Goal: Transaction & Acquisition: Obtain resource

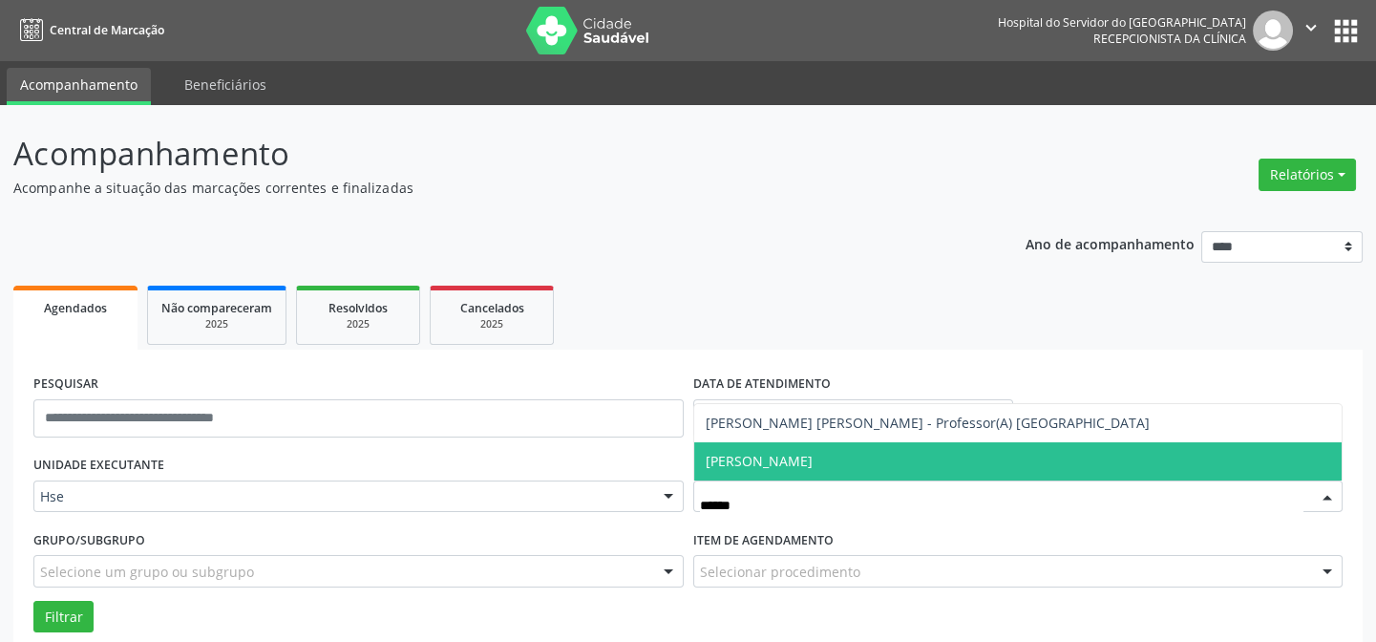
click at [754, 452] on span "[PERSON_NAME]" at bounding box center [759, 461] width 107 height 18
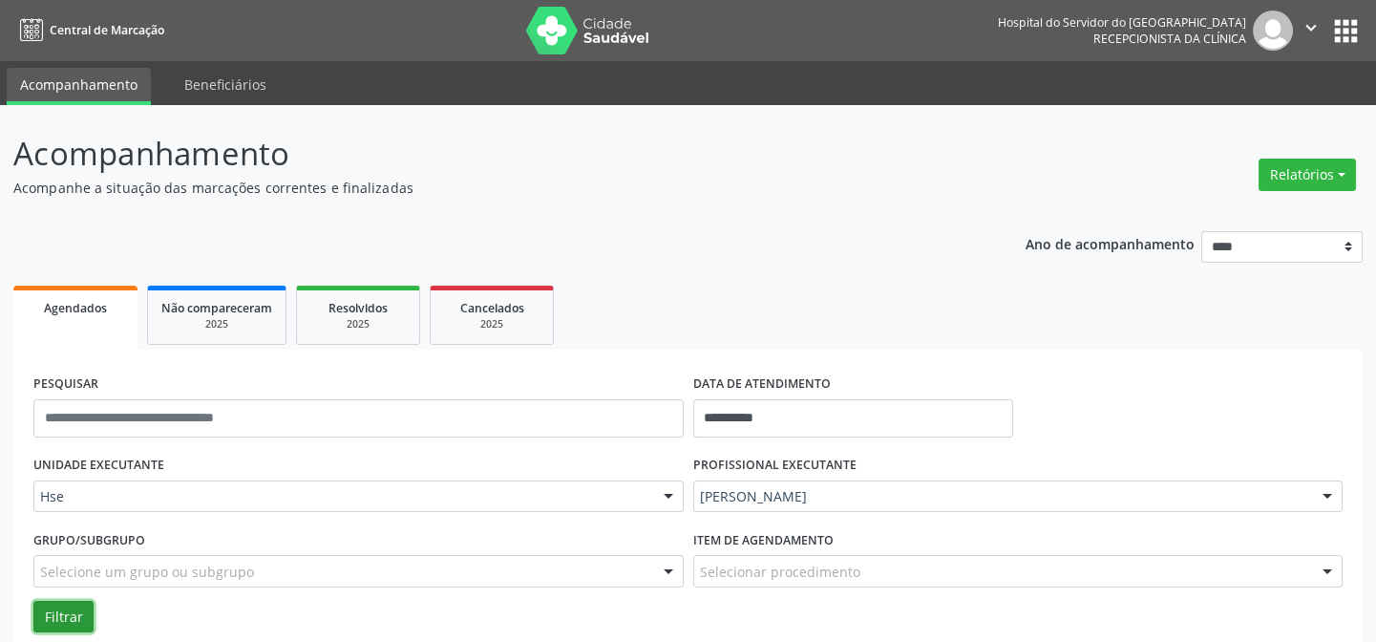
click at [64, 616] on button "Filtrar" at bounding box center [63, 617] width 60 height 32
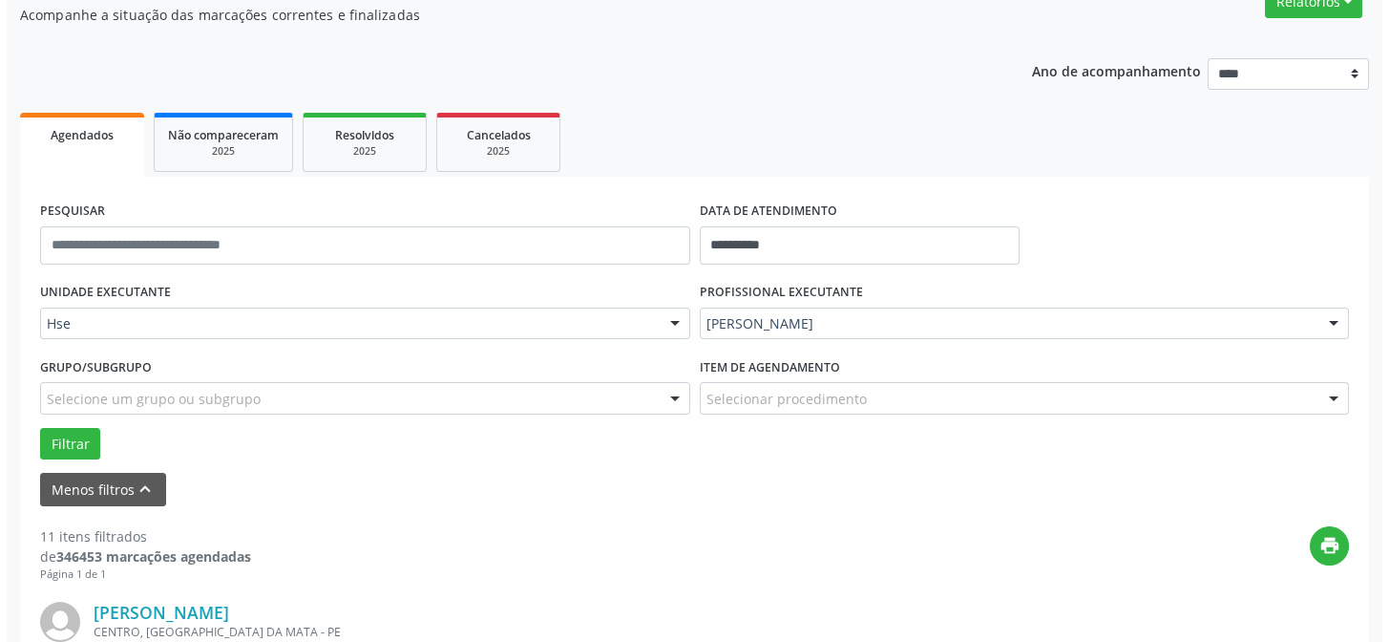
scroll to position [347, 0]
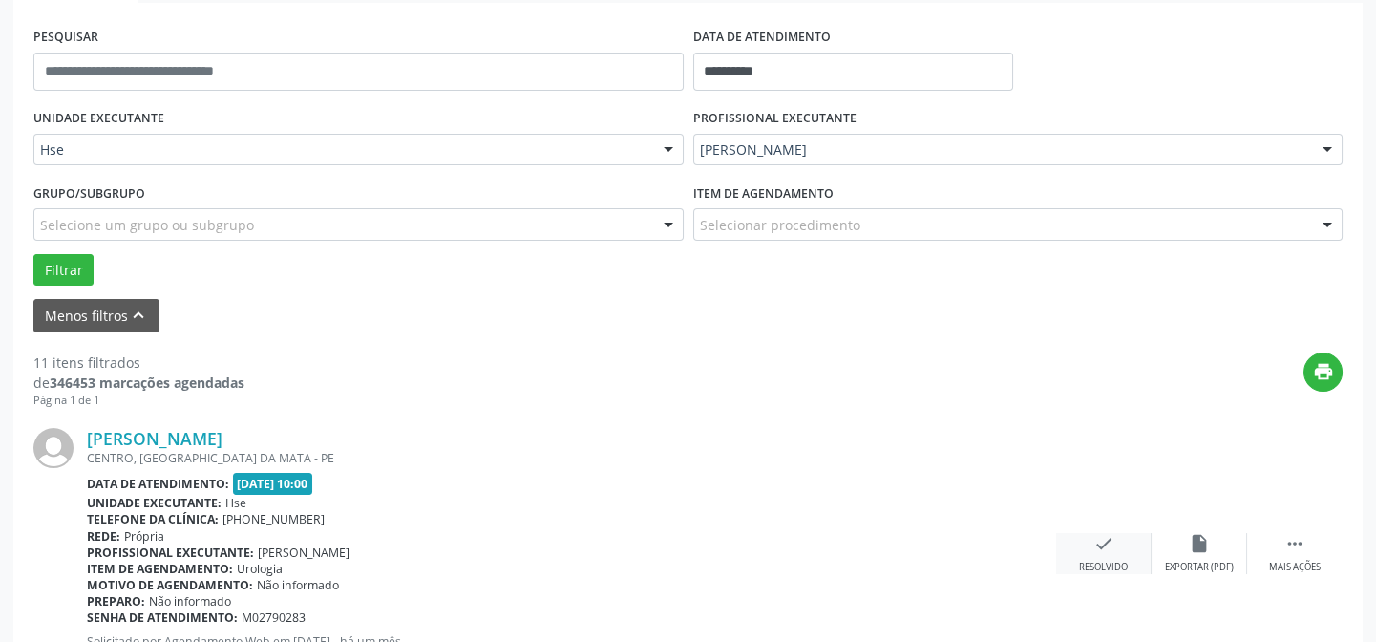
click at [1107, 554] on div "check Resolvido" at bounding box center [1103, 553] width 95 height 41
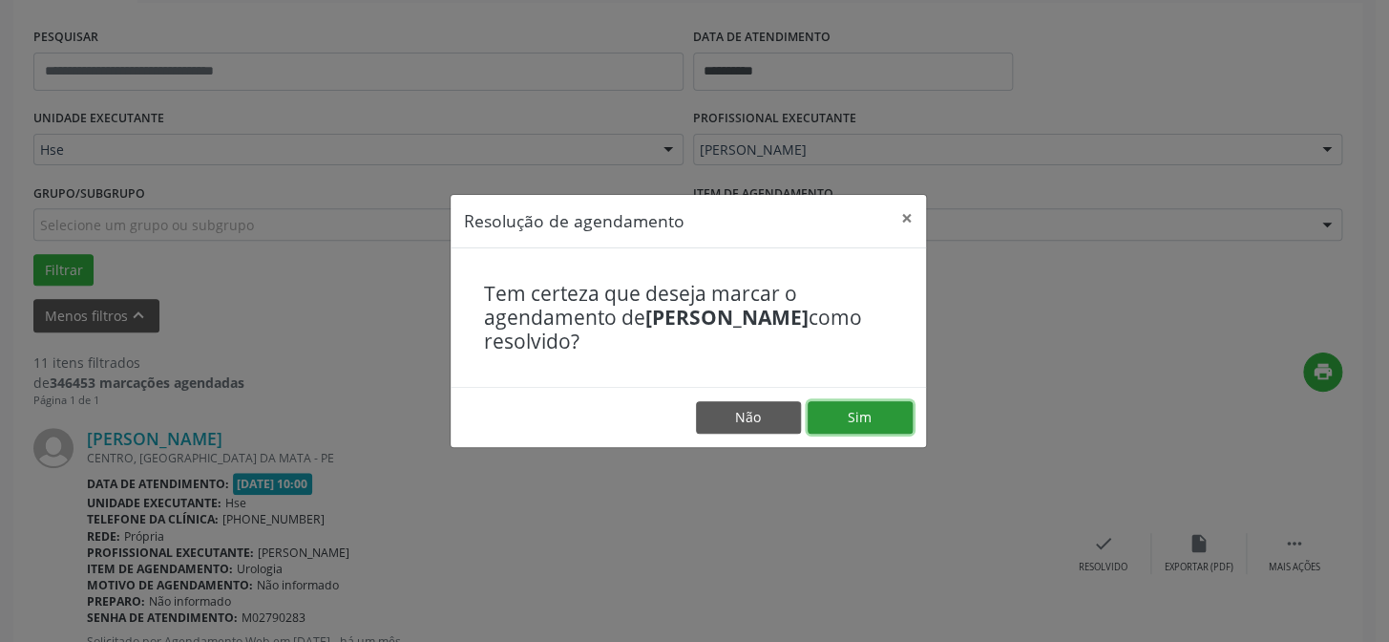
click at [863, 423] on button "Sim" at bounding box center [860, 417] width 105 height 32
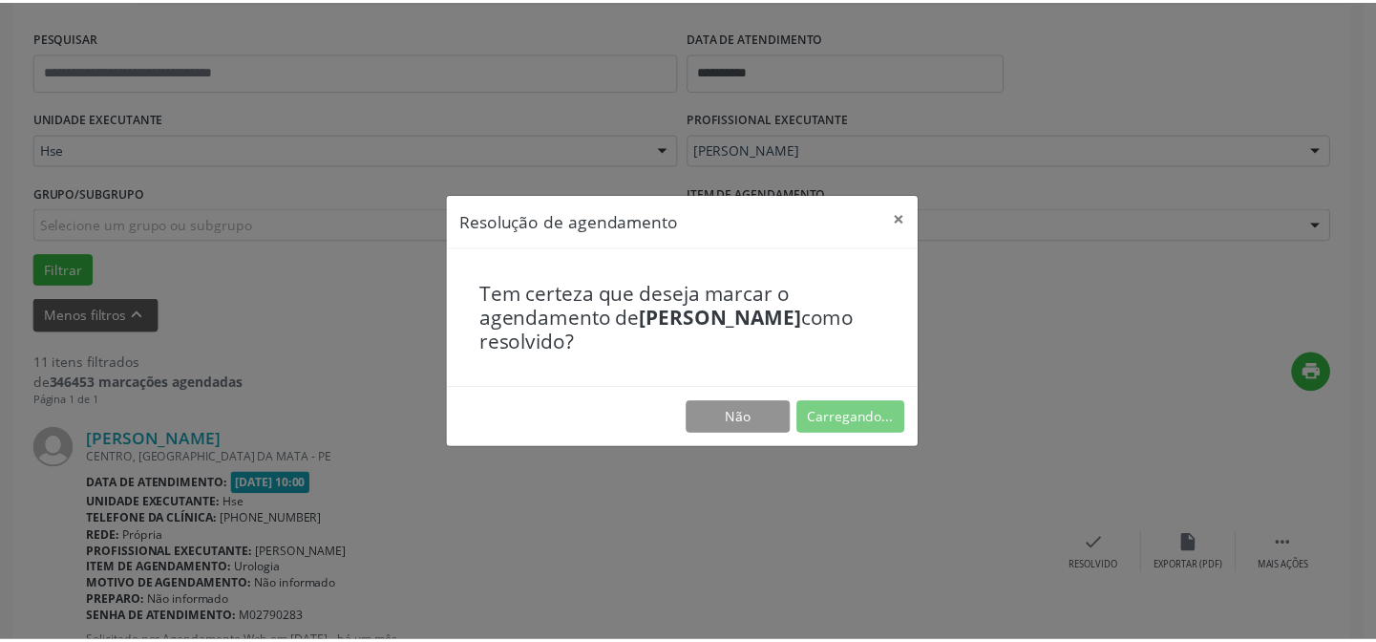
scroll to position [171, 0]
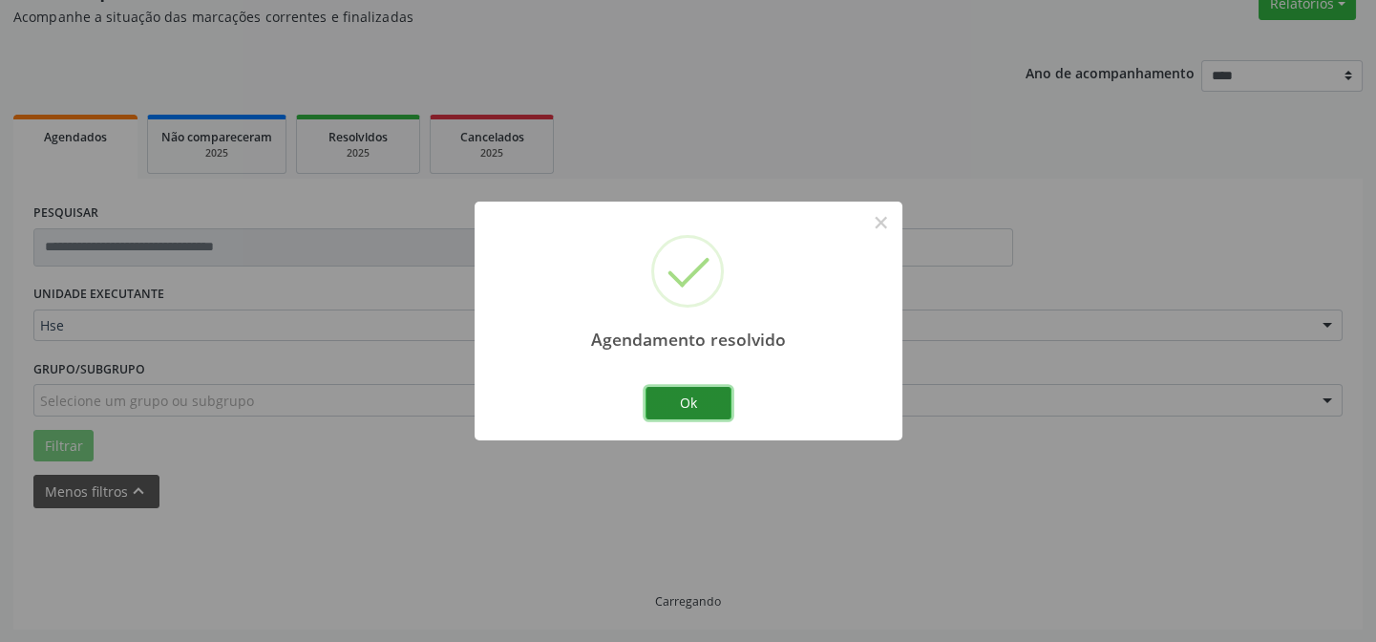
click at [667, 398] on button "Ok" at bounding box center [689, 403] width 86 height 32
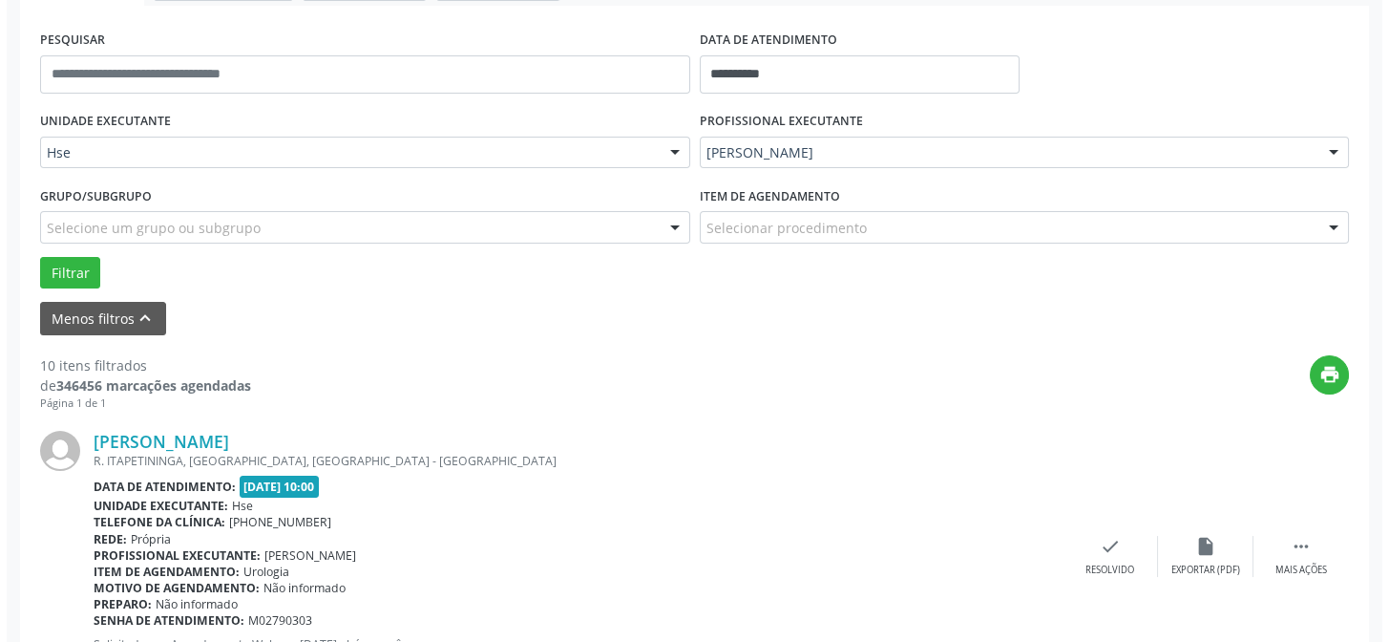
scroll to position [431, 0]
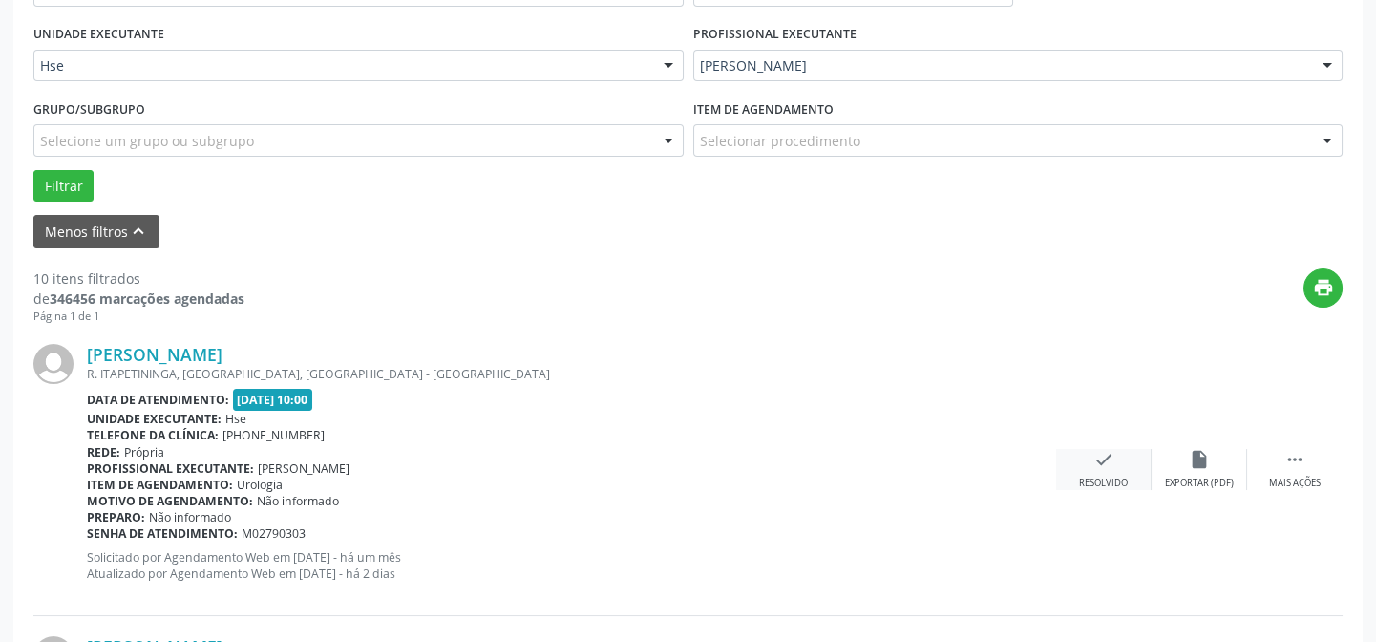
click at [1097, 458] on icon "check" at bounding box center [1103, 459] width 21 height 21
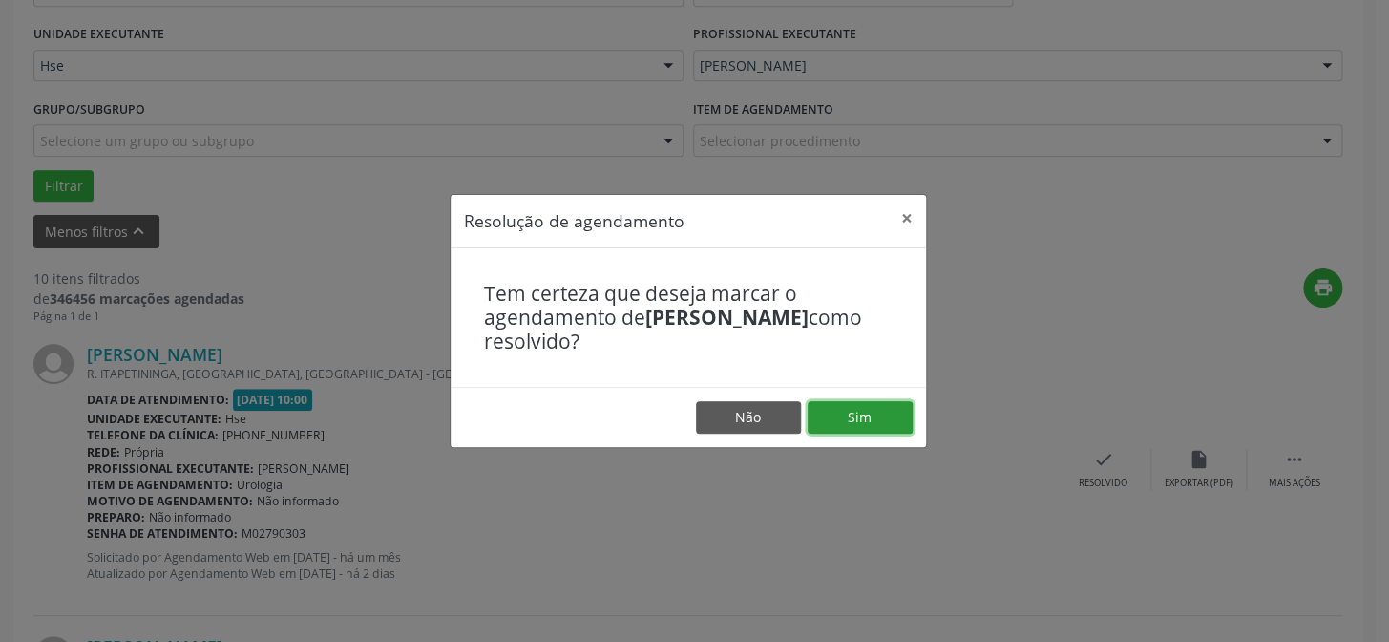
click at [875, 414] on button "Sim" at bounding box center [860, 417] width 105 height 32
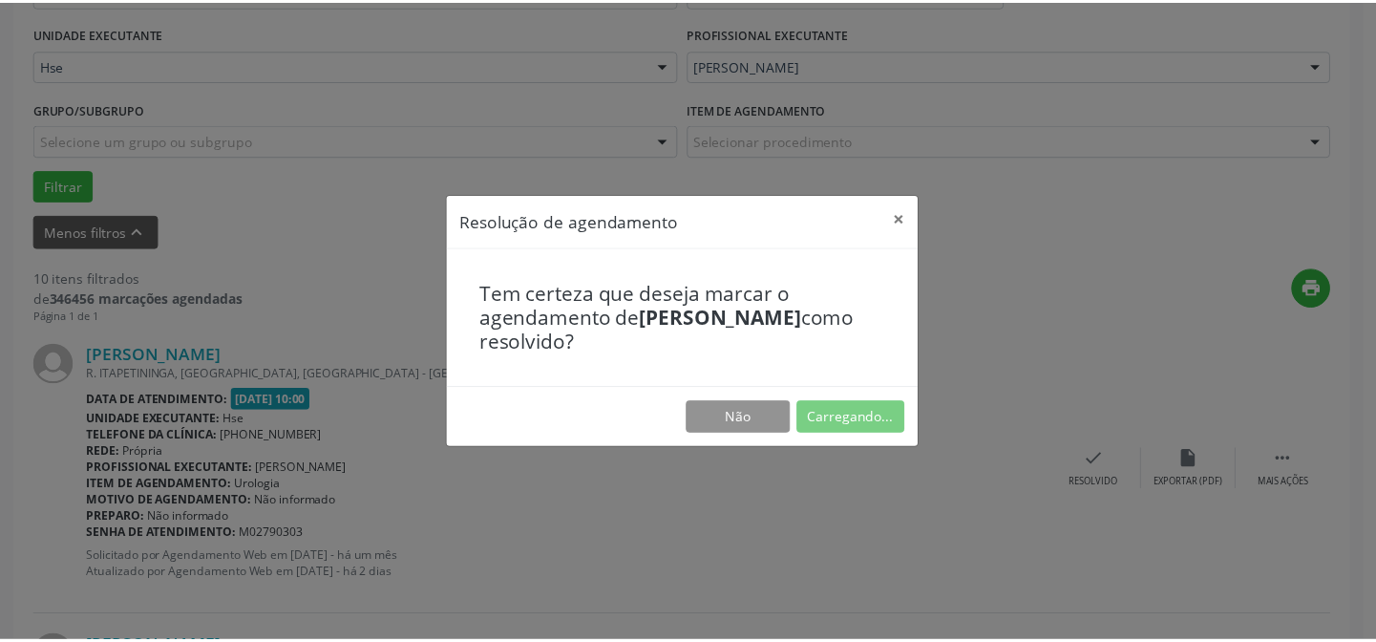
scroll to position [171, 0]
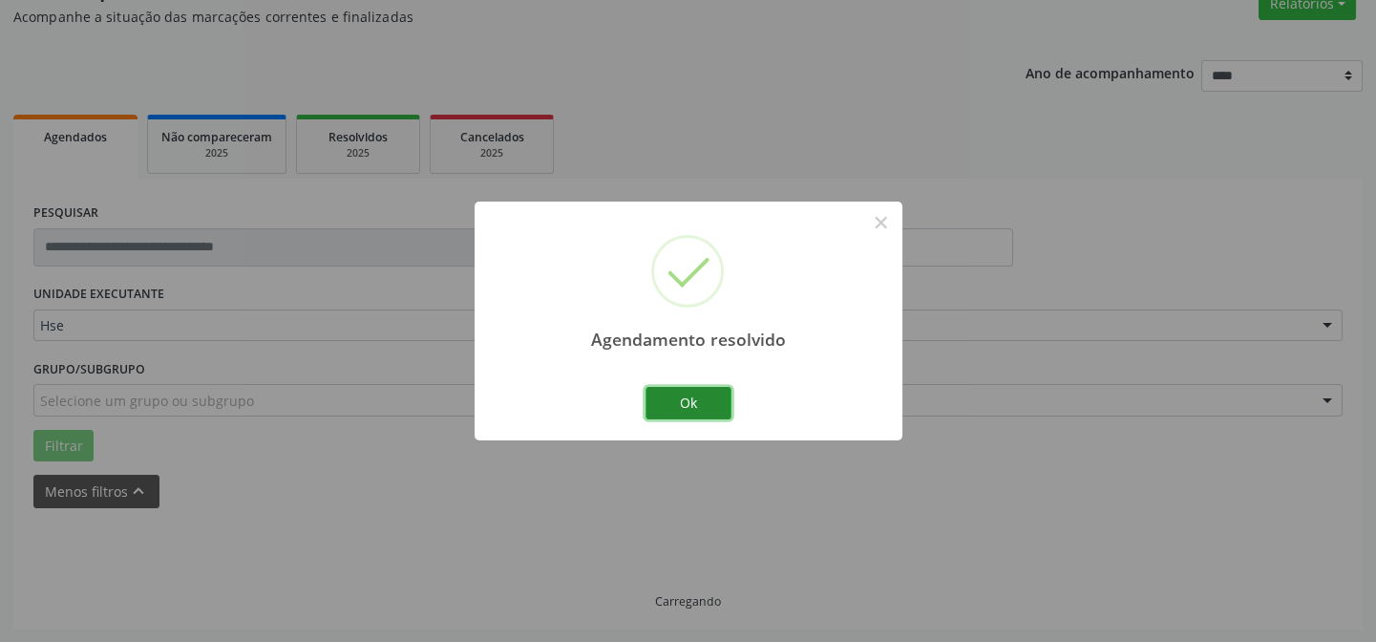
click at [700, 405] on button "Ok" at bounding box center [689, 403] width 86 height 32
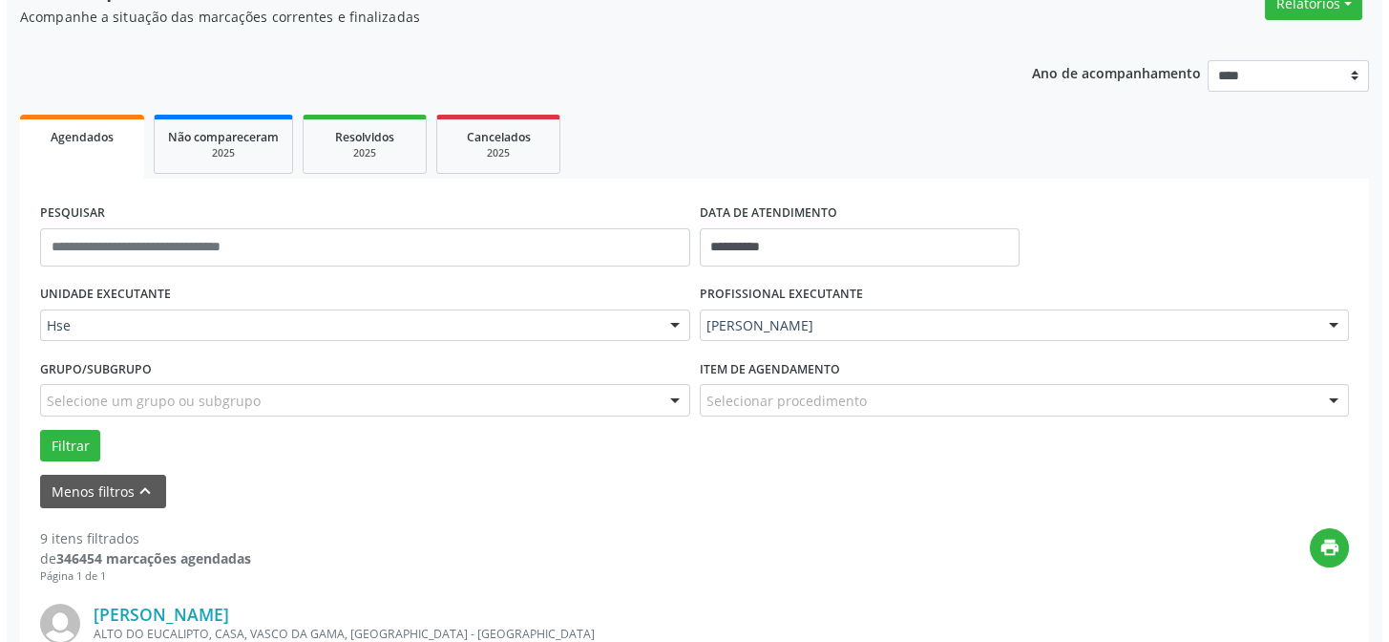
scroll to position [431, 0]
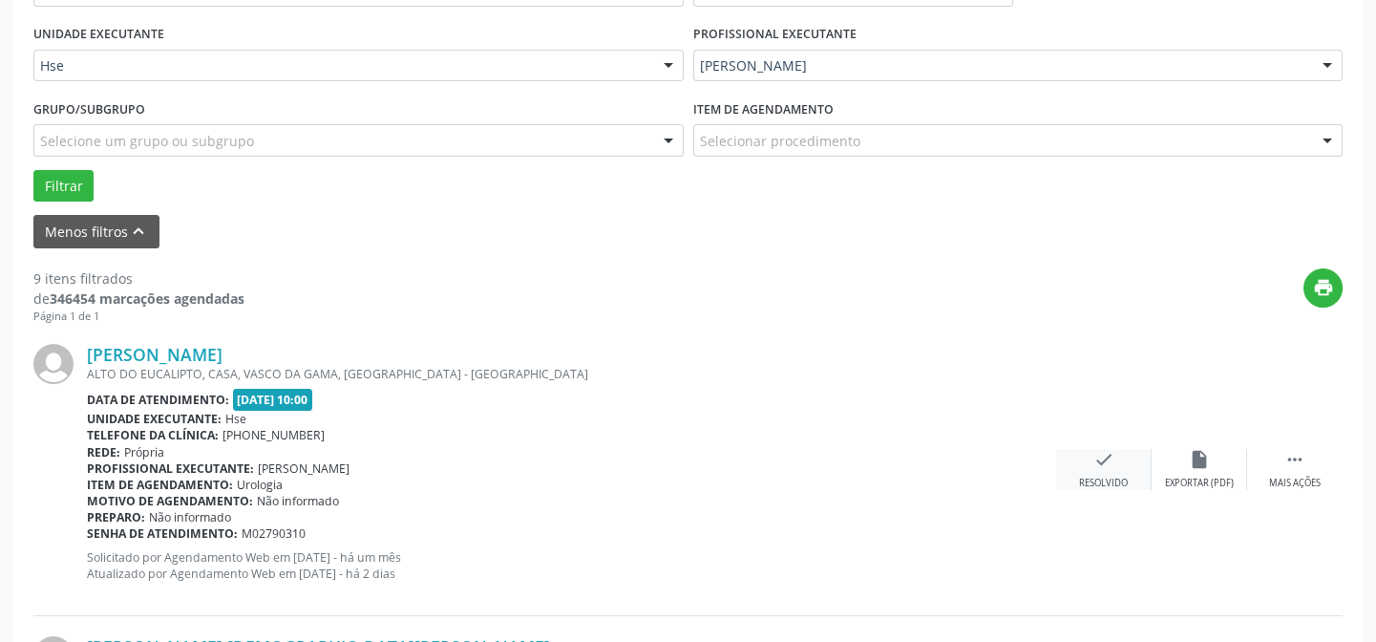
click at [1107, 458] on icon "check" at bounding box center [1103, 459] width 21 height 21
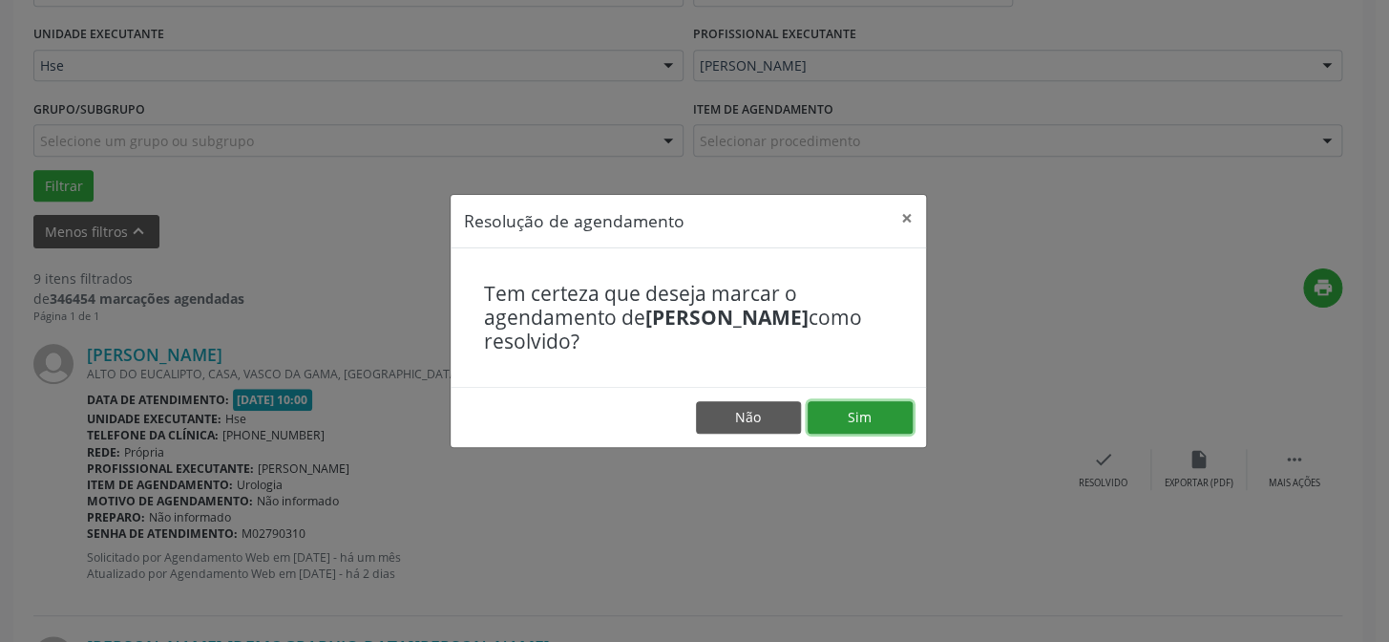
click at [834, 415] on button "Sim" at bounding box center [860, 417] width 105 height 32
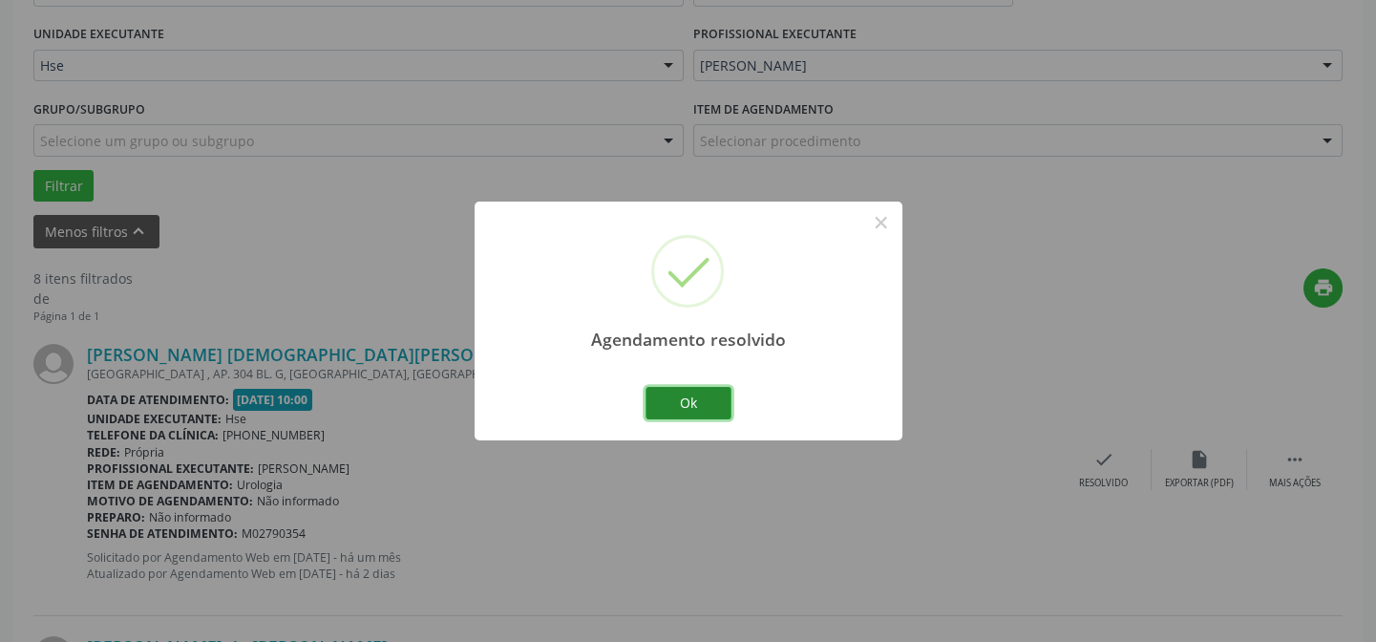
click at [696, 402] on button "Ok" at bounding box center [689, 403] width 86 height 32
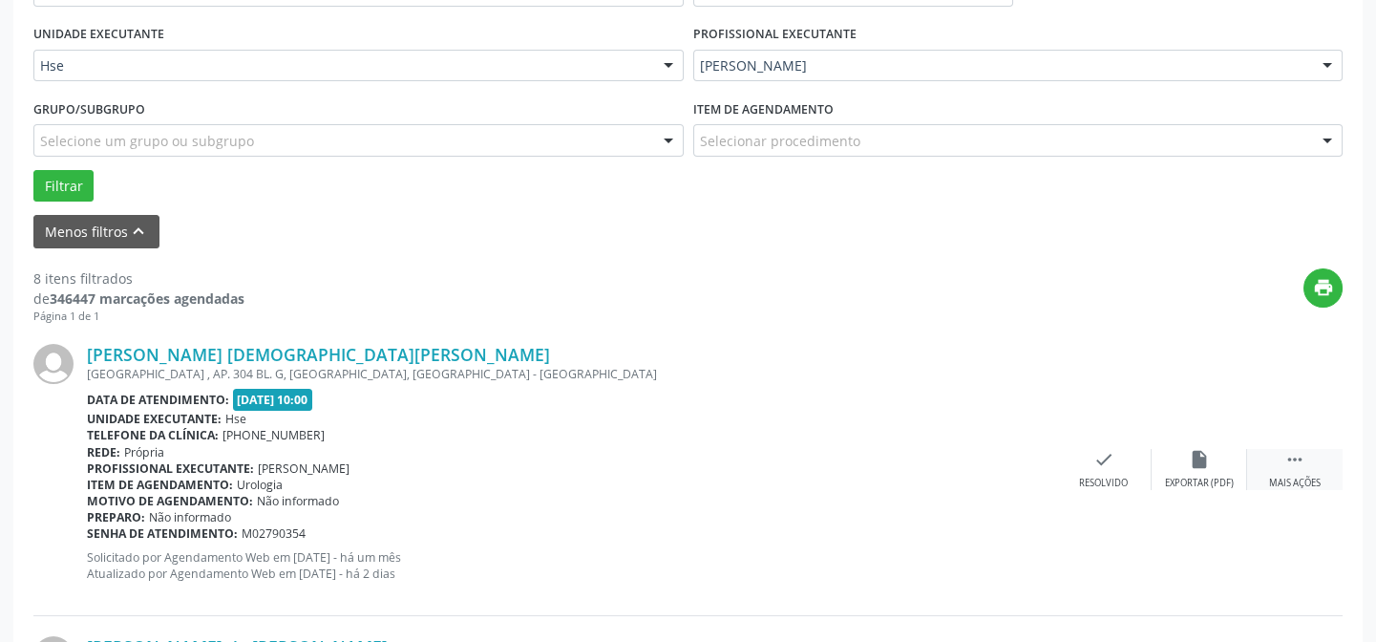
click at [1288, 463] on icon "" at bounding box center [1294, 459] width 21 height 21
click at [1206, 464] on icon "alarm_off" at bounding box center [1199, 459] width 21 height 21
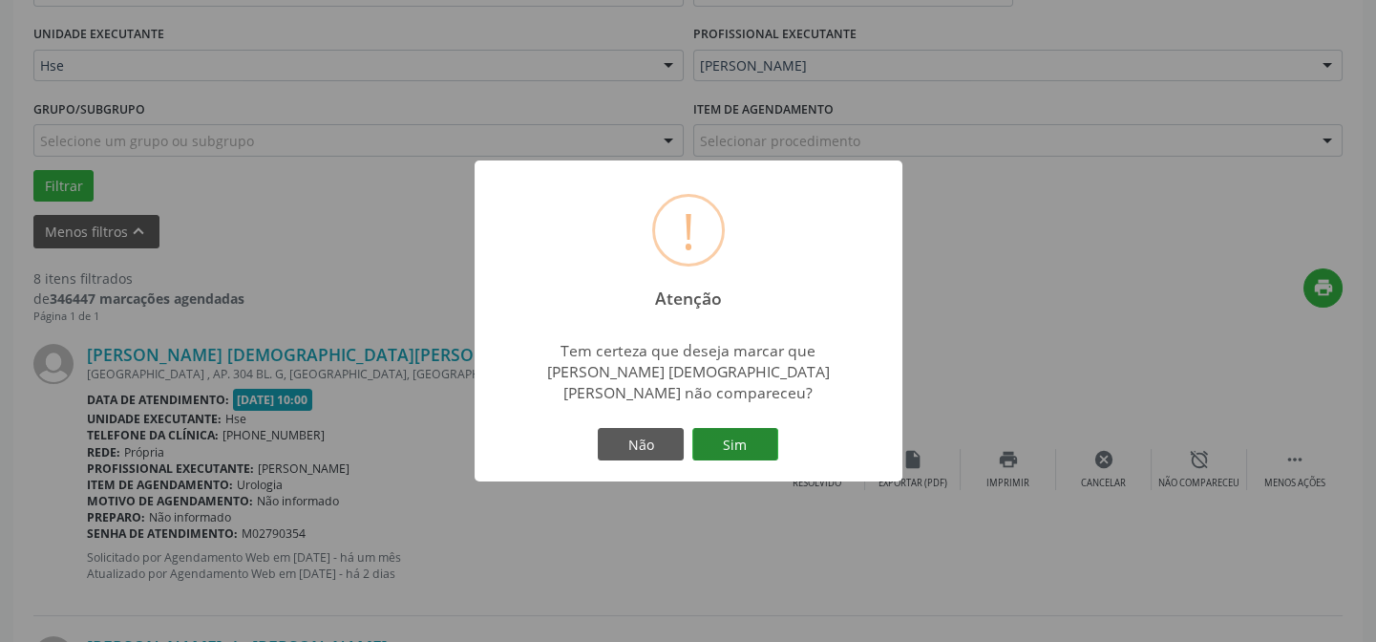
click at [744, 429] on button "Sim" at bounding box center [735, 444] width 86 height 32
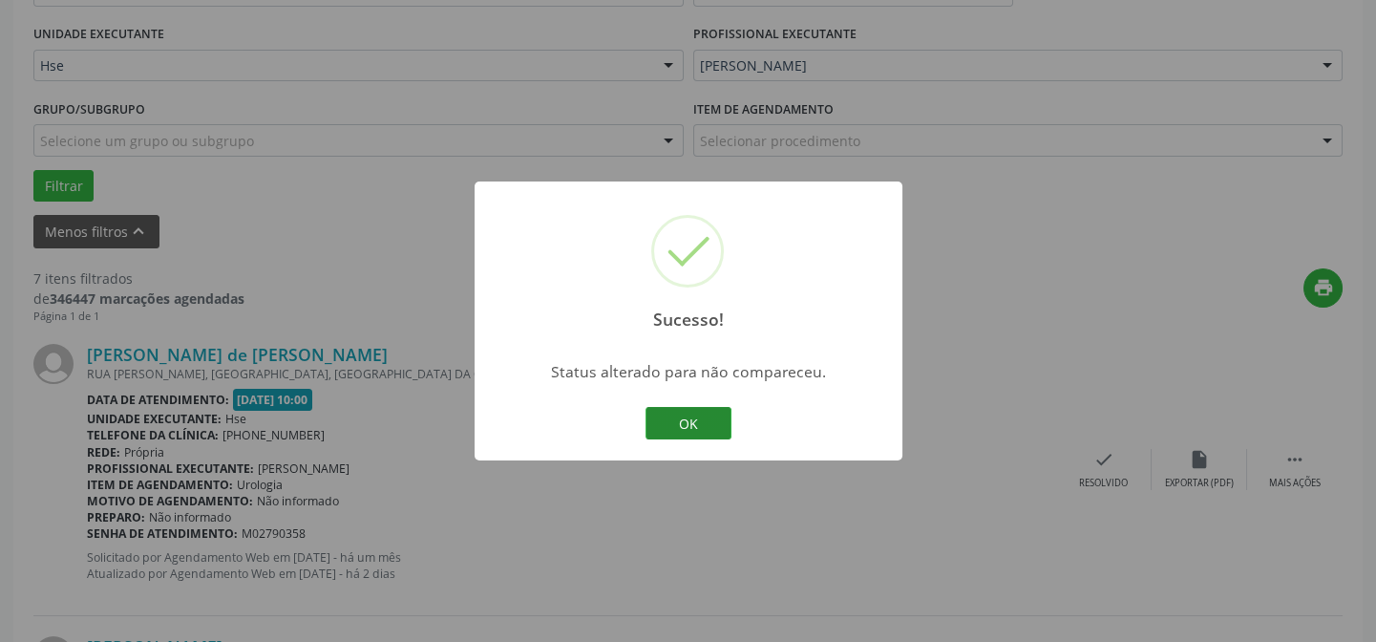
click at [713, 416] on button "OK" at bounding box center [689, 423] width 86 height 32
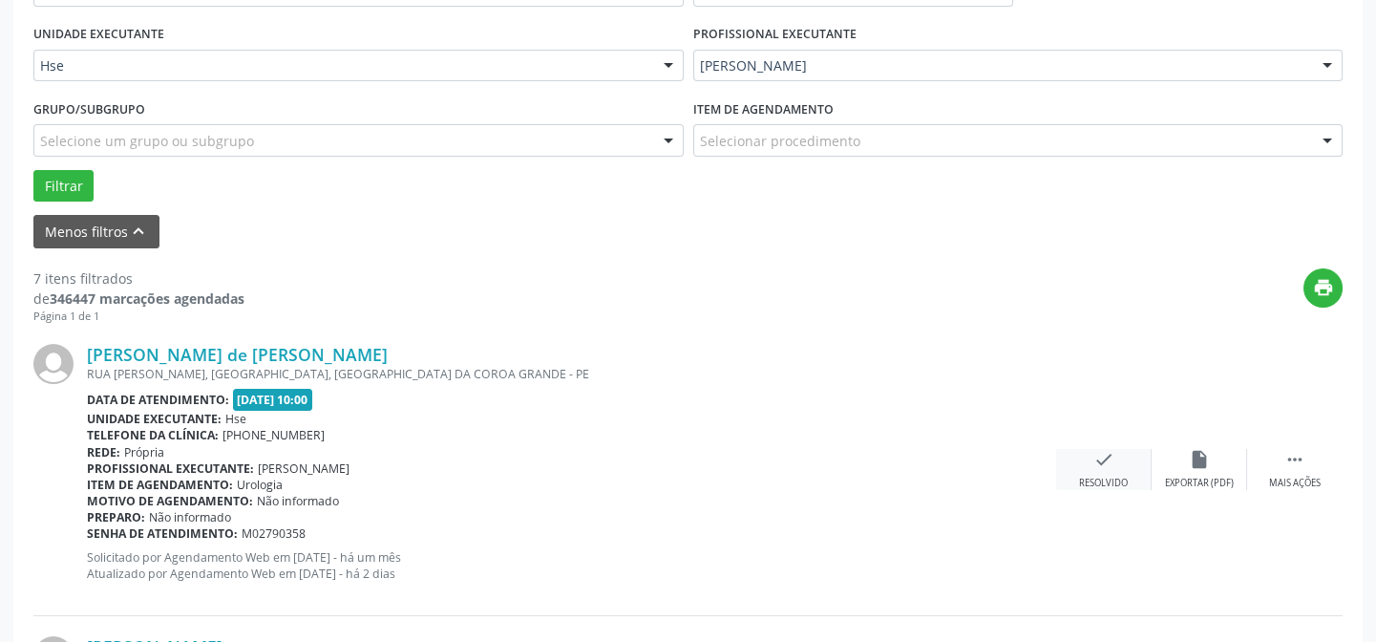
click at [1093, 481] on div "Resolvido" at bounding box center [1103, 483] width 49 height 13
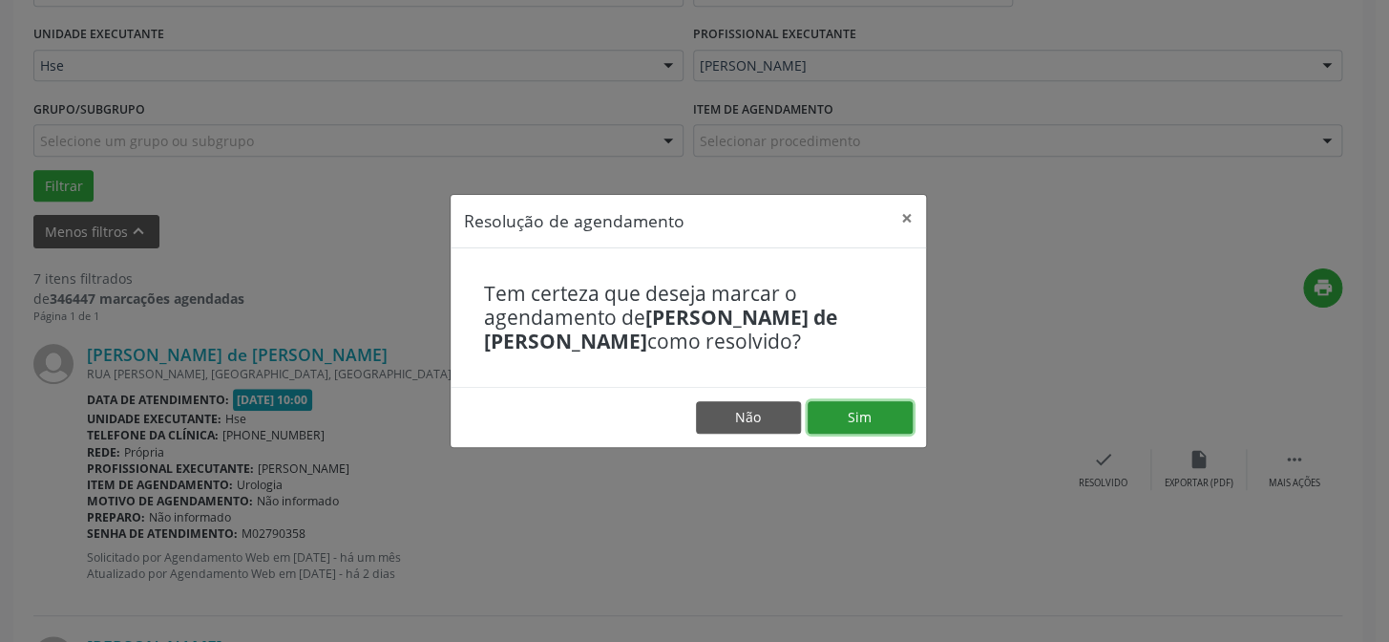
click at [864, 428] on button "Sim" at bounding box center [860, 417] width 105 height 32
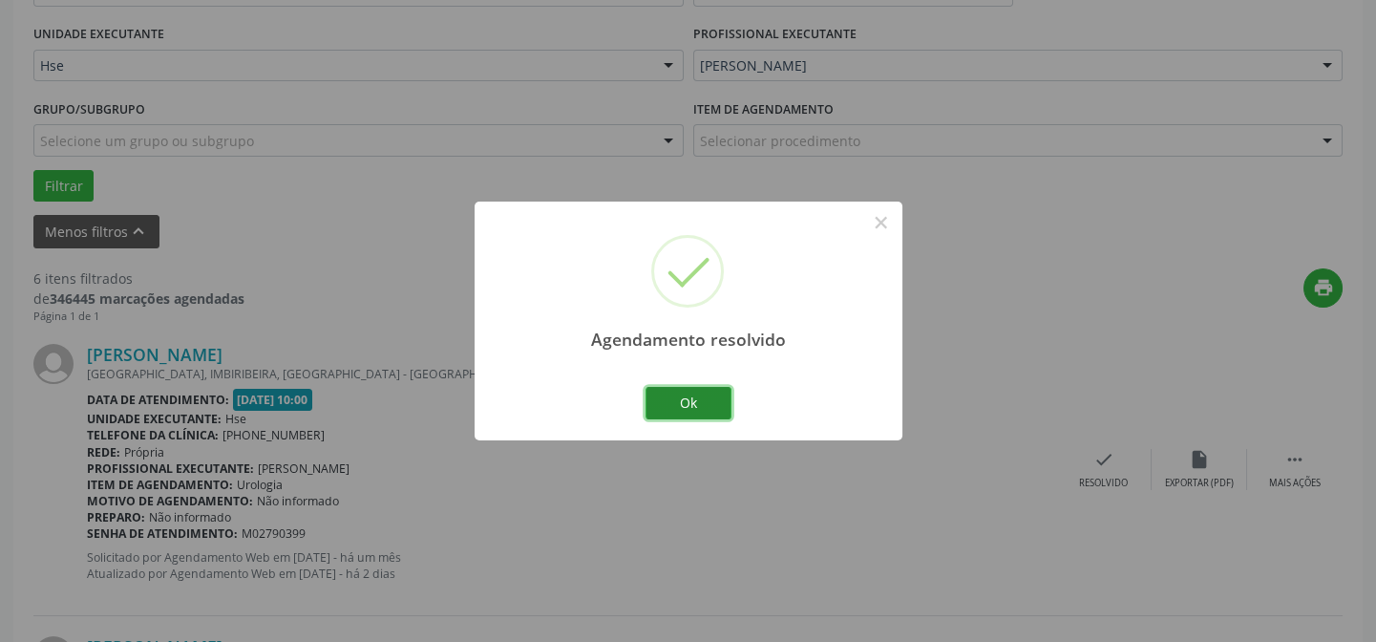
click at [693, 387] on button "Ok" at bounding box center [689, 403] width 86 height 32
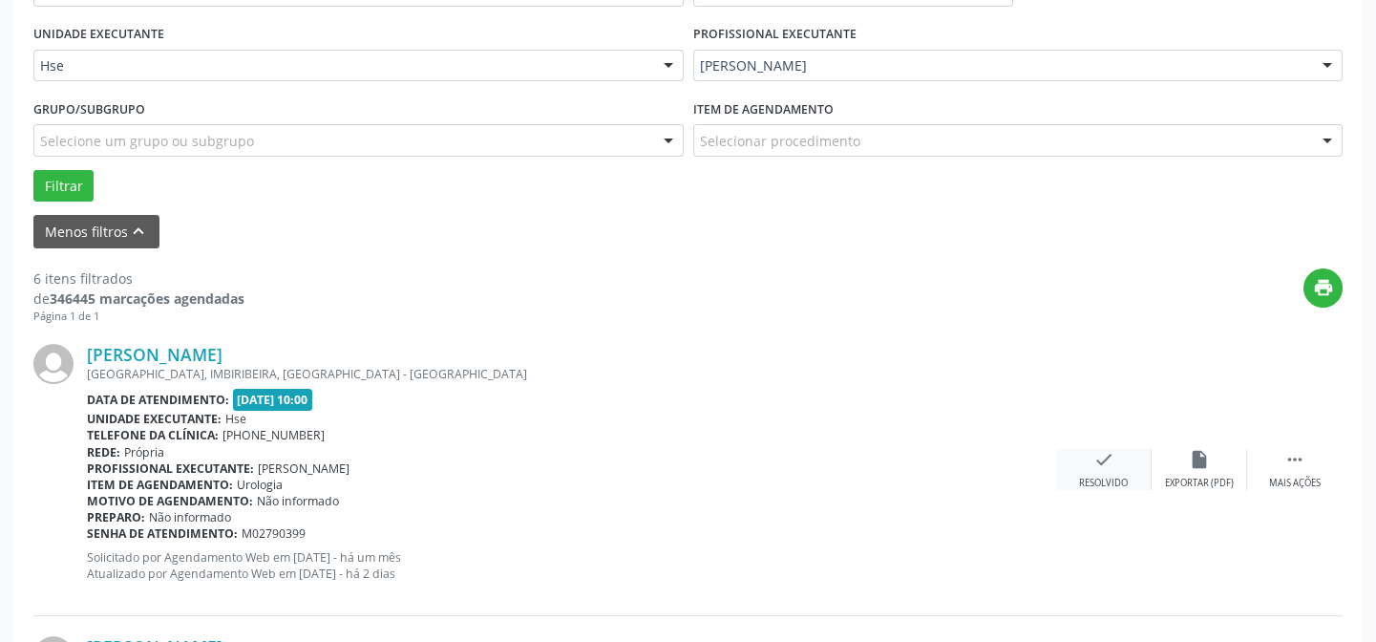
click at [1085, 458] on div "check Resolvido" at bounding box center [1103, 469] width 95 height 41
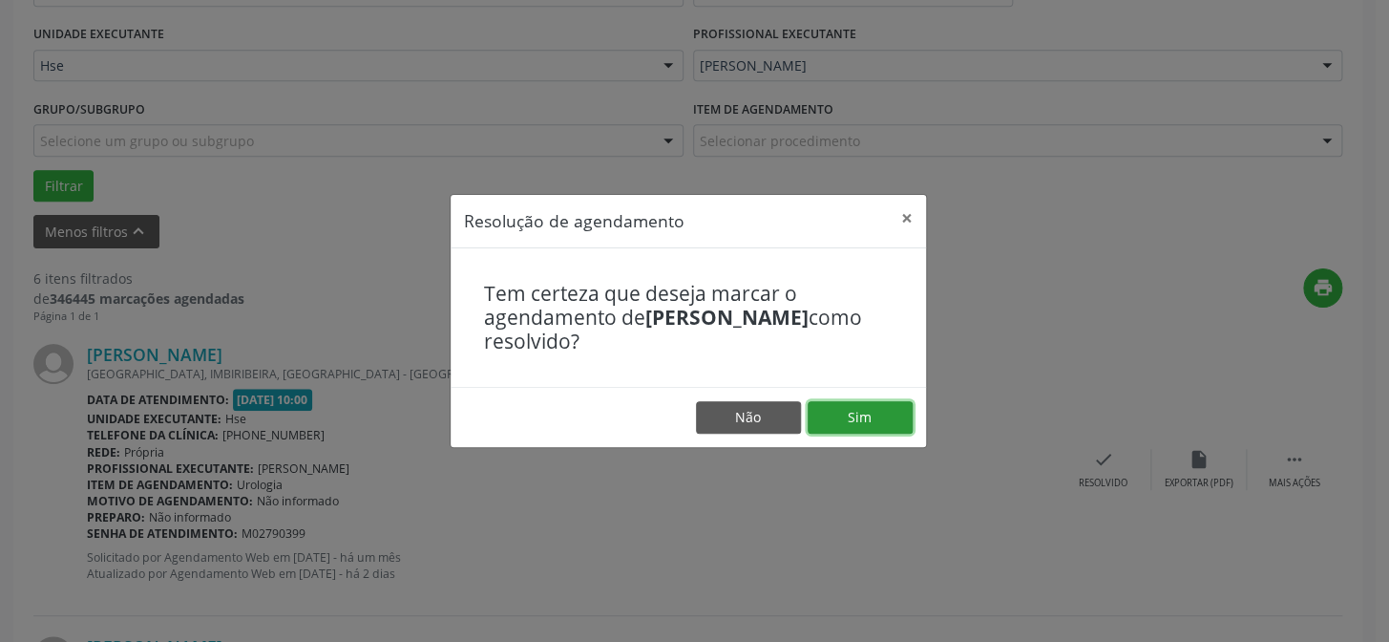
click at [859, 405] on button "Sim" at bounding box center [860, 417] width 105 height 32
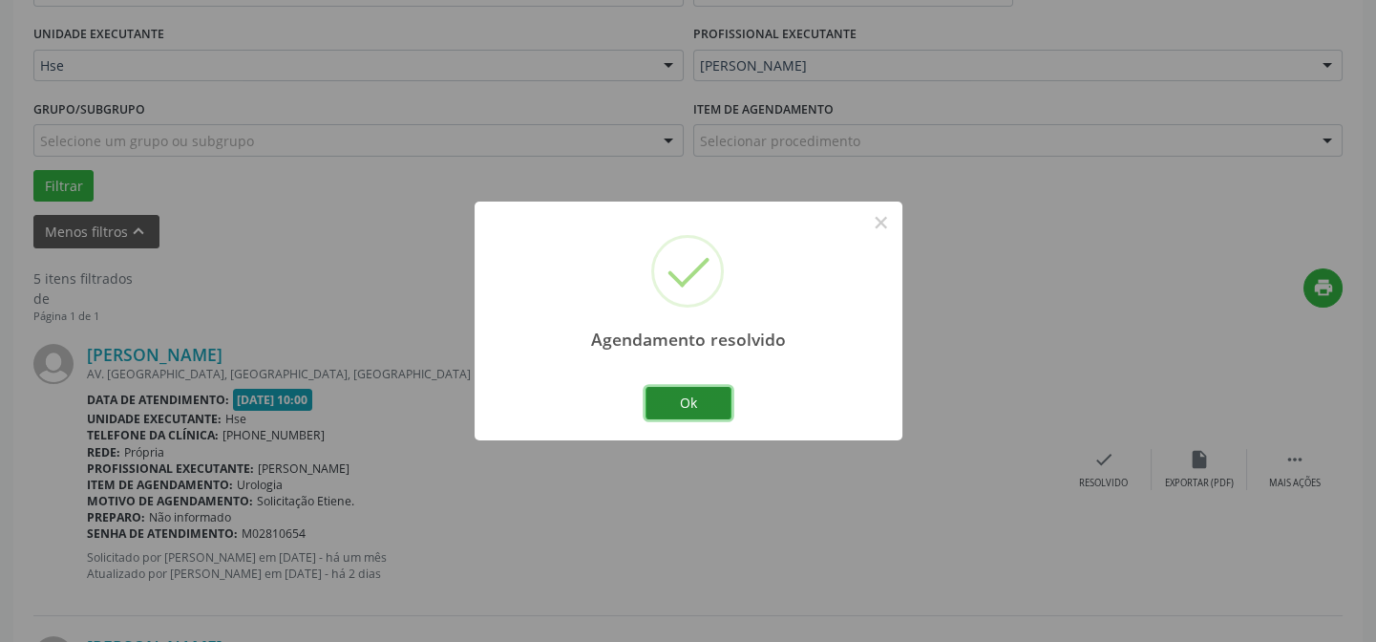
click at [689, 406] on button "Ok" at bounding box center [689, 403] width 86 height 32
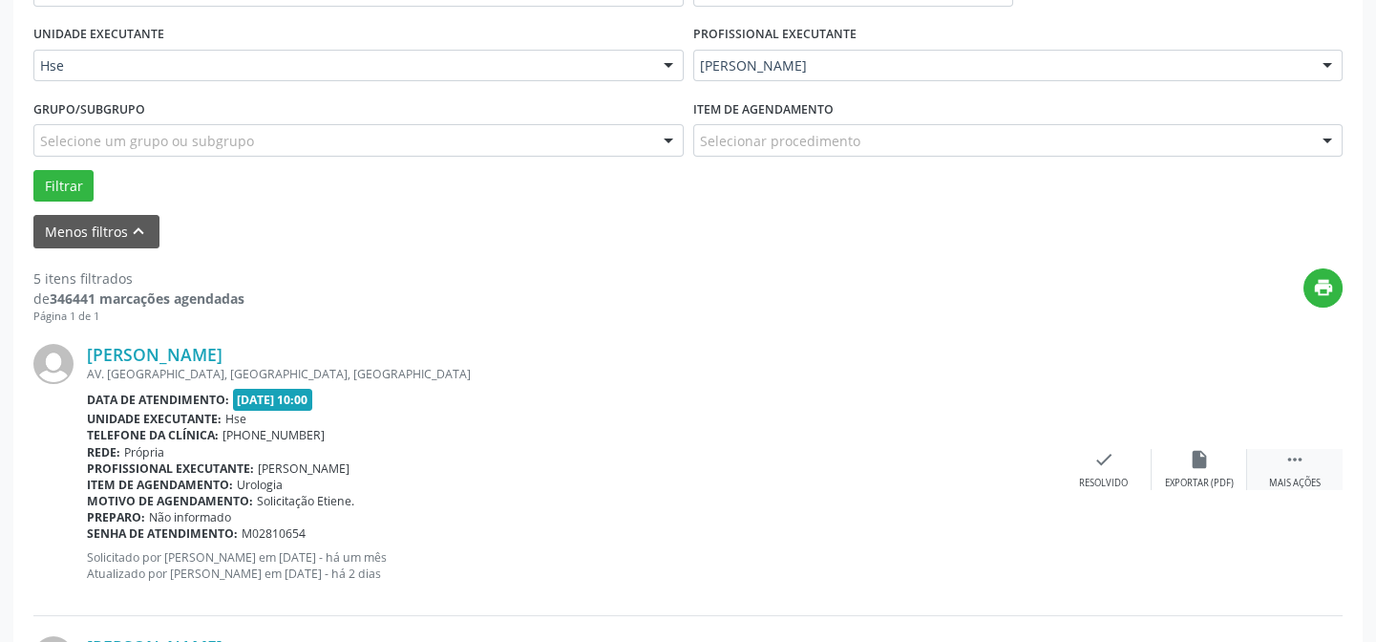
click at [1291, 473] on div " Mais ações" at bounding box center [1294, 469] width 95 height 41
click at [1223, 465] on div "alarm_off Não compareceu" at bounding box center [1199, 469] width 95 height 41
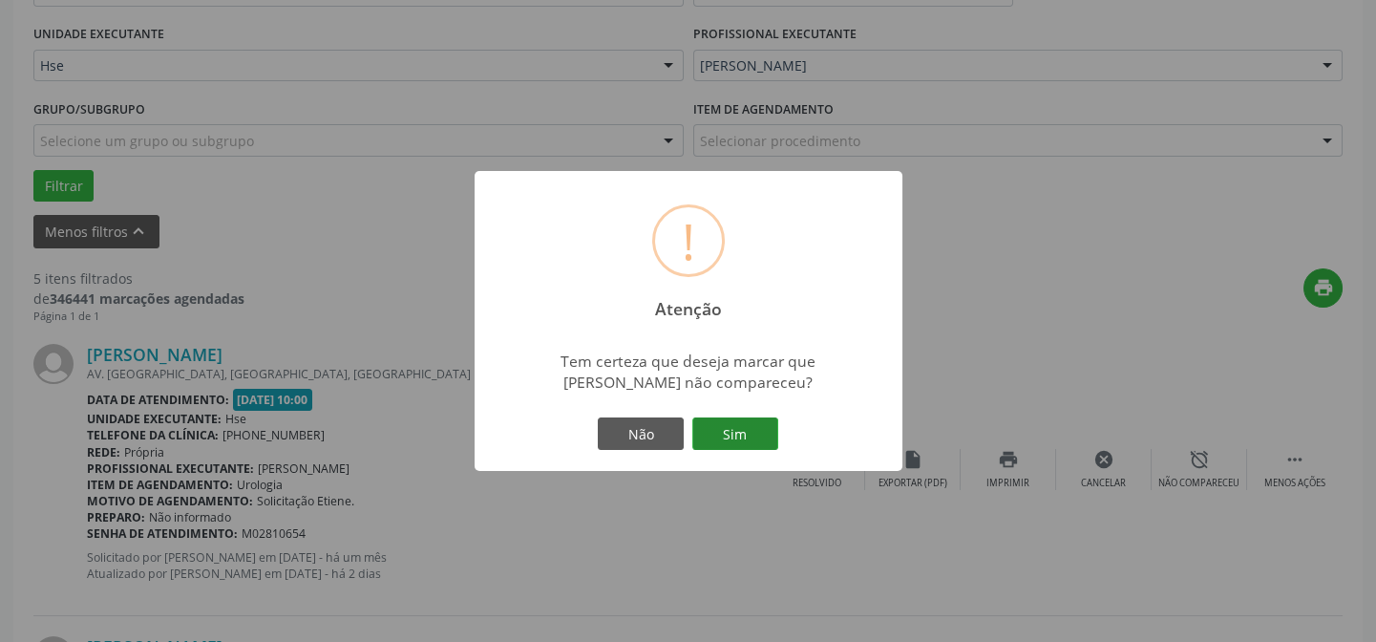
click at [732, 421] on button "Sim" at bounding box center [735, 433] width 86 height 32
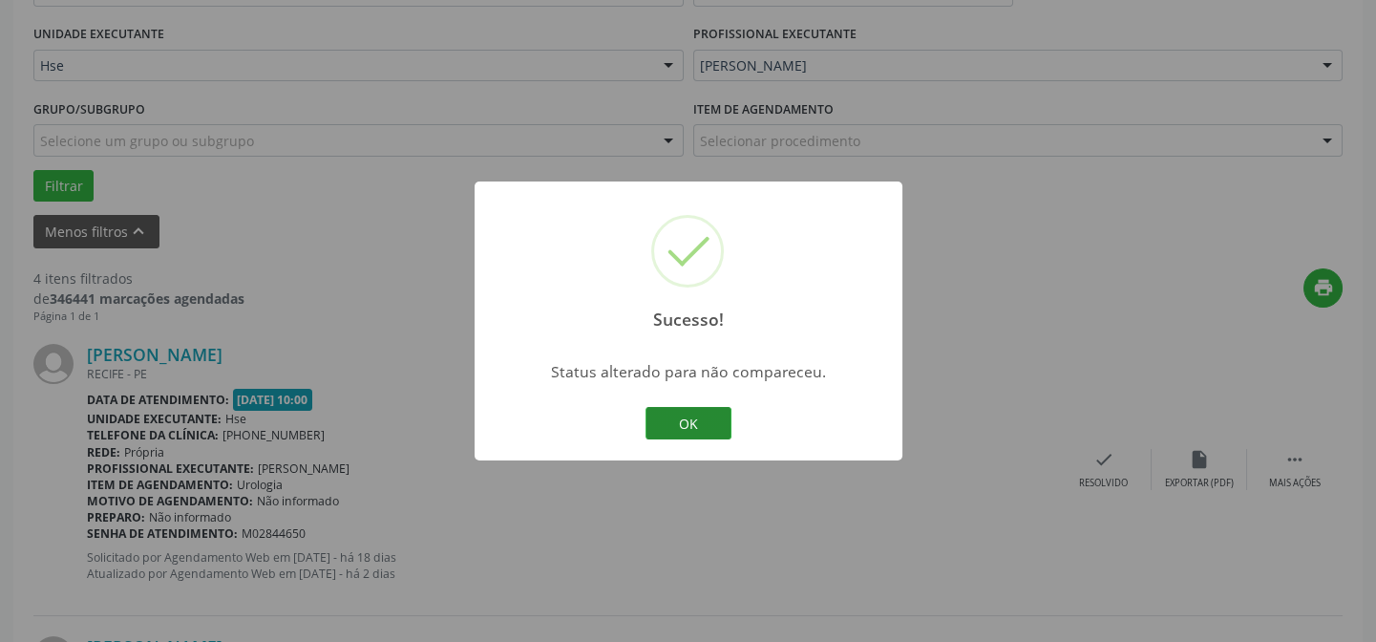
click at [681, 411] on button "OK" at bounding box center [689, 423] width 86 height 32
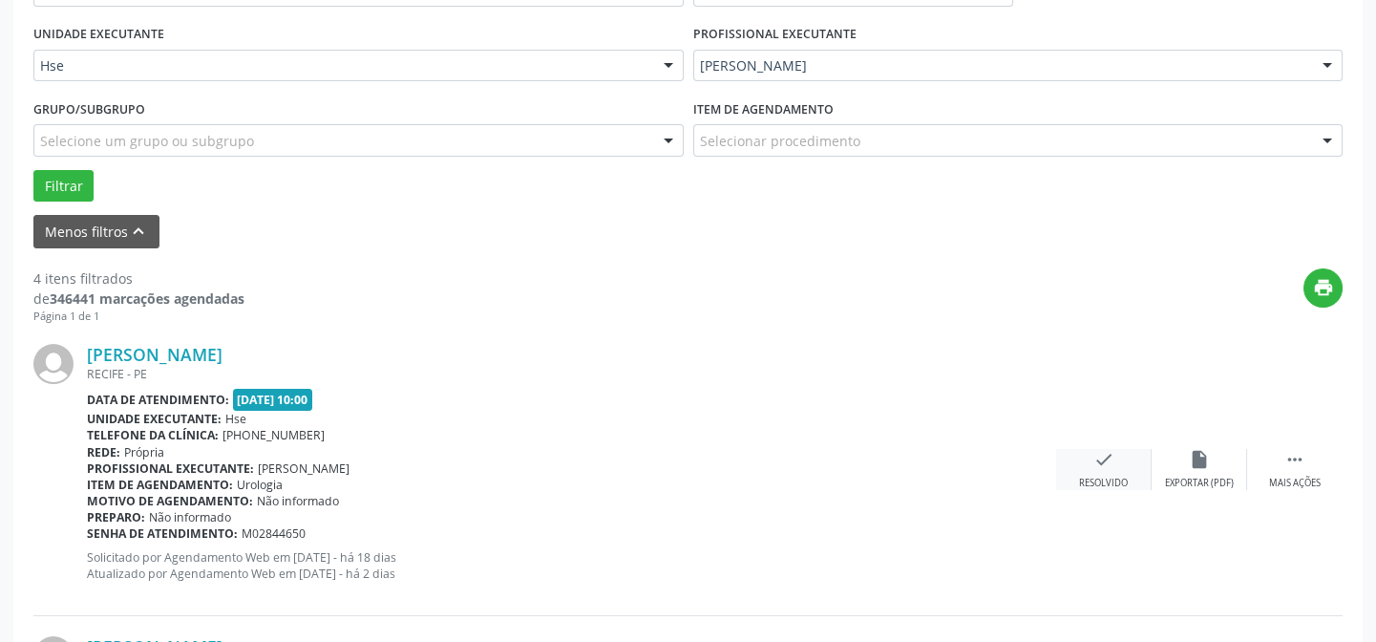
click at [1108, 477] on div "Resolvido" at bounding box center [1103, 483] width 49 height 13
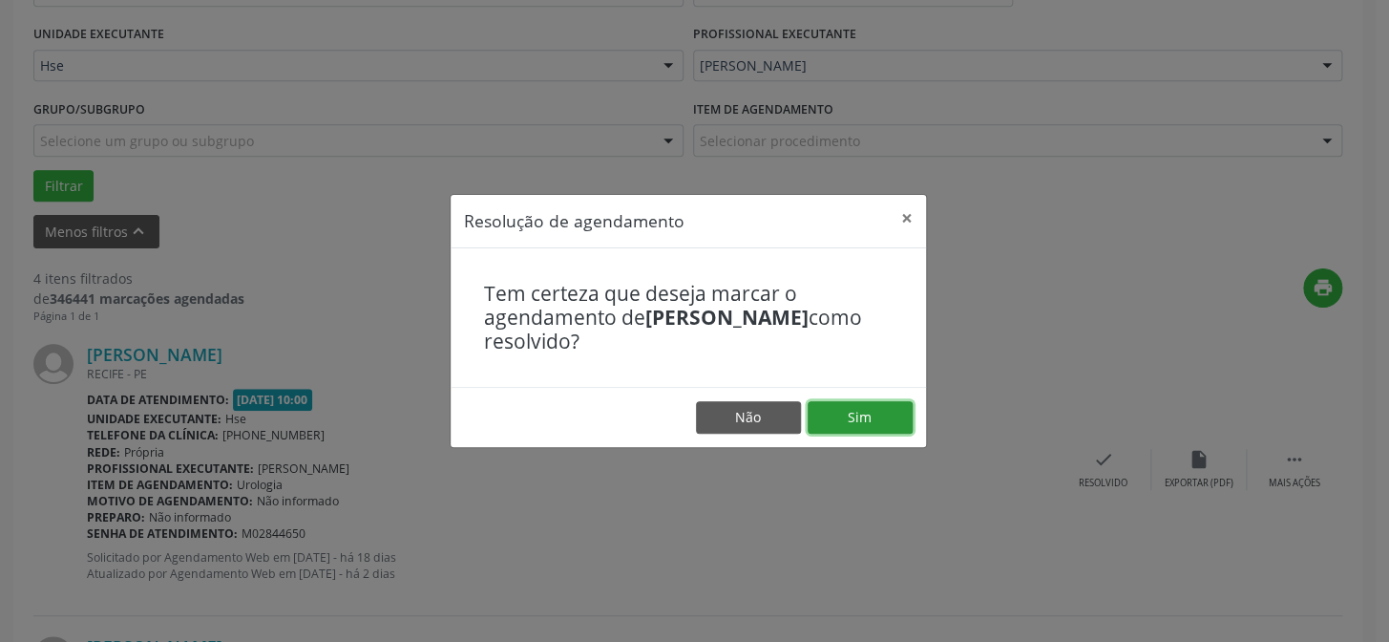
click at [878, 413] on button "Sim" at bounding box center [860, 417] width 105 height 32
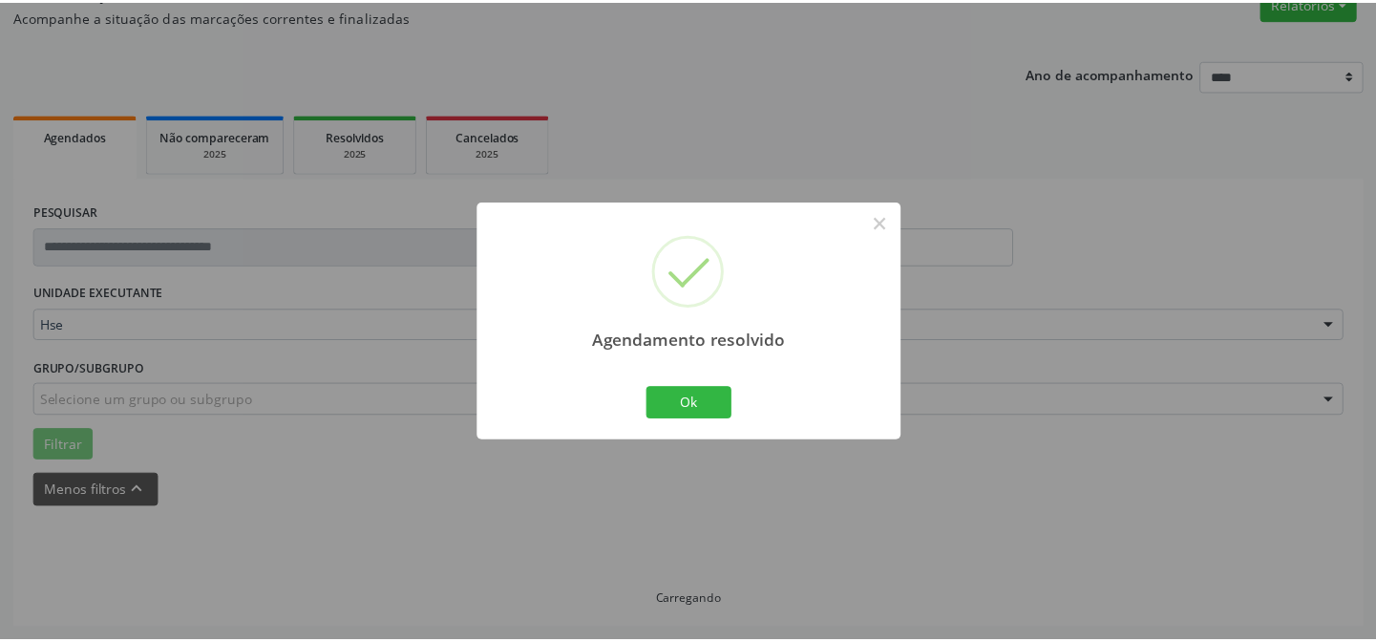
scroll to position [171, 0]
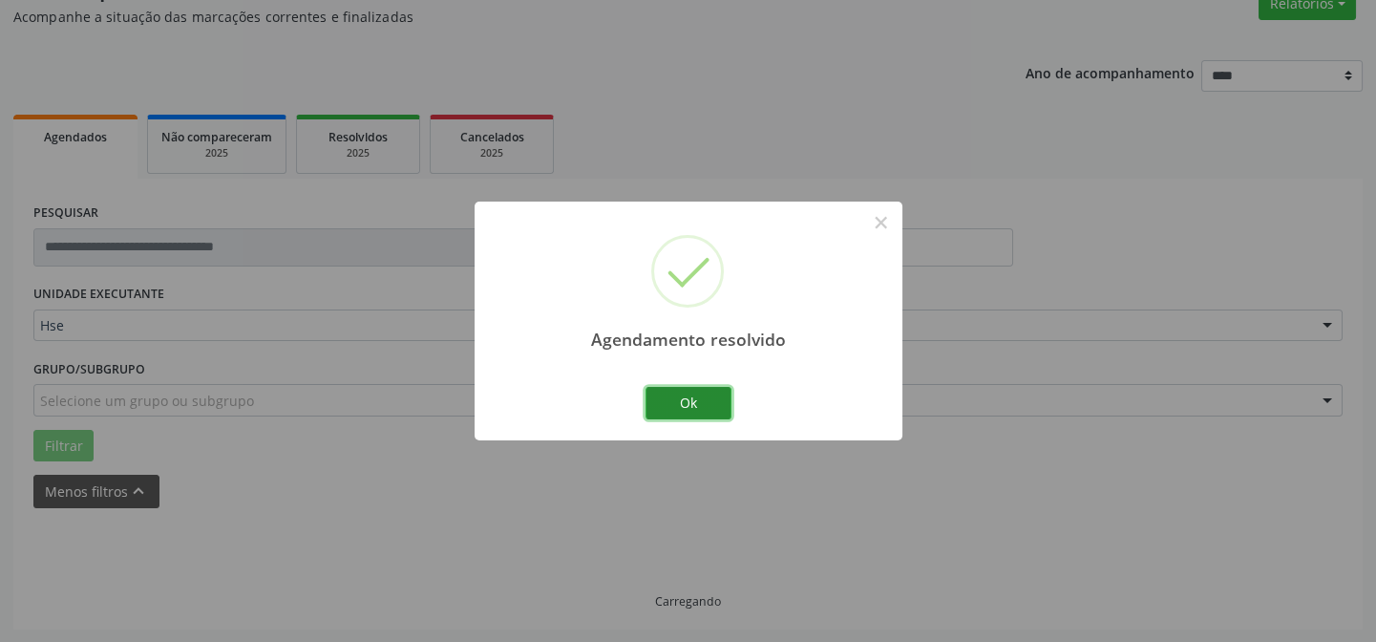
click at [678, 407] on button "Ok" at bounding box center [689, 403] width 86 height 32
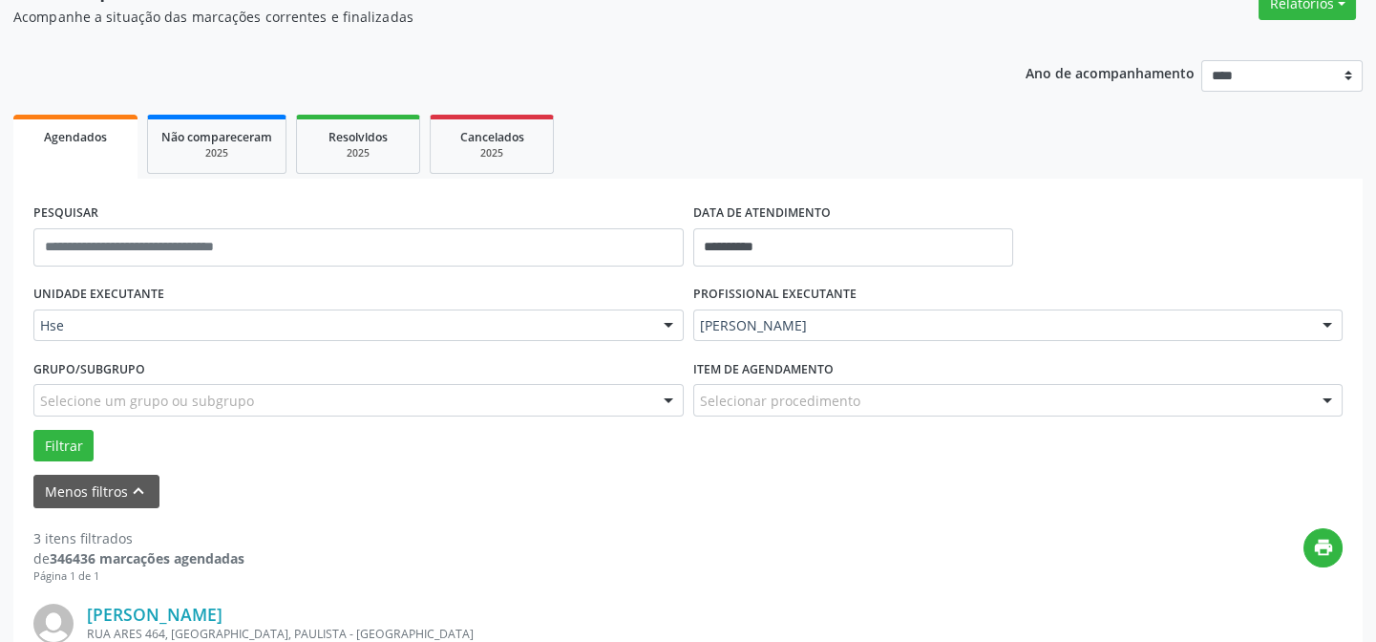
scroll to position [344, 0]
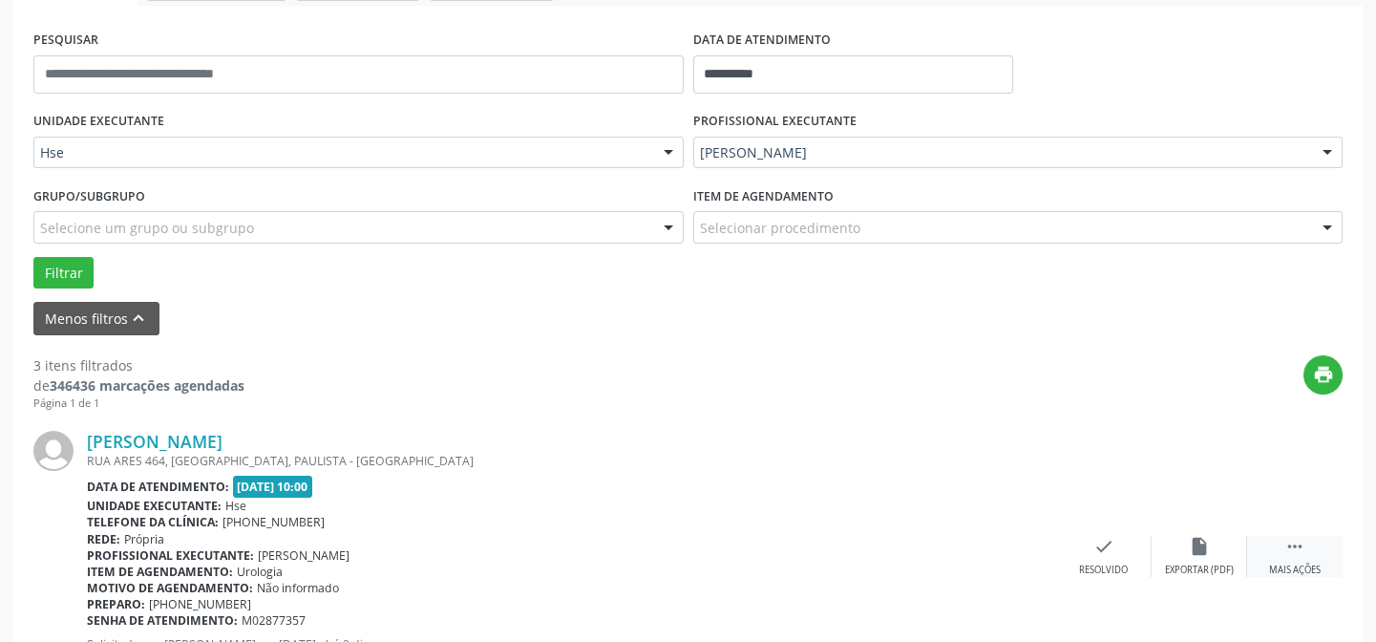
click at [1278, 544] on div " Mais ações" at bounding box center [1294, 556] width 95 height 41
click at [1221, 548] on div "alarm_off Não compareceu" at bounding box center [1199, 556] width 95 height 41
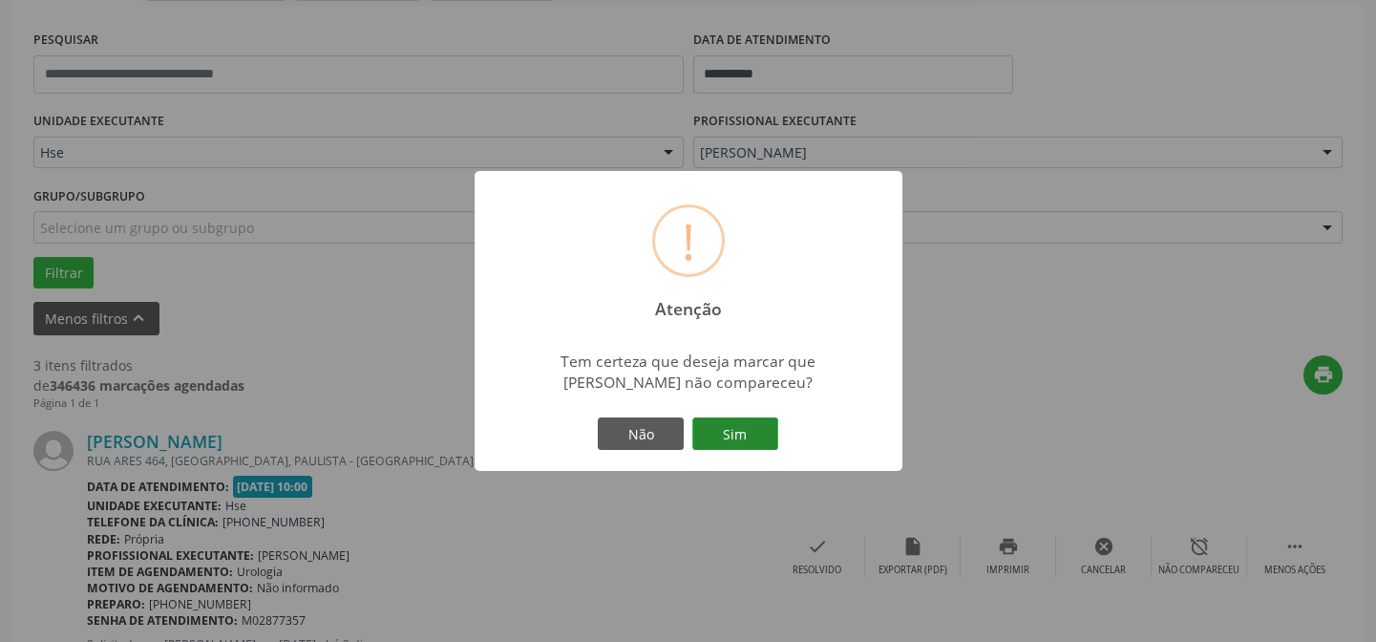
click at [759, 435] on button "Sim" at bounding box center [735, 433] width 86 height 32
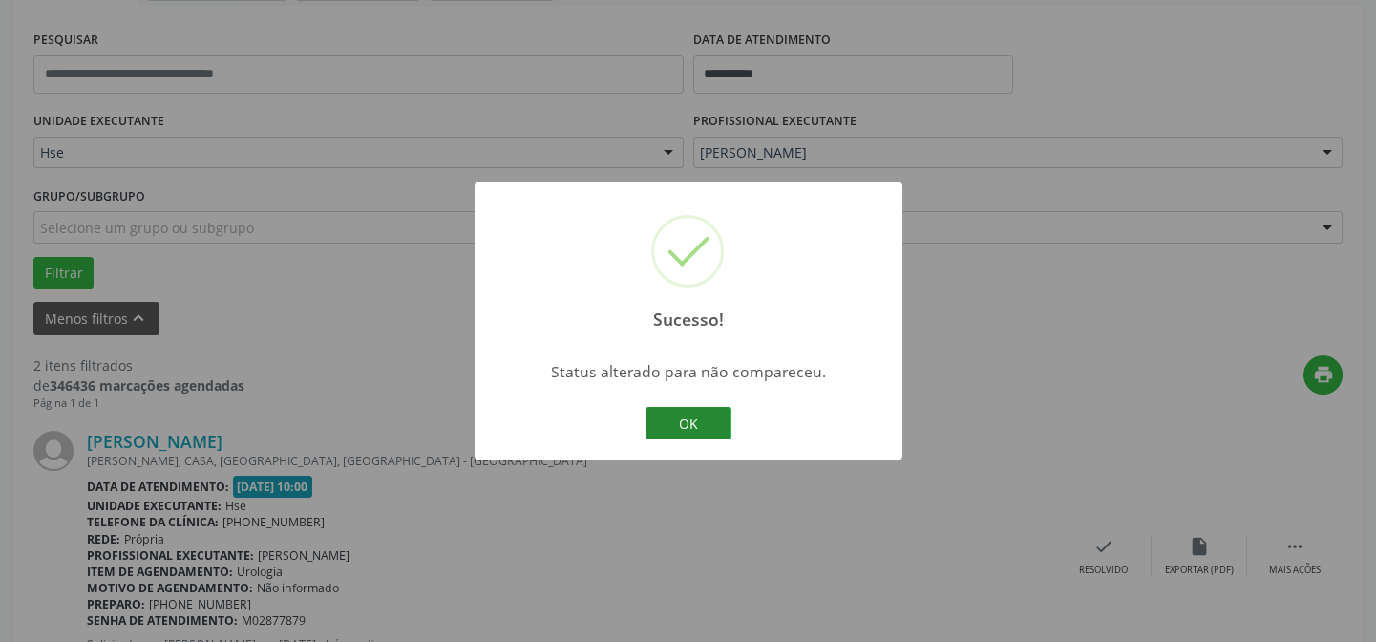
click at [700, 419] on button "OK" at bounding box center [689, 423] width 86 height 32
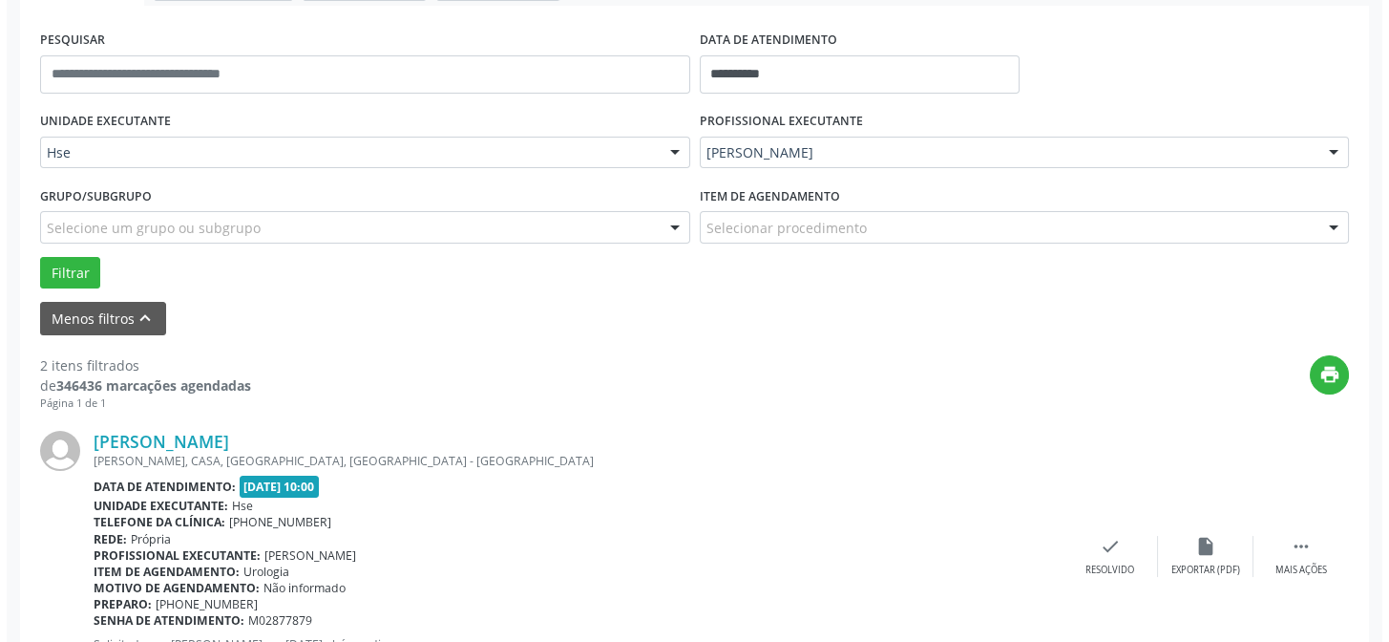
scroll to position [431, 0]
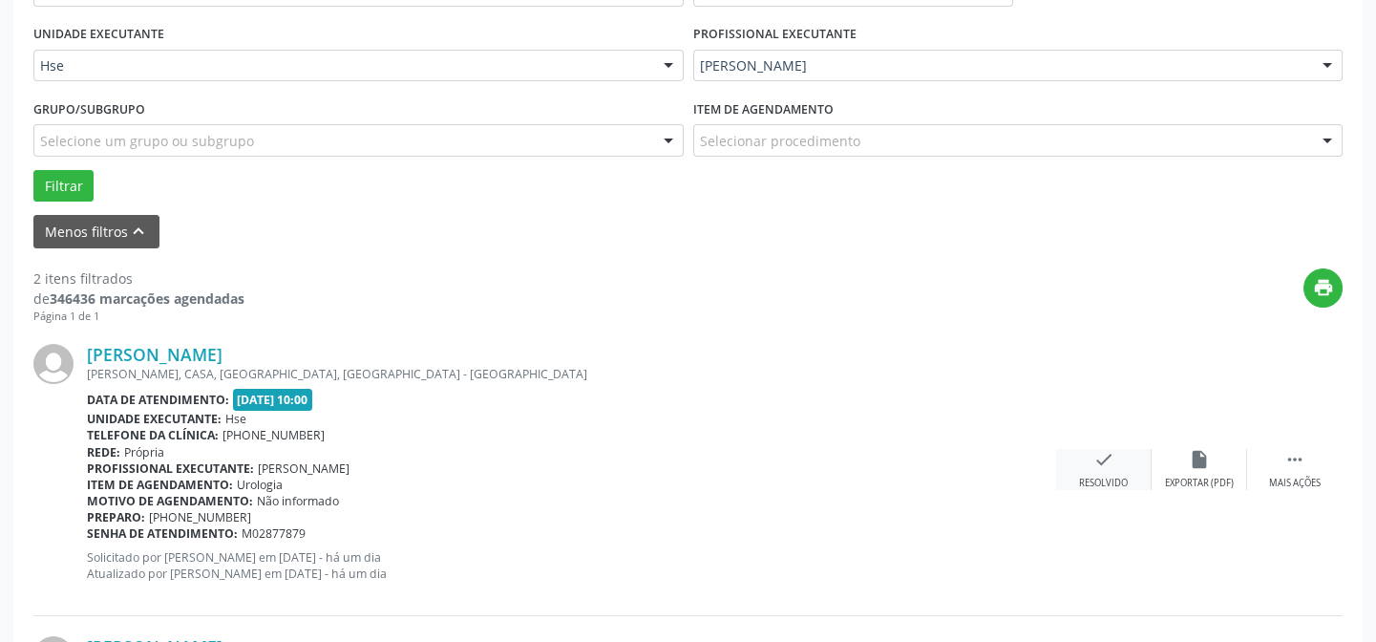
click at [1105, 477] on div "Resolvido" at bounding box center [1103, 483] width 49 height 13
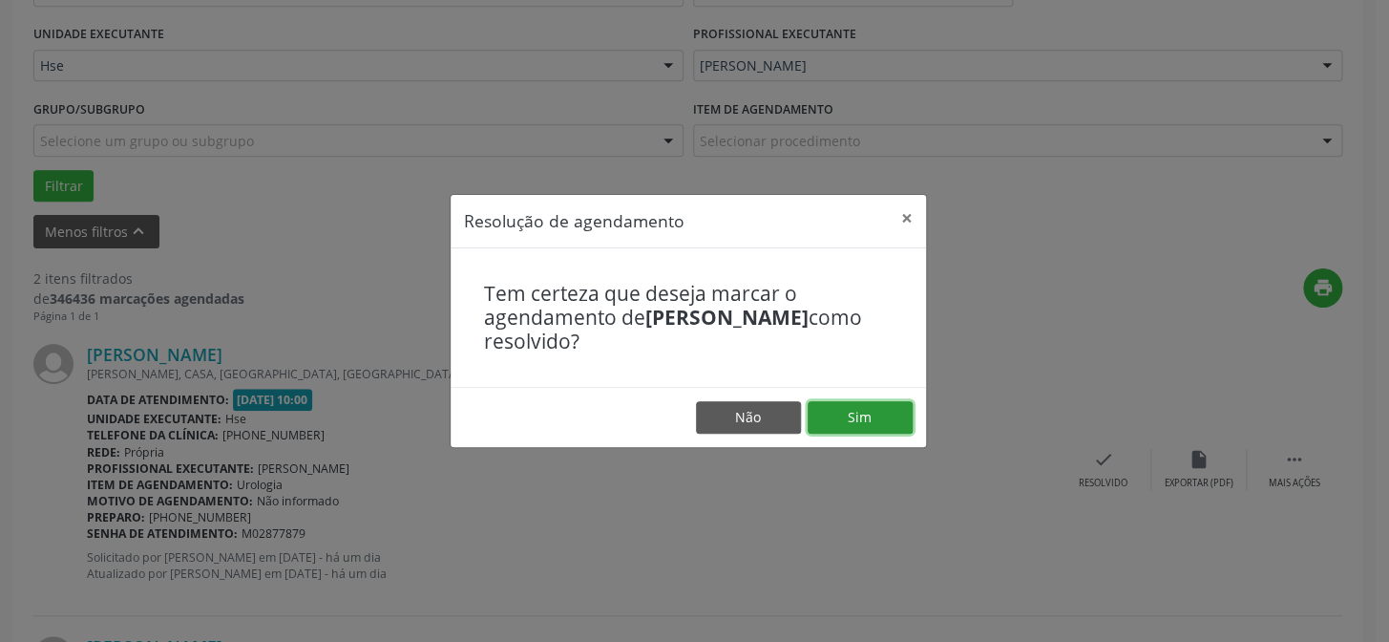
click at [870, 416] on button "Sim" at bounding box center [860, 417] width 105 height 32
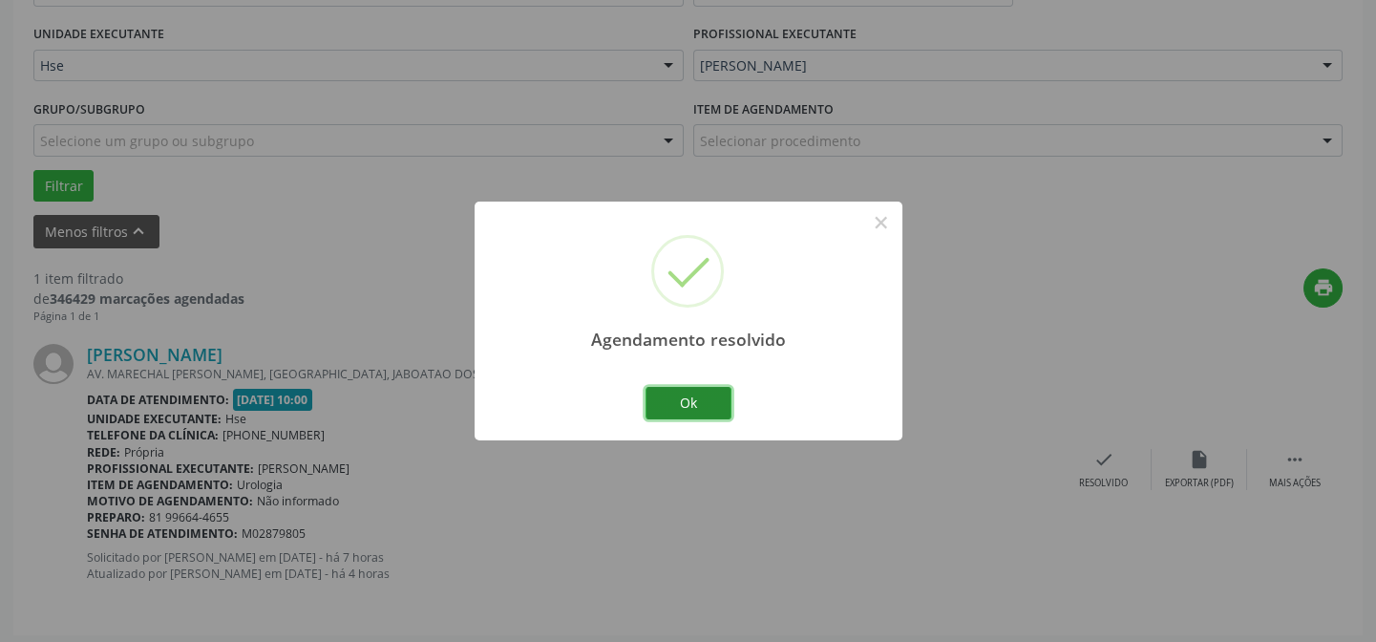
click at [703, 397] on button "Ok" at bounding box center [689, 403] width 86 height 32
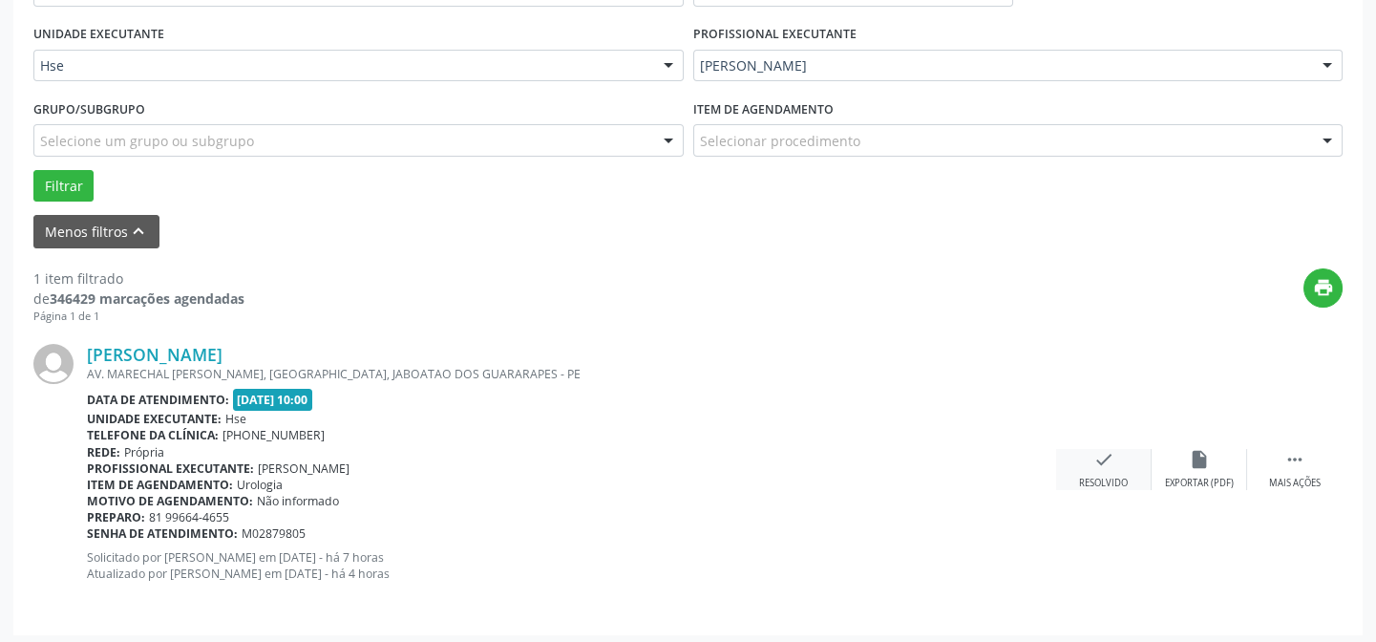
click at [1120, 470] on div "check Resolvido" at bounding box center [1103, 469] width 95 height 41
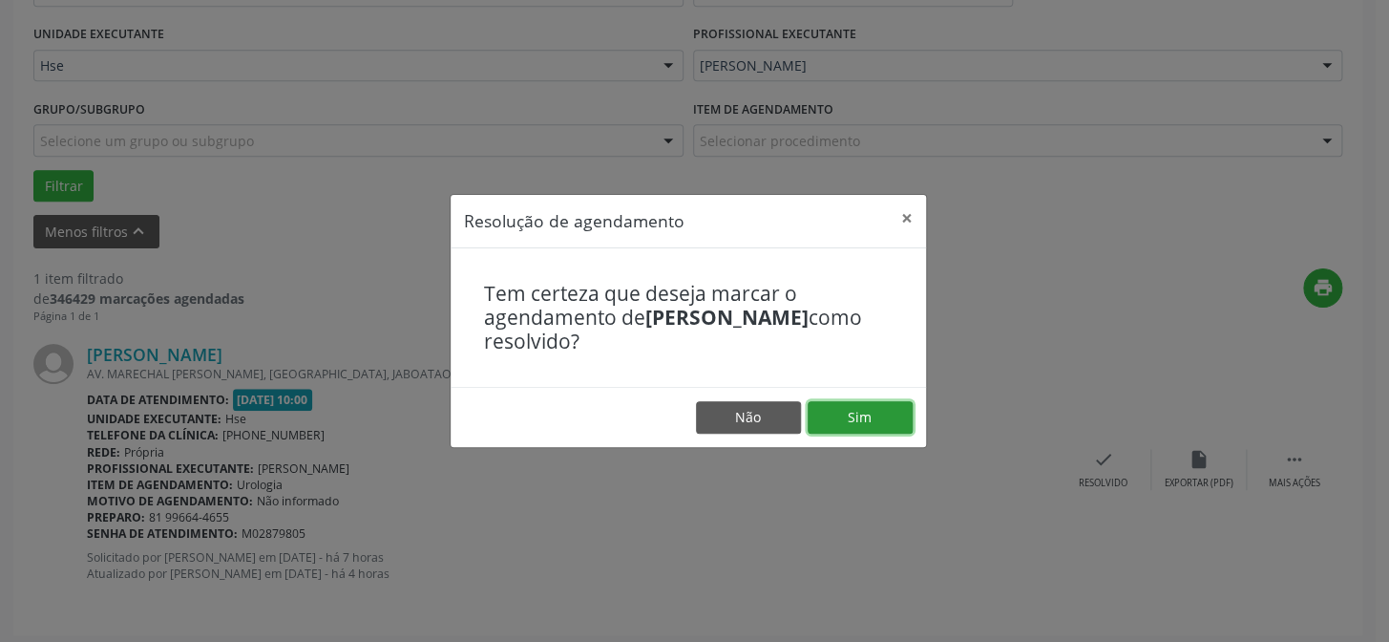
click at [850, 421] on button "Sim" at bounding box center [860, 417] width 105 height 32
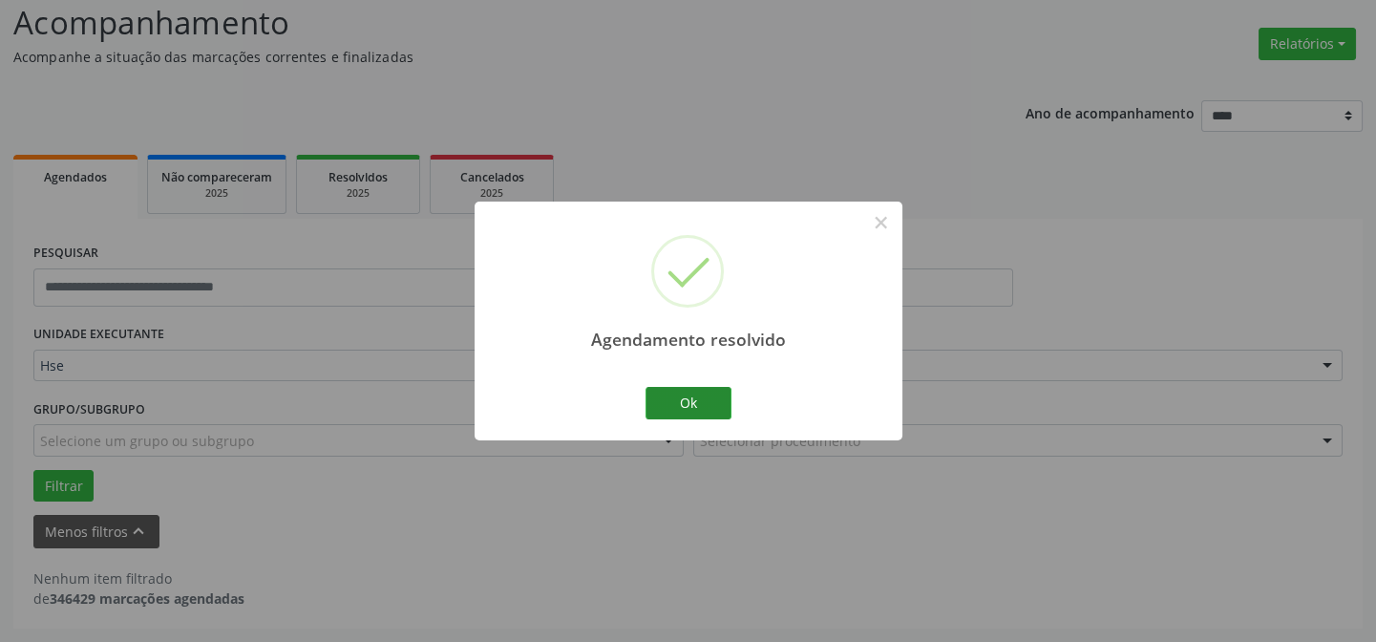
scroll to position [129, 0]
click at [689, 409] on button "Ok" at bounding box center [689, 403] width 86 height 32
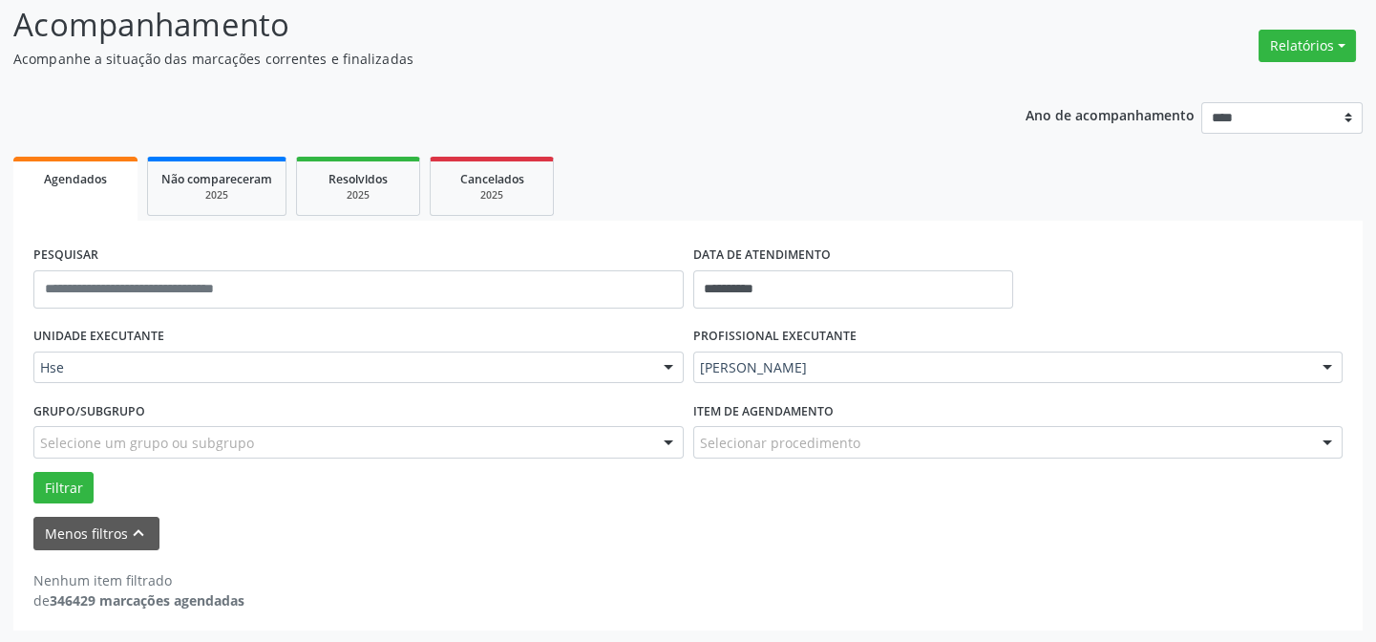
scroll to position [42, 0]
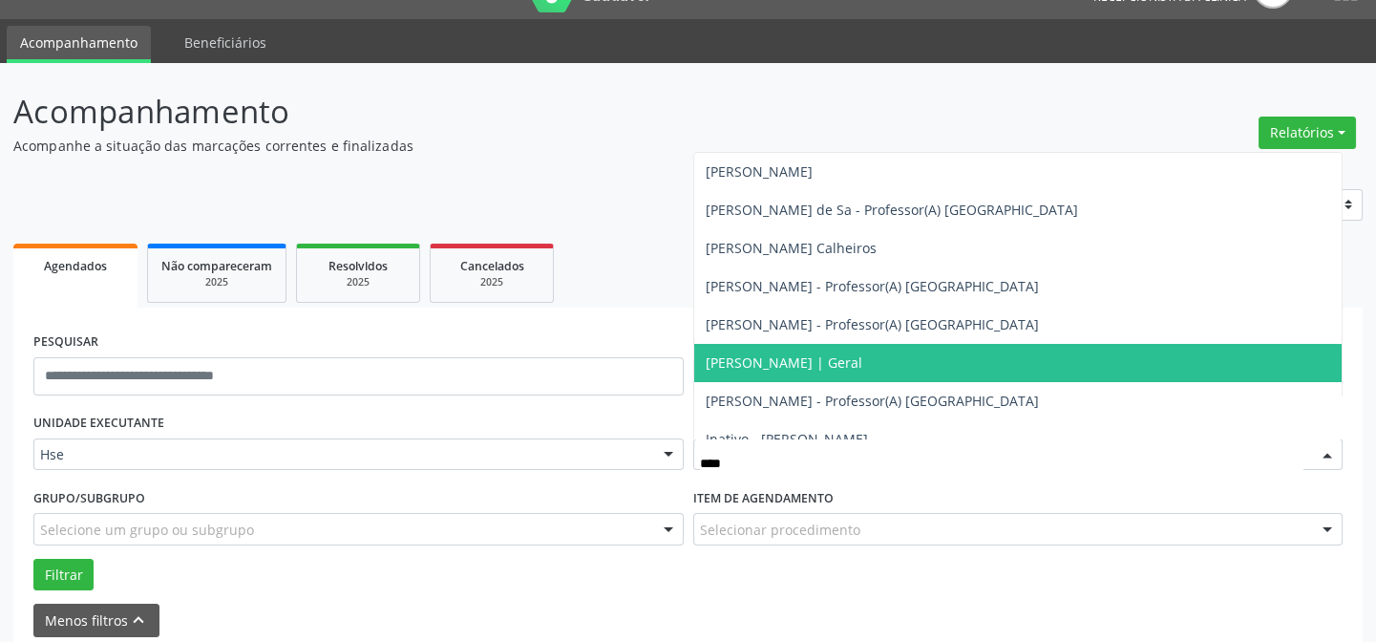
click at [862, 353] on span "[PERSON_NAME] | Geral" at bounding box center [784, 362] width 157 height 18
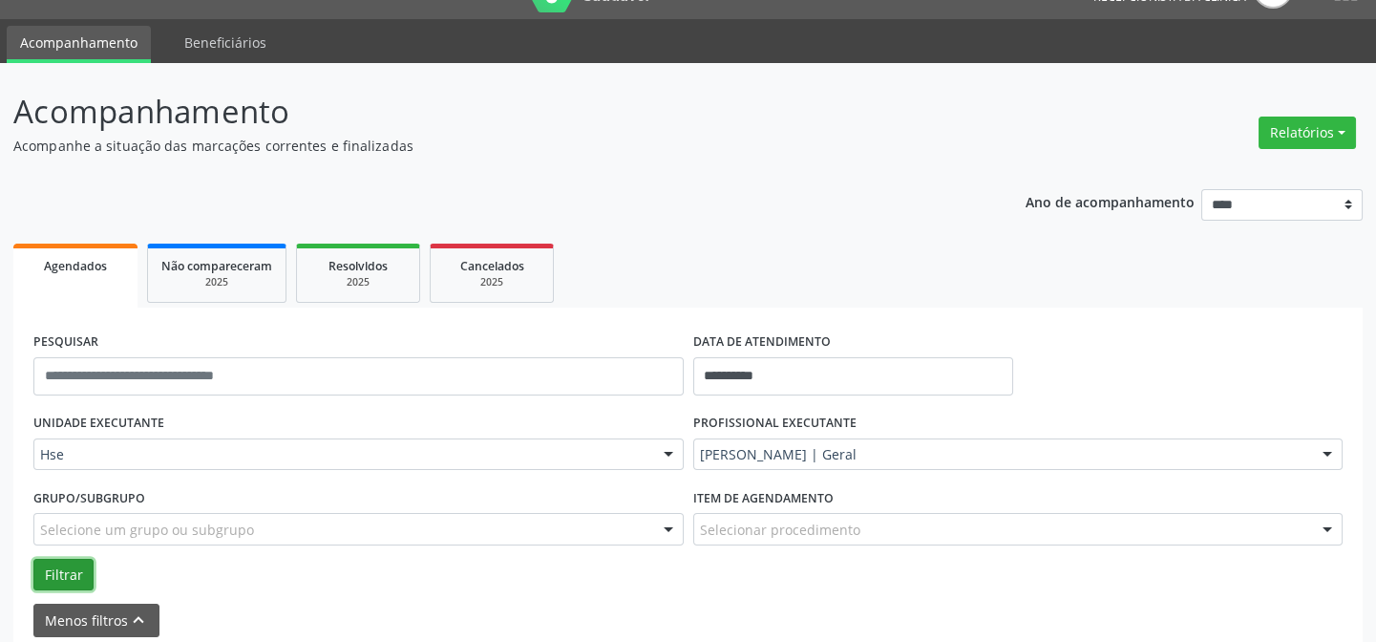
click at [56, 572] on button "Filtrar" at bounding box center [63, 575] width 60 height 32
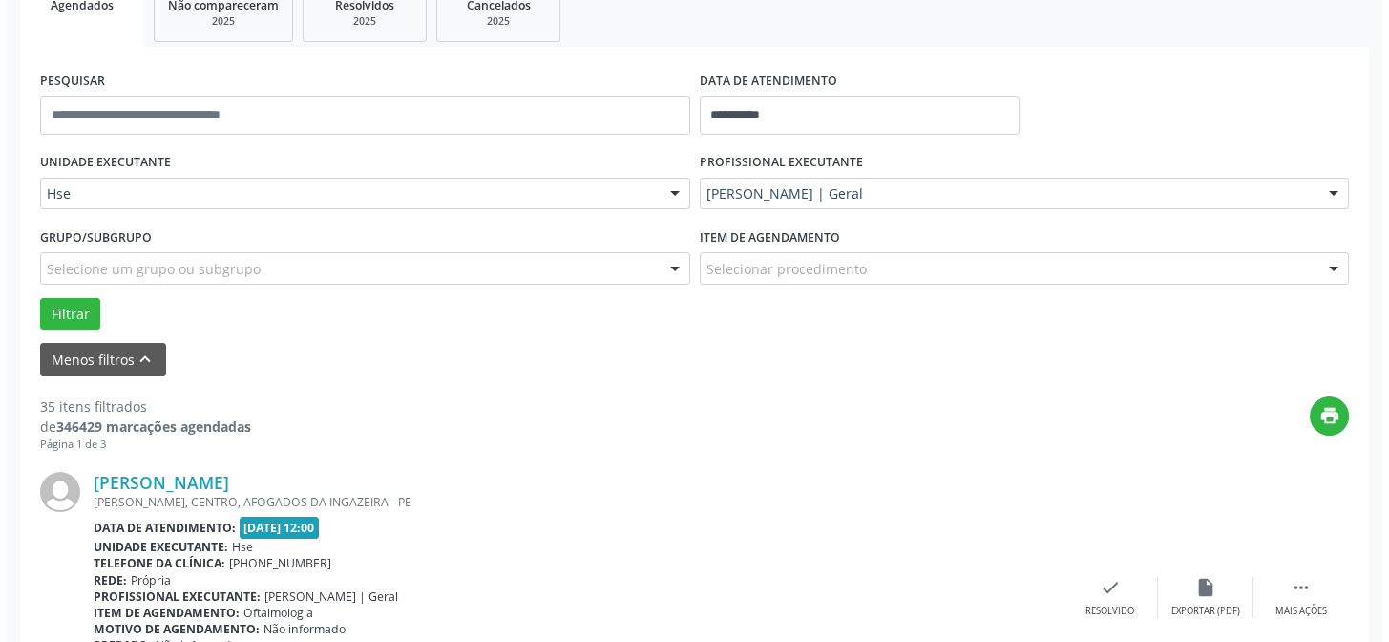
scroll to position [390, 0]
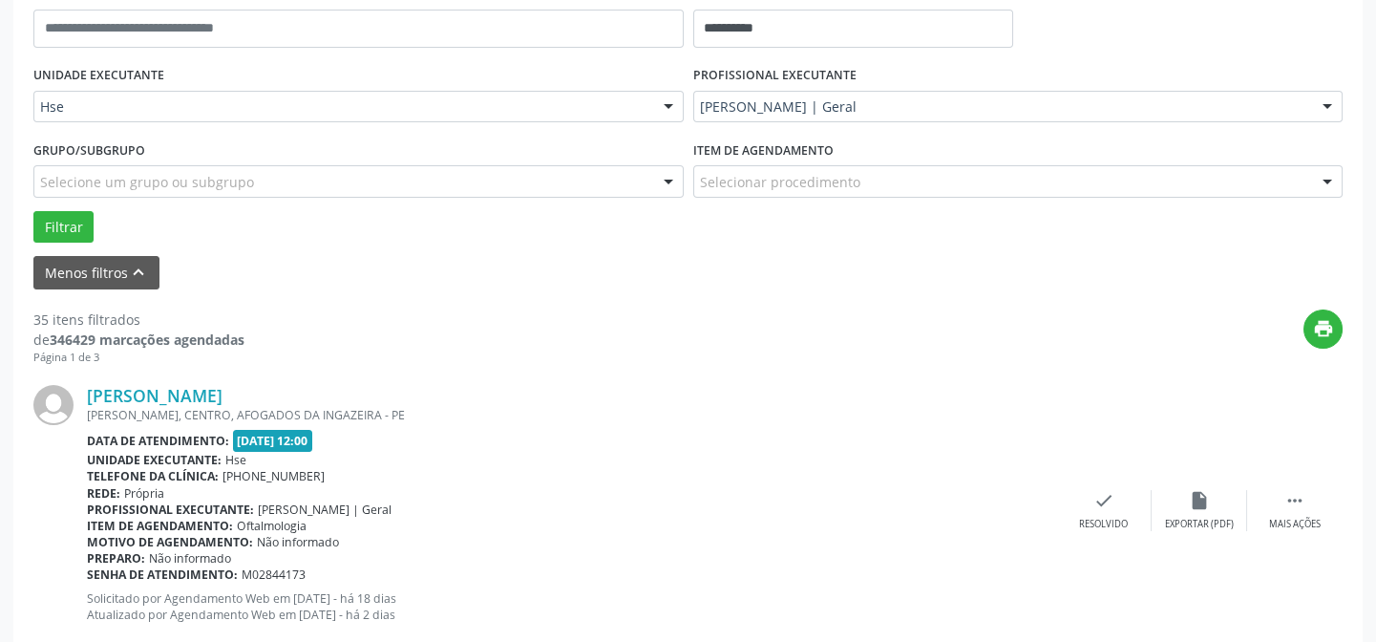
click at [1074, 472] on div "Tereza Cristina de Vasconcelos Veras Monteiro ANTONIO ALVES DOS SANTOS, CENTRO,…" at bounding box center [687, 510] width 1309 height 291
click at [1096, 498] on icon "check" at bounding box center [1103, 500] width 21 height 21
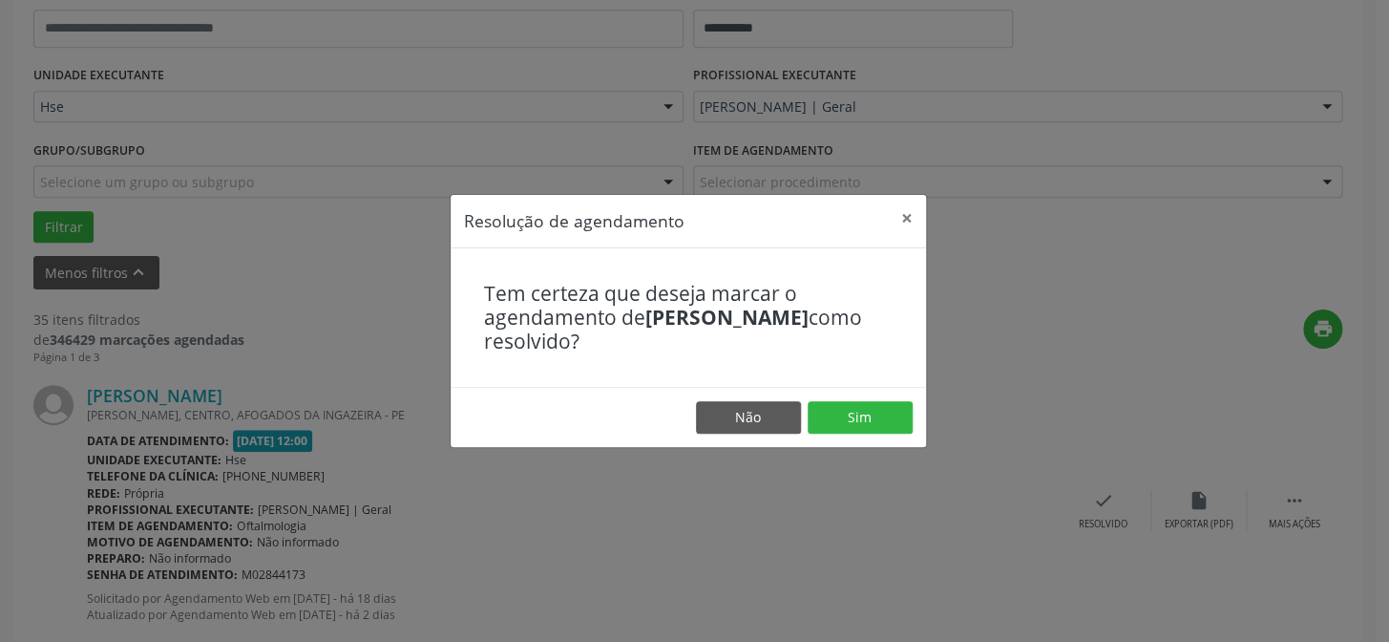
click at [873, 410] on footer "Não Sim" at bounding box center [689, 417] width 476 height 60
click at [872, 428] on button "Sim" at bounding box center [860, 417] width 105 height 32
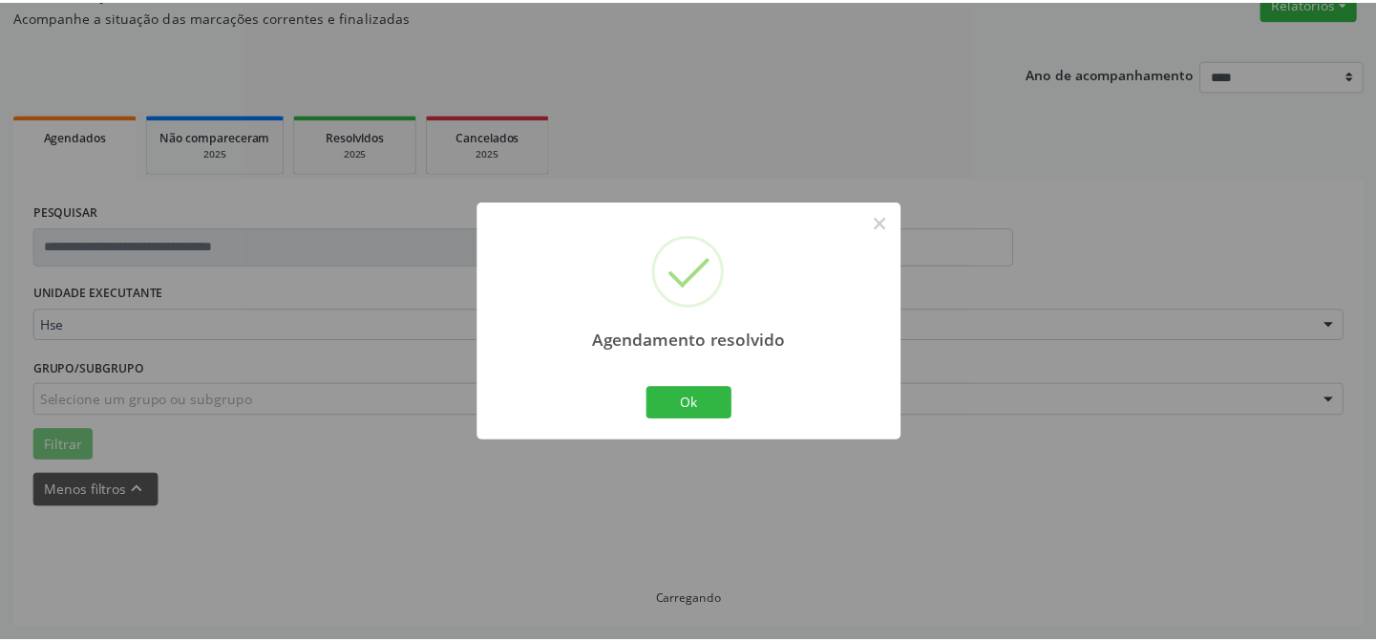
scroll to position [171, 0]
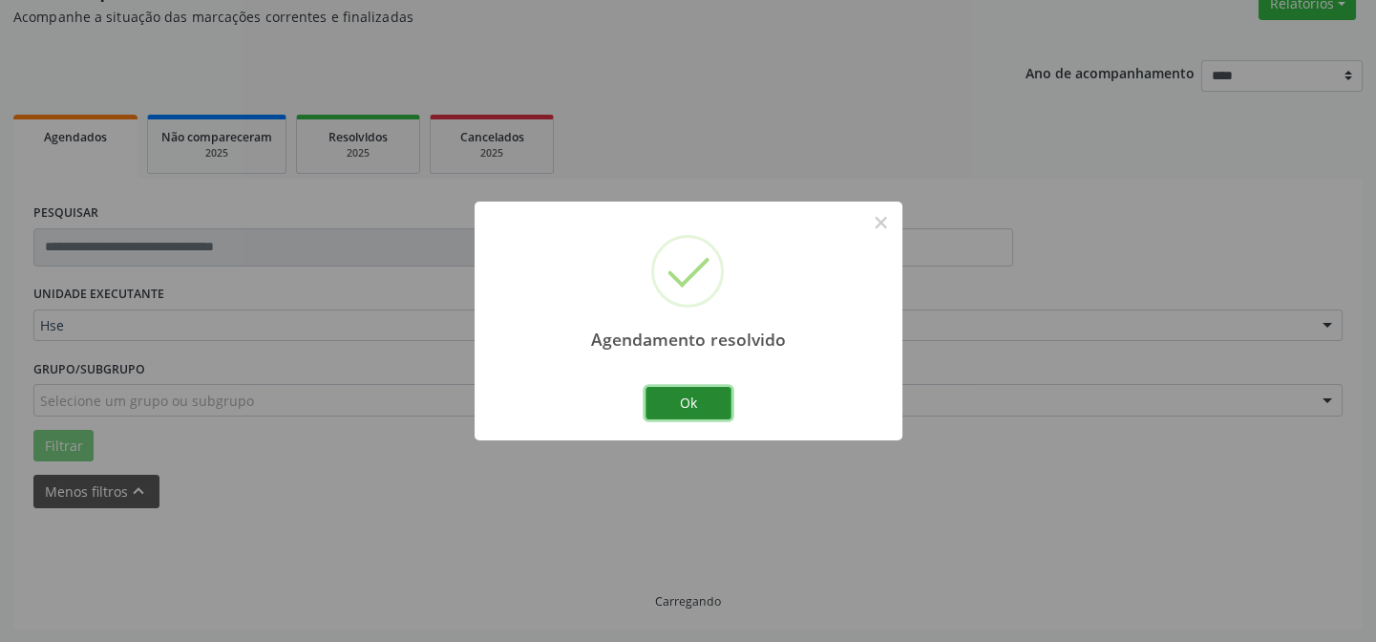
click at [702, 402] on button "Ok" at bounding box center [689, 403] width 86 height 32
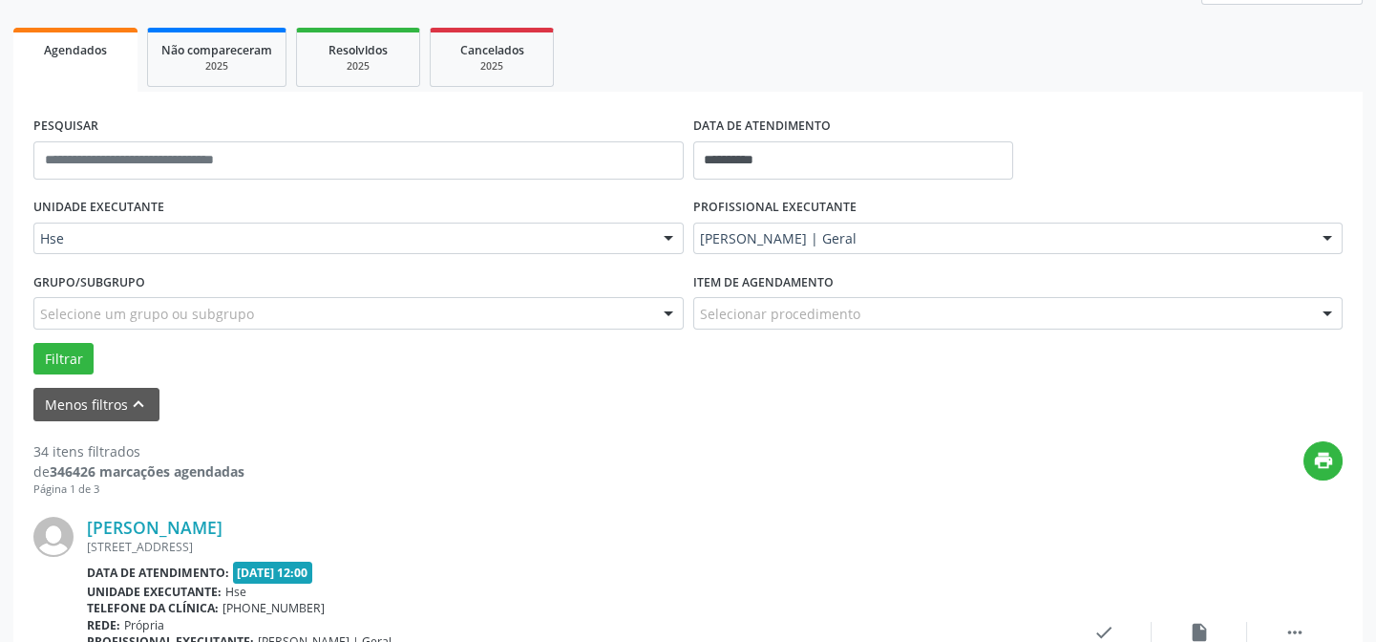
scroll to position [344, 0]
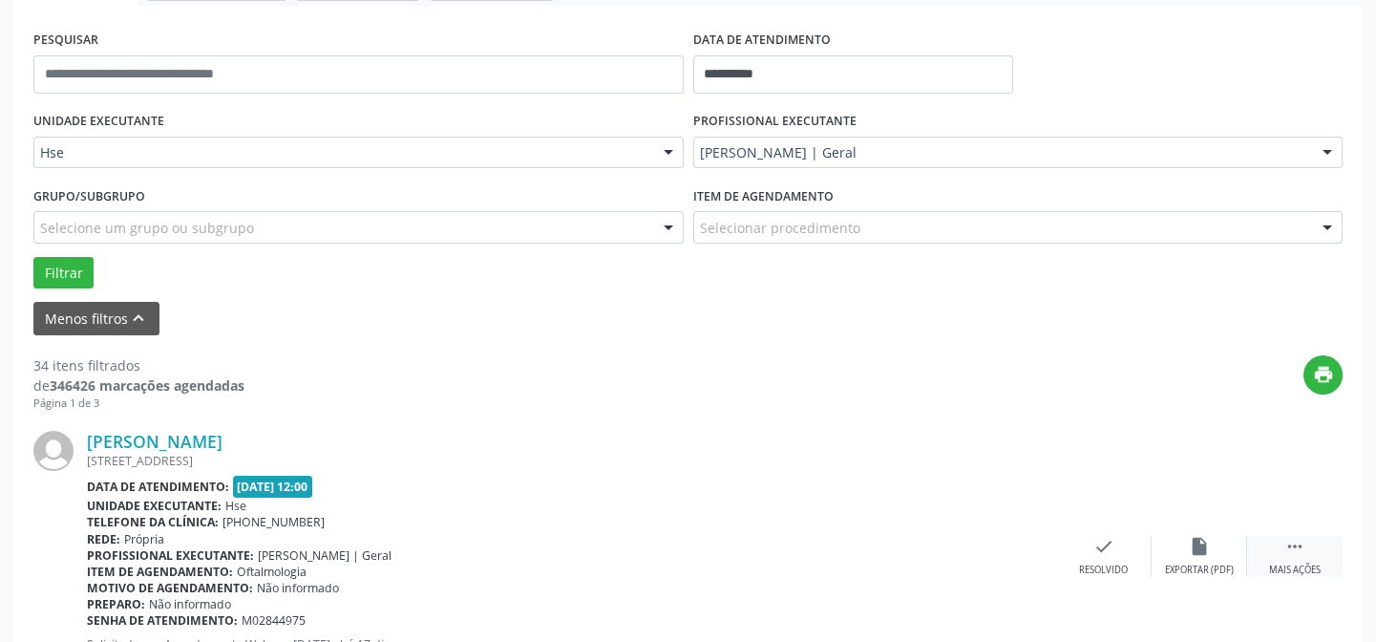
click at [1313, 563] on div "Mais ações" at bounding box center [1295, 569] width 52 height 13
click at [1212, 552] on div "alarm_off Não compareceu" at bounding box center [1199, 556] width 95 height 41
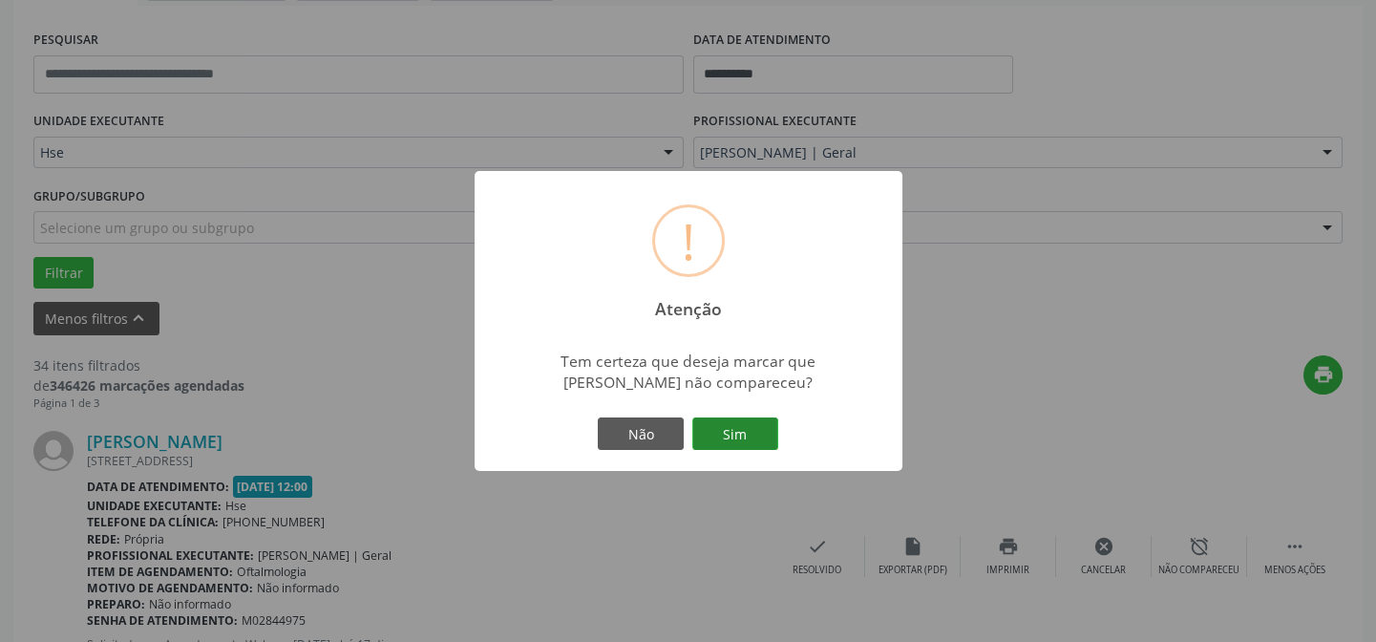
click at [710, 425] on button "Sim" at bounding box center [735, 433] width 86 height 32
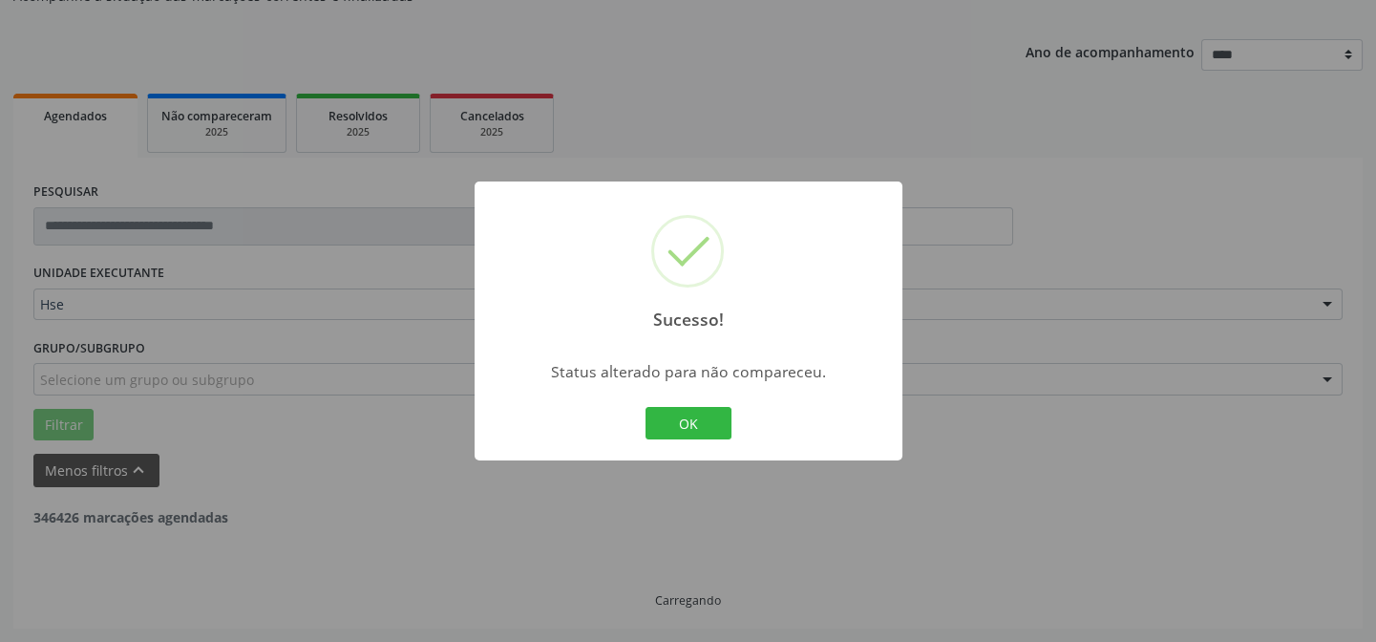
scroll to position [191, 0]
click at [657, 422] on button "OK" at bounding box center [689, 423] width 86 height 32
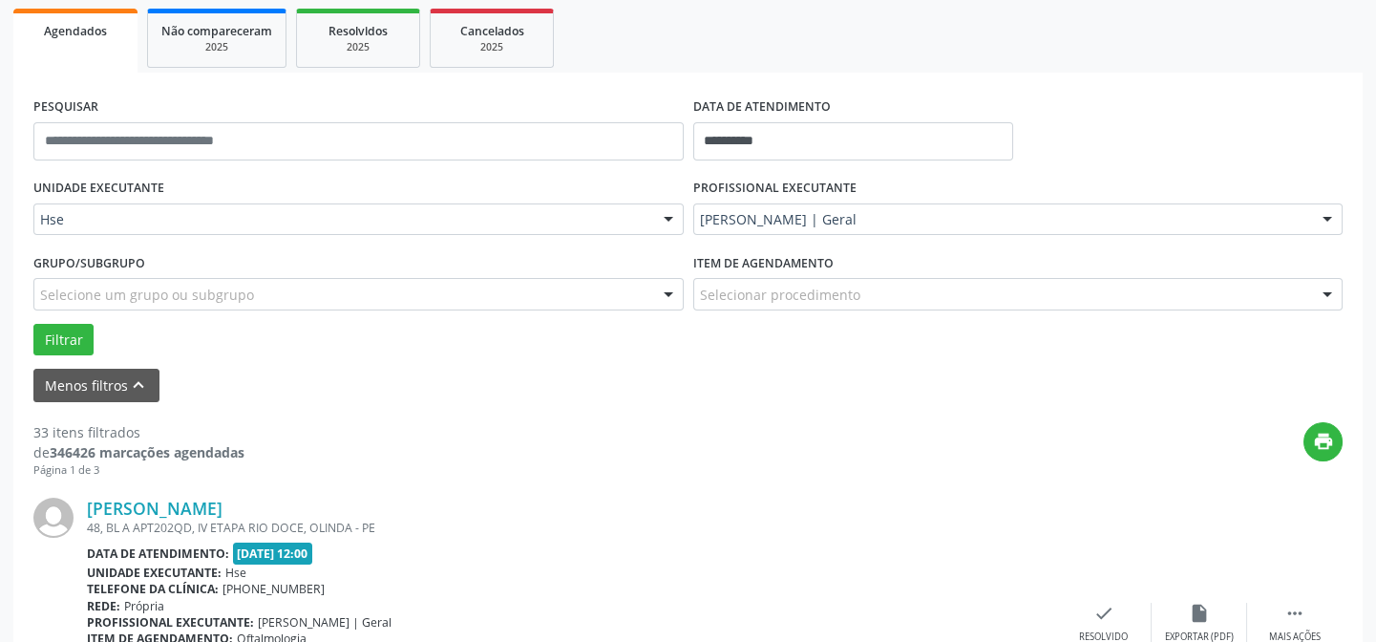
scroll to position [364, 0]
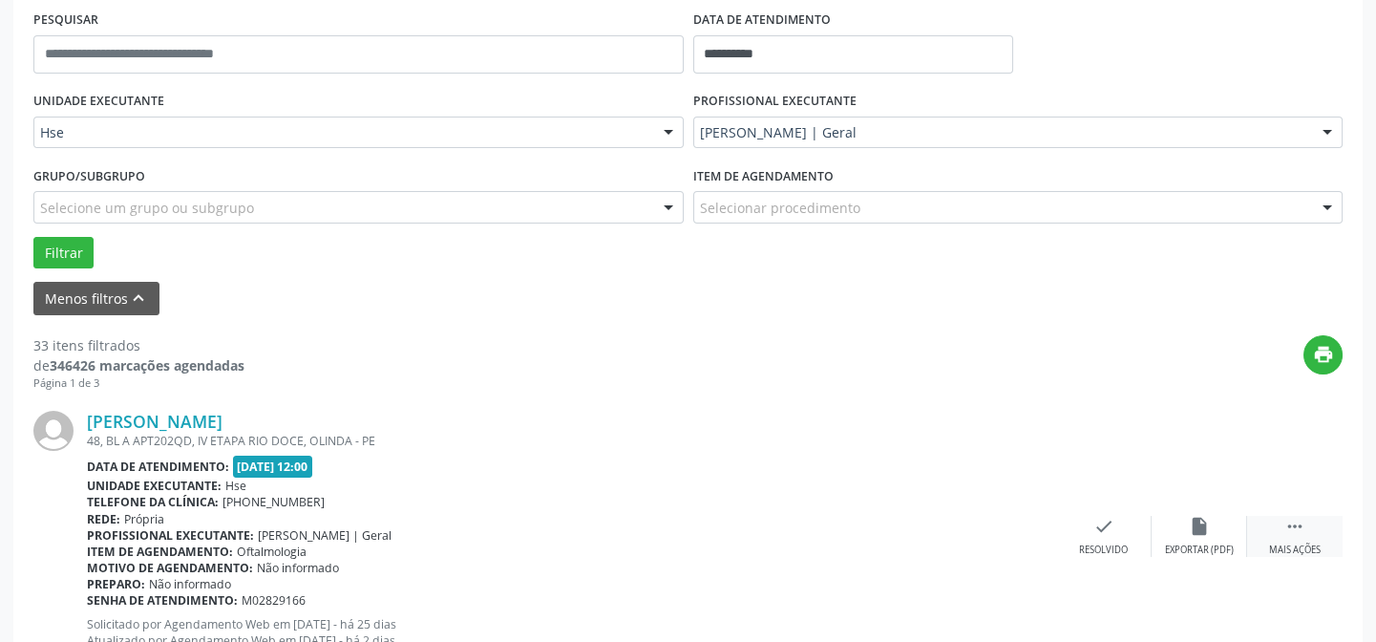
click at [1310, 543] on div "Mais ações" at bounding box center [1295, 549] width 52 height 13
click at [1219, 529] on div "alarm_off Não compareceu" at bounding box center [1199, 536] width 95 height 41
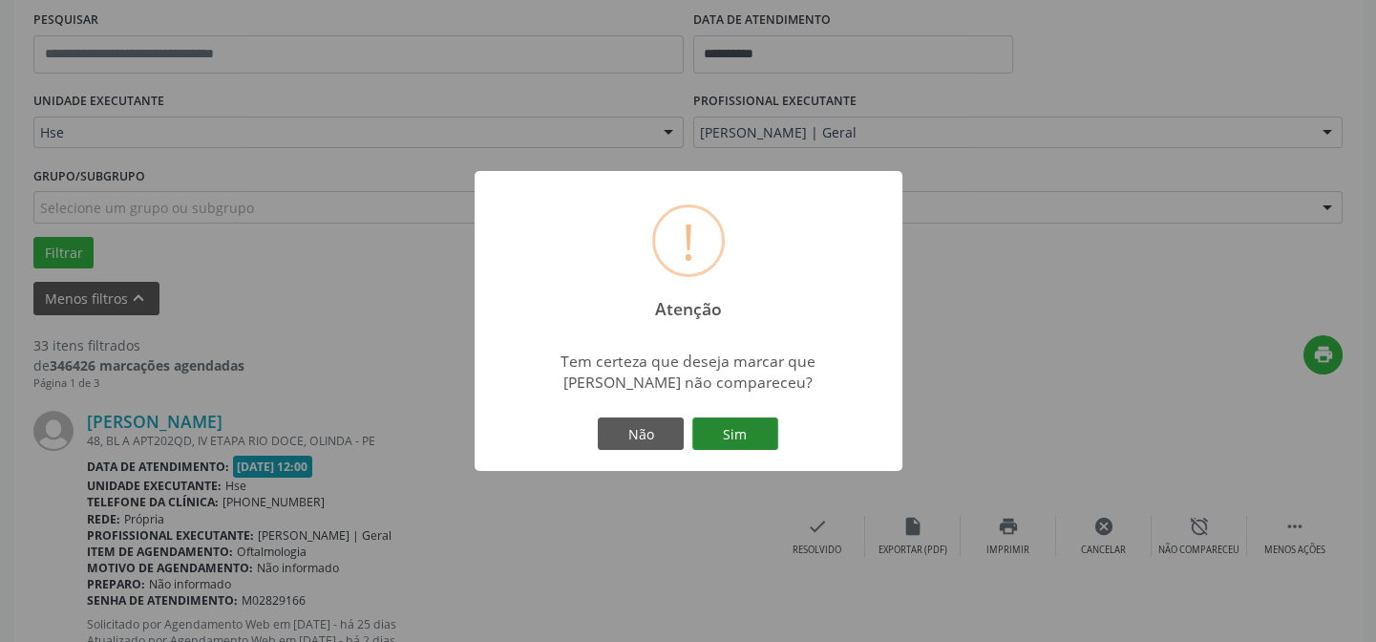
click at [735, 423] on button "Sim" at bounding box center [735, 433] width 86 height 32
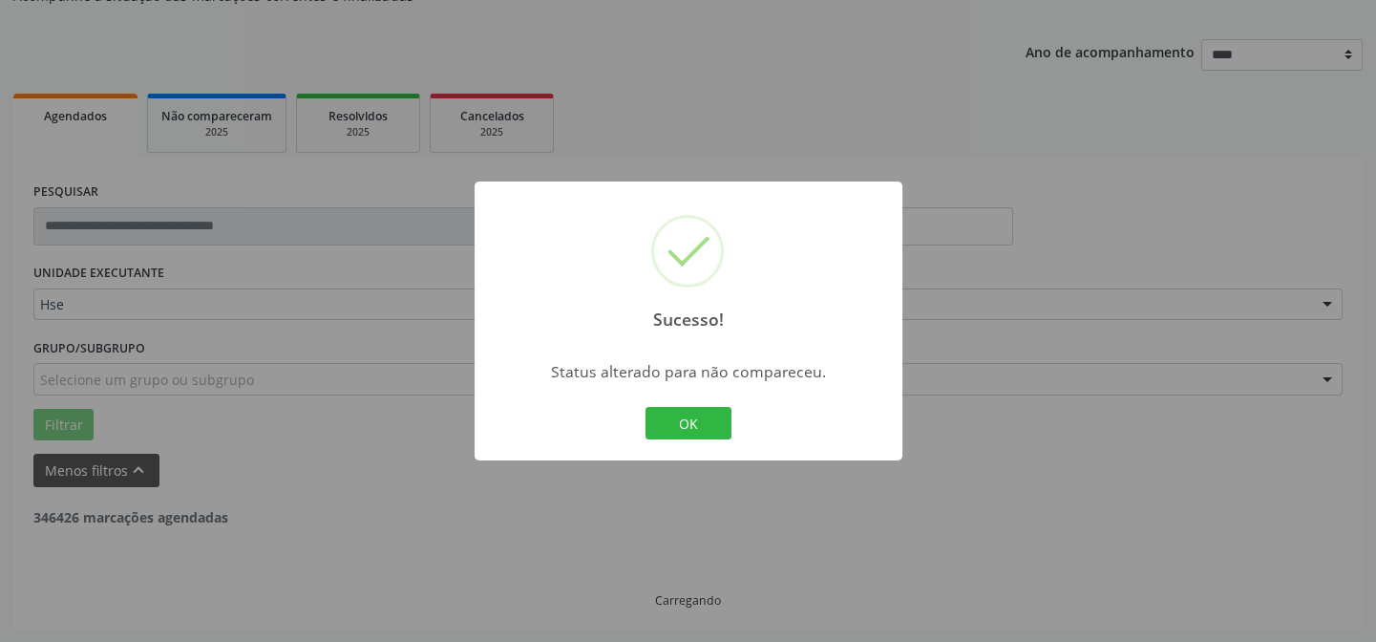
scroll to position [191, 0]
click at [654, 421] on button "OK" at bounding box center [689, 423] width 86 height 32
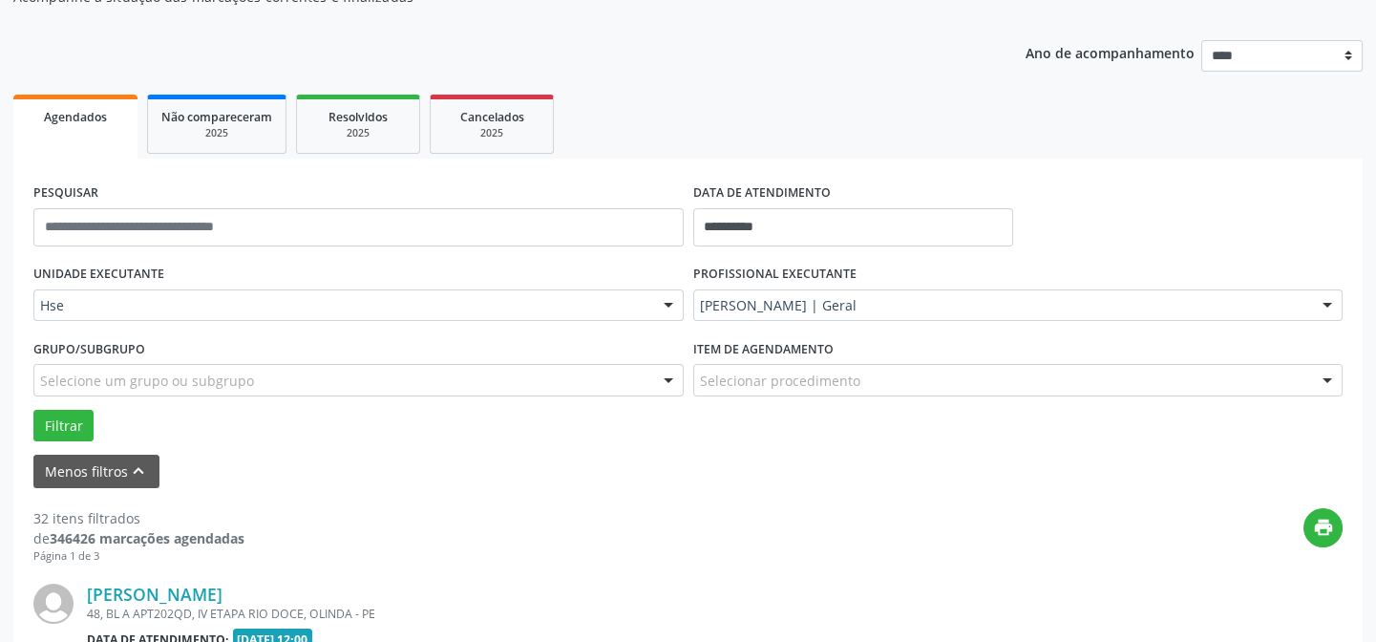
scroll to position [364, 0]
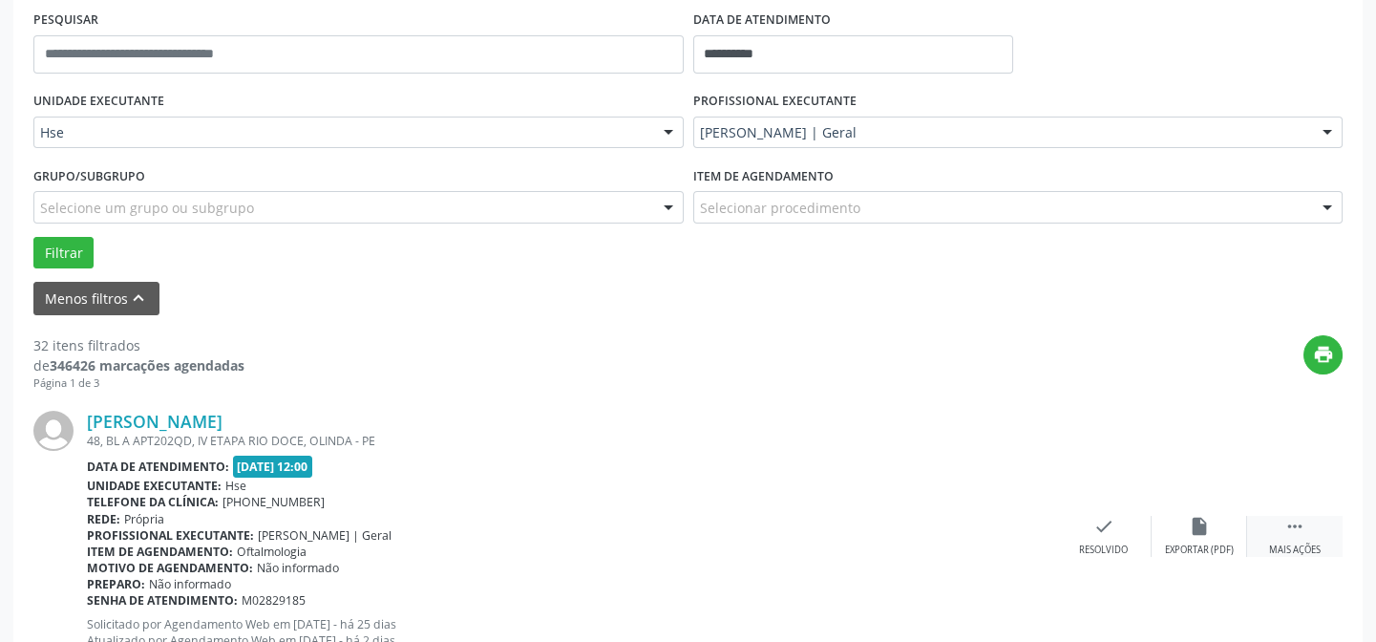
click at [1292, 527] on icon "" at bounding box center [1294, 526] width 21 height 21
click at [1234, 538] on div "alarm_off Não compareceu" at bounding box center [1199, 536] width 95 height 41
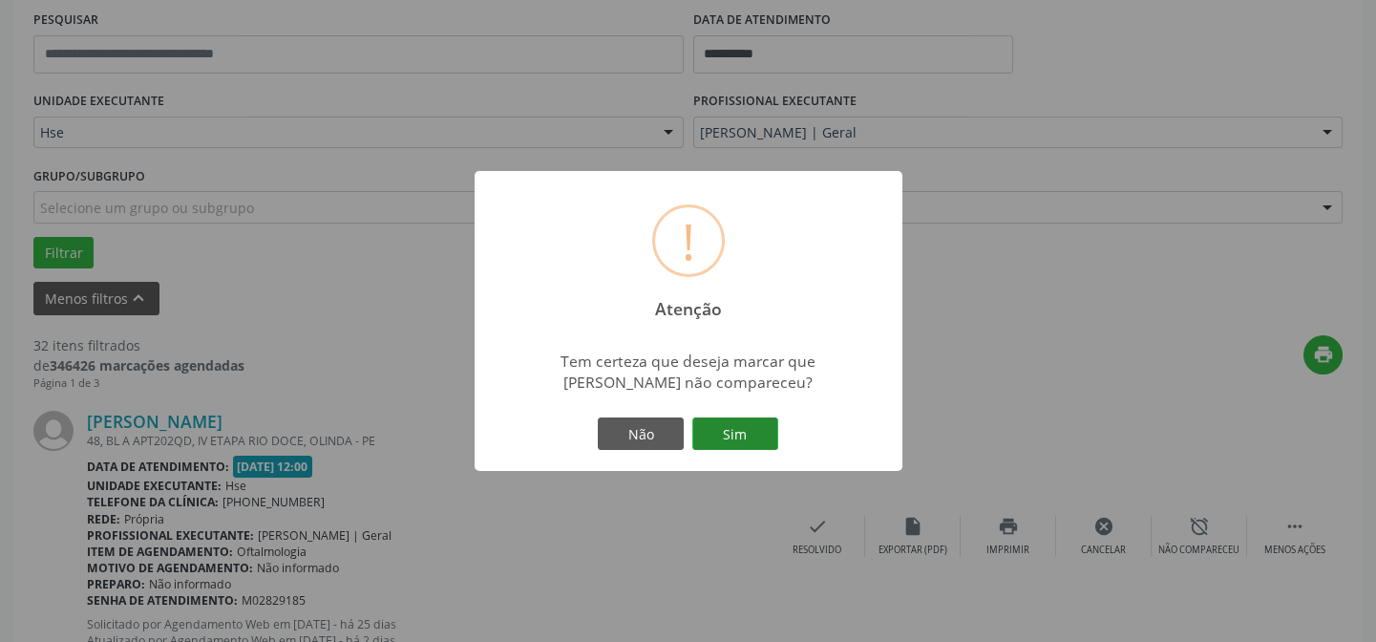
click at [756, 433] on button "Sim" at bounding box center [735, 433] width 86 height 32
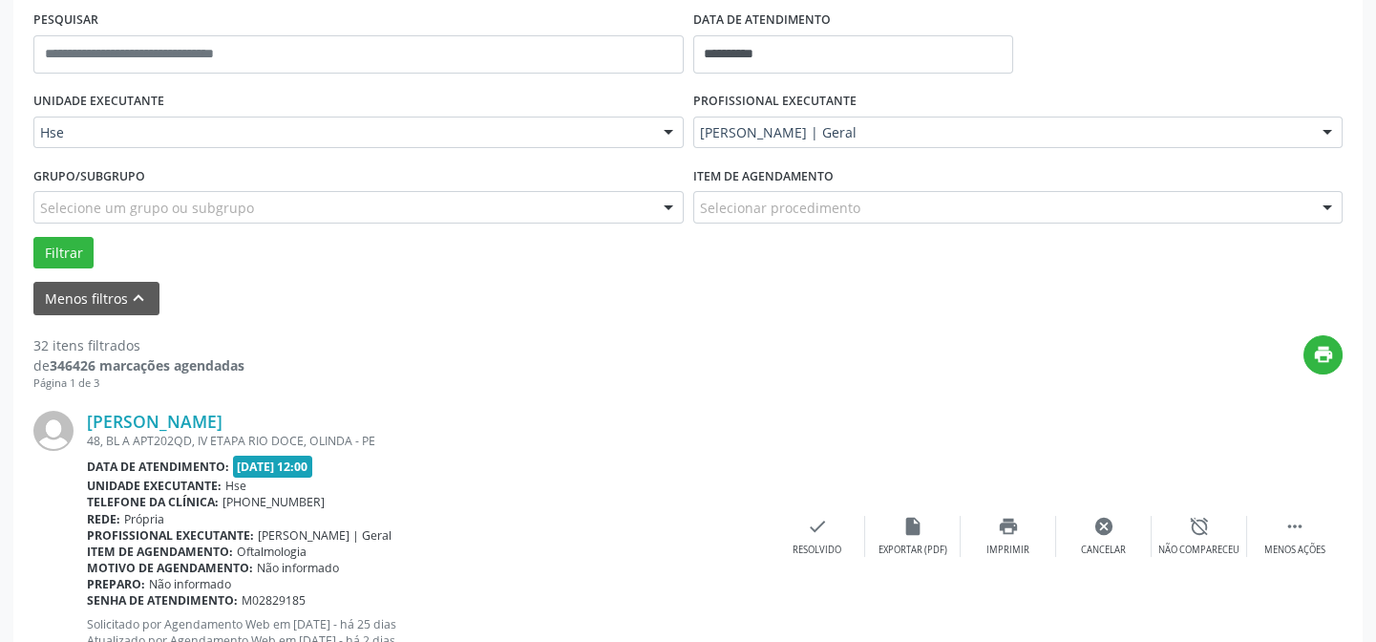
scroll to position [191, 0]
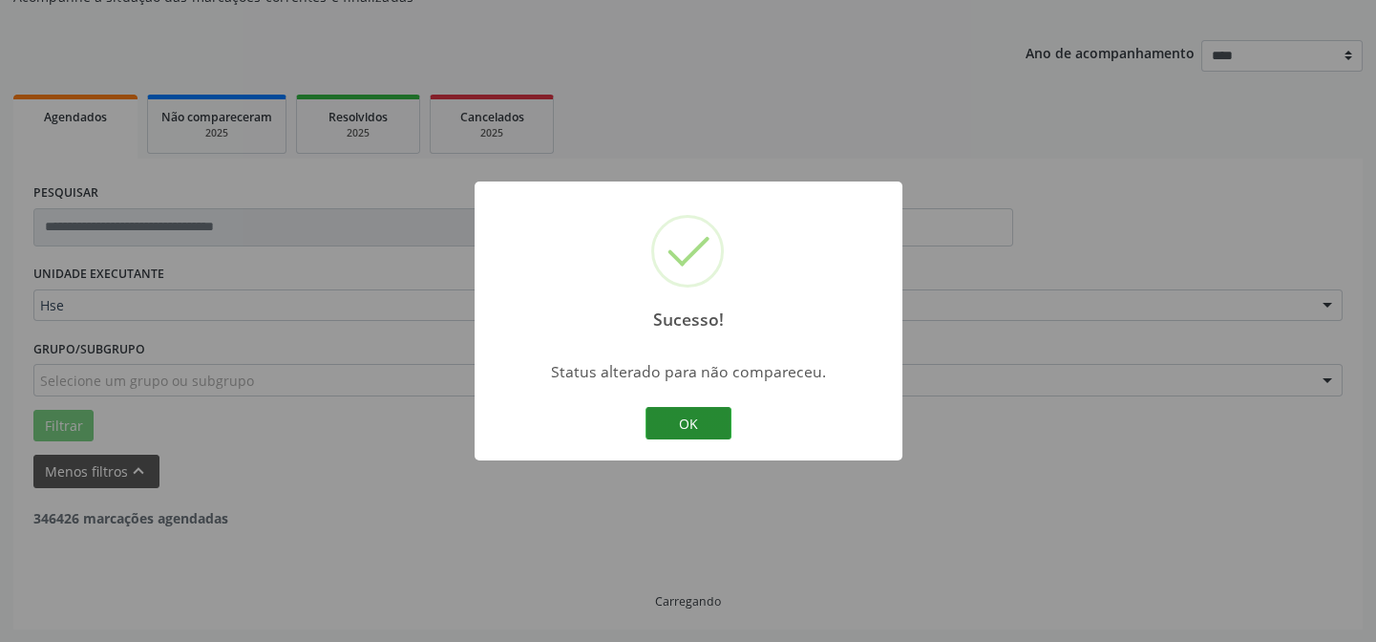
click at [663, 424] on button "OK" at bounding box center [689, 423] width 86 height 32
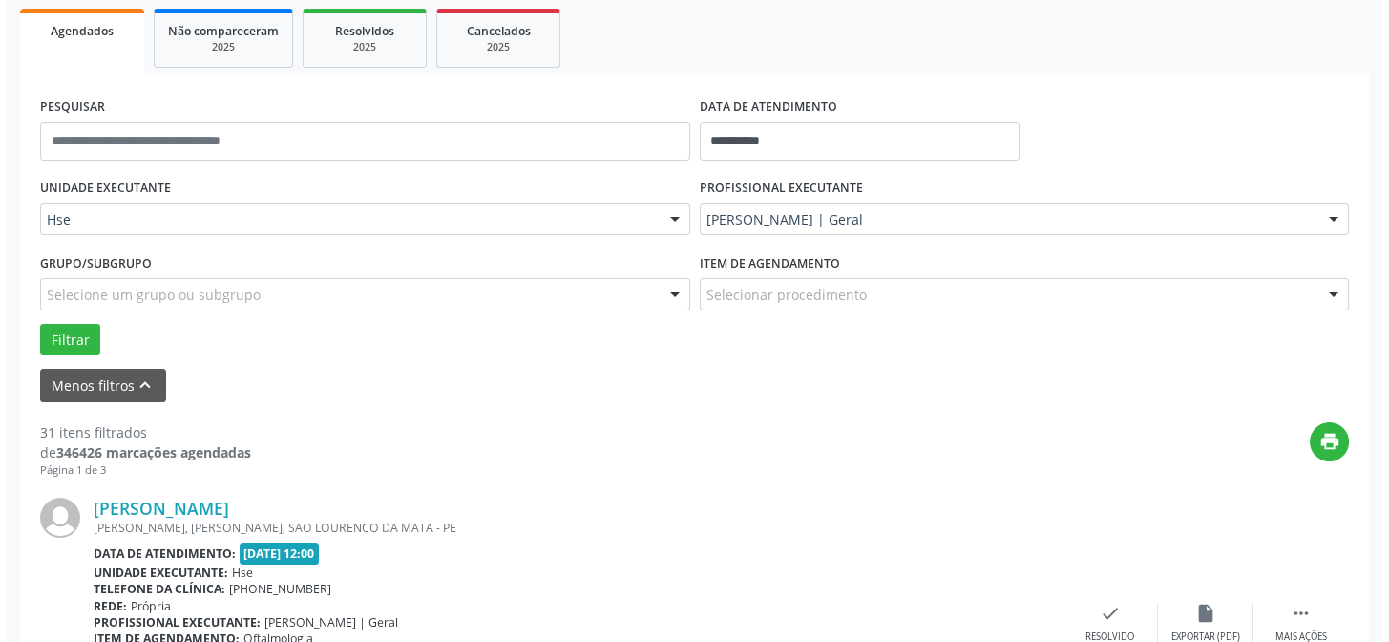
scroll to position [364, 0]
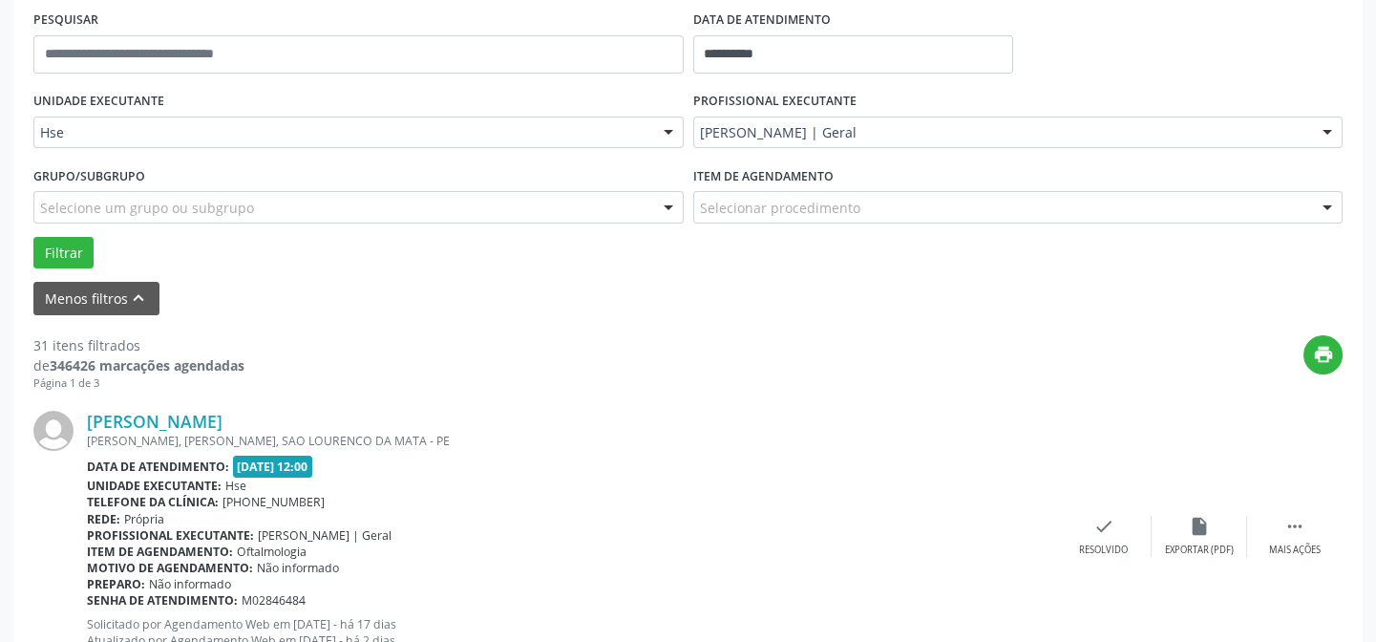
click at [1092, 513] on div "Ladjane Andrade de Souza AMADEU PACHECO DE SOUZA, MURIBARA, SAO LOURENCO DA MAT…" at bounding box center [687, 536] width 1309 height 291
click at [1097, 529] on icon "check" at bounding box center [1103, 526] width 21 height 21
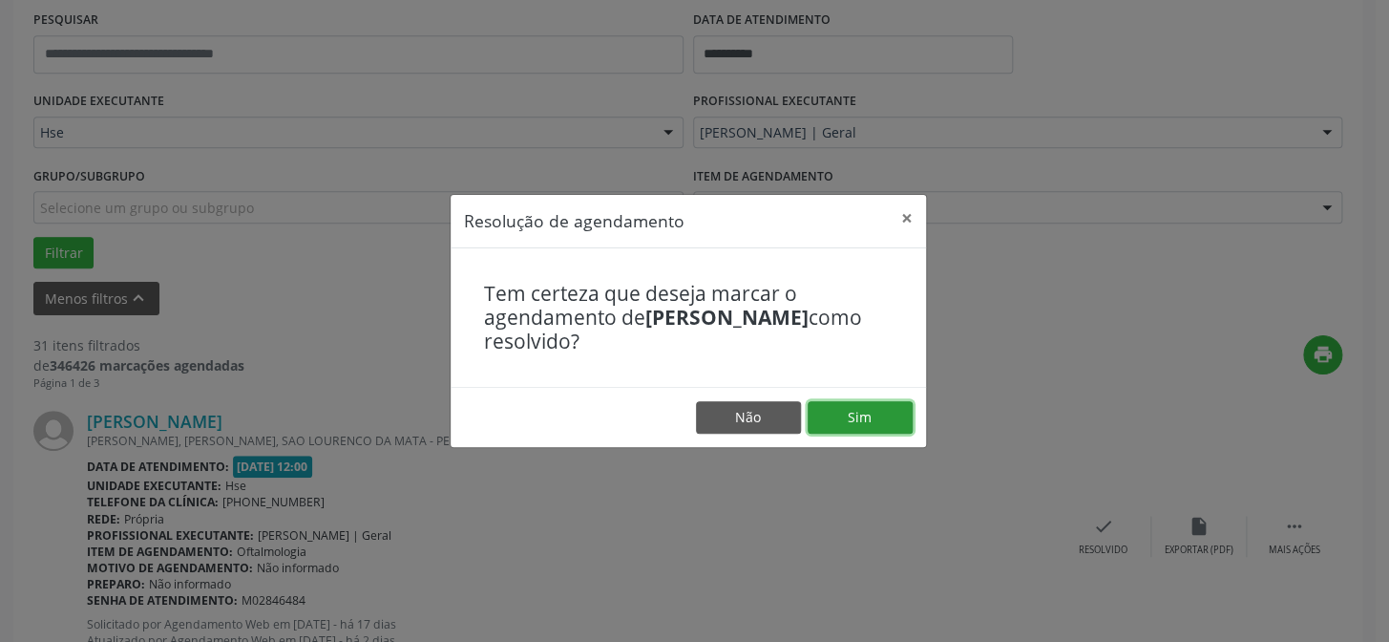
click at [894, 419] on button "Sim" at bounding box center [860, 417] width 105 height 32
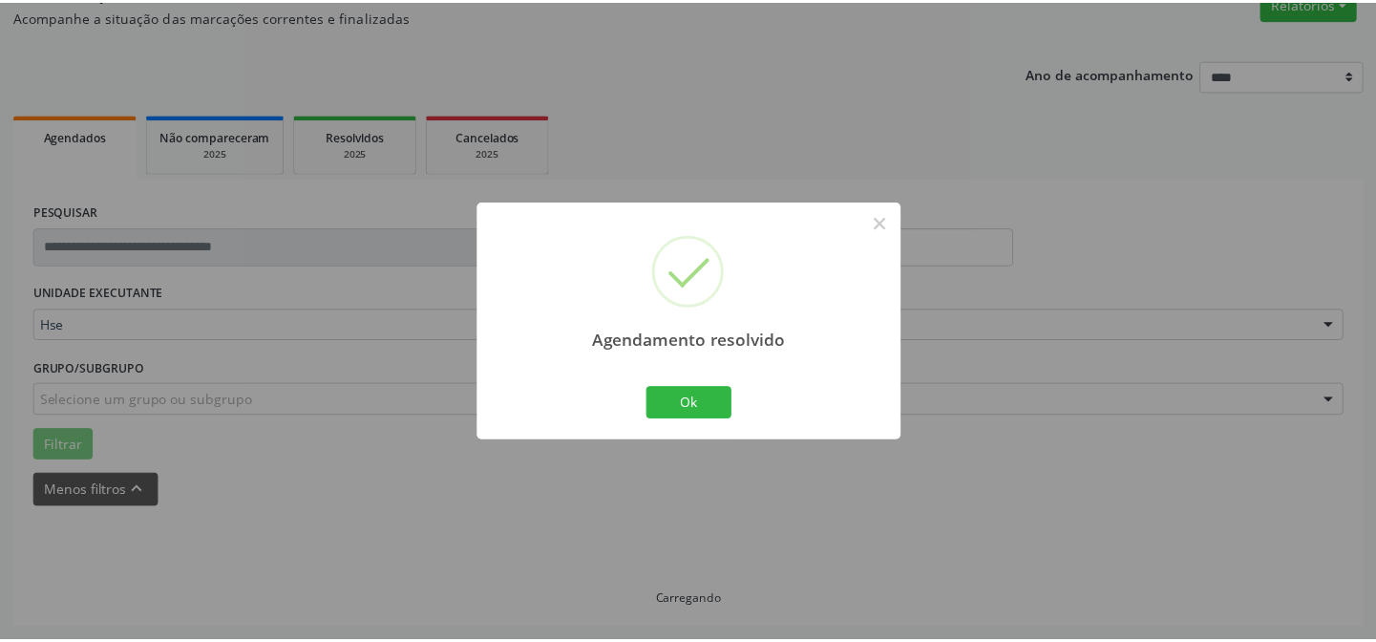
scroll to position [171, 0]
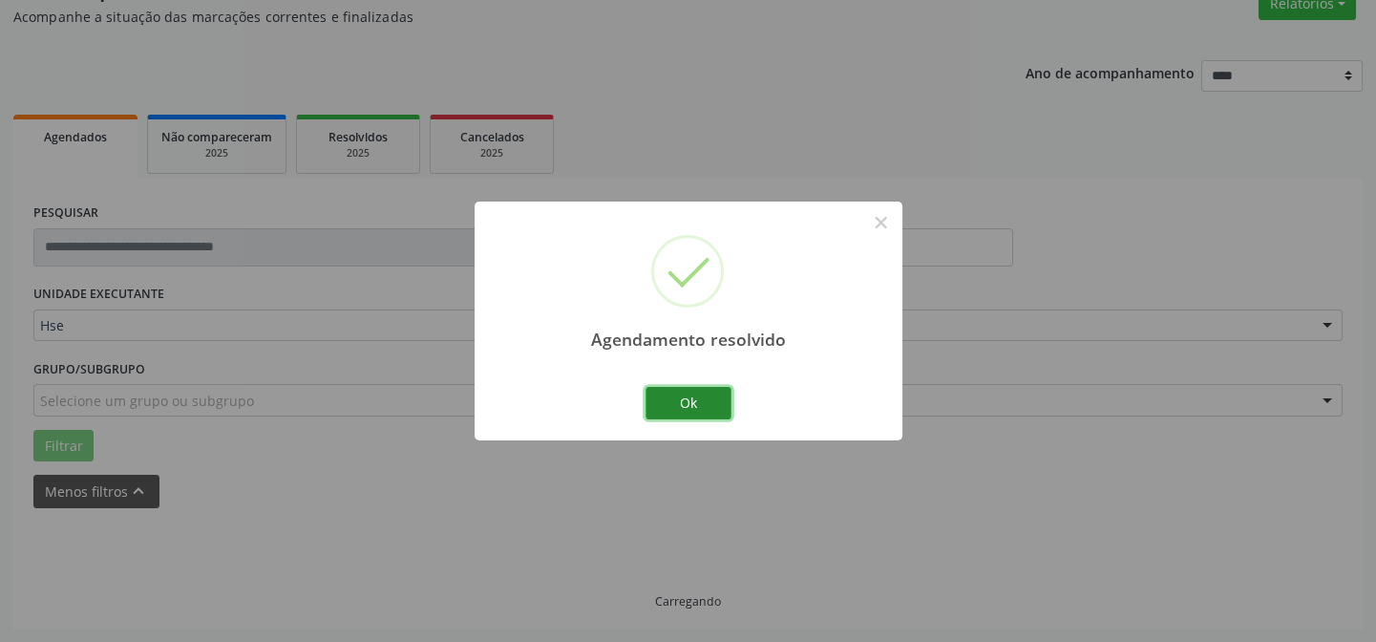
click at [706, 405] on button "Ok" at bounding box center [689, 403] width 86 height 32
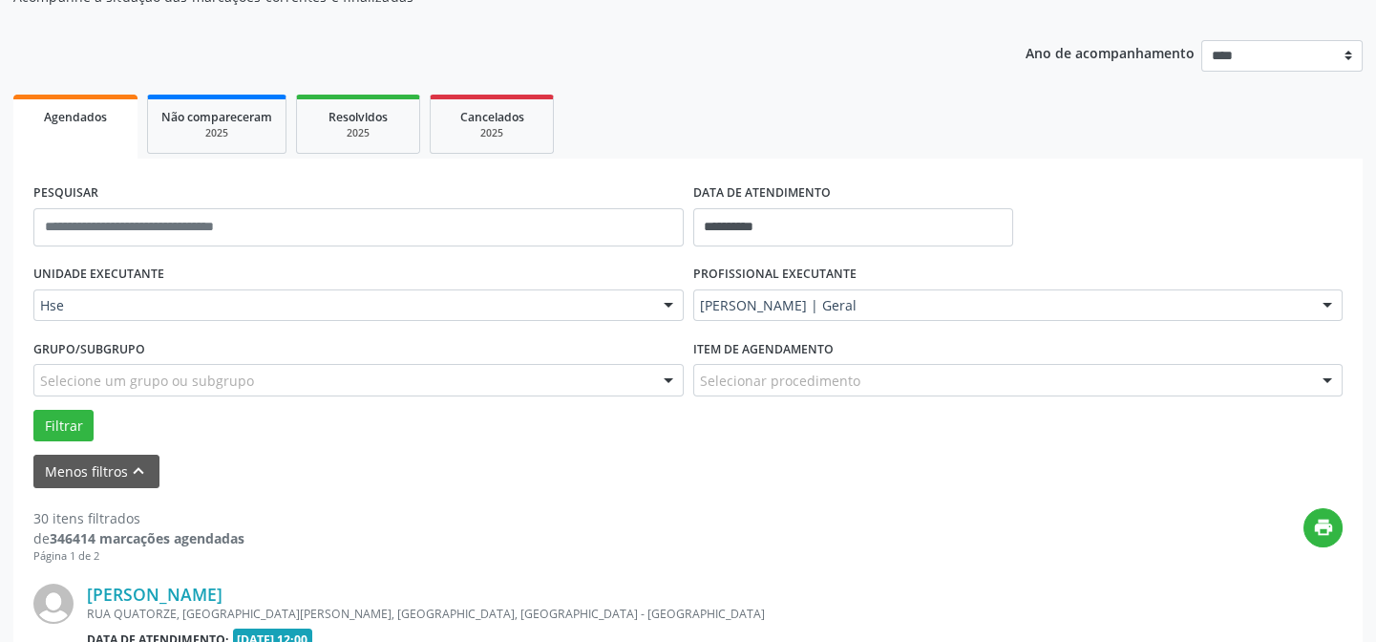
scroll to position [364, 0]
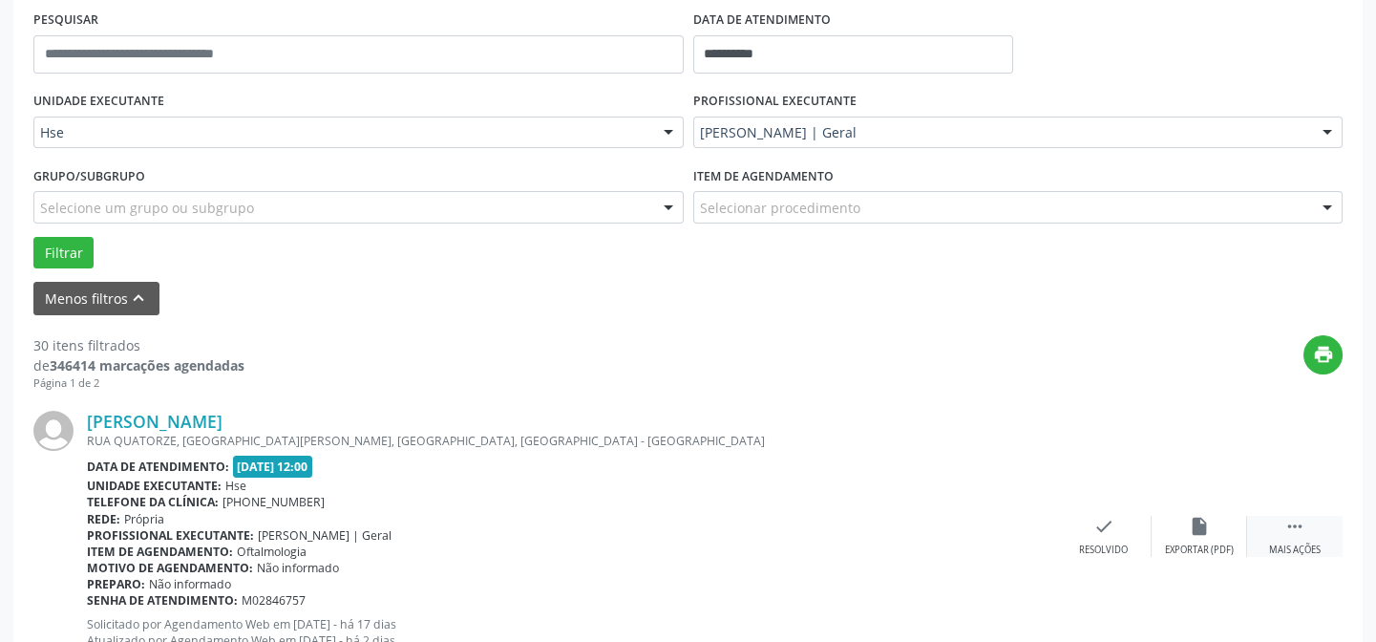
click at [1292, 530] on icon "" at bounding box center [1294, 526] width 21 height 21
click at [1205, 533] on icon "alarm_off" at bounding box center [1199, 526] width 21 height 21
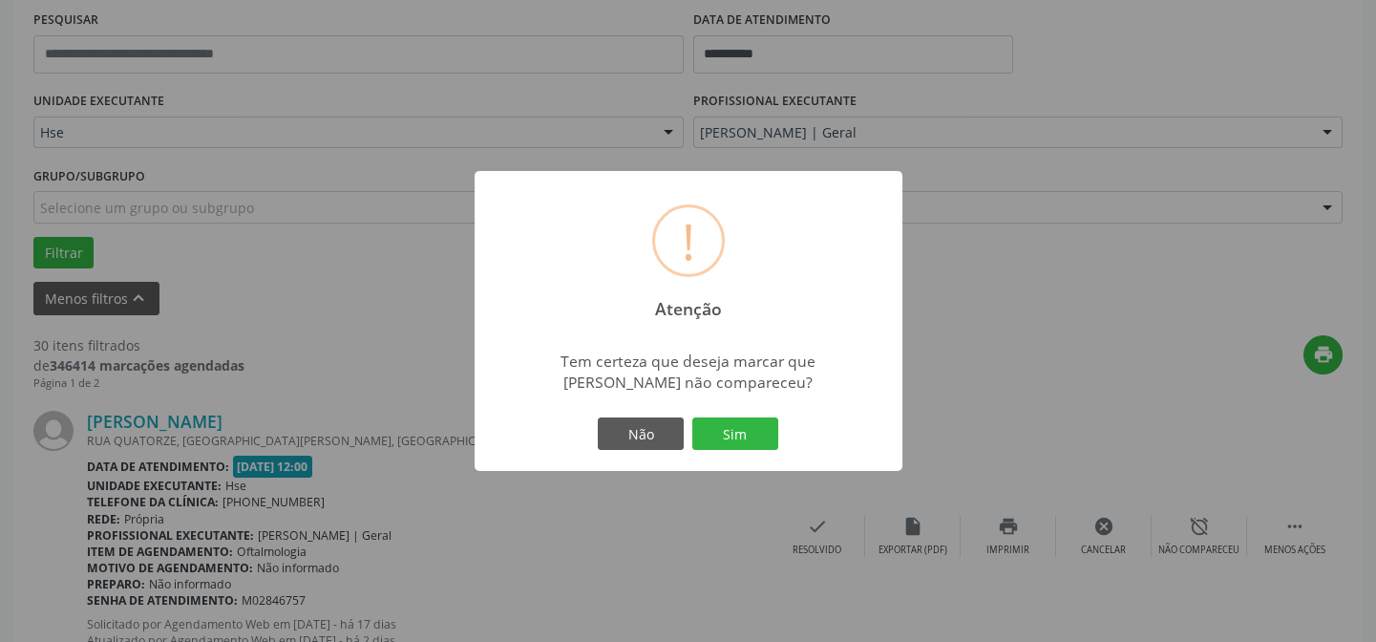
click at [768, 450] on div "Não Sim" at bounding box center [688, 434] width 189 height 40
click at [754, 437] on button "Sim" at bounding box center [735, 433] width 86 height 32
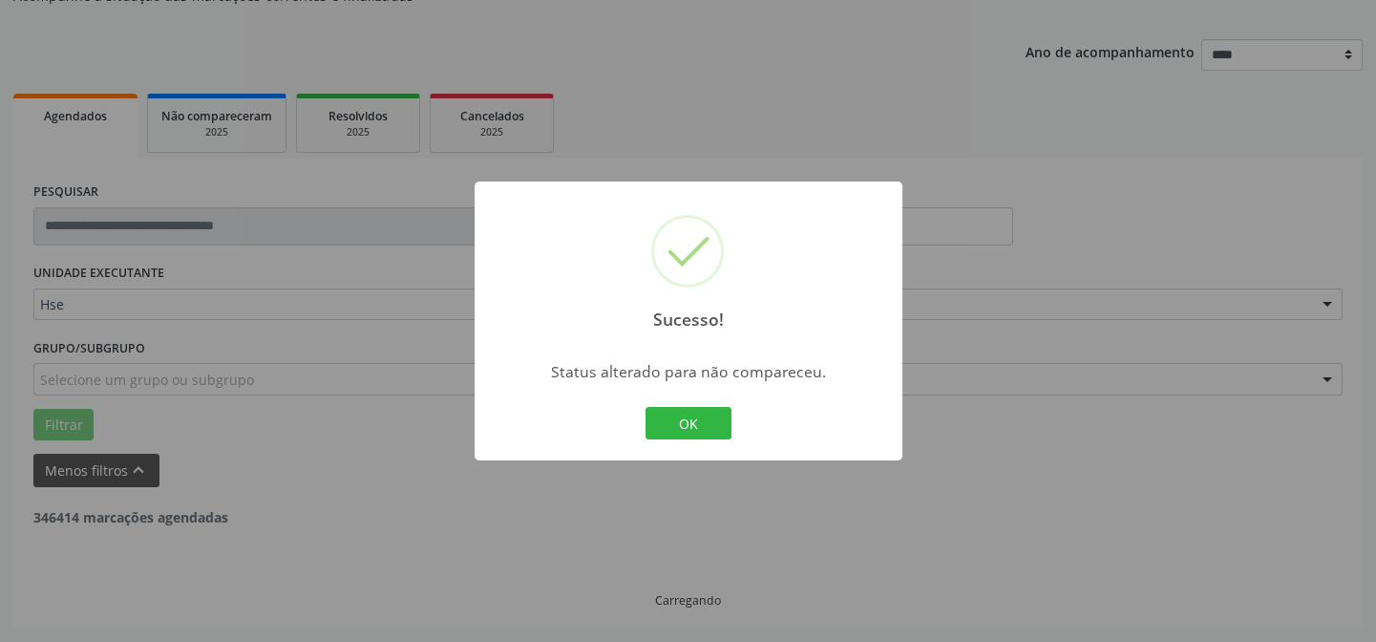
scroll to position [191, 0]
click at [716, 432] on button "OK" at bounding box center [689, 423] width 86 height 32
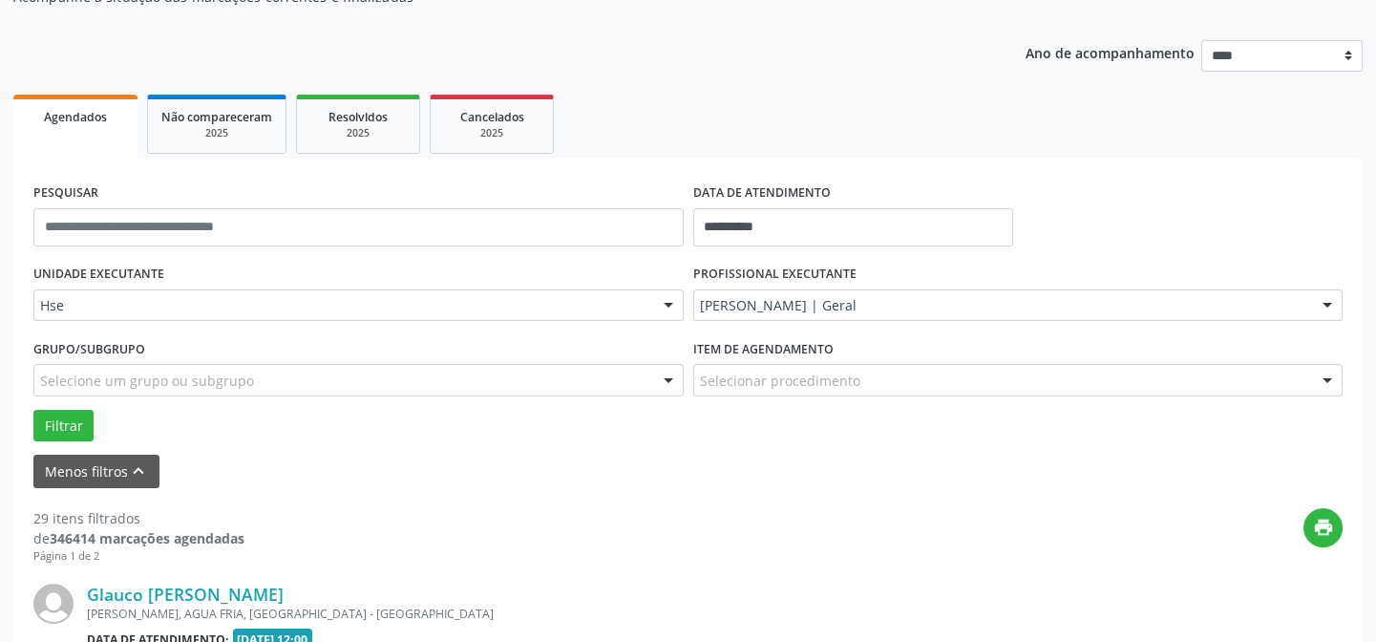
scroll to position [364, 0]
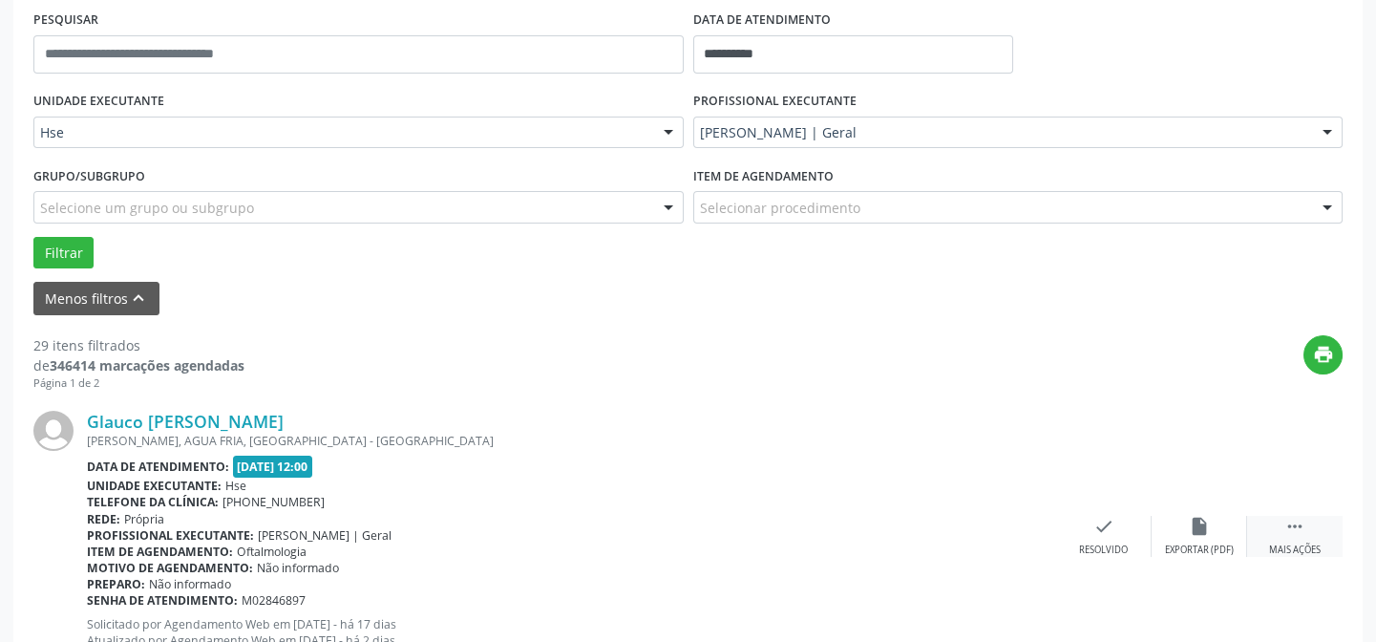
click at [1306, 535] on div " Mais ações" at bounding box center [1294, 536] width 95 height 41
click at [1196, 529] on icon "alarm_off" at bounding box center [1199, 526] width 21 height 21
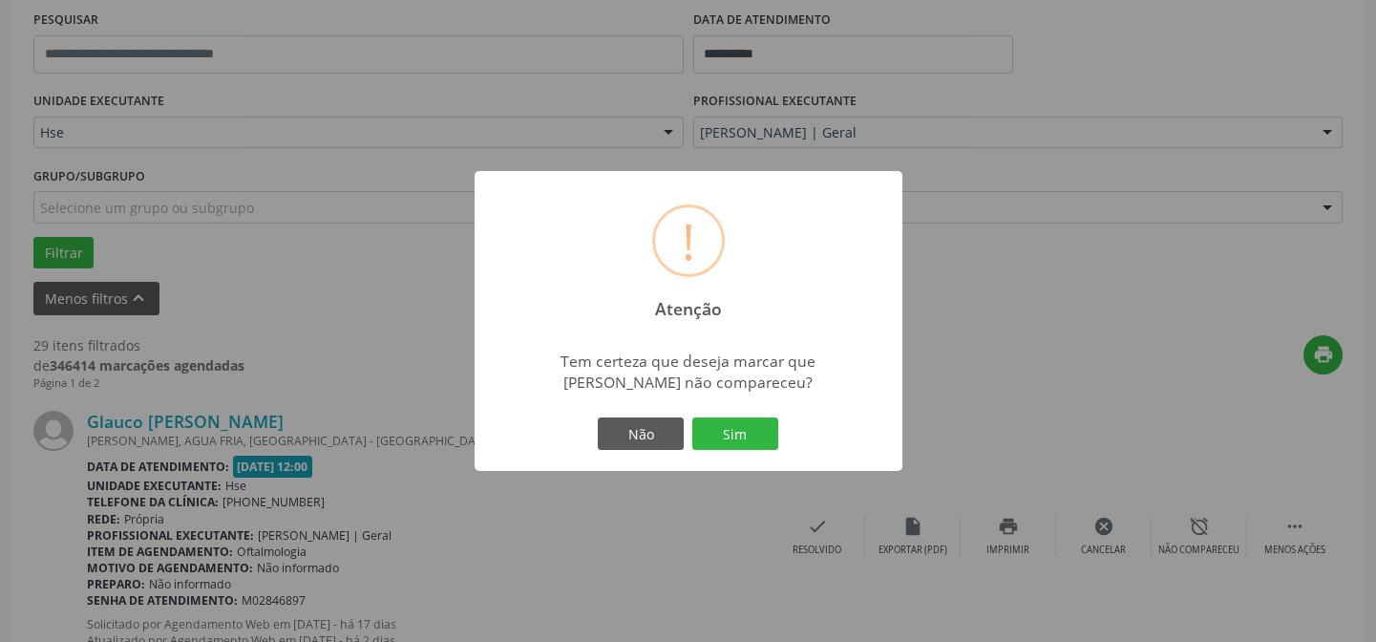
click at [753, 442] on button "Sim" at bounding box center [735, 433] width 86 height 32
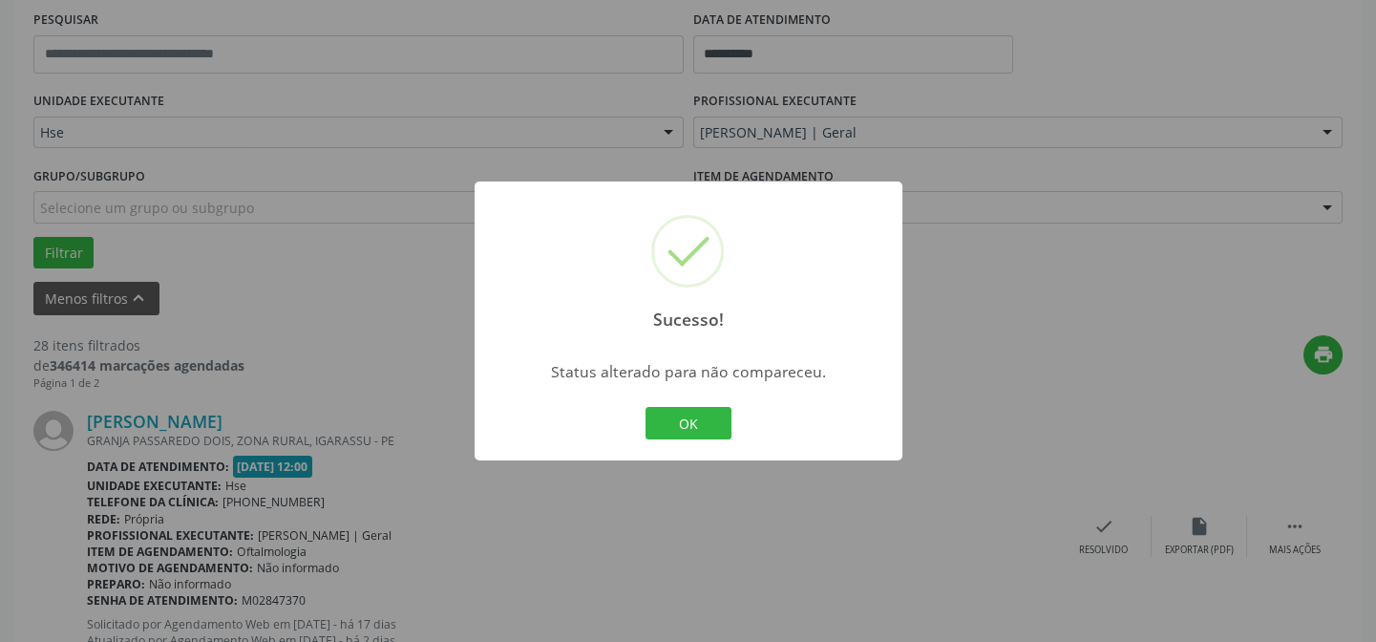
drag, startPoint x: 663, startPoint y: 413, endPoint x: 700, endPoint y: 415, distance: 37.4
click at [663, 413] on button "OK" at bounding box center [689, 423] width 86 height 32
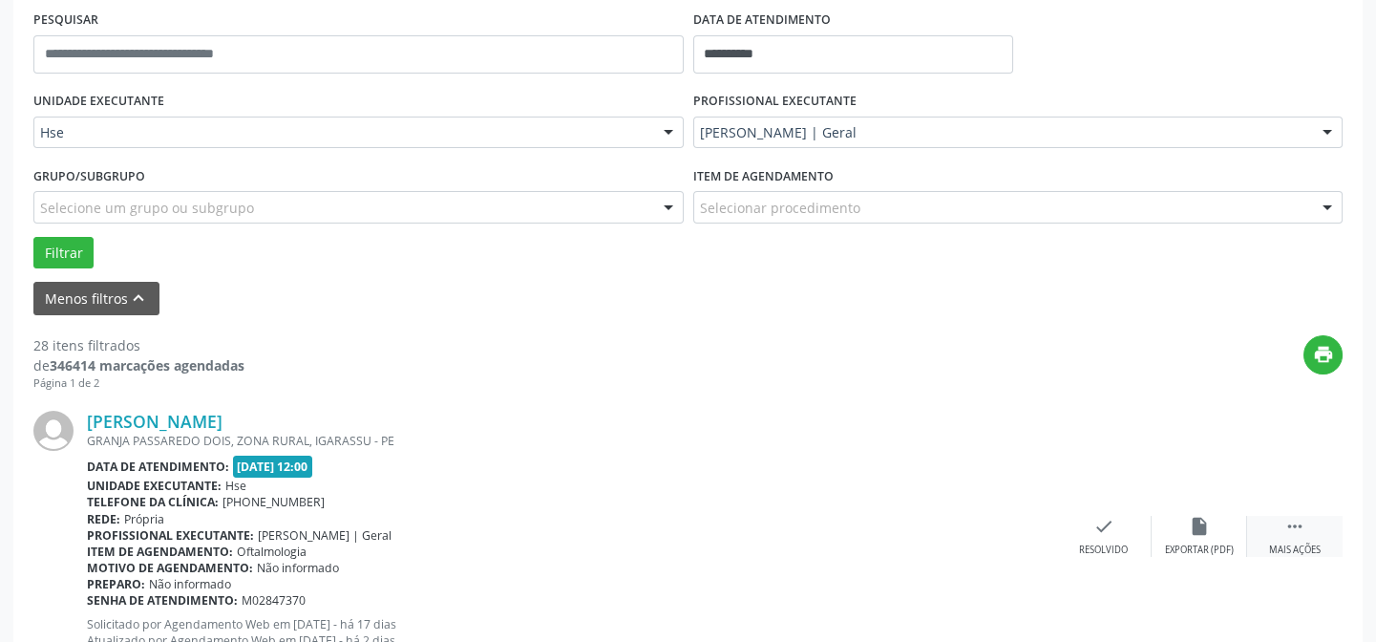
click at [1298, 527] on icon "" at bounding box center [1294, 526] width 21 height 21
click at [1198, 532] on icon "alarm_off" at bounding box center [1199, 526] width 21 height 21
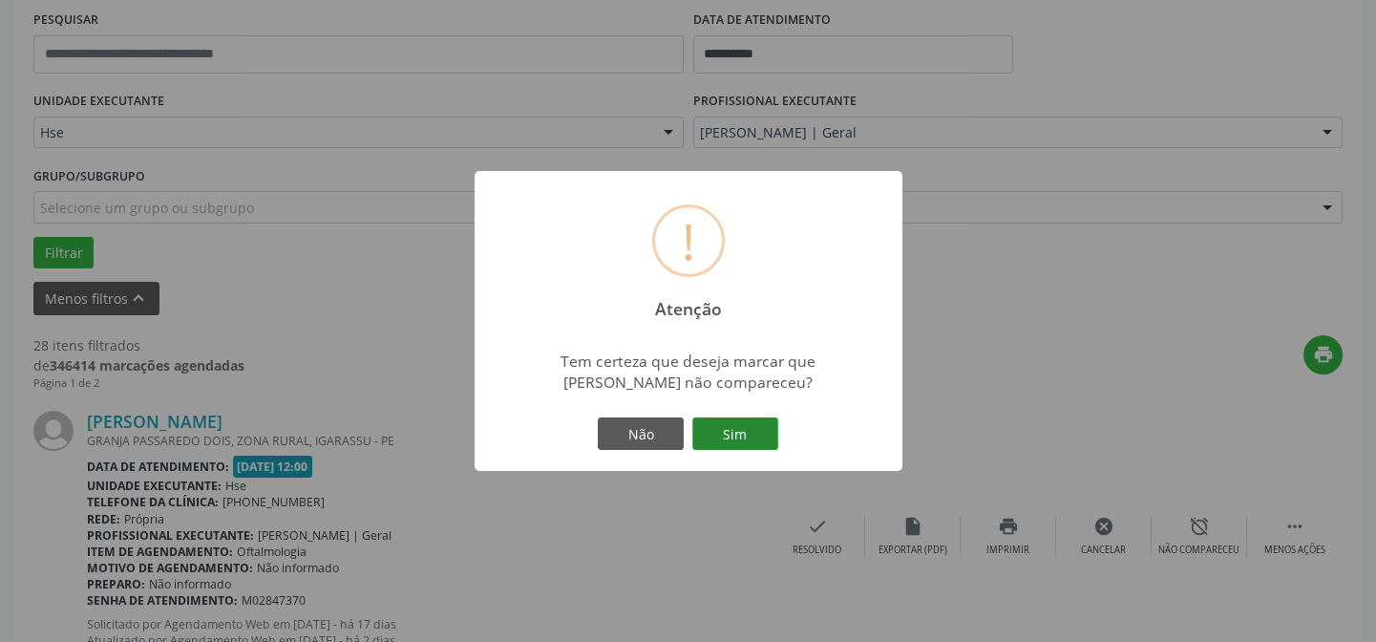
click at [757, 427] on button "Sim" at bounding box center [735, 433] width 86 height 32
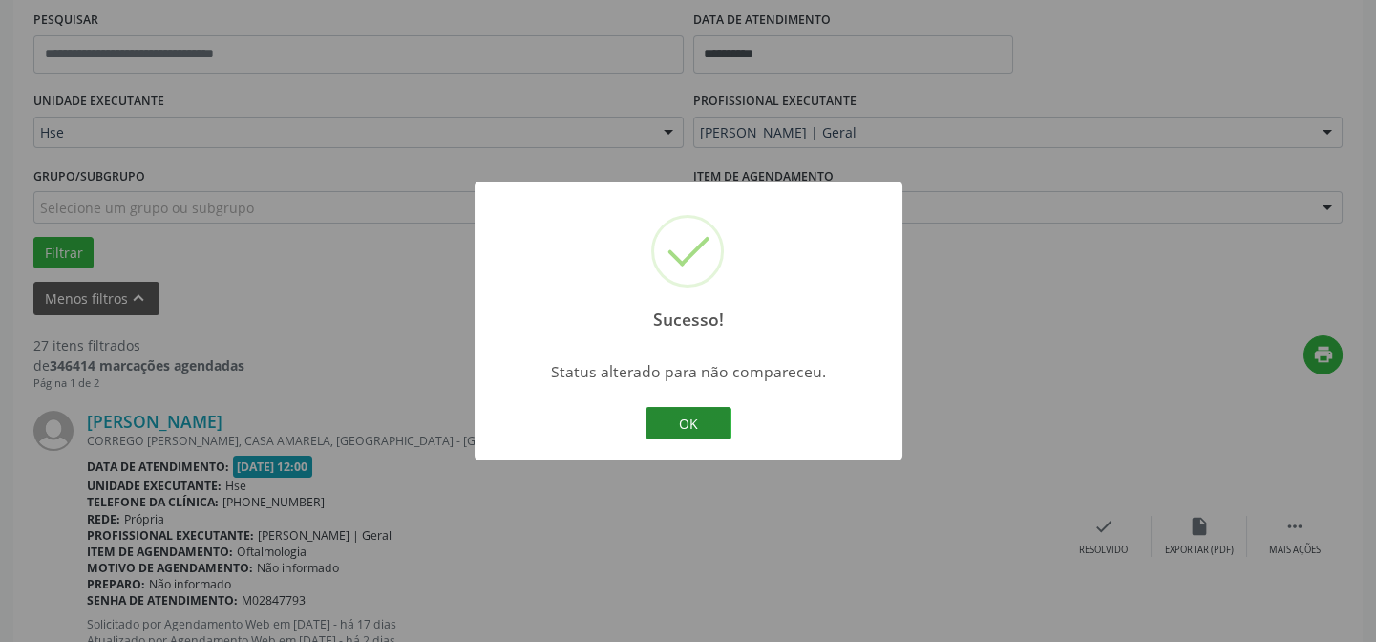
click at [707, 429] on button "OK" at bounding box center [689, 423] width 86 height 32
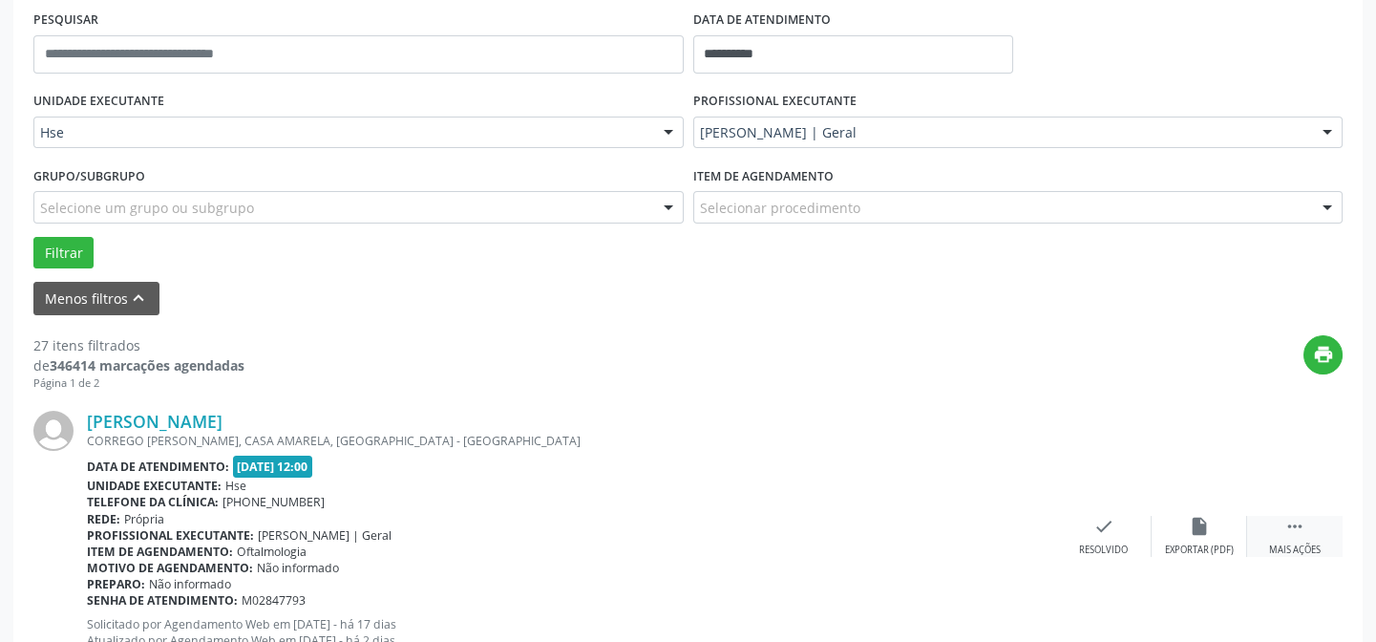
drag, startPoint x: 1309, startPoint y: 539, endPoint x: 1282, endPoint y: 535, distance: 28.0
click at [1309, 539] on div " Mais ações" at bounding box center [1294, 536] width 95 height 41
click at [1200, 524] on icon "alarm_off" at bounding box center [1199, 526] width 21 height 21
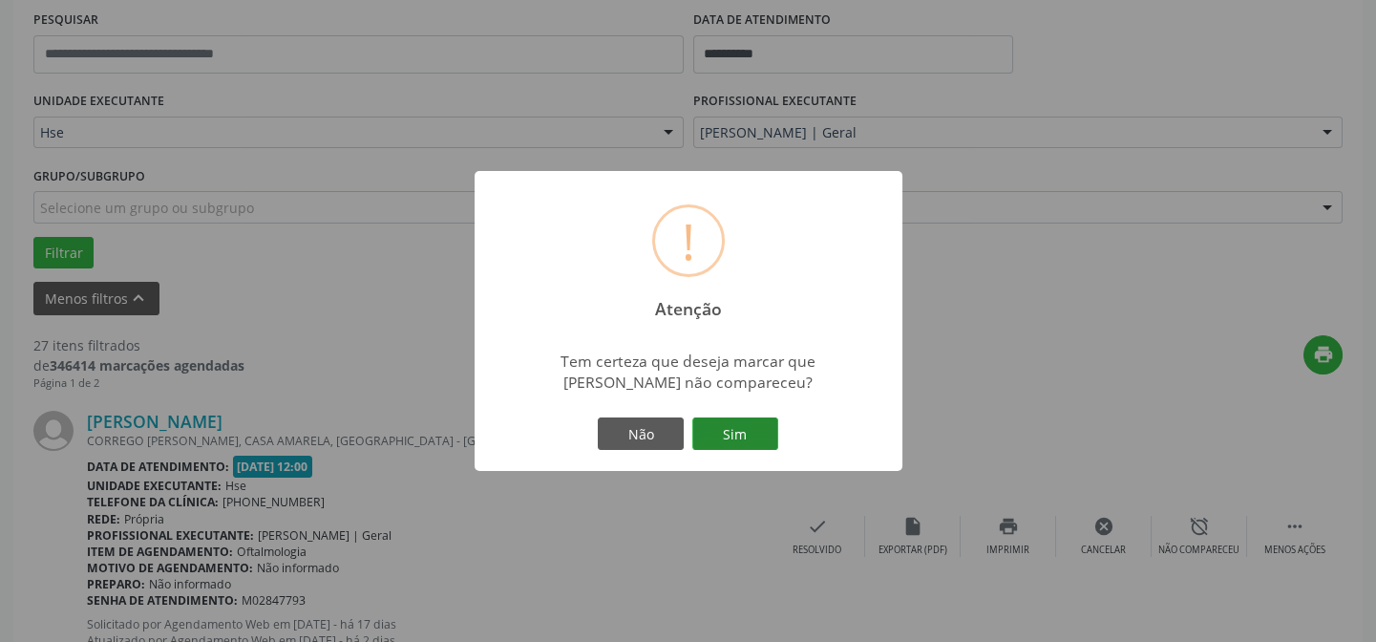
click at [746, 422] on button "Sim" at bounding box center [735, 433] width 86 height 32
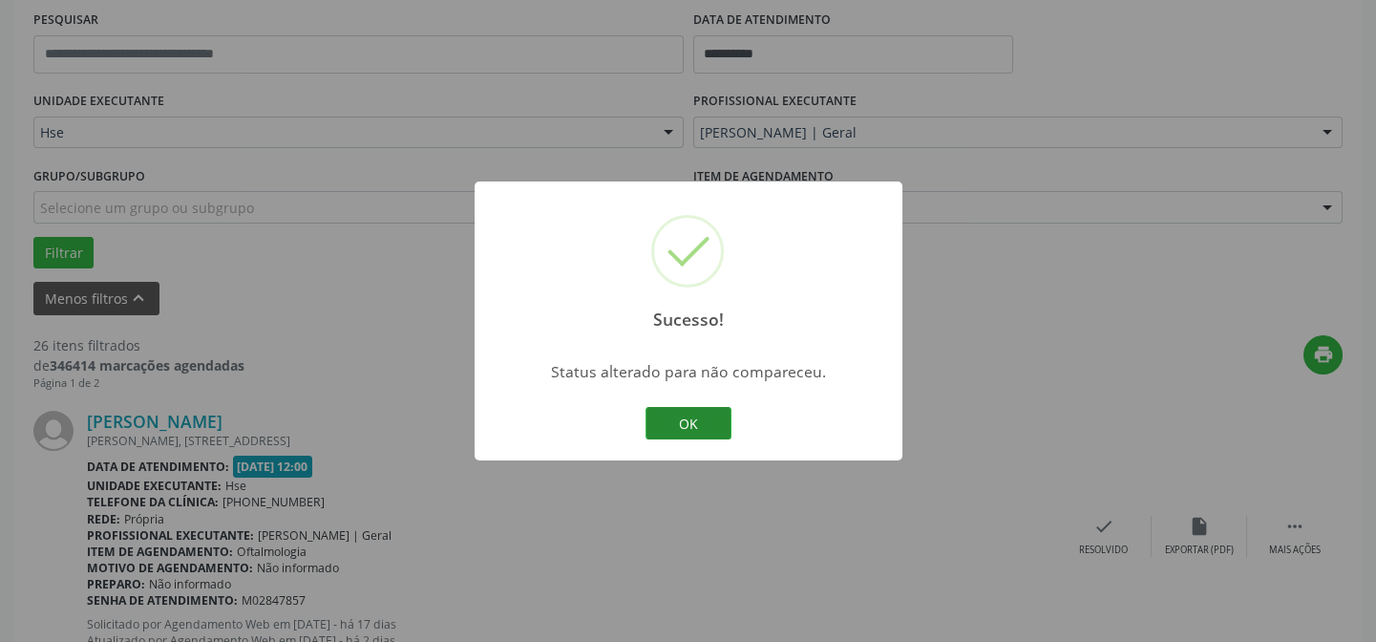
click at [695, 429] on button "OK" at bounding box center [689, 423] width 86 height 32
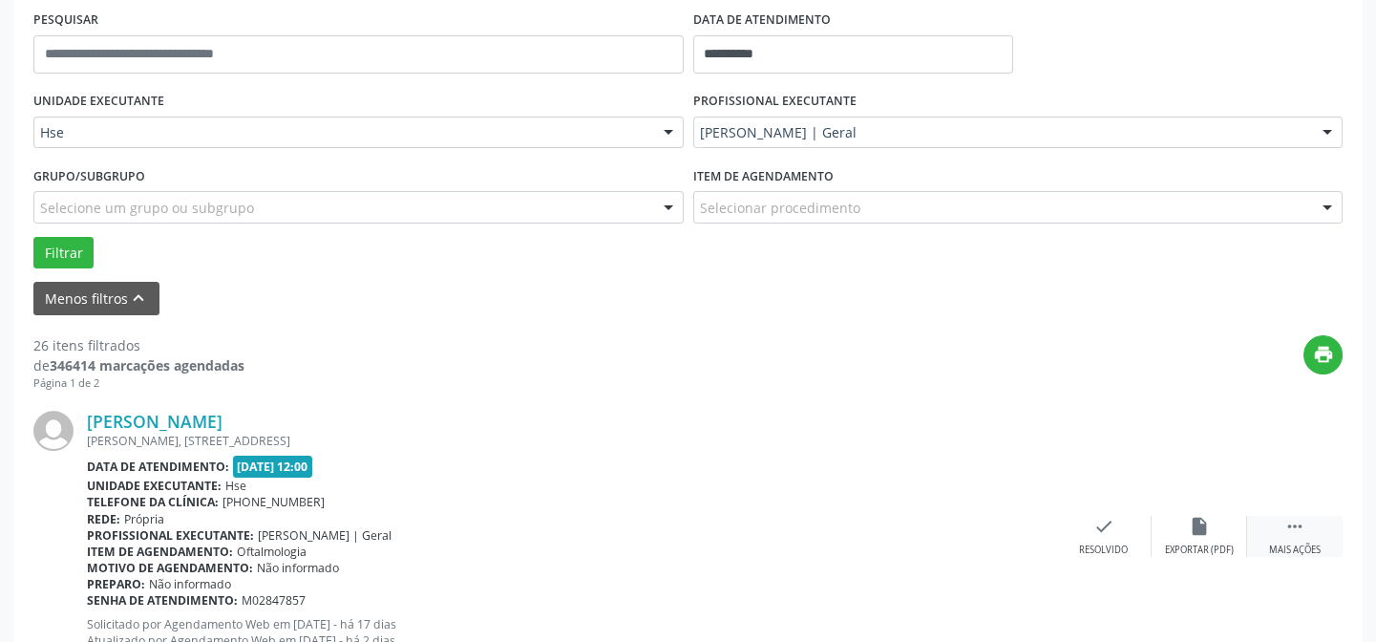
drag, startPoint x: 1316, startPoint y: 542, endPoint x: 1255, endPoint y: 542, distance: 61.1
click at [1316, 543] on div "Mais ações" at bounding box center [1295, 549] width 52 height 13
click at [1209, 535] on div "alarm_off Não compareceu" at bounding box center [1199, 536] width 95 height 41
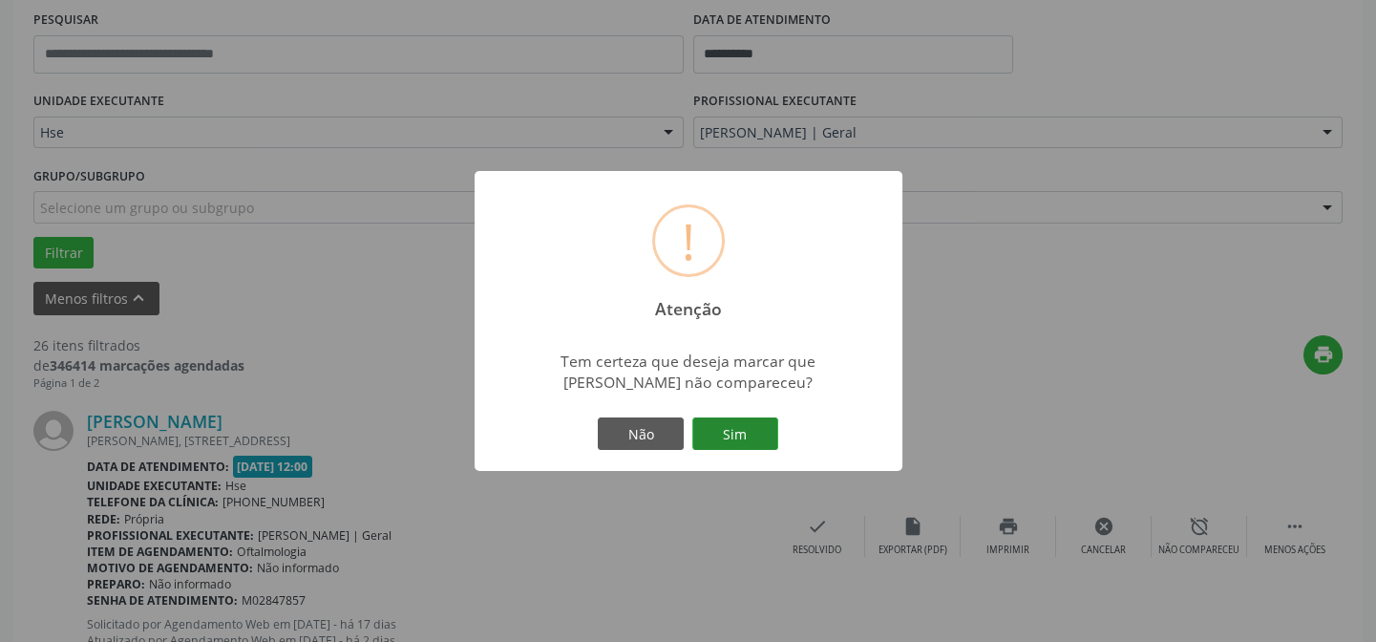
click at [732, 429] on button "Sim" at bounding box center [735, 433] width 86 height 32
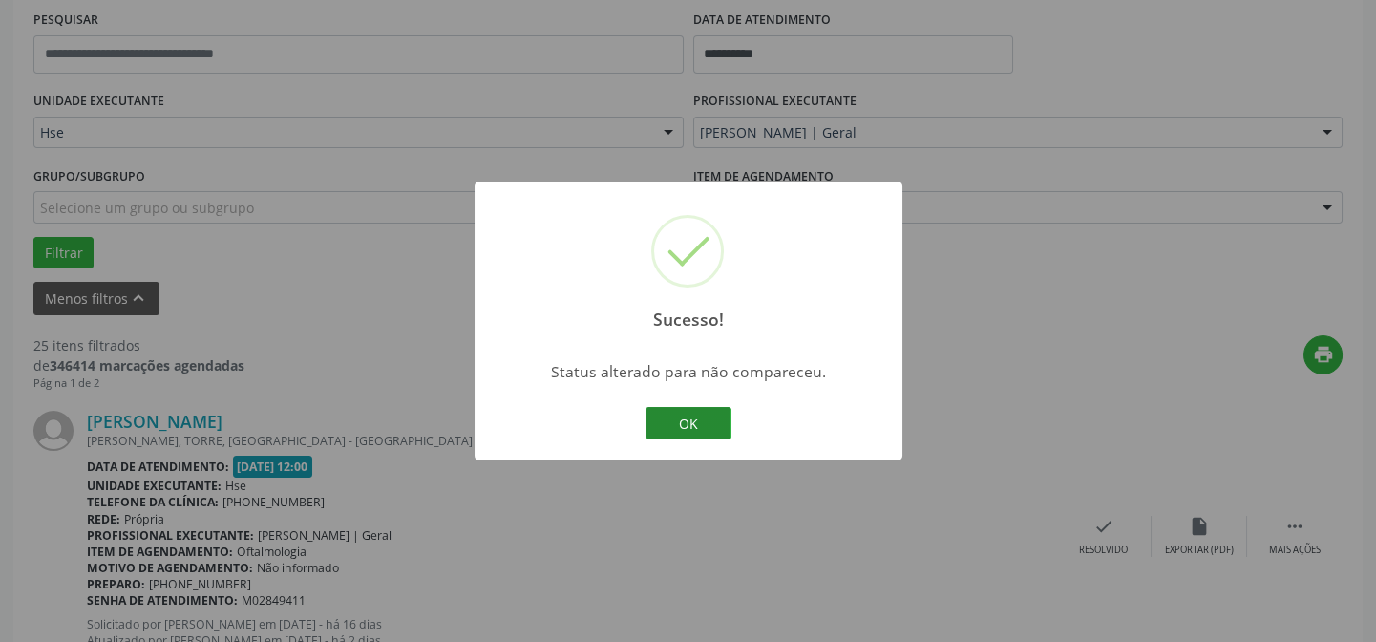
click at [701, 414] on button "OK" at bounding box center [689, 423] width 86 height 32
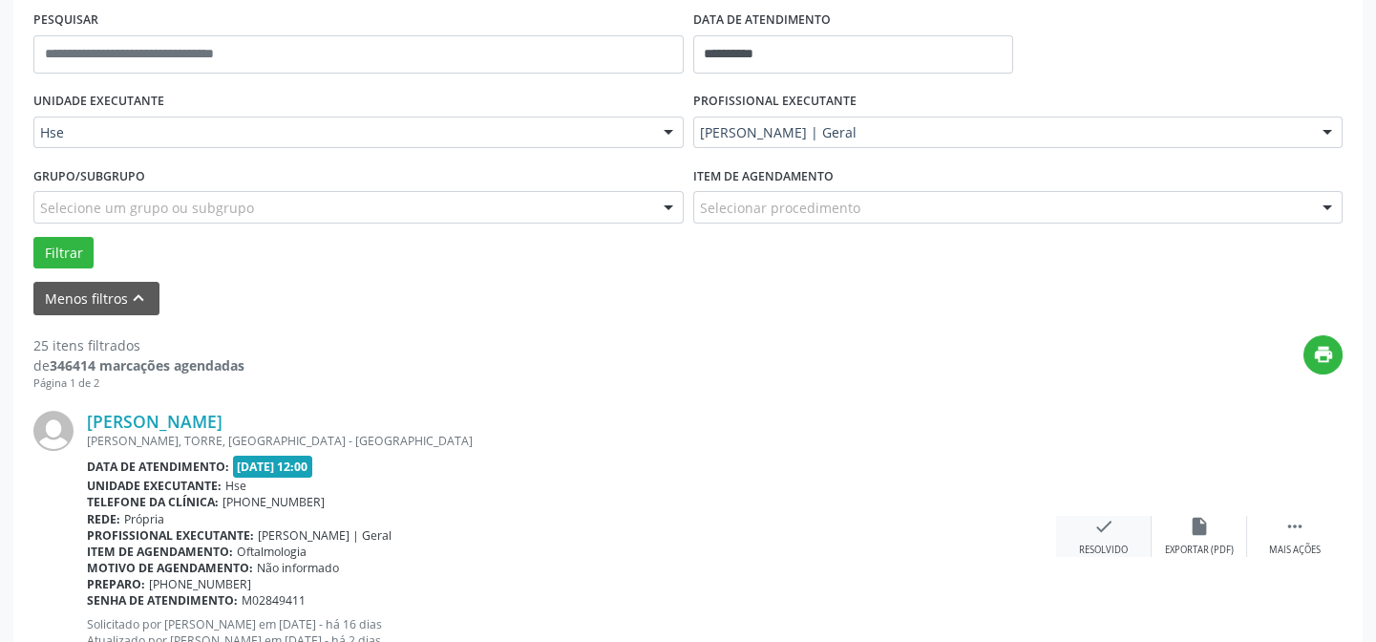
click at [1100, 540] on div "check Resolvido" at bounding box center [1103, 536] width 95 height 41
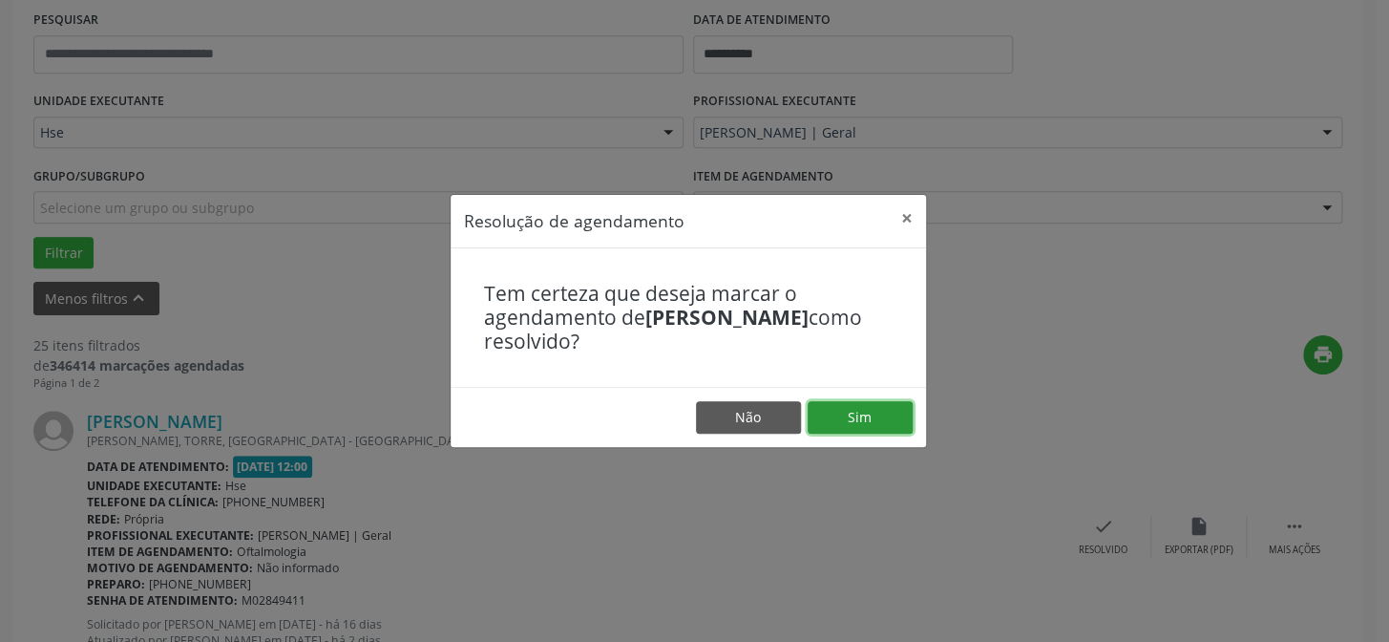
click at [865, 415] on button "Sim" at bounding box center [860, 417] width 105 height 32
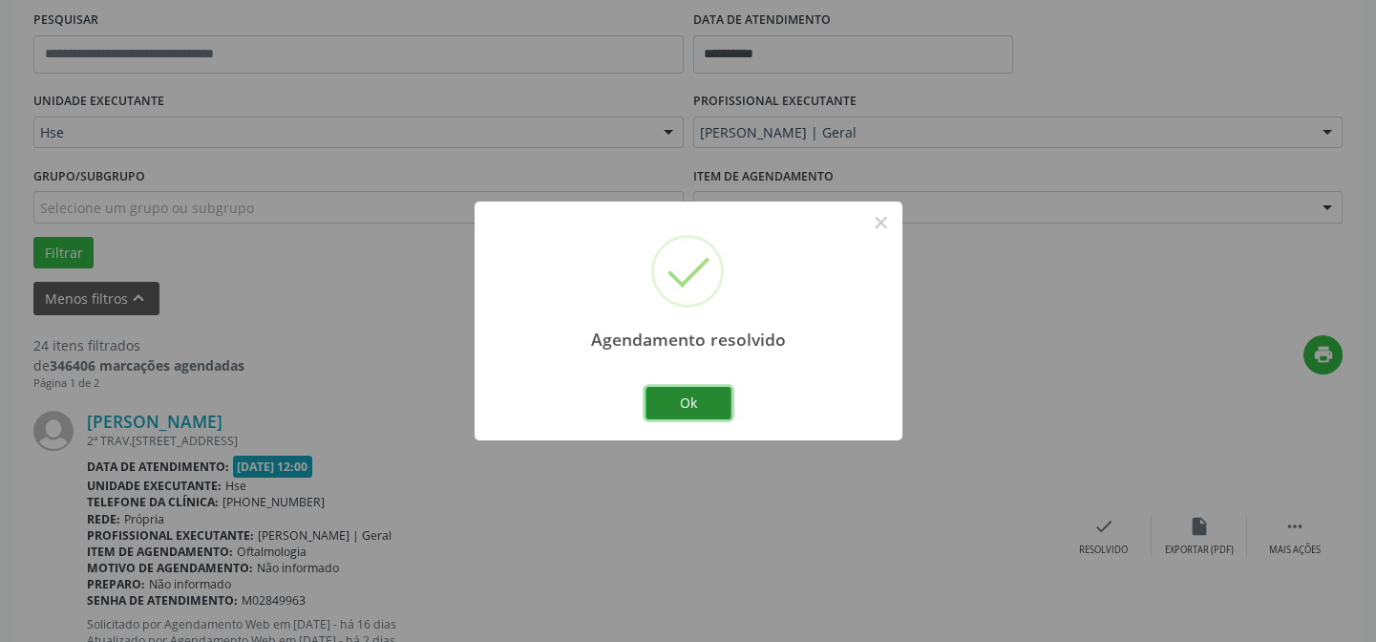
click at [688, 402] on button "Ok" at bounding box center [689, 403] width 86 height 32
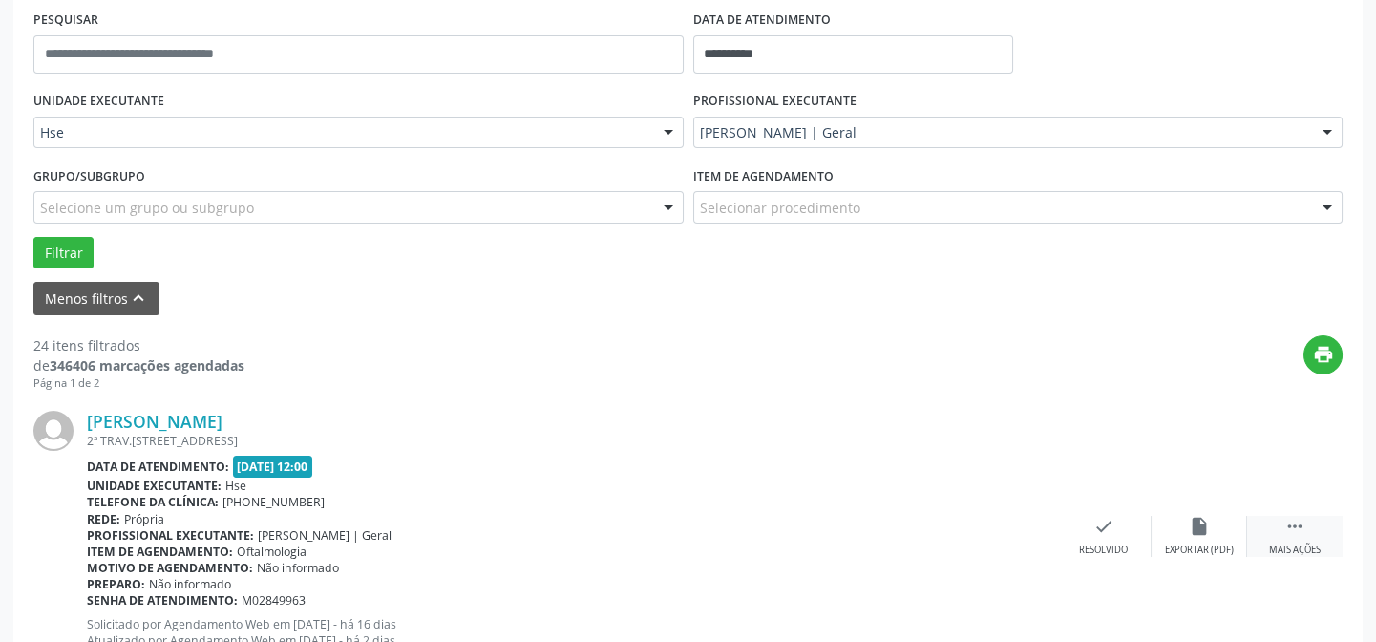
drag, startPoint x: 1286, startPoint y: 533, endPoint x: 1275, endPoint y: 539, distance: 12.8
click at [1286, 533] on icon "" at bounding box center [1294, 526] width 21 height 21
click at [1196, 528] on icon "alarm_off" at bounding box center [1199, 526] width 21 height 21
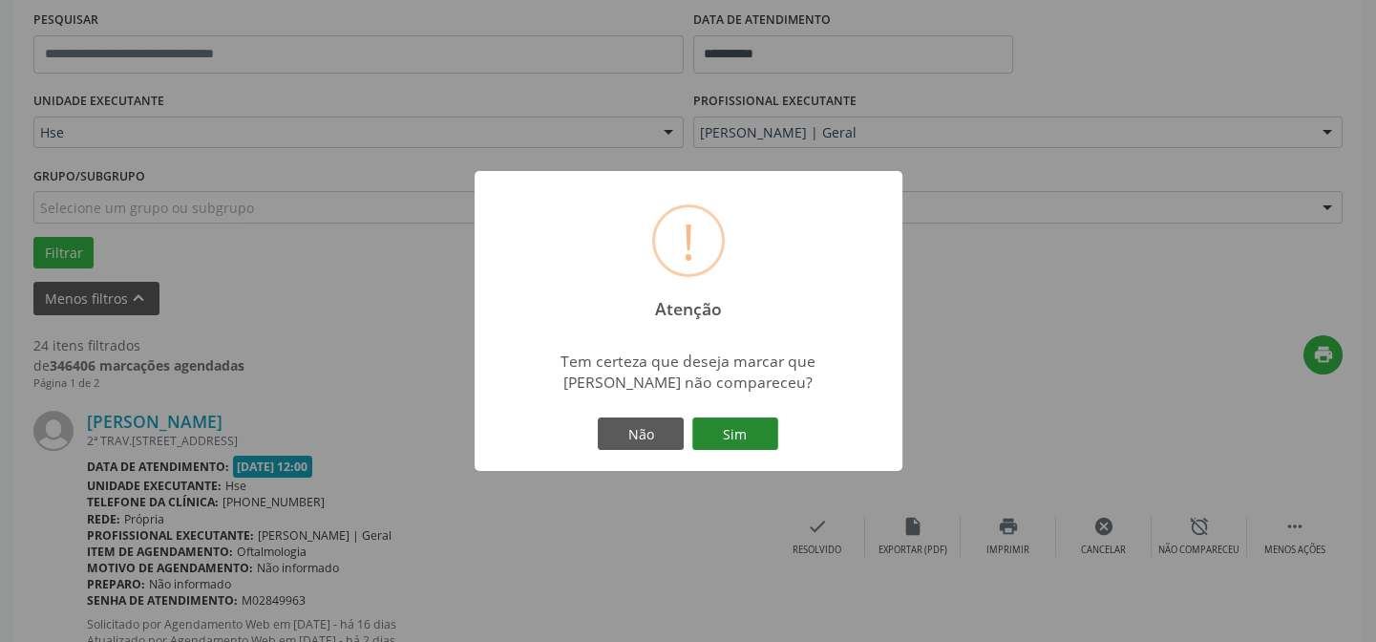
click at [739, 435] on button "Sim" at bounding box center [735, 433] width 86 height 32
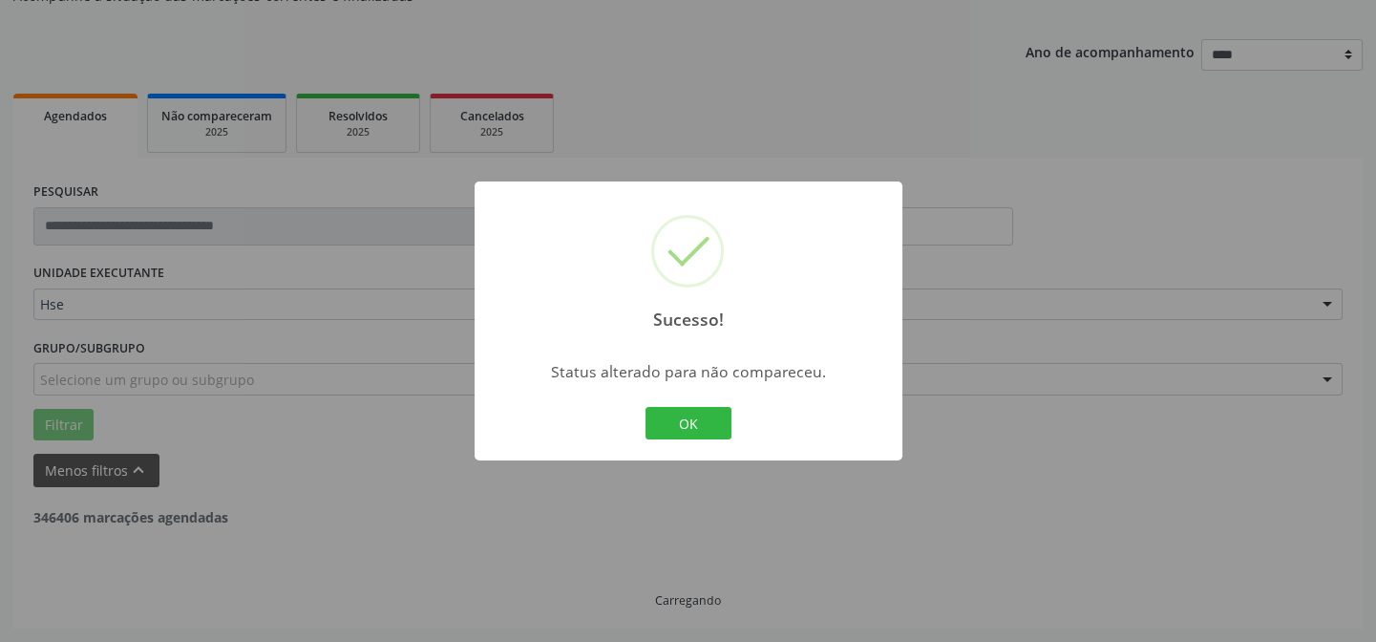
scroll to position [191, 0]
click at [707, 425] on button "OK" at bounding box center [689, 423] width 86 height 32
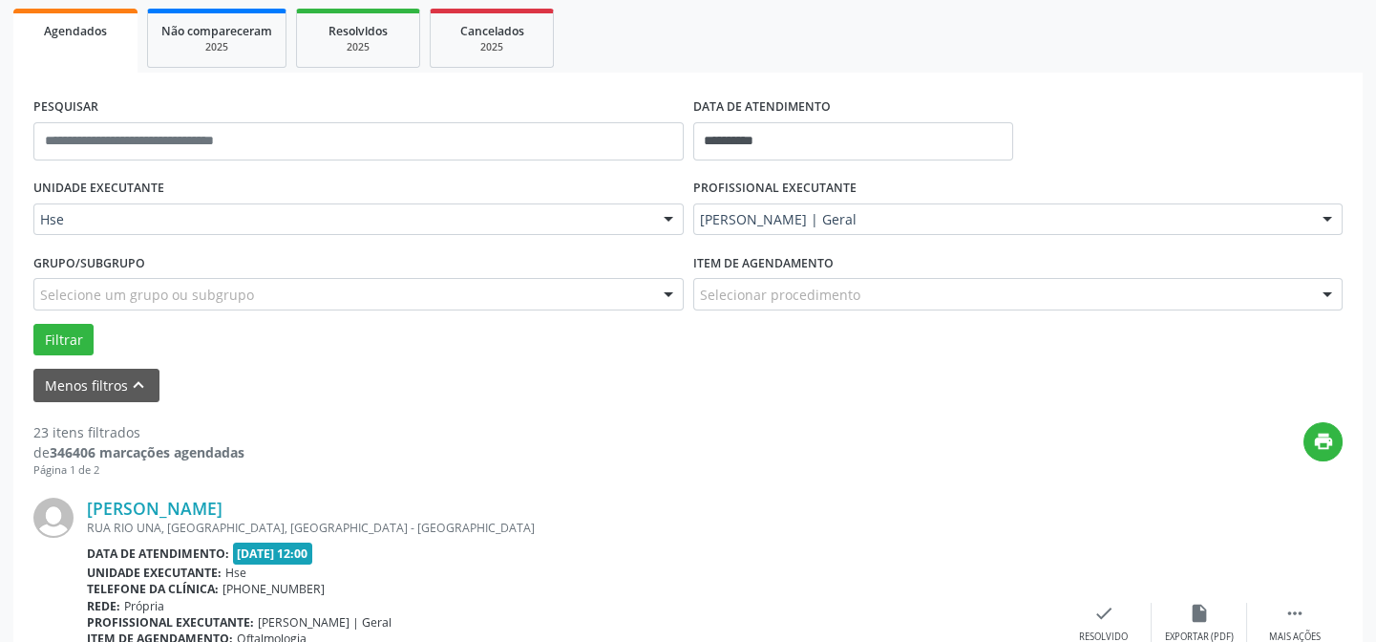
scroll to position [364, 0]
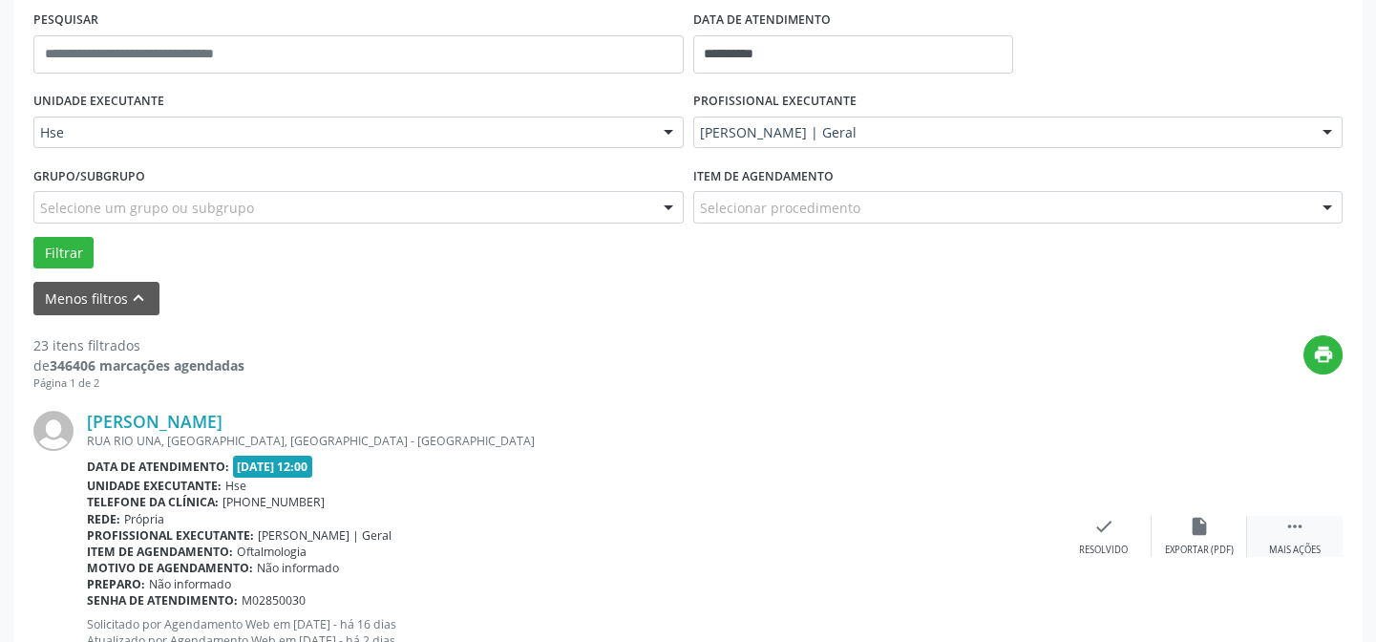
click at [1296, 545] on div "Mais ações" at bounding box center [1295, 549] width 52 height 13
click at [1201, 544] on div "Não compareceu" at bounding box center [1198, 549] width 81 height 13
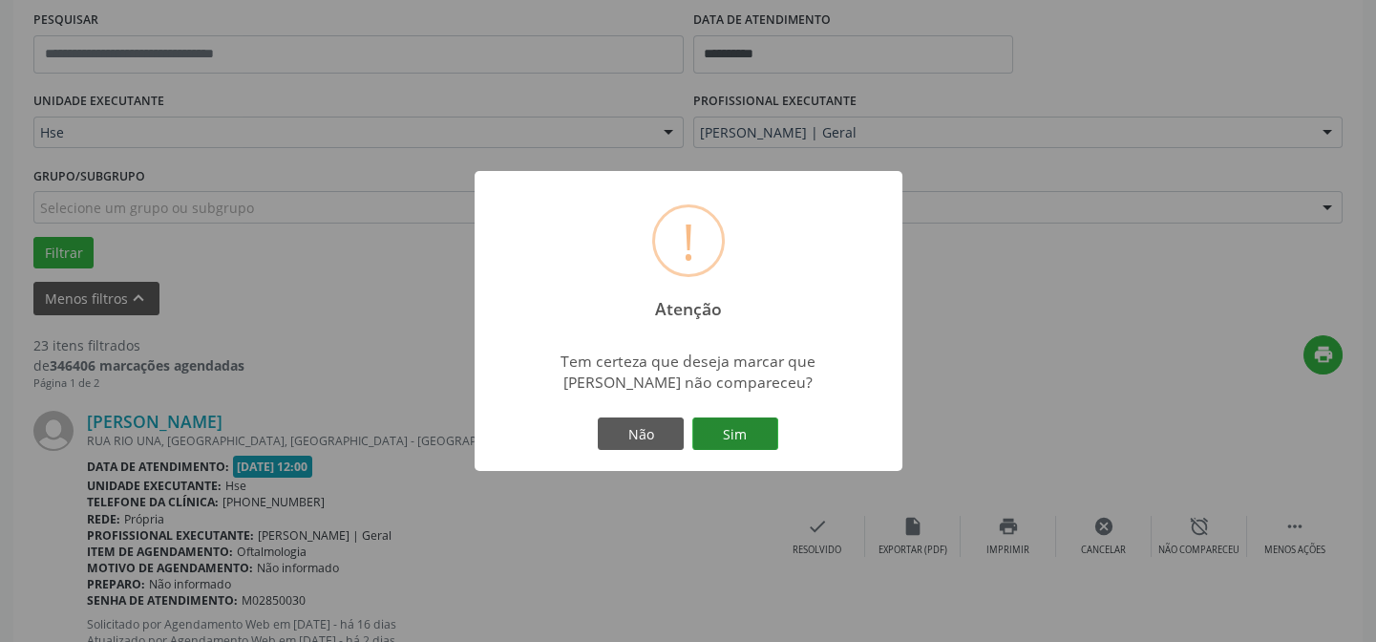
click at [754, 444] on button "Sim" at bounding box center [735, 433] width 86 height 32
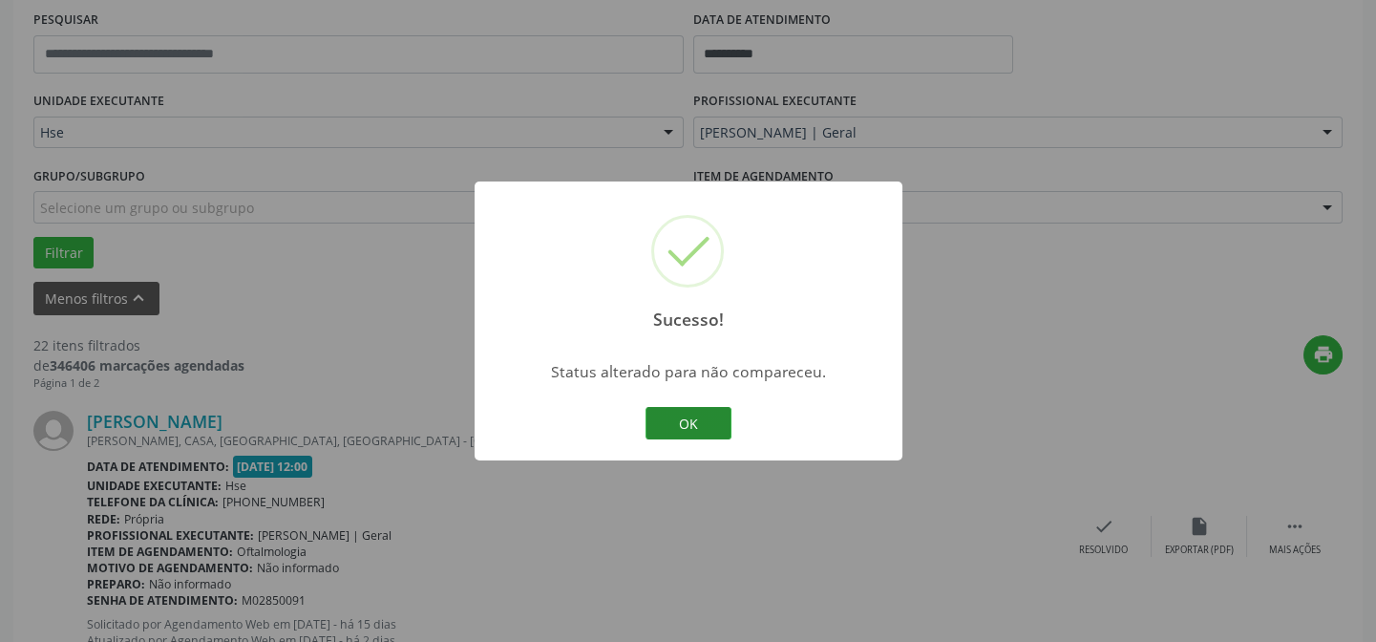
click at [691, 426] on button "OK" at bounding box center [689, 423] width 86 height 32
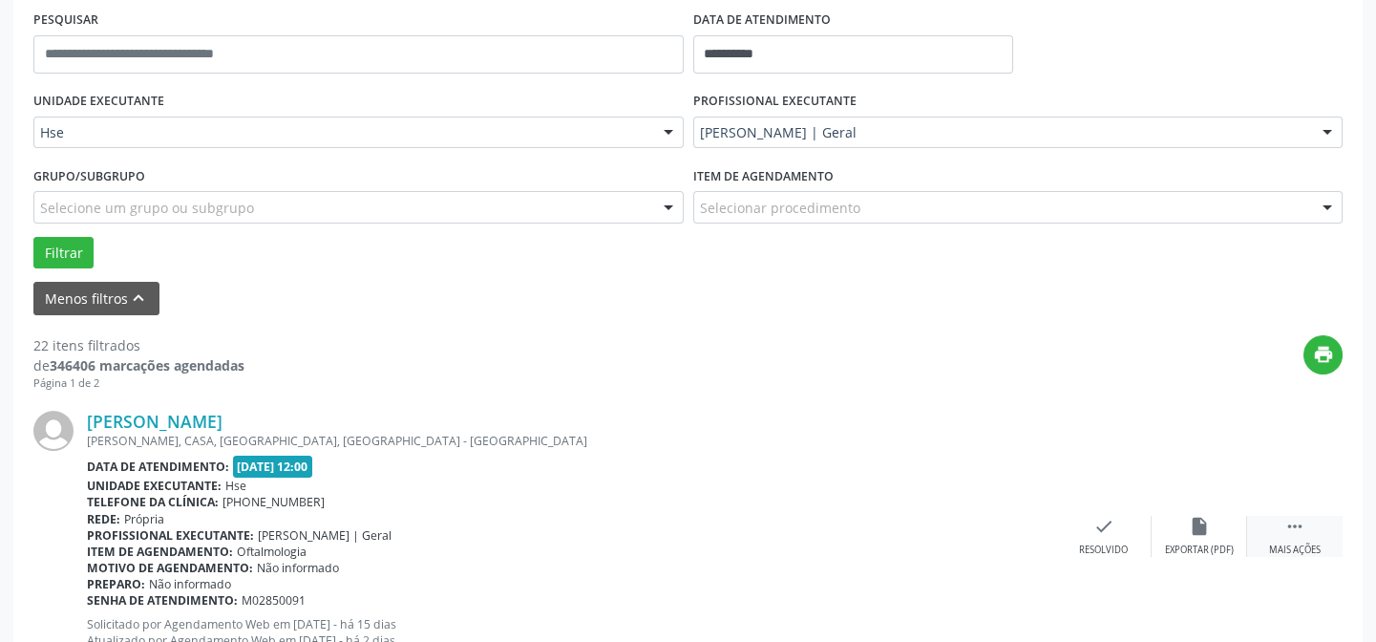
click at [1284, 533] on icon "" at bounding box center [1294, 526] width 21 height 21
click at [1197, 532] on icon "alarm_off" at bounding box center [1199, 526] width 21 height 21
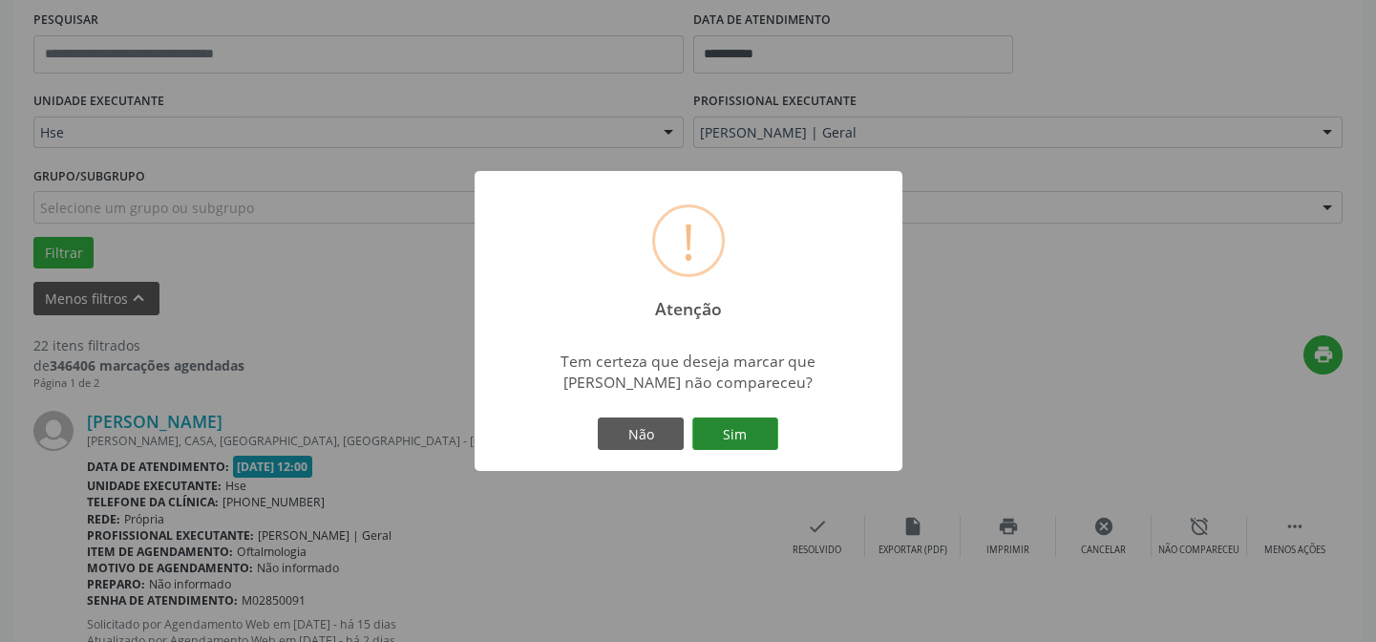
click at [753, 429] on button "Sim" at bounding box center [735, 433] width 86 height 32
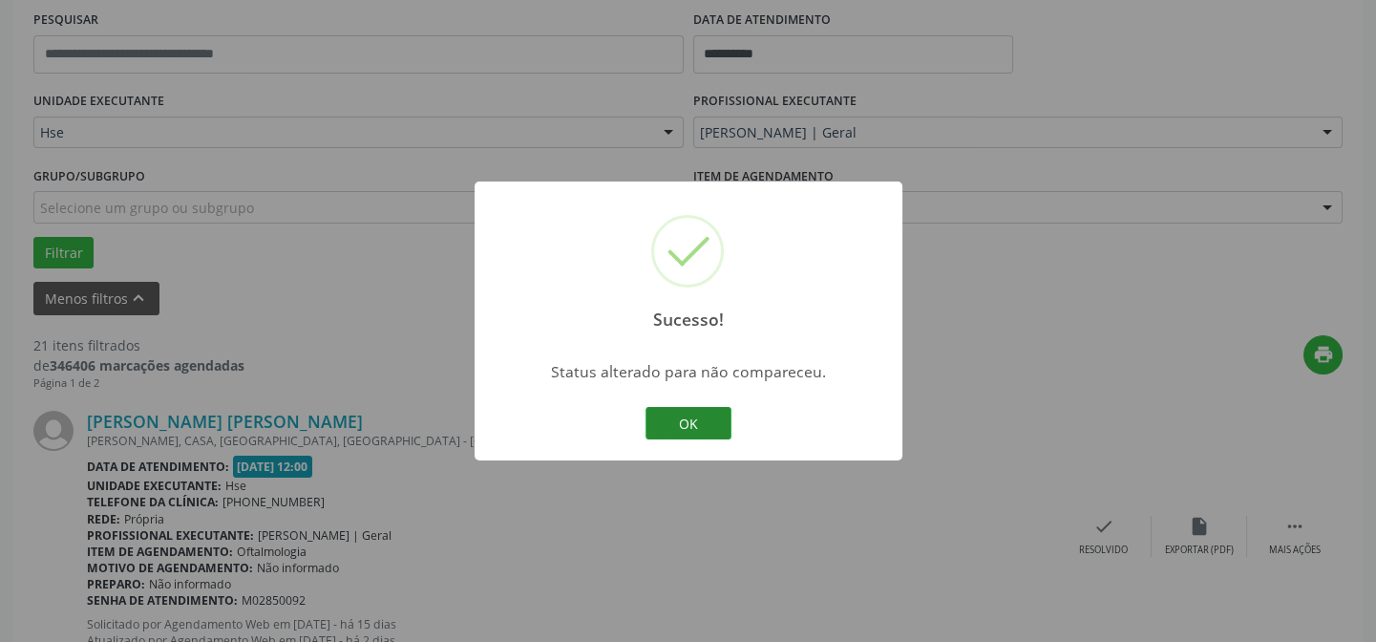
click at [693, 425] on button "OK" at bounding box center [689, 423] width 86 height 32
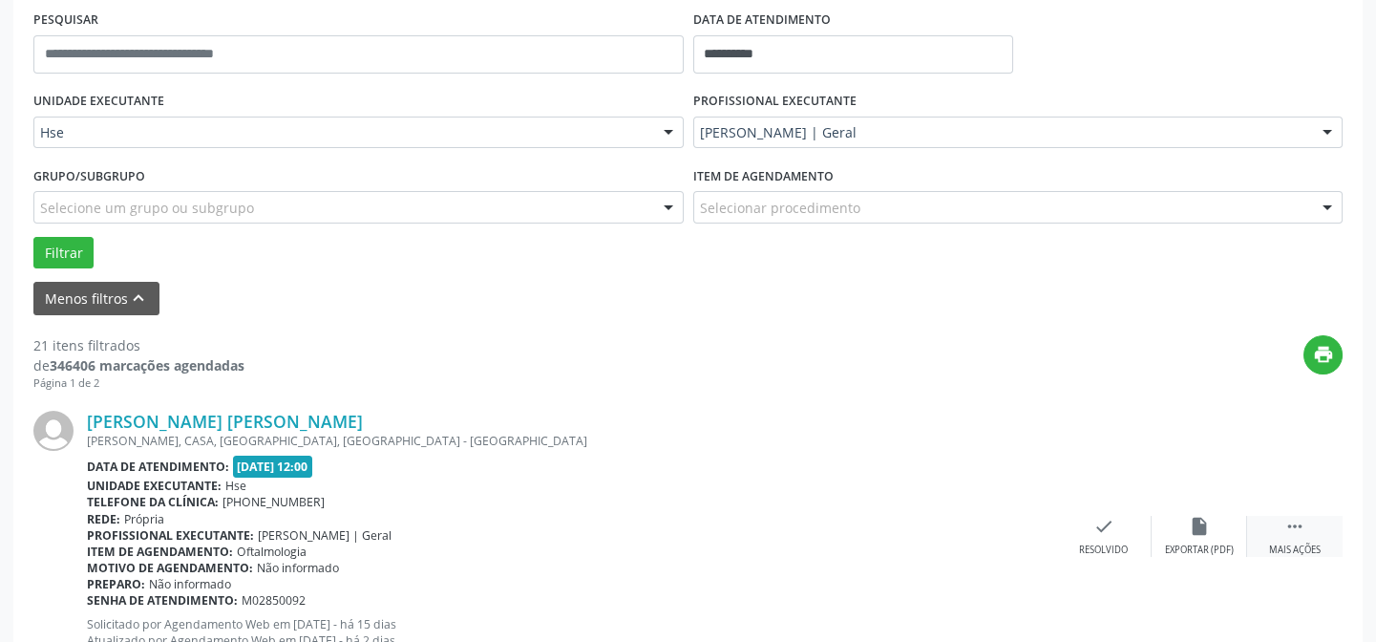
drag, startPoint x: 1298, startPoint y: 543, endPoint x: 1261, endPoint y: 546, distance: 37.4
click at [1298, 543] on div "Mais ações" at bounding box center [1295, 549] width 52 height 13
click at [1198, 537] on div "alarm_off Não compareceu" at bounding box center [1199, 536] width 95 height 41
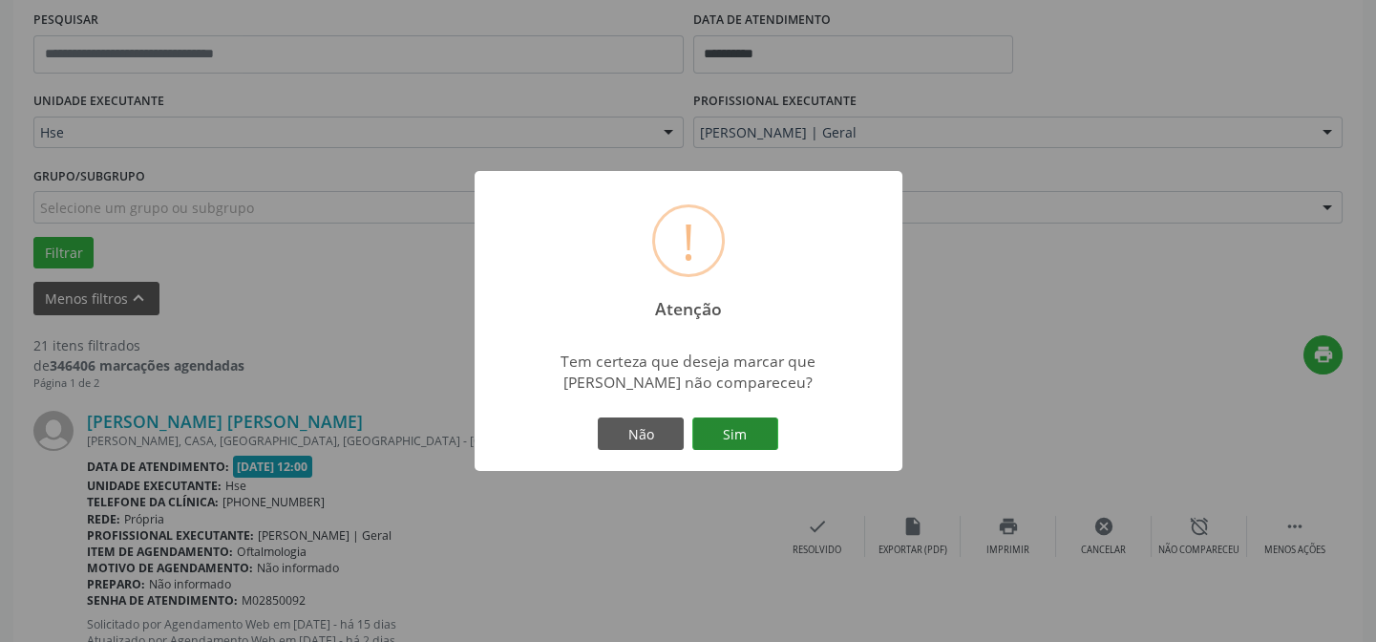
click at [743, 419] on button "Sim" at bounding box center [735, 433] width 86 height 32
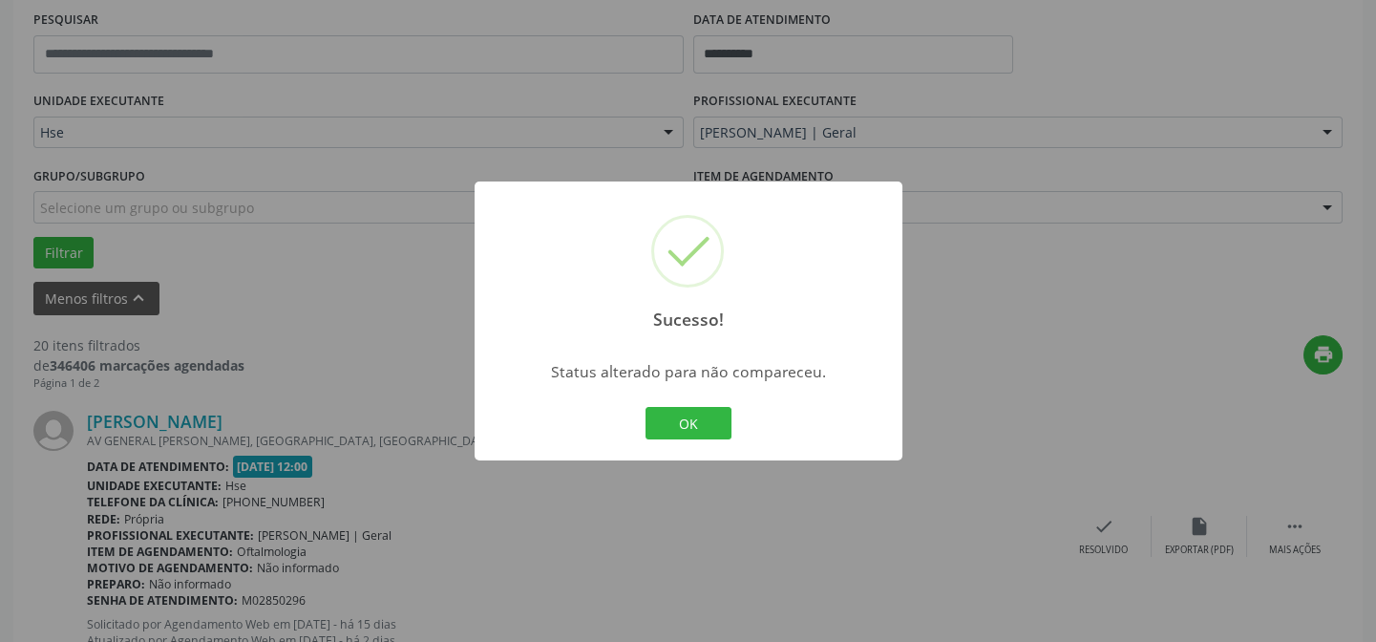
click at [630, 429] on div "Sucesso! × Status alterado para não compareceu. OK Cancel" at bounding box center [689, 320] width 428 height 279
click at [703, 425] on button "OK" at bounding box center [689, 423] width 86 height 32
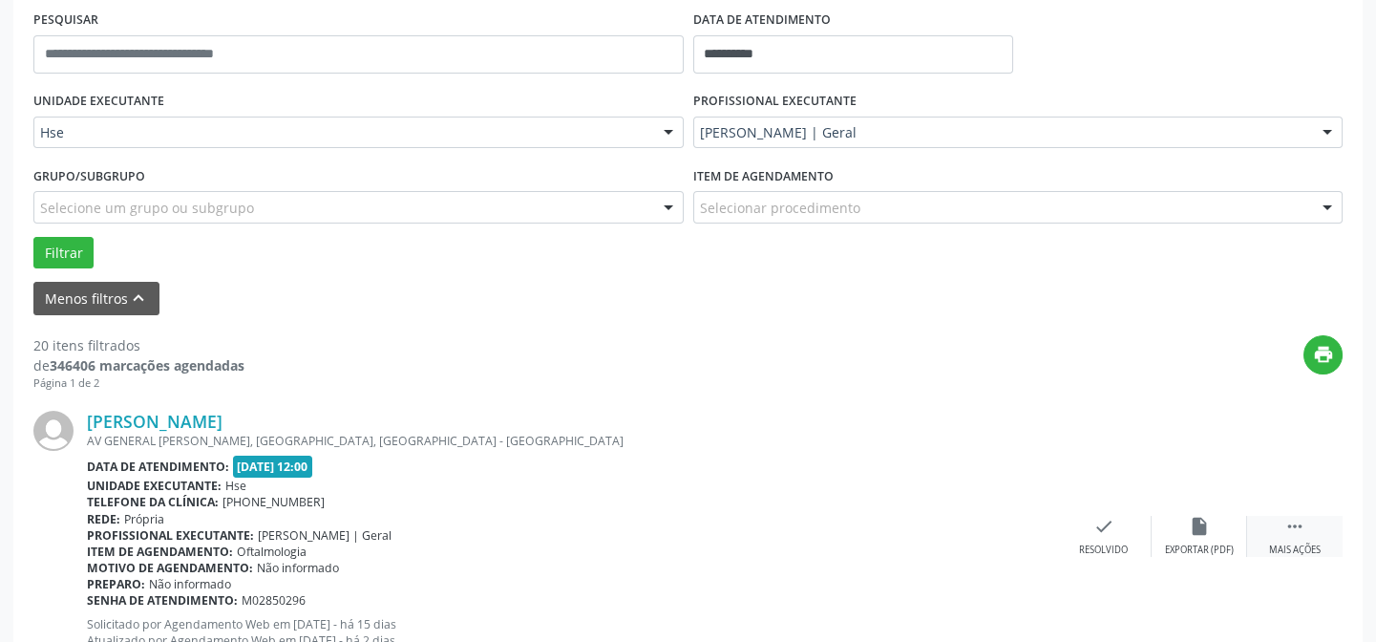
click at [1308, 551] on div "Mais ações" at bounding box center [1295, 549] width 52 height 13
click at [1216, 535] on div "alarm_off Não compareceu" at bounding box center [1199, 536] width 95 height 41
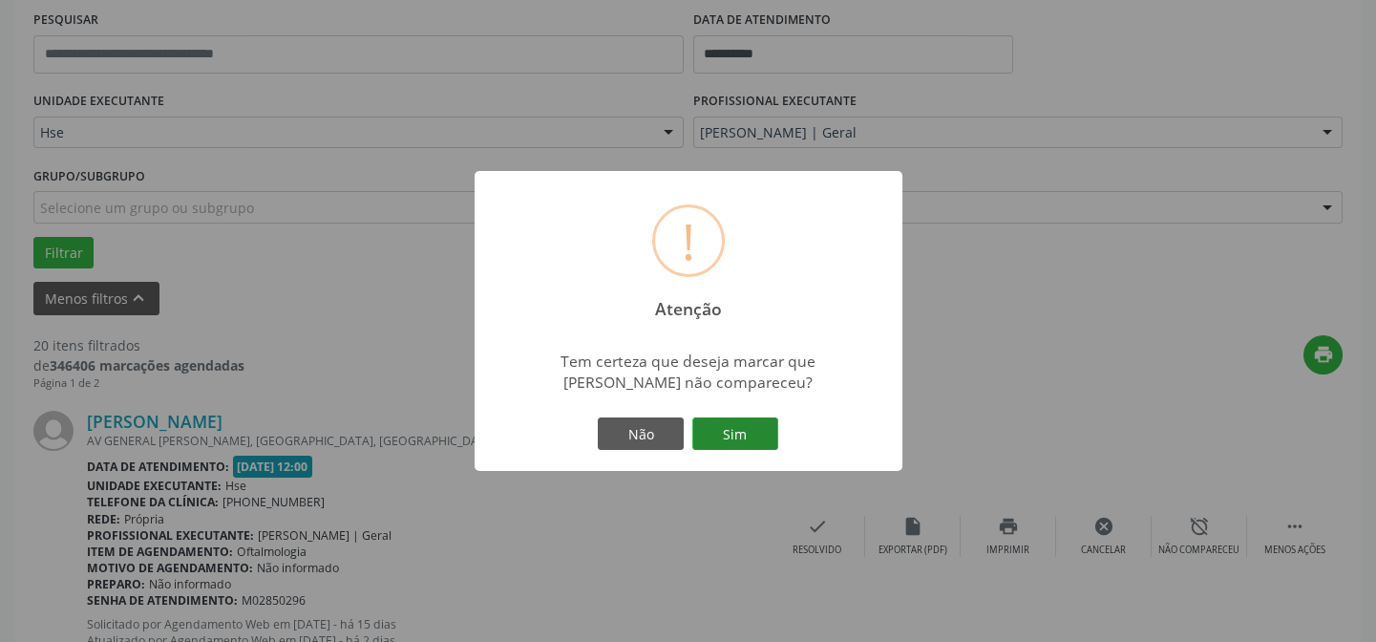
click at [762, 439] on button "Sim" at bounding box center [735, 433] width 86 height 32
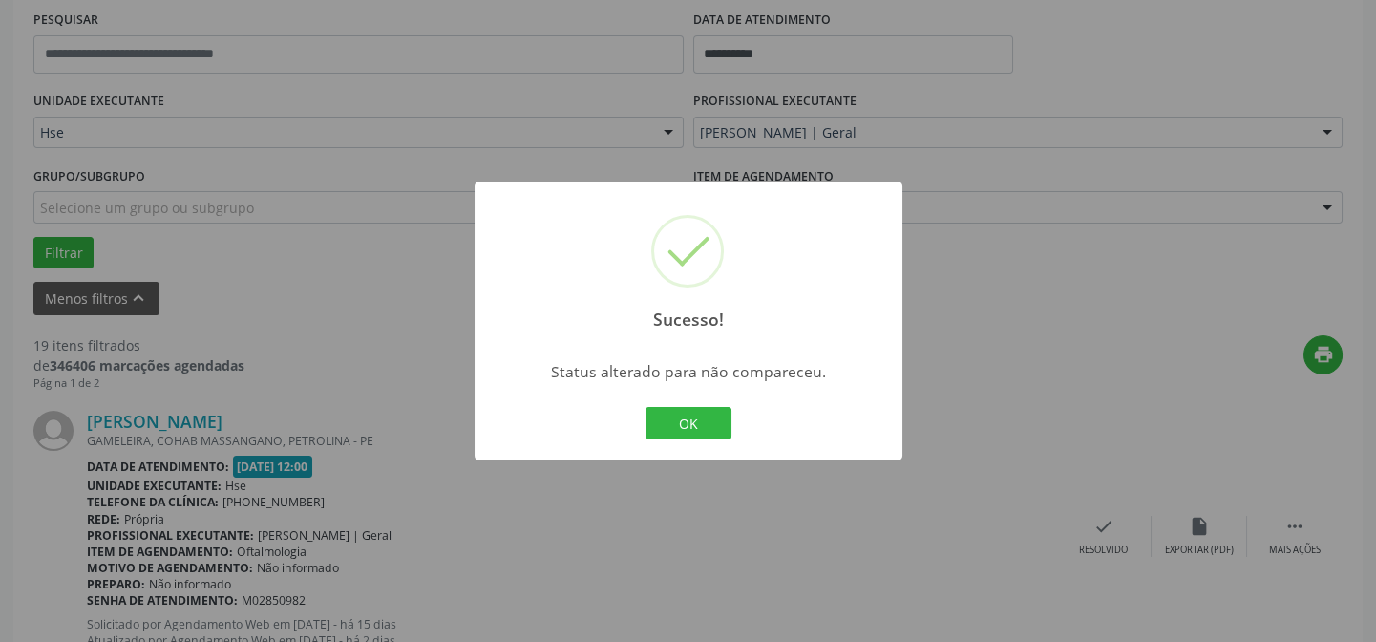
drag, startPoint x: 674, startPoint y: 418, endPoint x: 811, endPoint y: 453, distance: 140.8
click at [674, 418] on button "OK" at bounding box center [689, 423] width 86 height 32
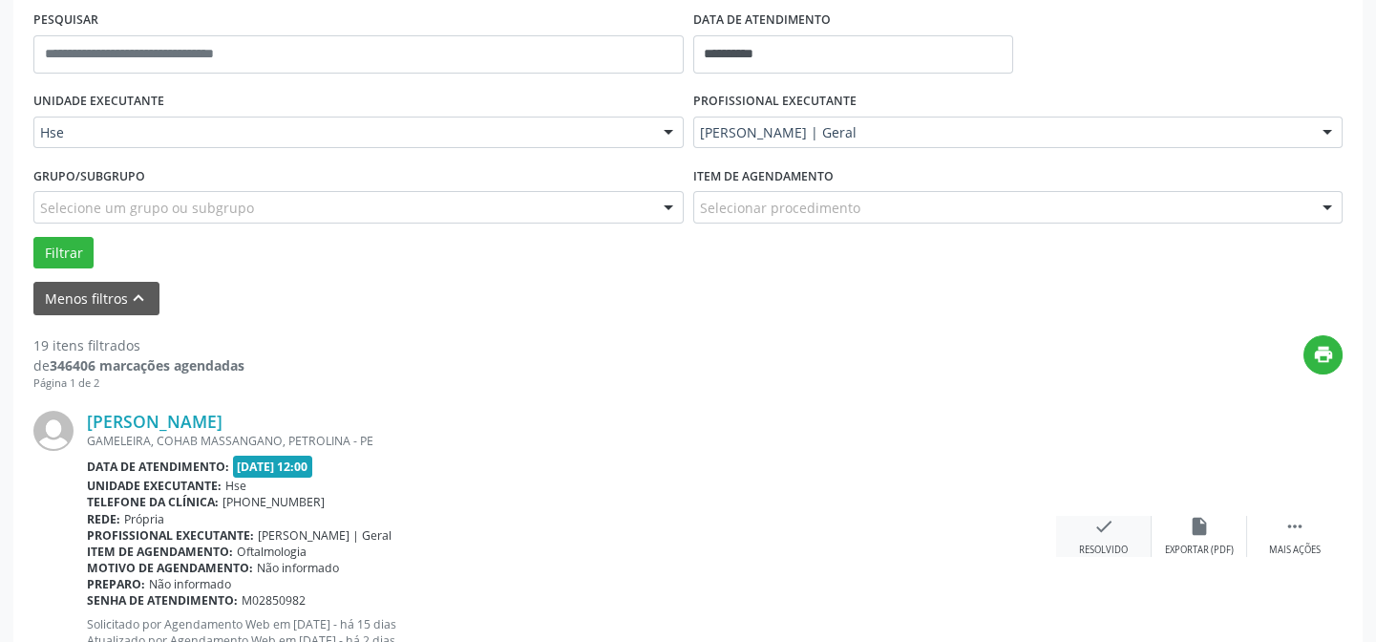
click at [1108, 540] on div "check Resolvido" at bounding box center [1103, 536] width 95 height 41
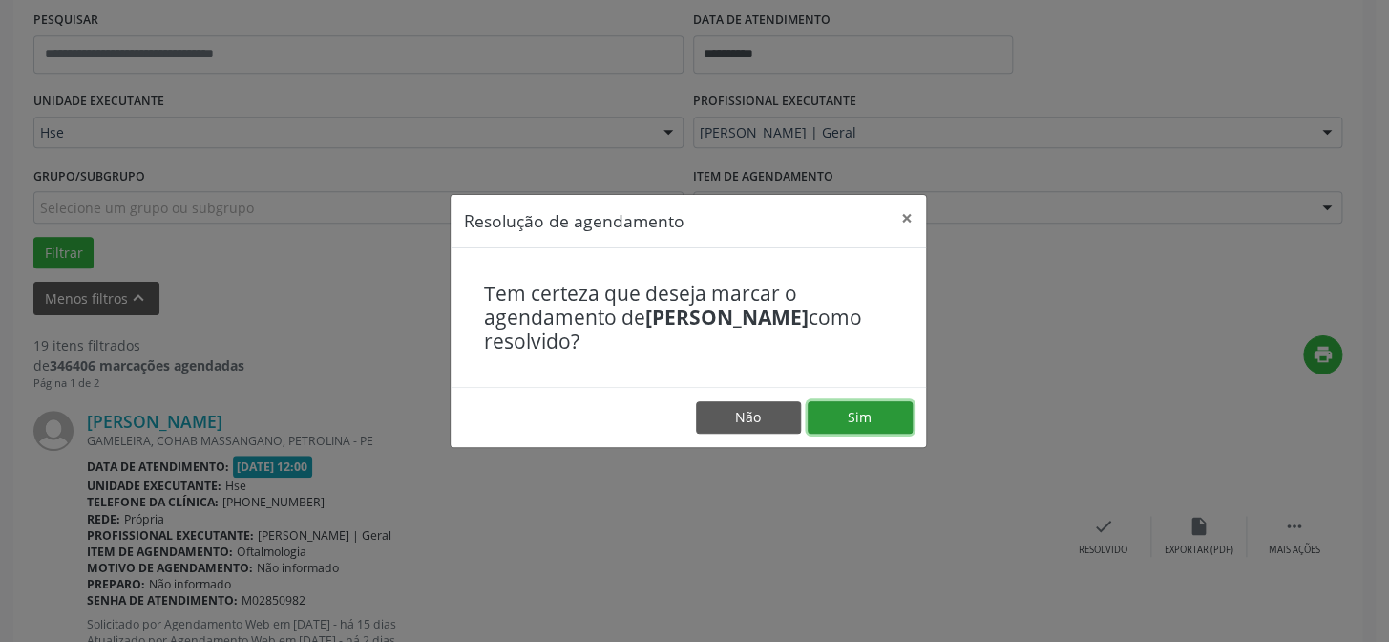
click at [872, 416] on button "Sim" at bounding box center [860, 417] width 105 height 32
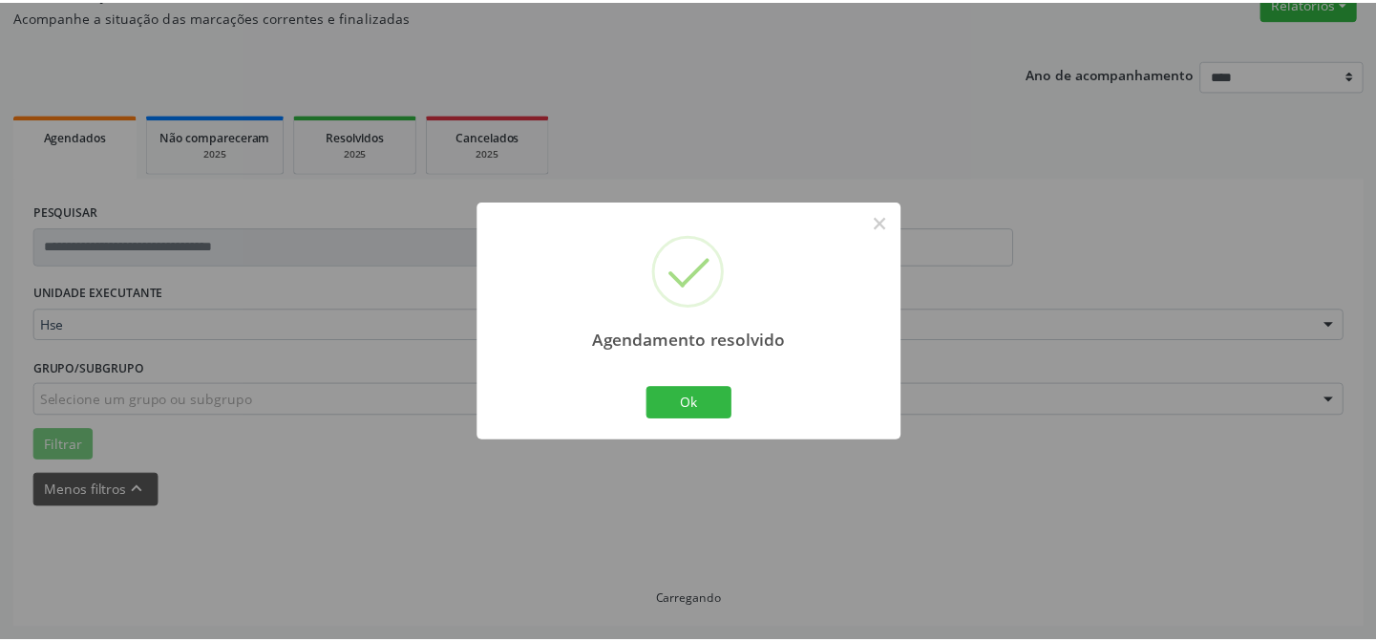
scroll to position [171, 0]
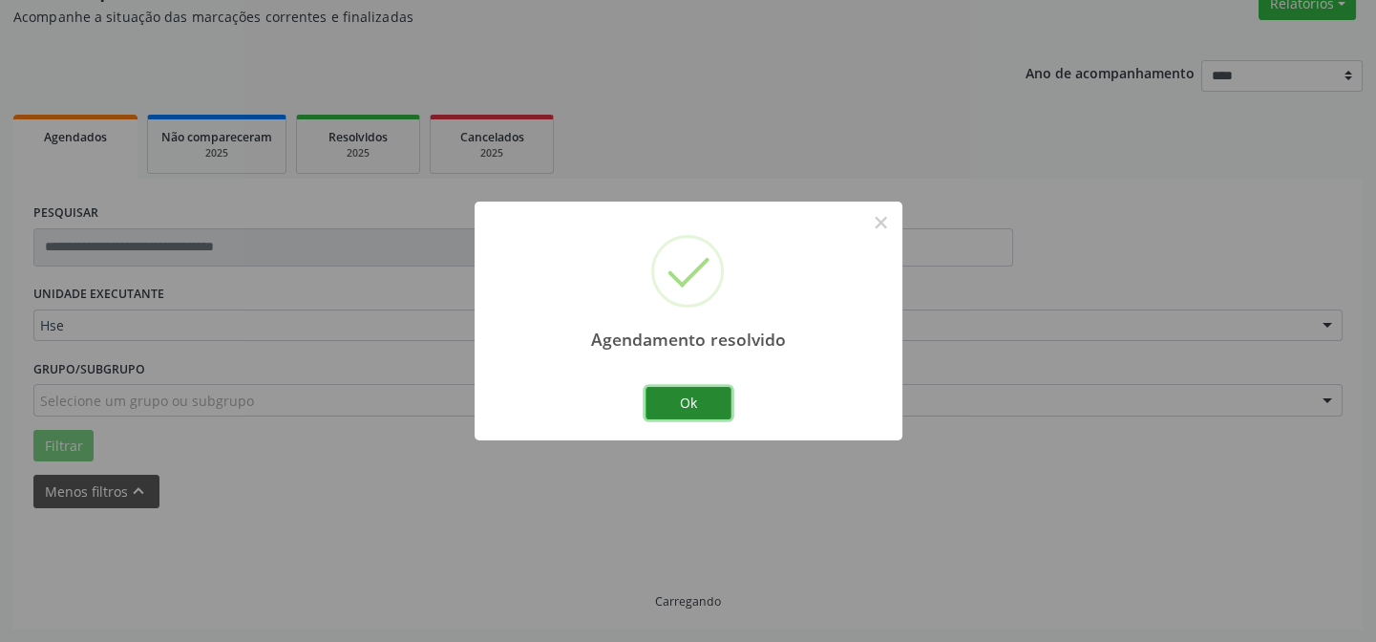
click at [681, 393] on button "Ok" at bounding box center [689, 403] width 86 height 32
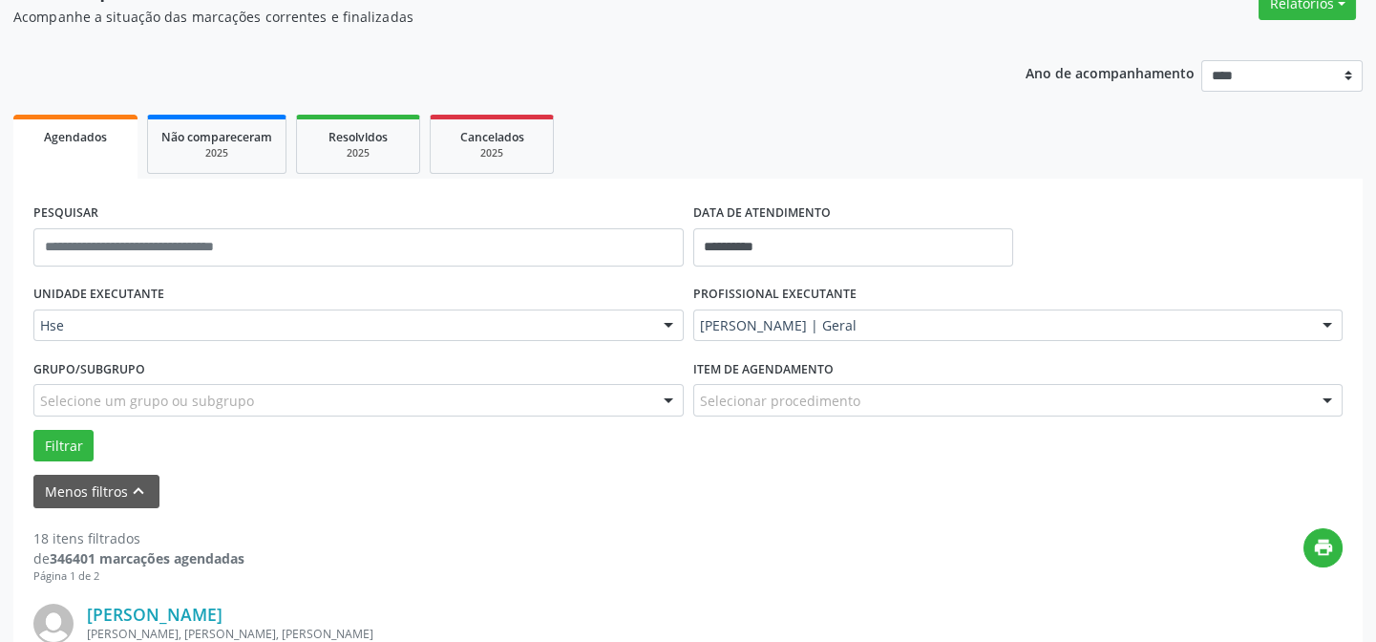
scroll to position [431, 0]
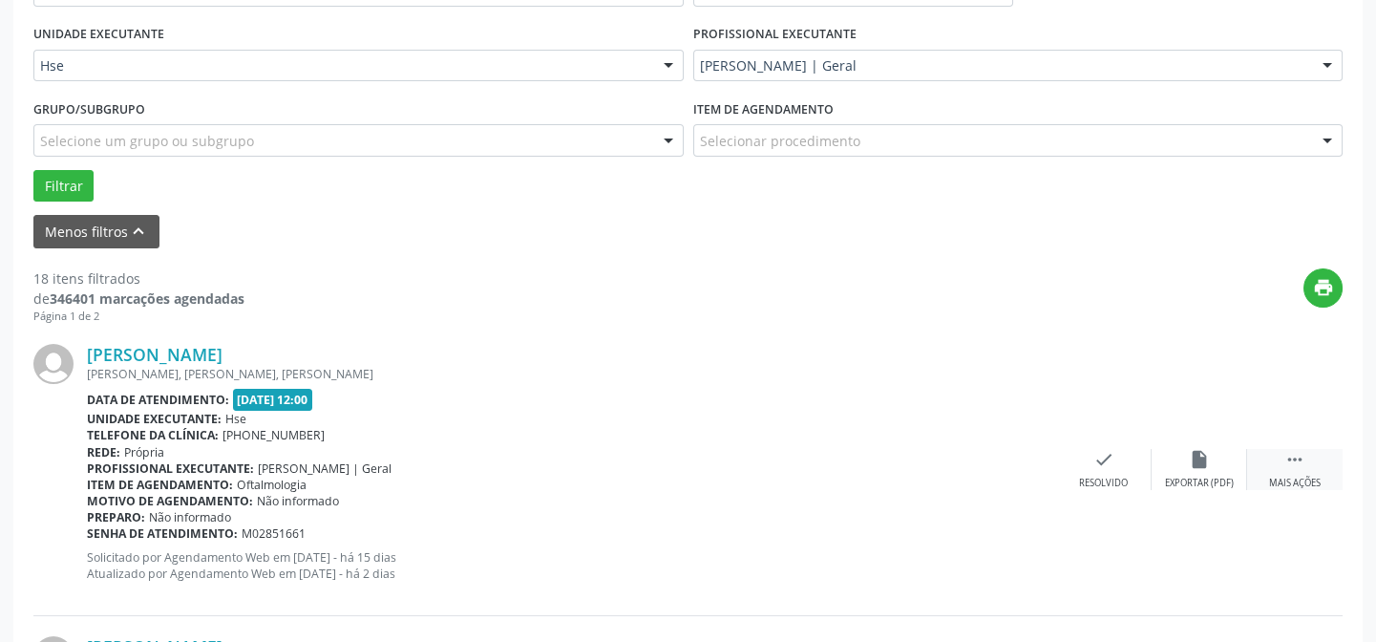
drag, startPoint x: 1312, startPoint y: 473, endPoint x: 1299, endPoint y: 472, distance: 13.4
click at [1312, 473] on div " Mais ações" at bounding box center [1294, 469] width 95 height 41
click at [1199, 471] on div "alarm_off Não compareceu" at bounding box center [1199, 469] width 95 height 41
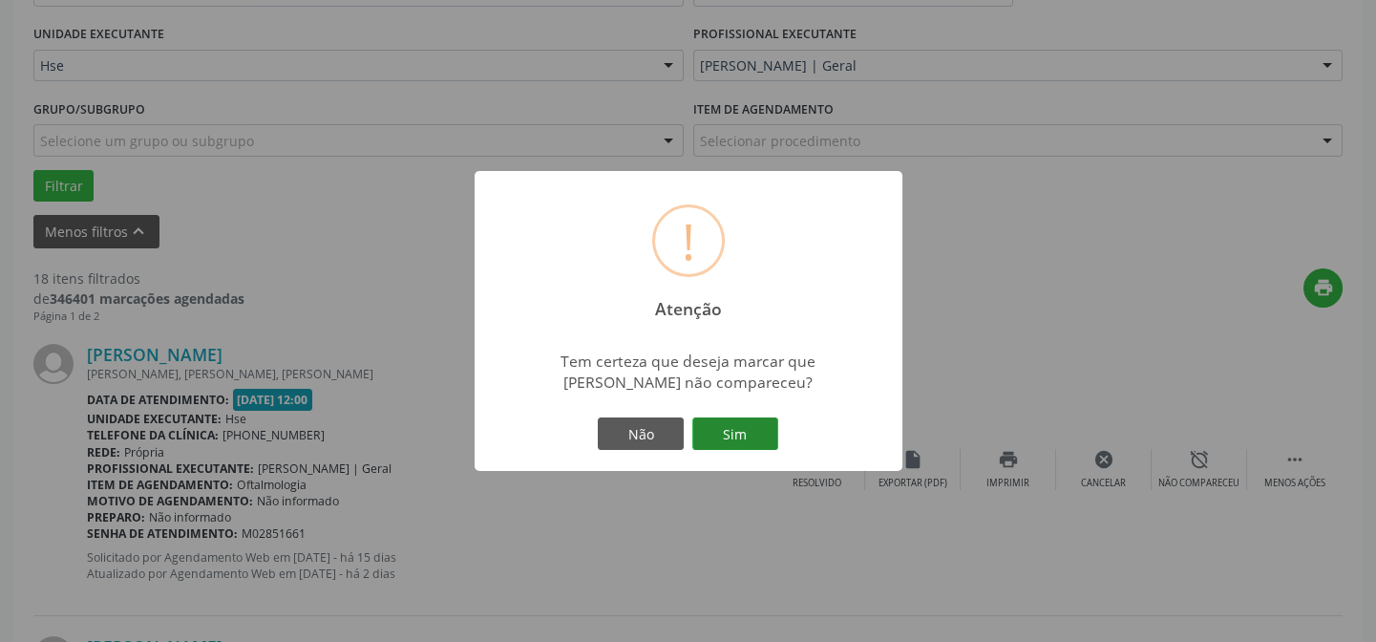
click at [777, 438] on button "Sim" at bounding box center [735, 433] width 86 height 32
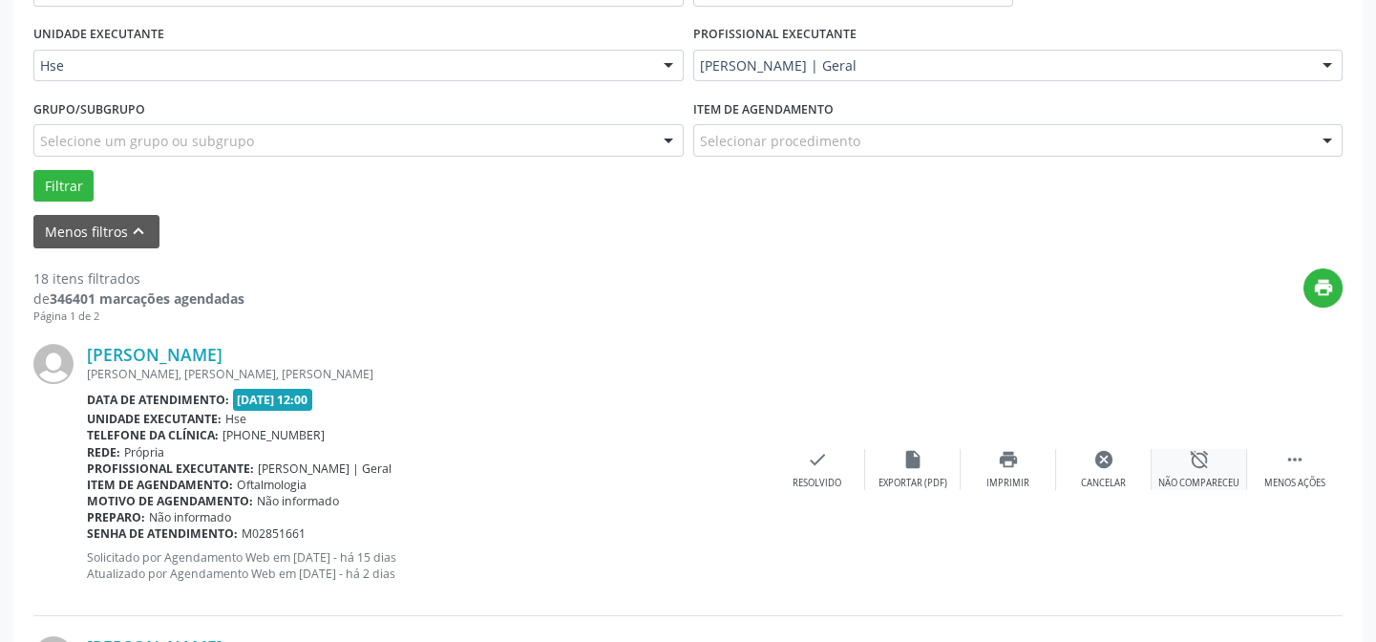
scroll to position [191, 0]
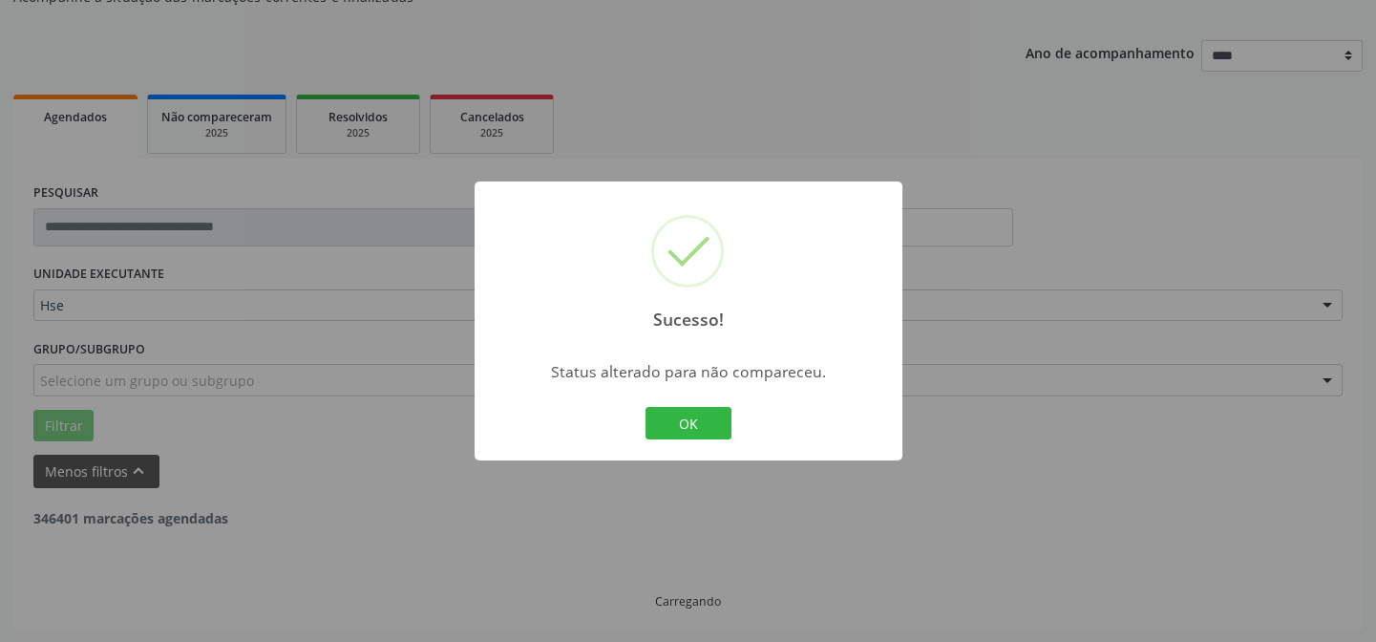
click at [1209, 462] on div "Sucesso! × Status alterado para não compareceu. OK Cancel" at bounding box center [688, 321] width 1376 height 642
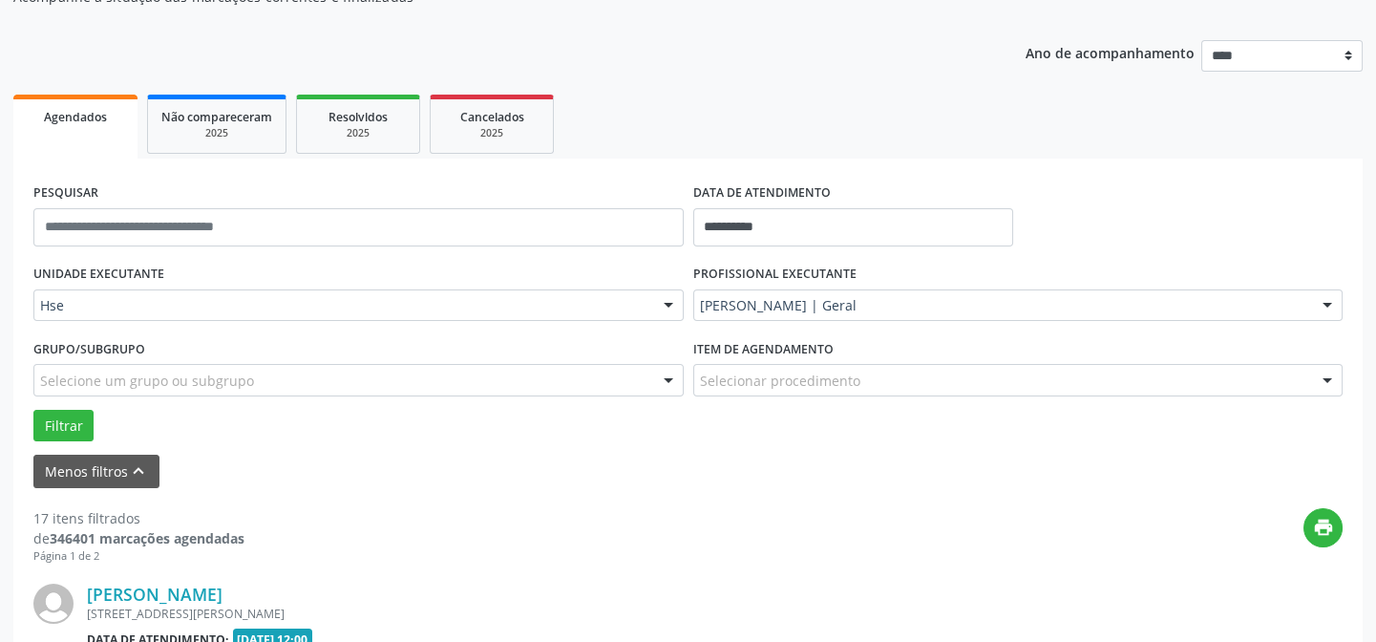
scroll to position [277, 0]
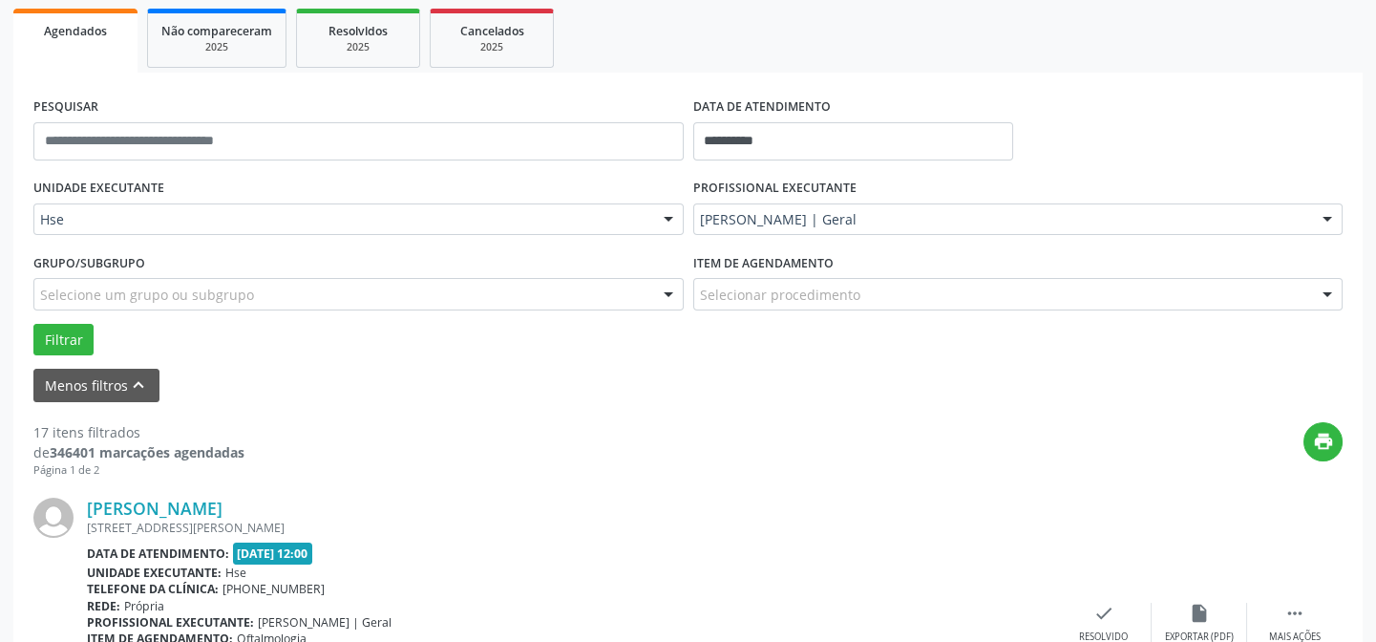
click at [1272, 596] on div "Evaldo Ribeiro do Nascimento AV.ANTONIO CARLOS FERREIRA, N.264, V.POPULAR, RECI…" at bounding box center [687, 622] width 1309 height 291
click at [1279, 636] on div "Mais ações" at bounding box center [1295, 636] width 52 height 13
click at [1197, 611] on icon "alarm_off" at bounding box center [1199, 613] width 21 height 21
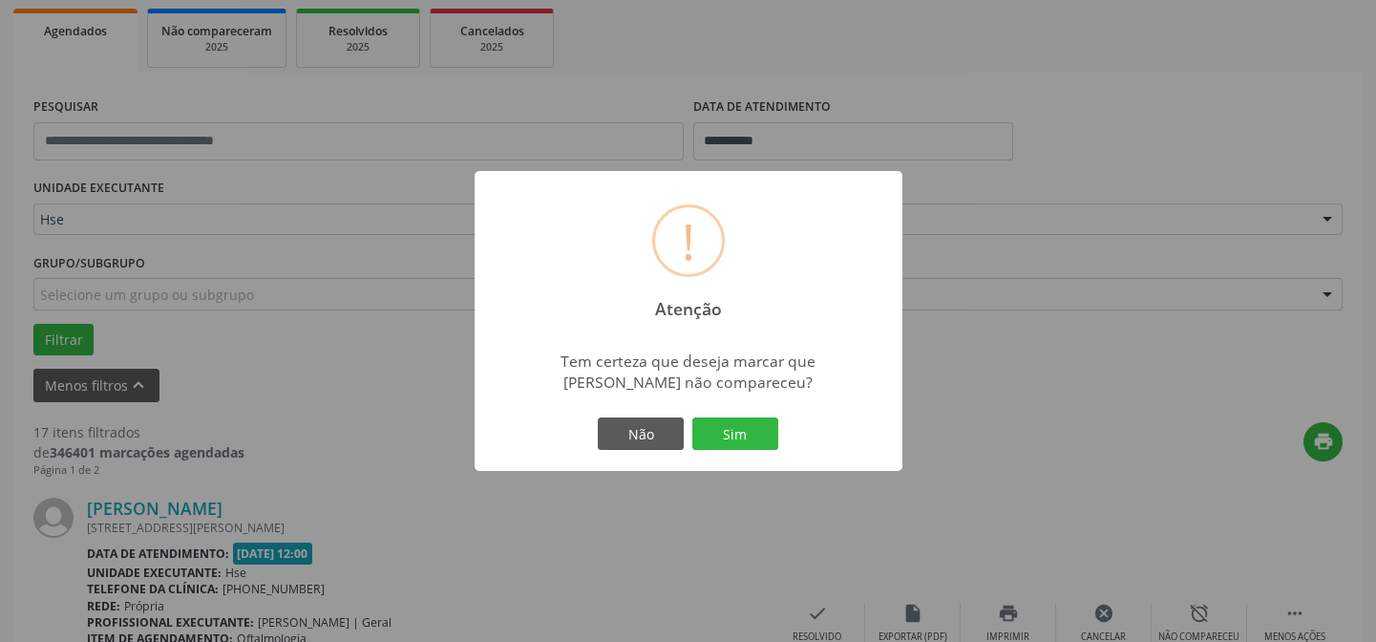
click at [780, 436] on div "Não Sim" at bounding box center [688, 434] width 189 height 40
click at [748, 417] on button "Sim" at bounding box center [735, 433] width 86 height 32
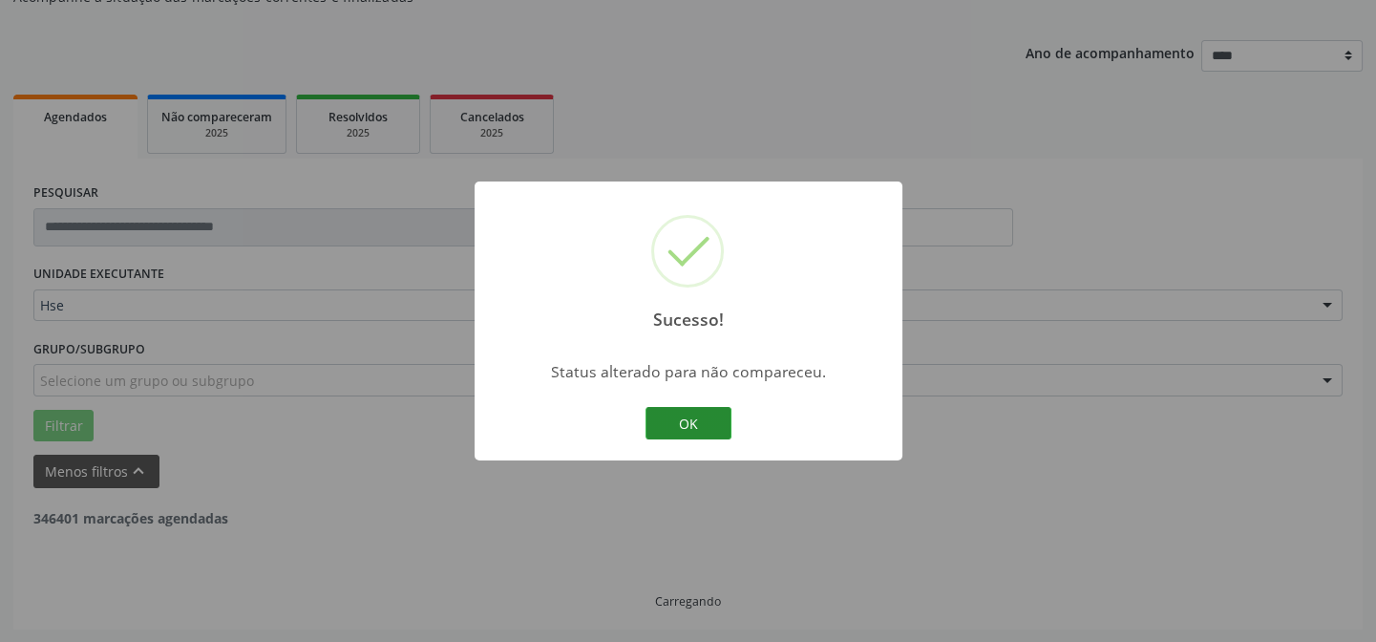
scroll to position [538, 0]
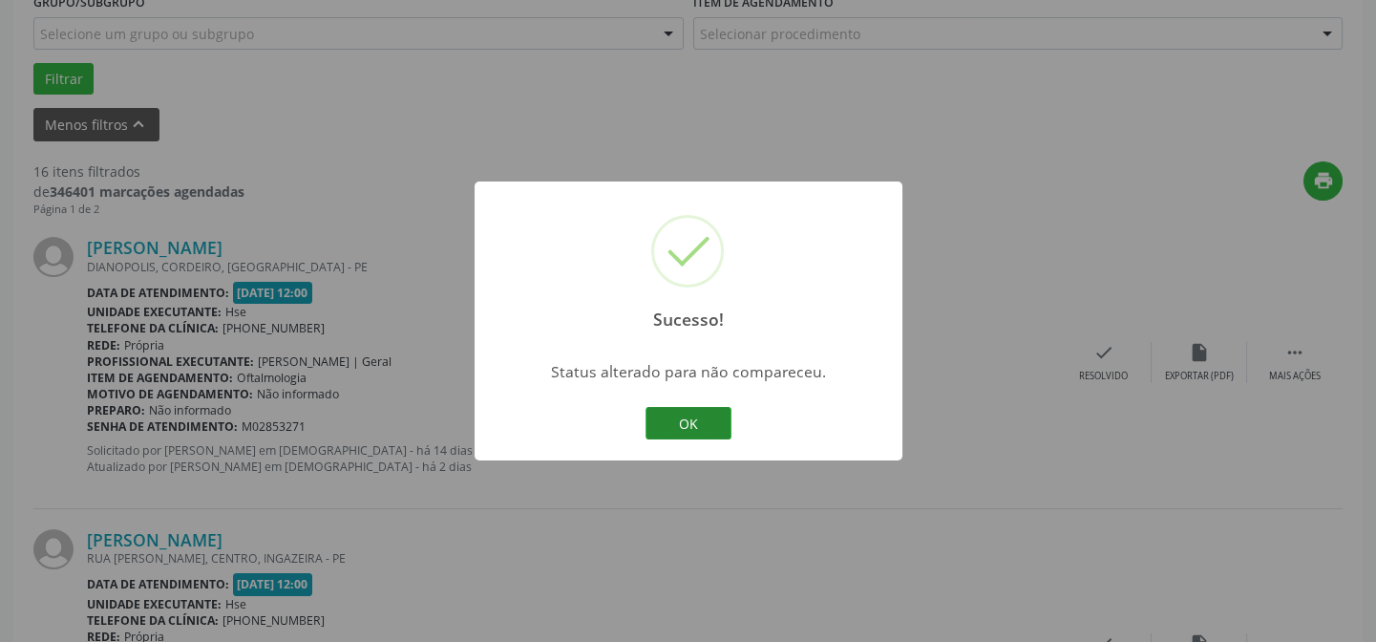
click at [670, 419] on button "OK" at bounding box center [689, 423] width 86 height 32
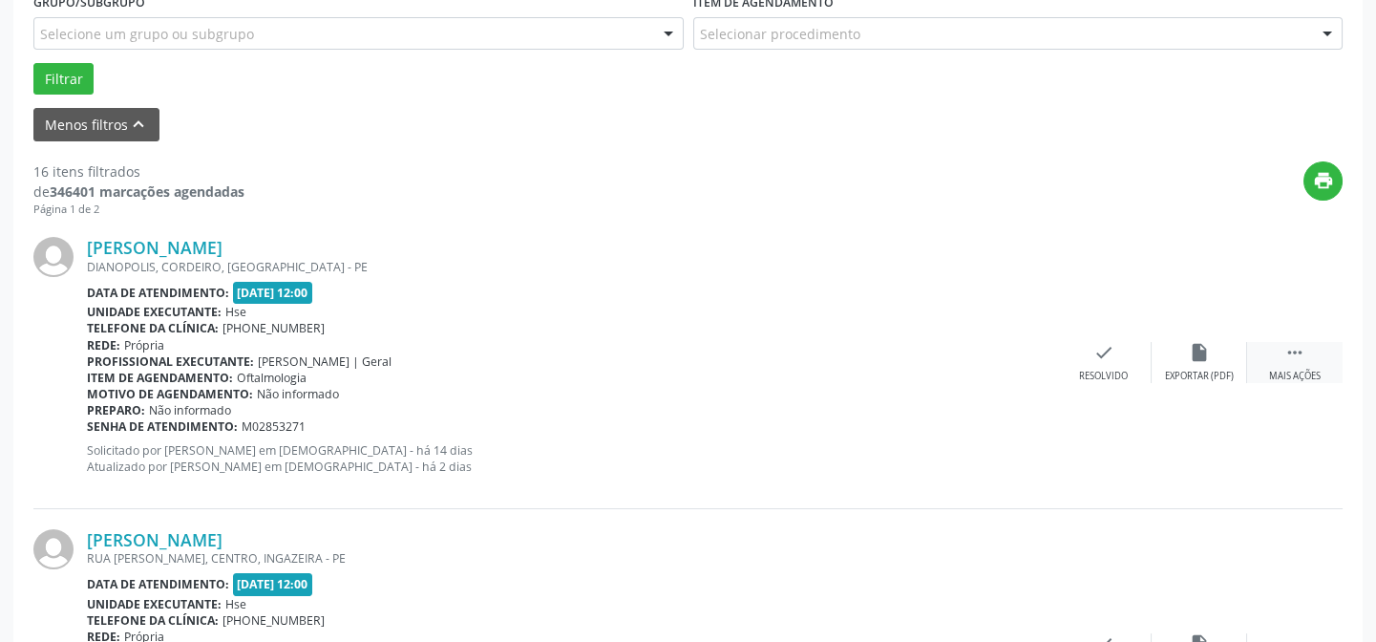
click at [1305, 363] on div " Mais ações" at bounding box center [1294, 362] width 95 height 41
click at [1154, 364] on div "alarm_off Não compareceu" at bounding box center [1199, 362] width 95 height 41
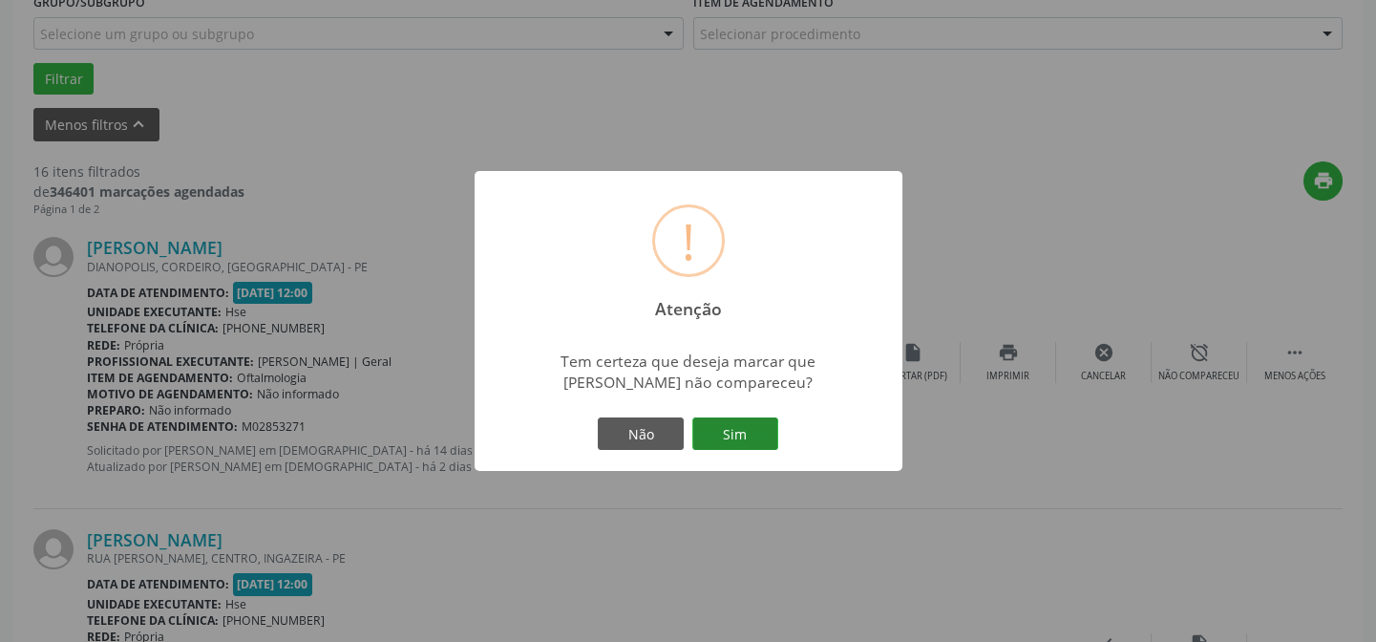
click at [754, 427] on button "Sim" at bounding box center [735, 433] width 86 height 32
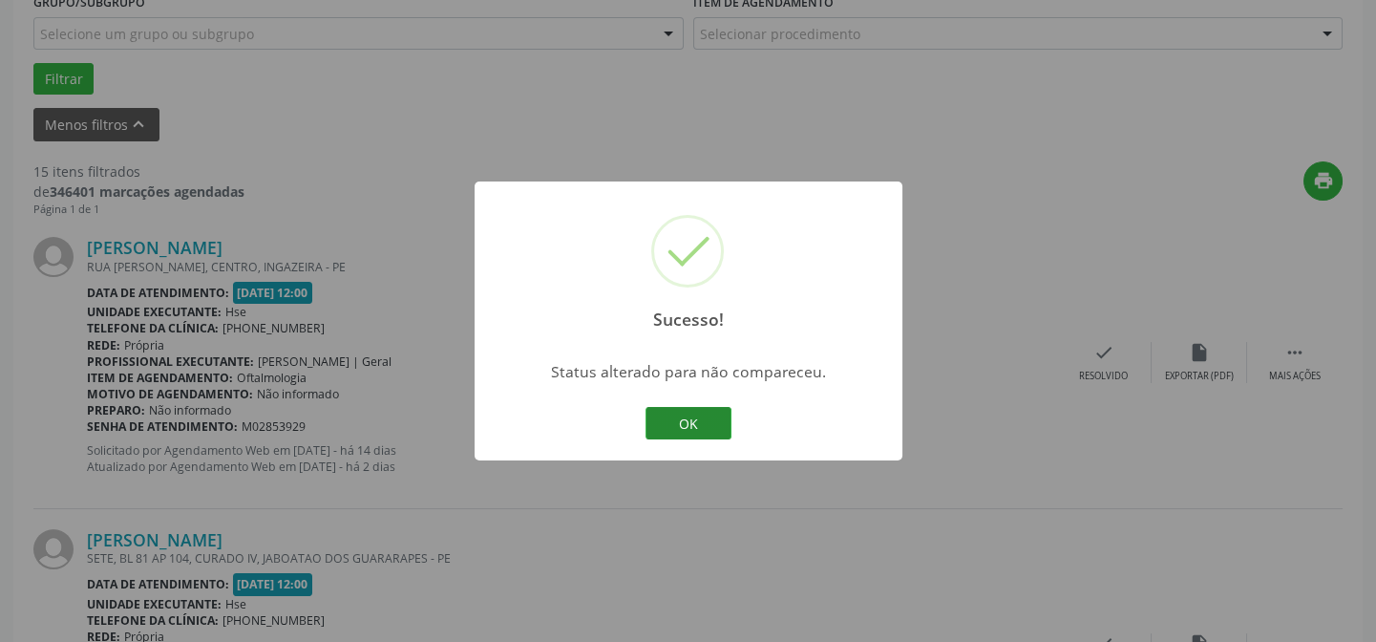
click at [707, 427] on button "OK" at bounding box center [689, 423] width 86 height 32
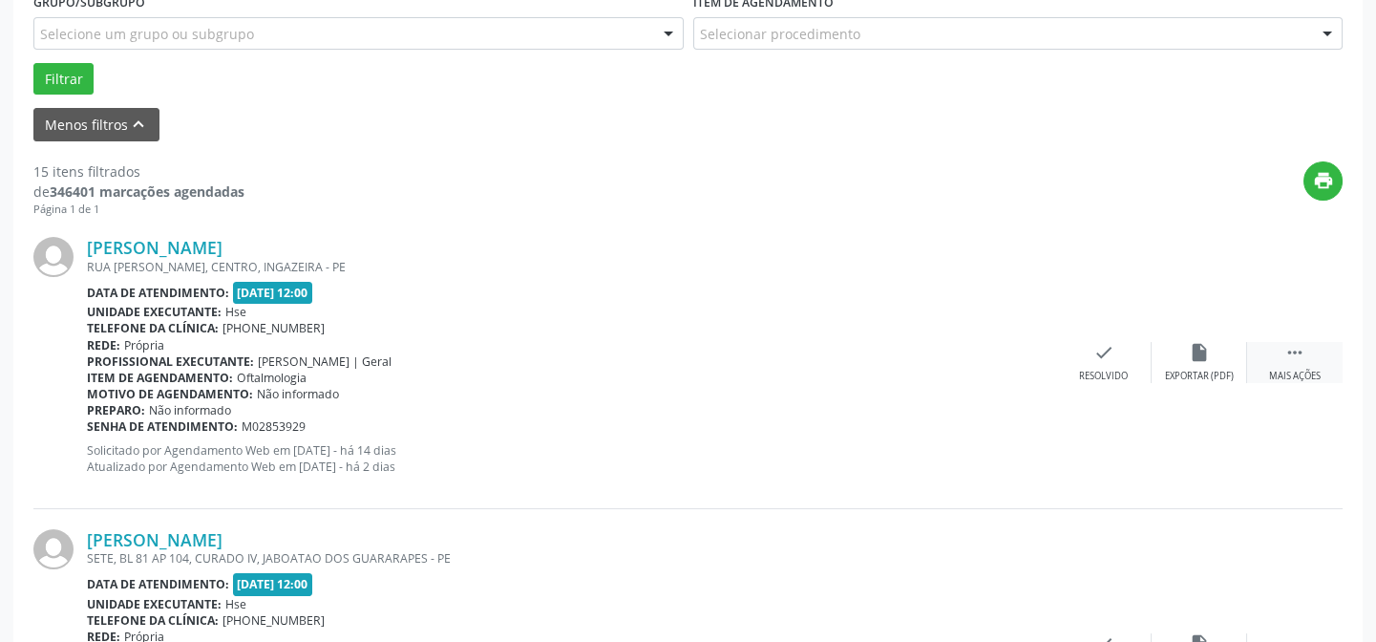
click at [1269, 374] on div " Mais ações" at bounding box center [1294, 362] width 95 height 41
click at [1164, 354] on div "alarm_off Não compareceu" at bounding box center [1199, 362] width 95 height 41
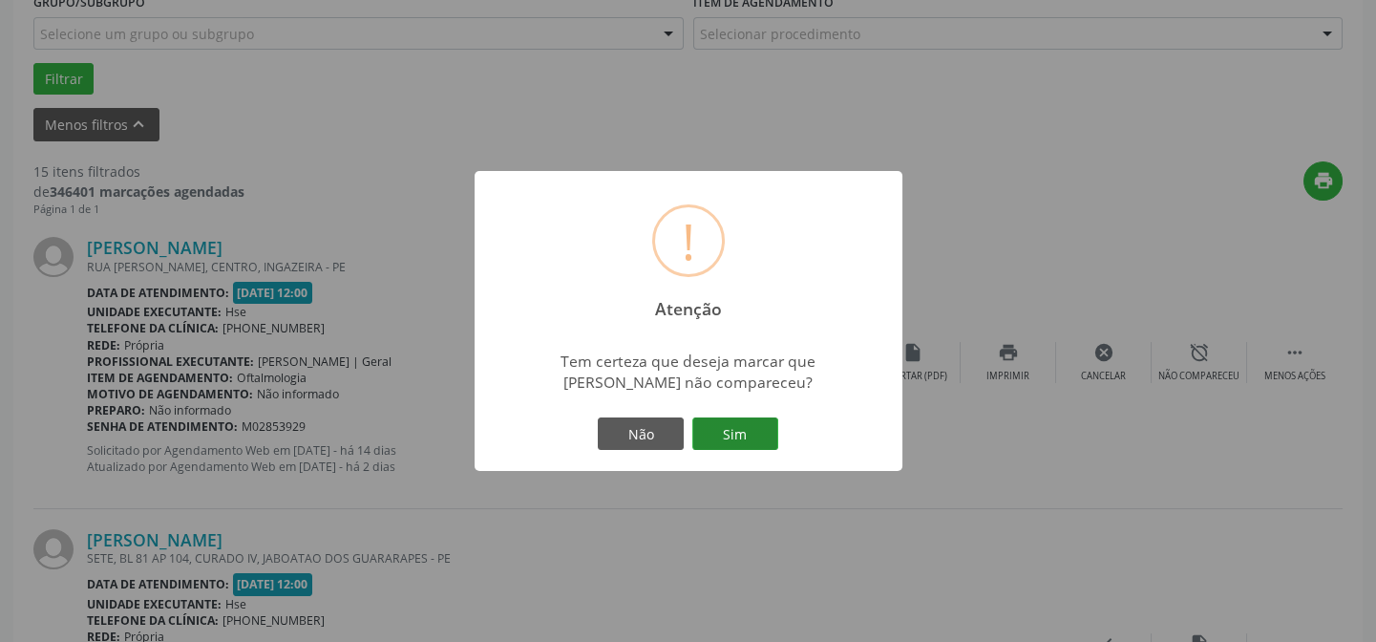
click at [735, 435] on button "Sim" at bounding box center [735, 433] width 86 height 32
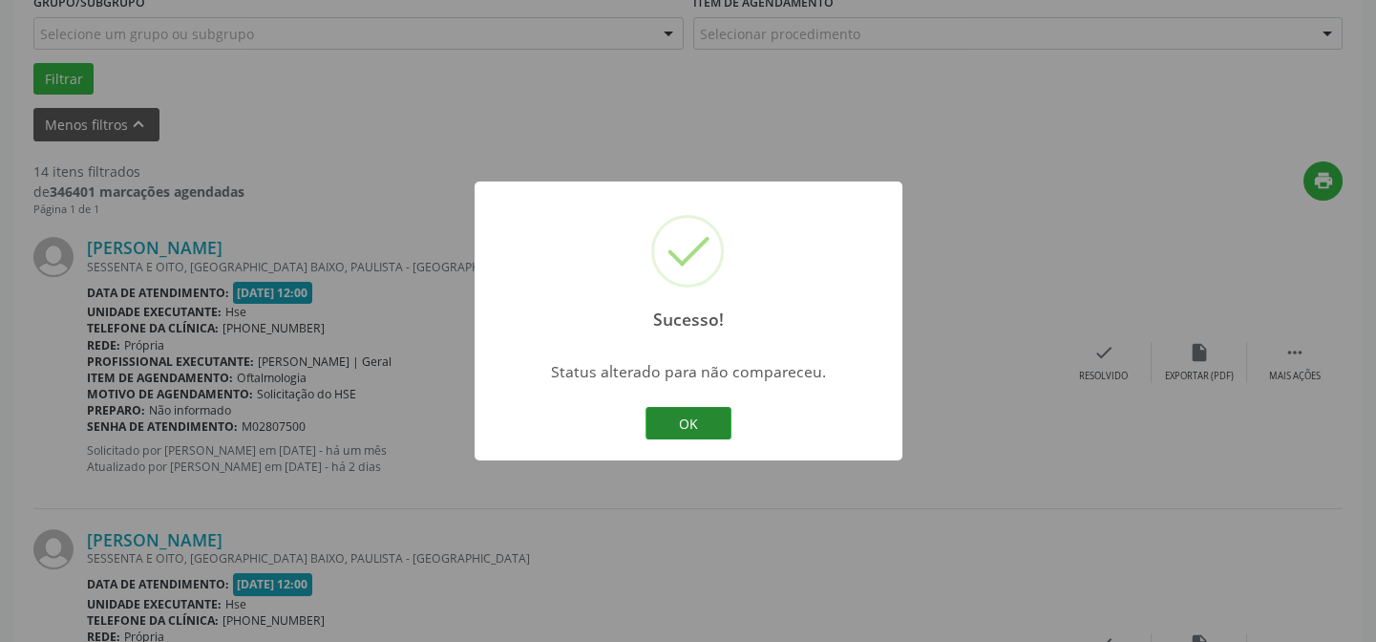
click at [719, 415] on button "OK" at bounding box center [689, 423] width 86 height 32
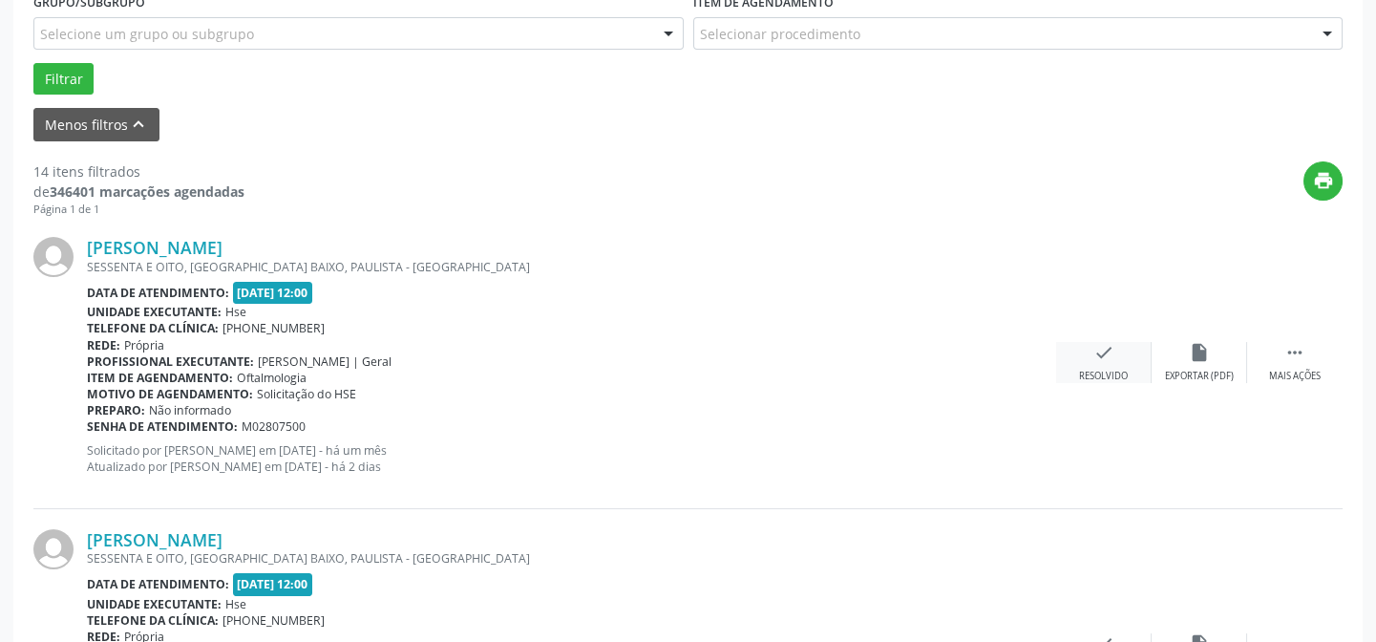
click at [1094, 373] on div "Resolvido" at bounding box center [1103, 376] width 49 height 13
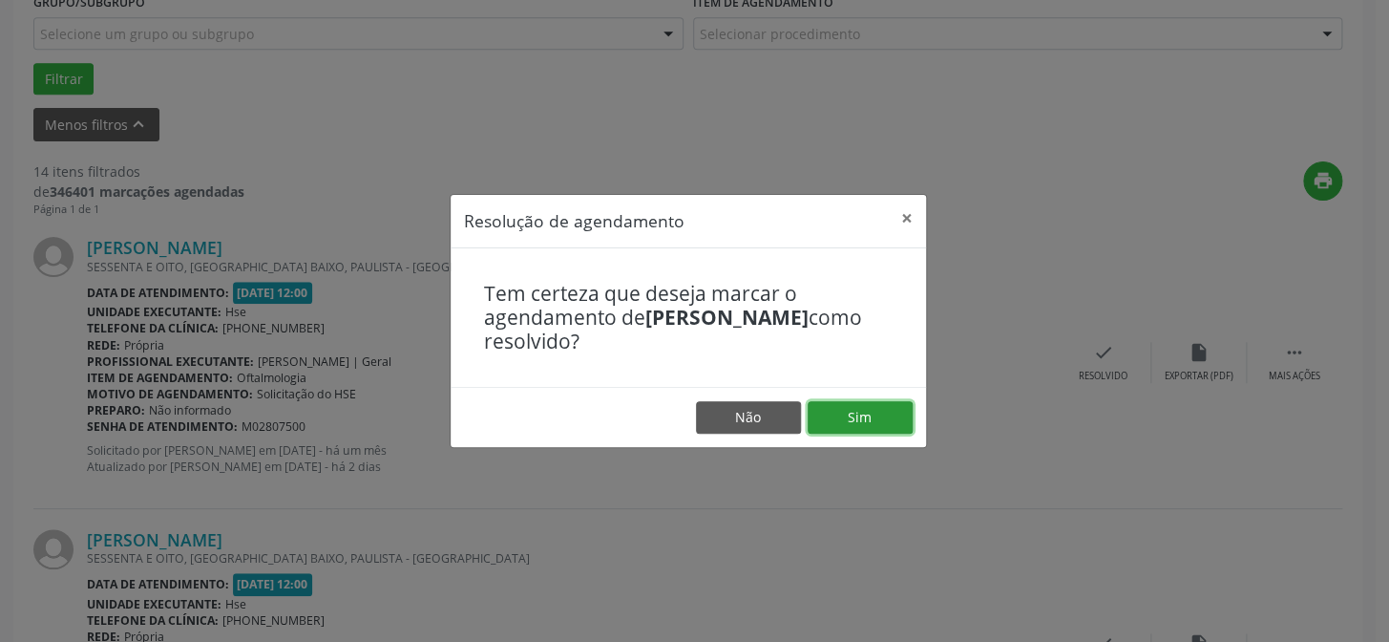
click at [876, 417] on button "Sim" at bounding box center [860, 417] width 105 height 32
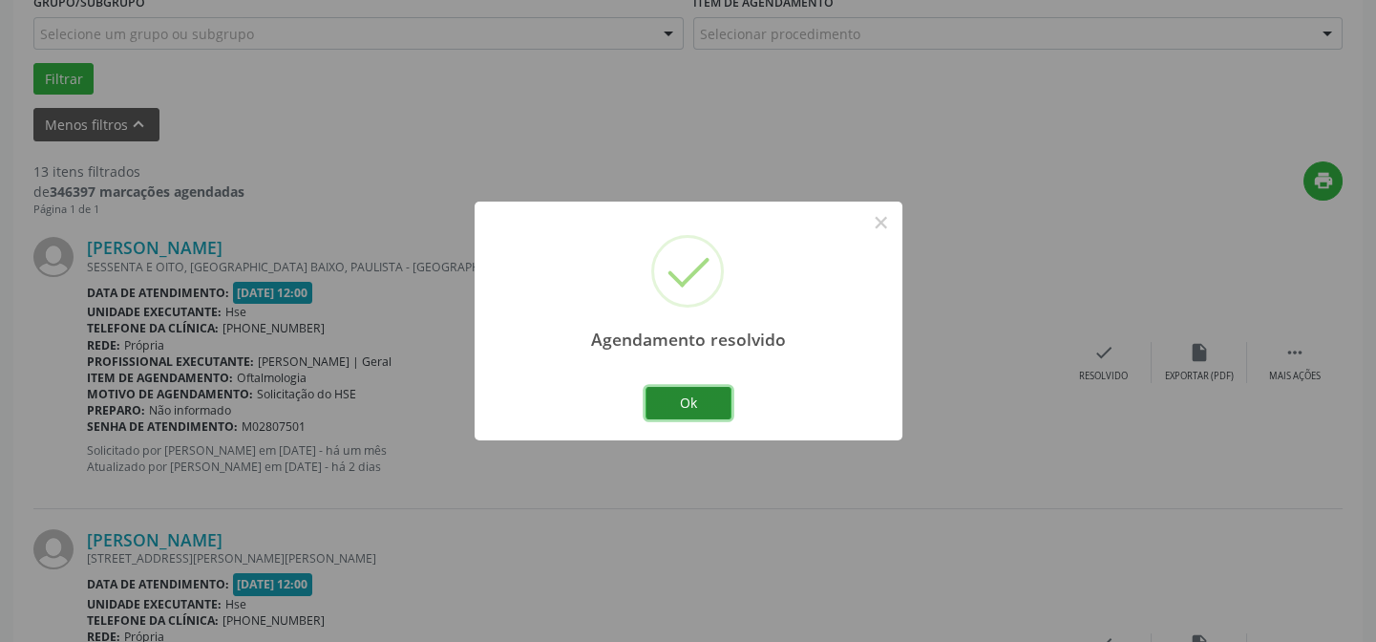
click at [695, 406] on button "Ok" at bounding box center [689, 403] width 86 height 32
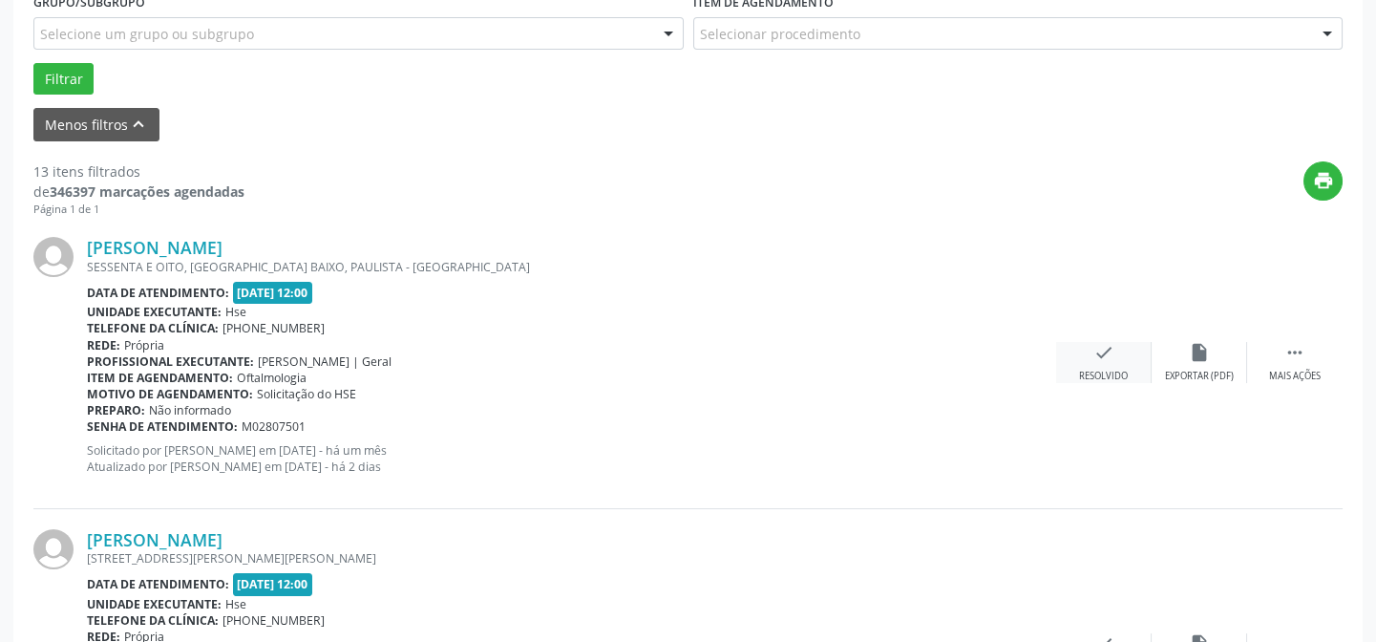
click at [1127, 350] on div "check Resolvido" at bounding box center [1103, 362] width 95 height 41
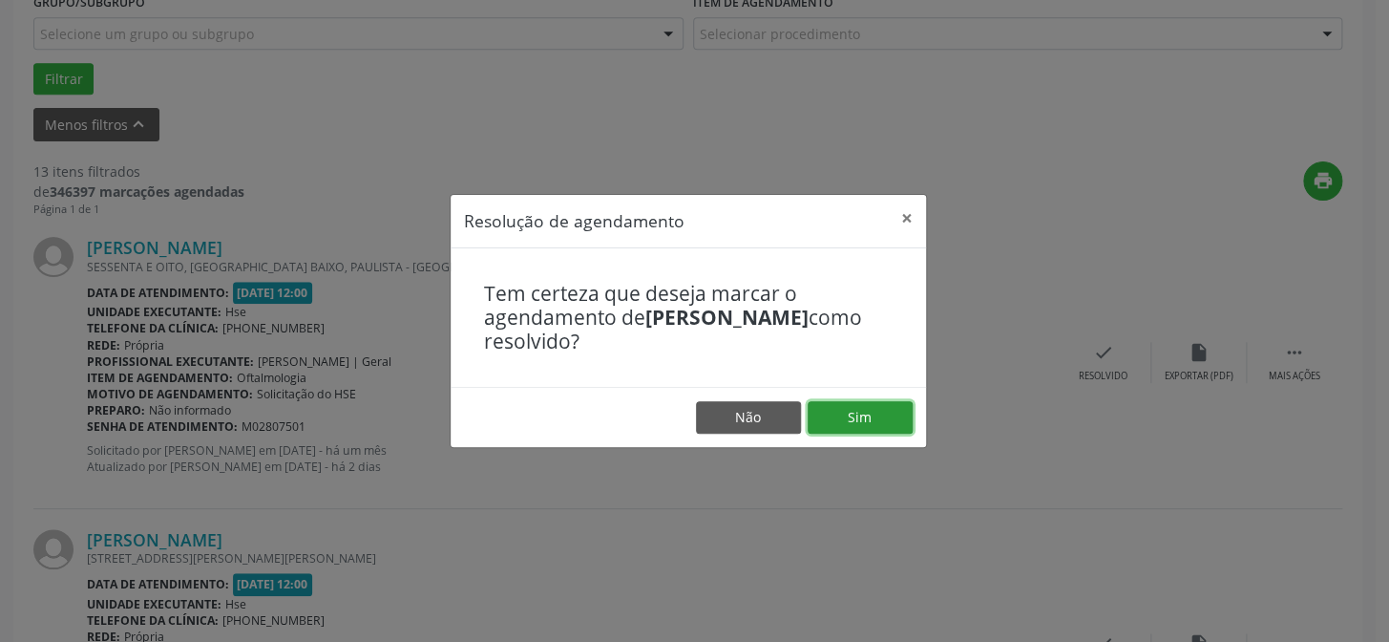
click at [866, 424] on button "Sim" at bounding box center [860, 417] width 105 height 32
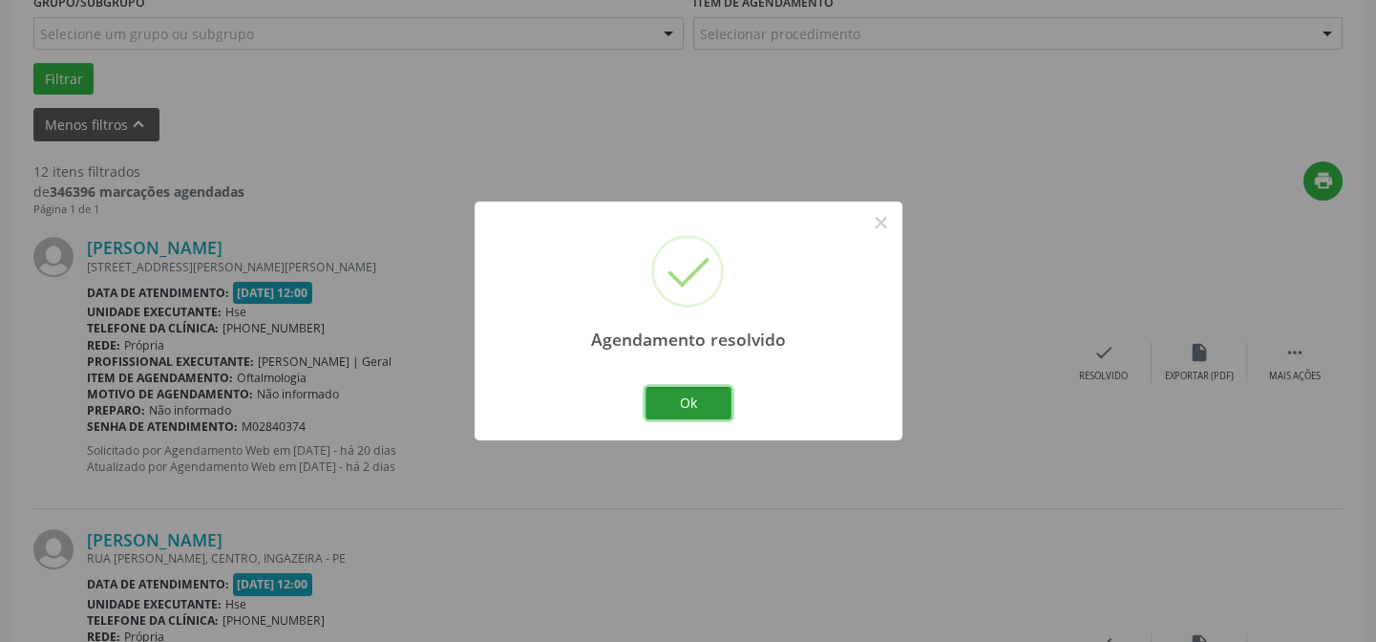
click at [709, 406] on button "Ok" at bounding box center [689, 403] width 86 height 32
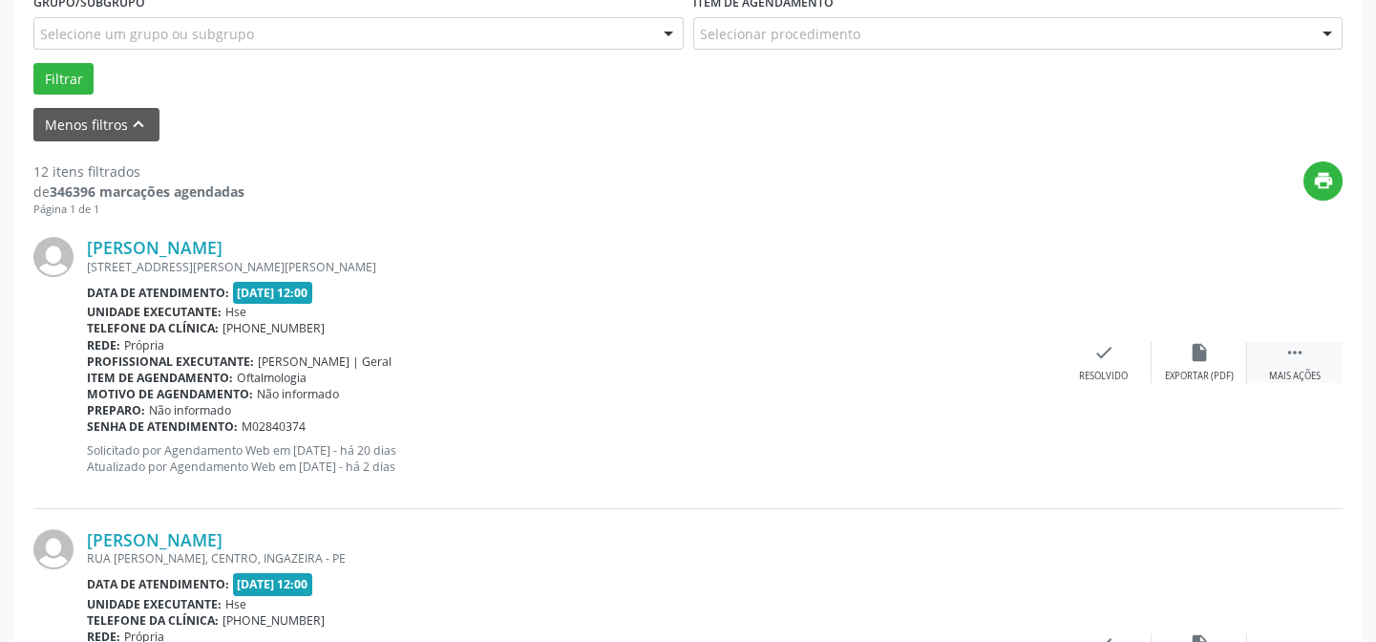
click at [1284, 370] on div "Mais ações" at bounding box center [1295, 376] width 52 height 13
click at [1234, 370] on div "Não compareceu" at bounding box center [1198, 376] width 81 height 13
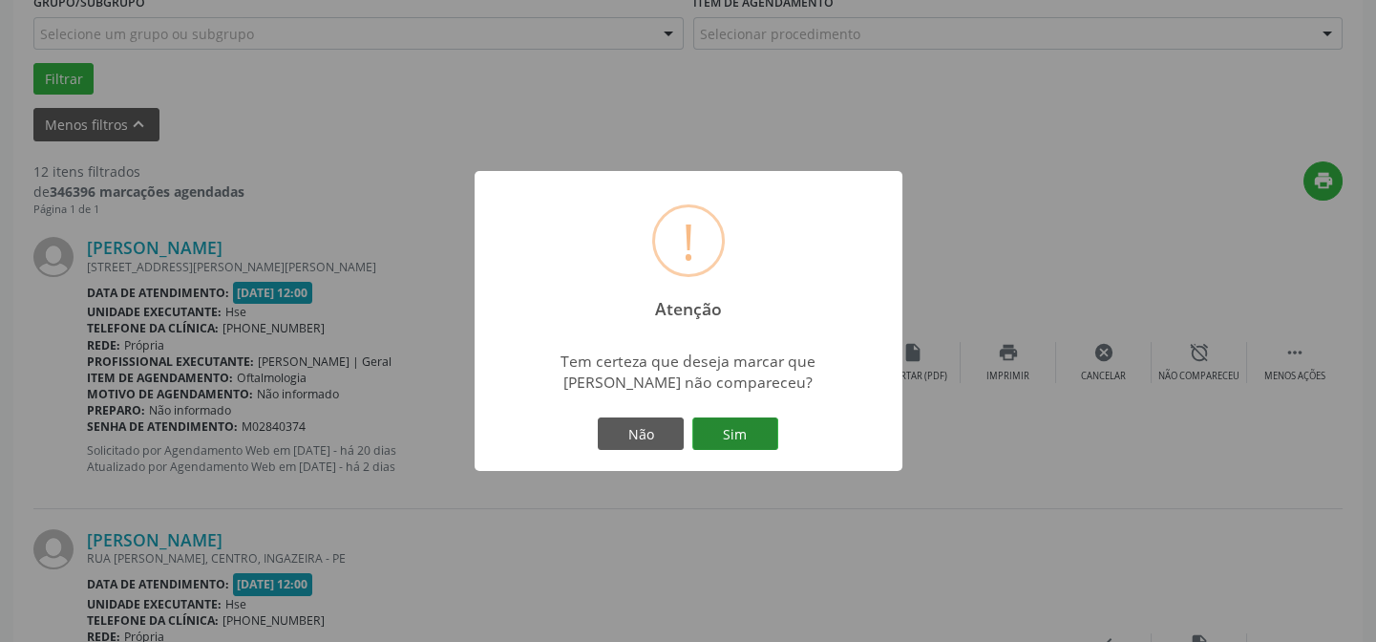
click at [765, 433] on button "Sim" at bounding box center [735, 433] width 86 height 32
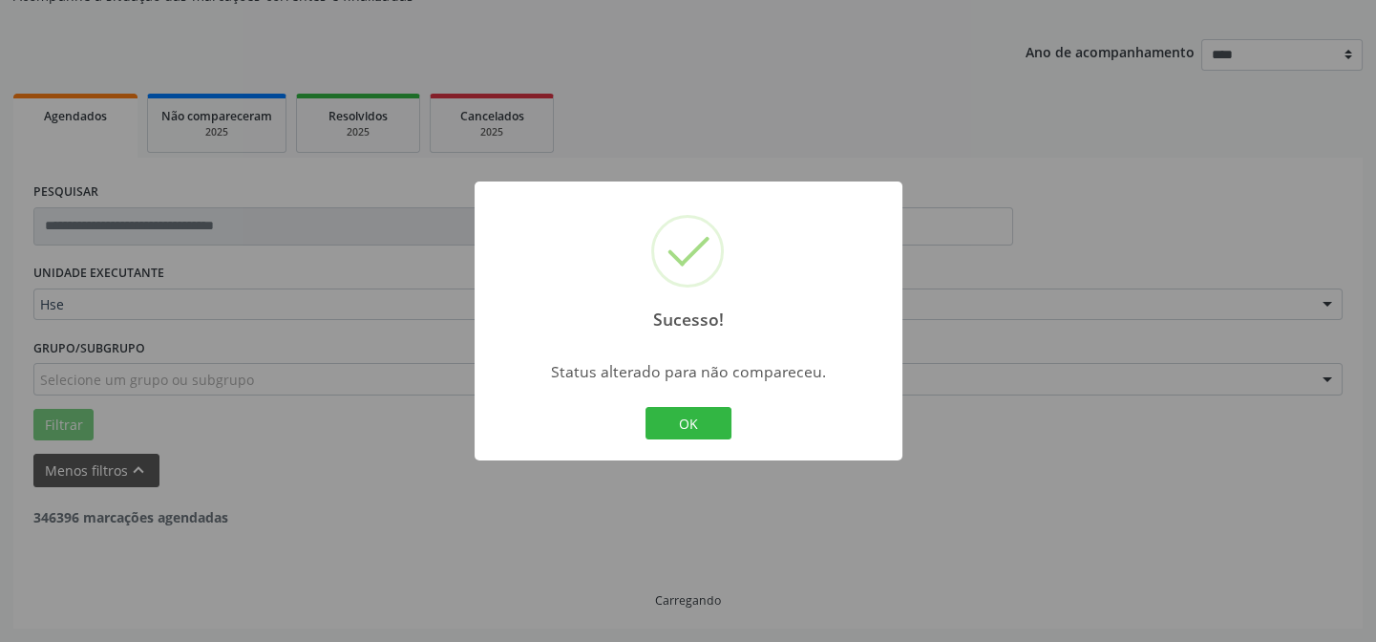
scroll to position [191, 0]
click at [716, 421] on button "OK" at bounding box center [689, 423] width 86 height 32
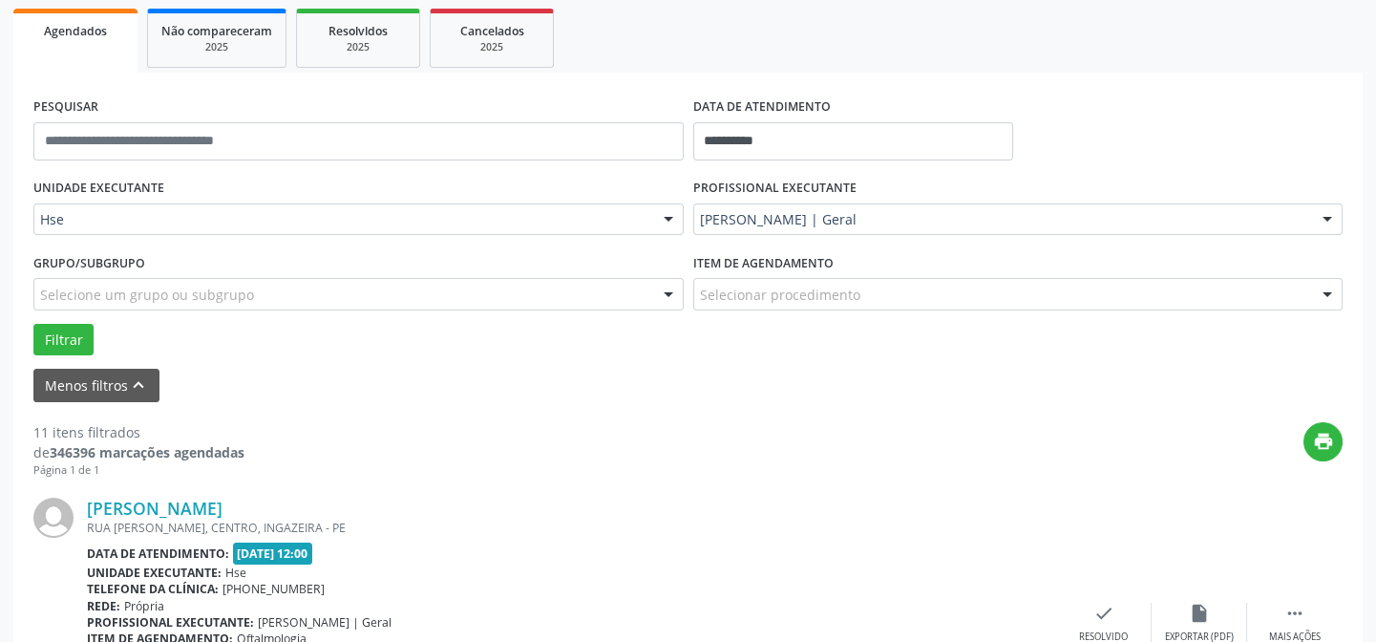
scroll to position [364, 0]
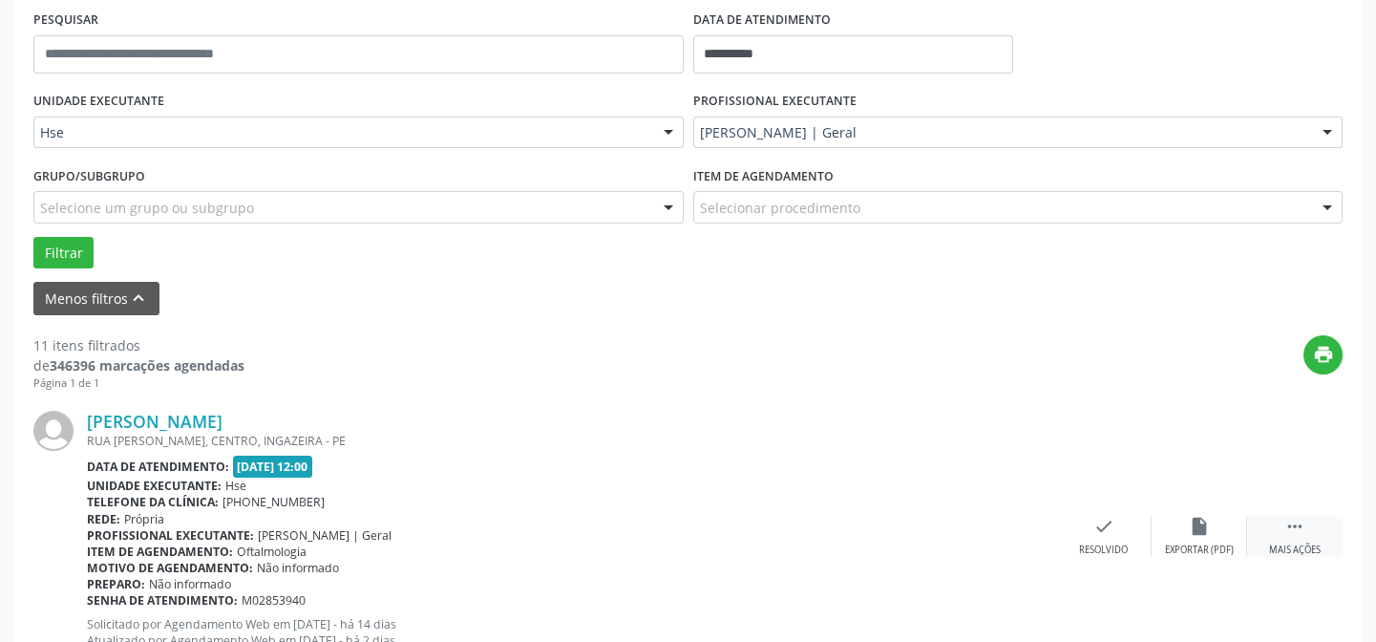
click at [1306, 534] on div " Mais ações" at bounding box center [1294, 536] width 95 height 41
click at [1196, 535] on icon "alarm_off" at bounding box center [1199, 526] width 21 height 21
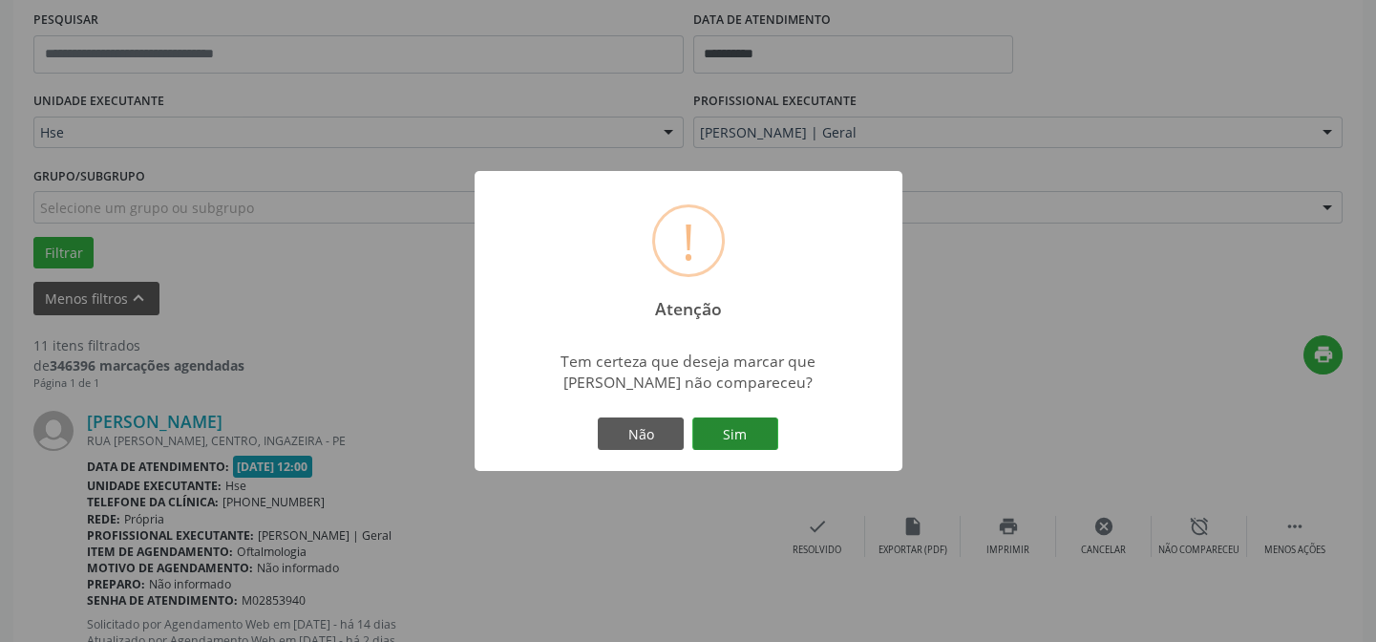
click at [739, 433] on button "Sim" at bounding box center [735, 433] width 86 height 32
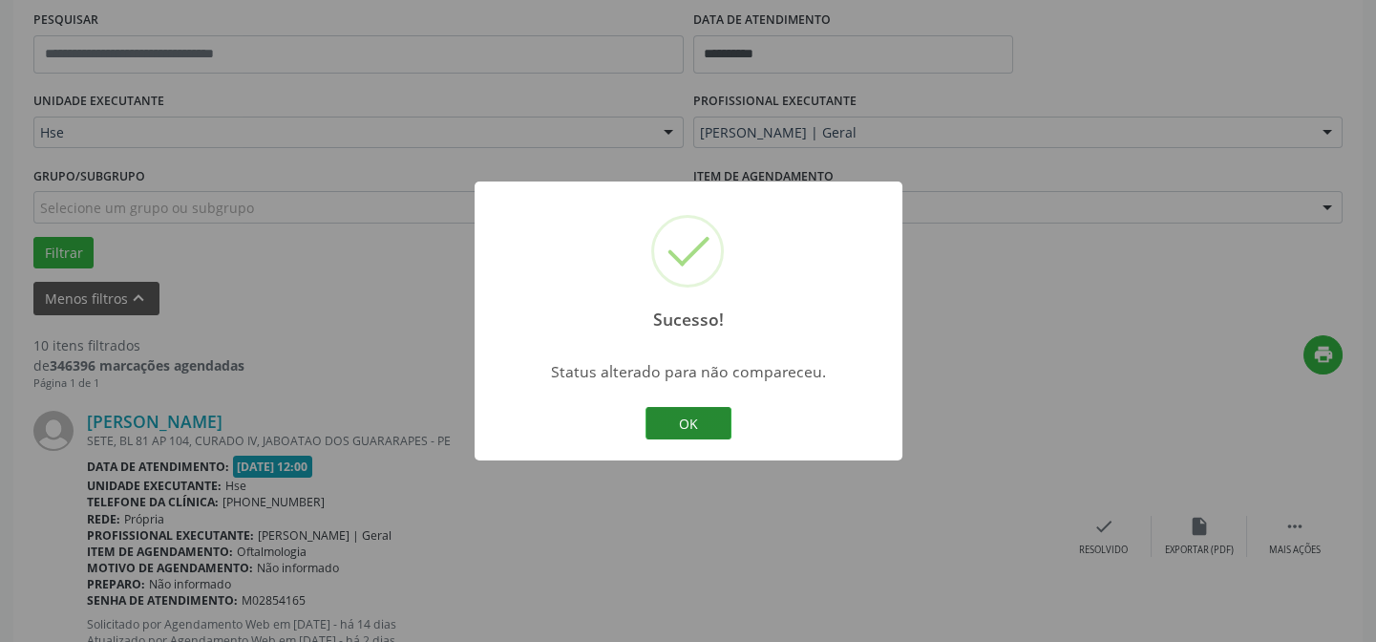
click at [687, 412] on button "OK" at bounding box center [689, 423] width 86 height 32
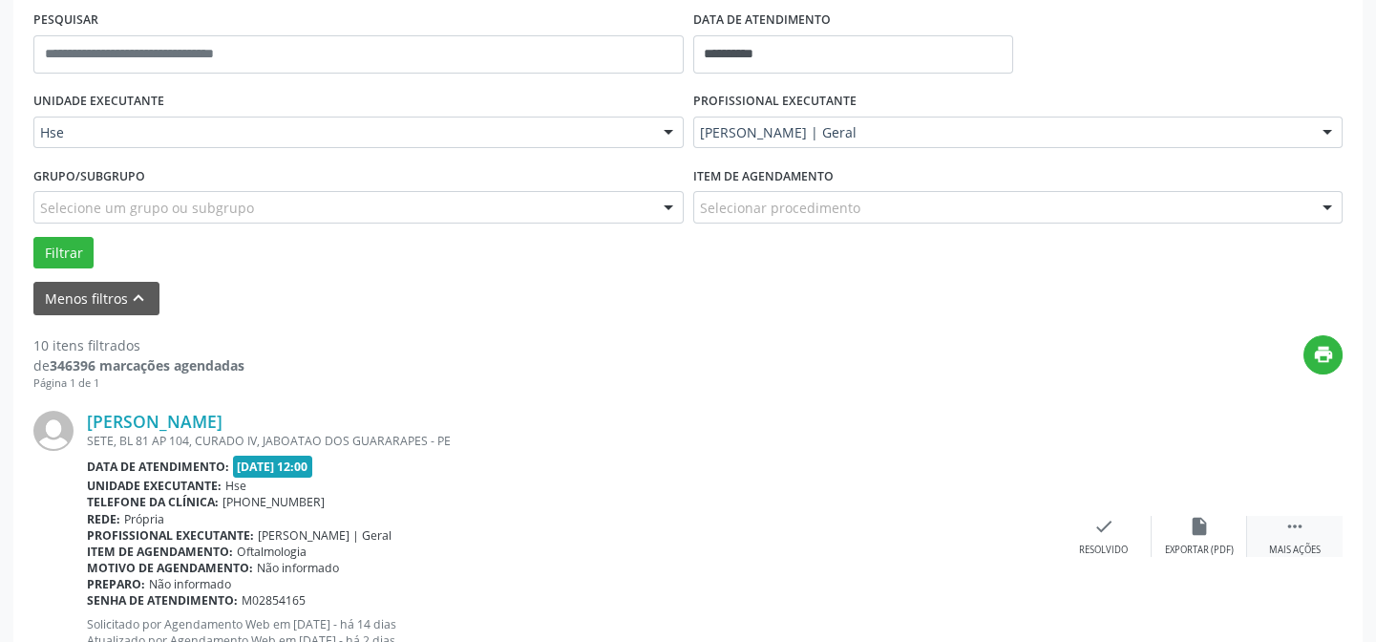
click at [1285, 536] on div " Mais ações" at bounding box center [1294, 536] width 95 height 41
click at [1205, 536] on div "alarm_off Não compareceu" at bounding box center [1199, 536] width 95 height 41
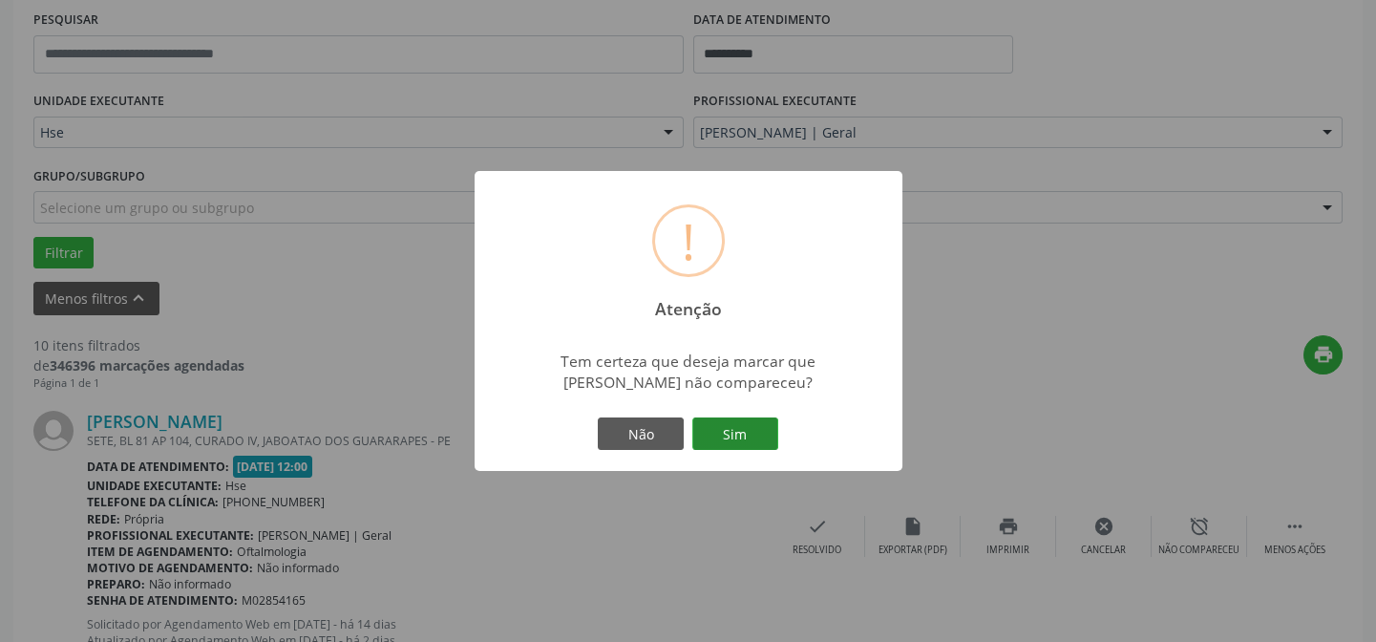
click at [727, 433] on button "Sim" at bounding box center [735, 433] width 86 height 32
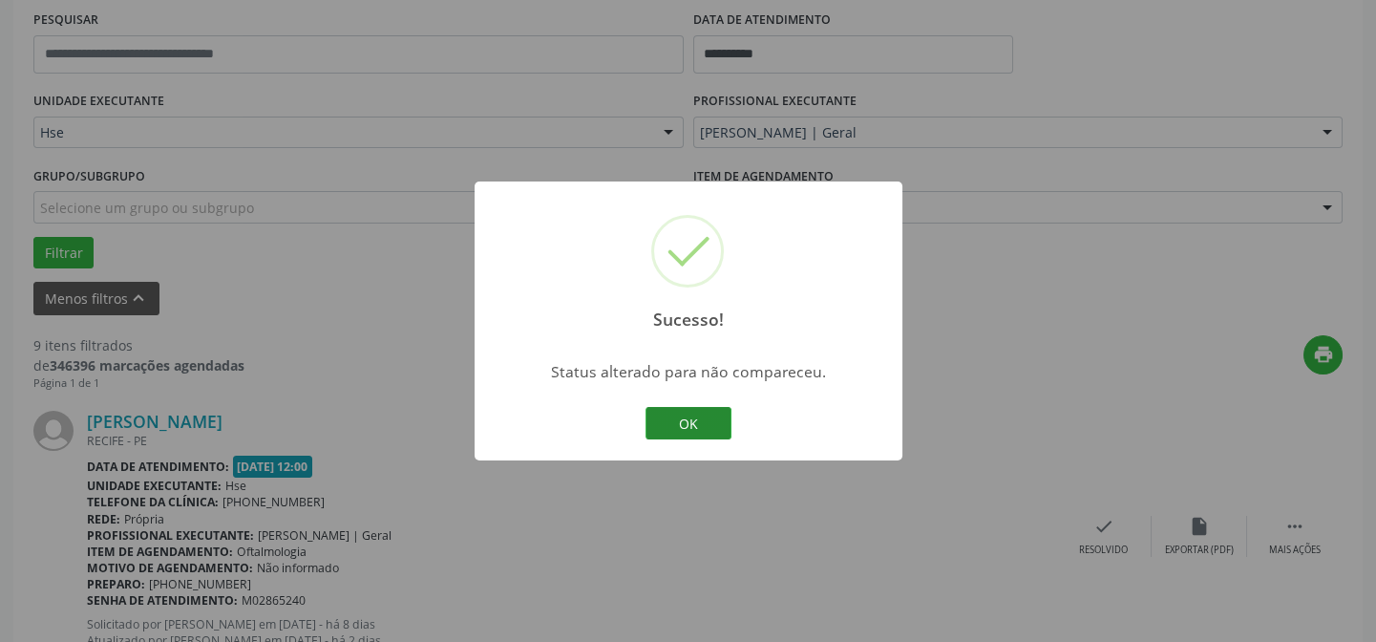
click at [709, 426] on button "OK" at bounding box center [689, 423] width 86 height 32
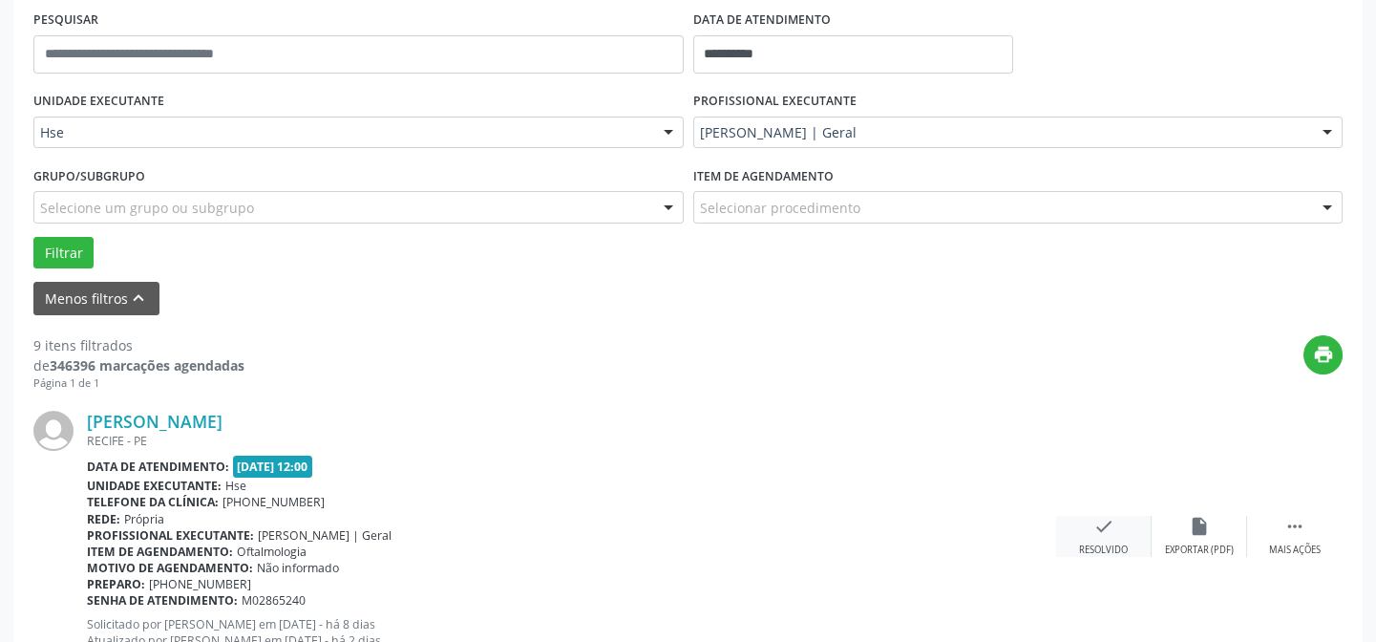
click at [1116, 528] on div "check Resolvido" at bounding box center [1103, 536] width 95 height 41
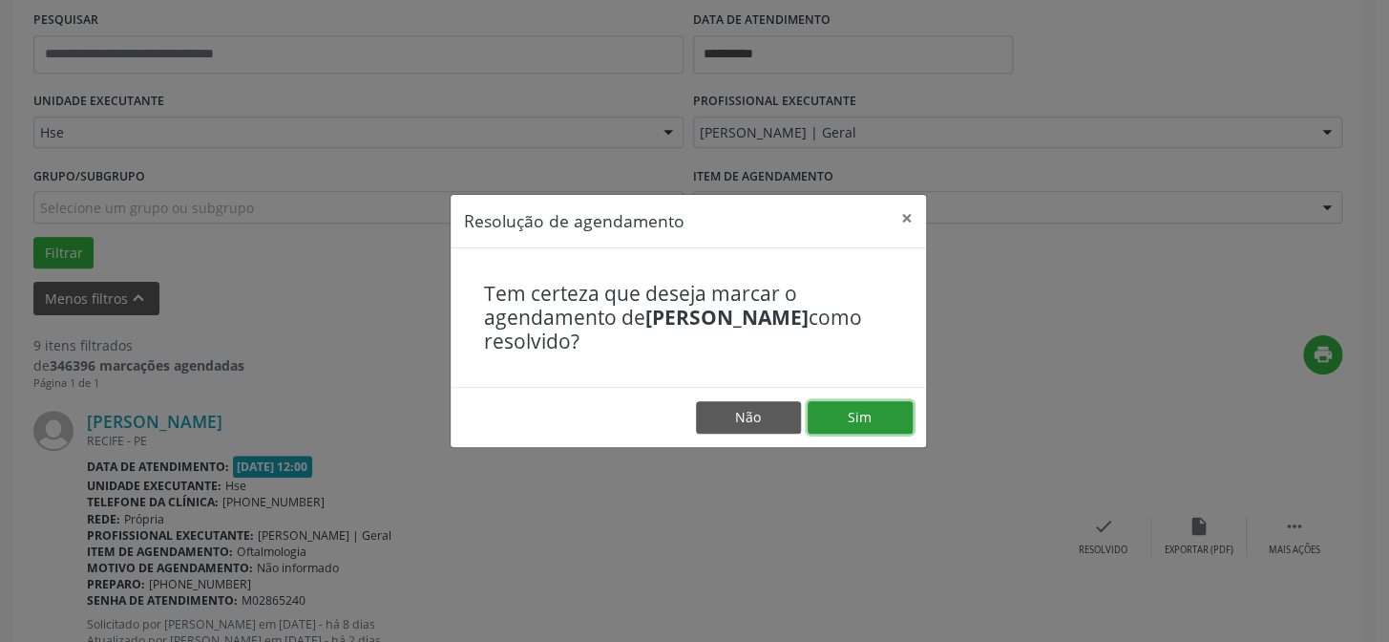
click at [906, 416] on button "Sim" at bounding box center [860, 417] width 105 height 32
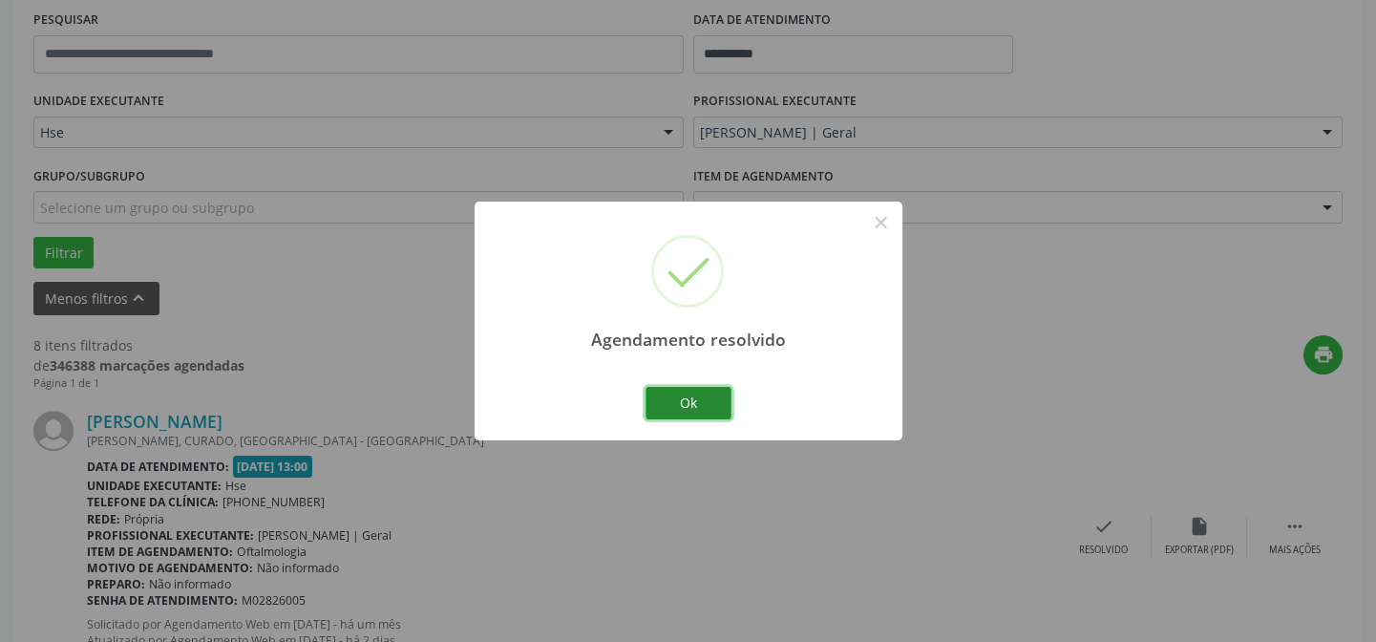
click at [686, 402] on button "Ok" at bounding box center [689, 403] width 86 height 32
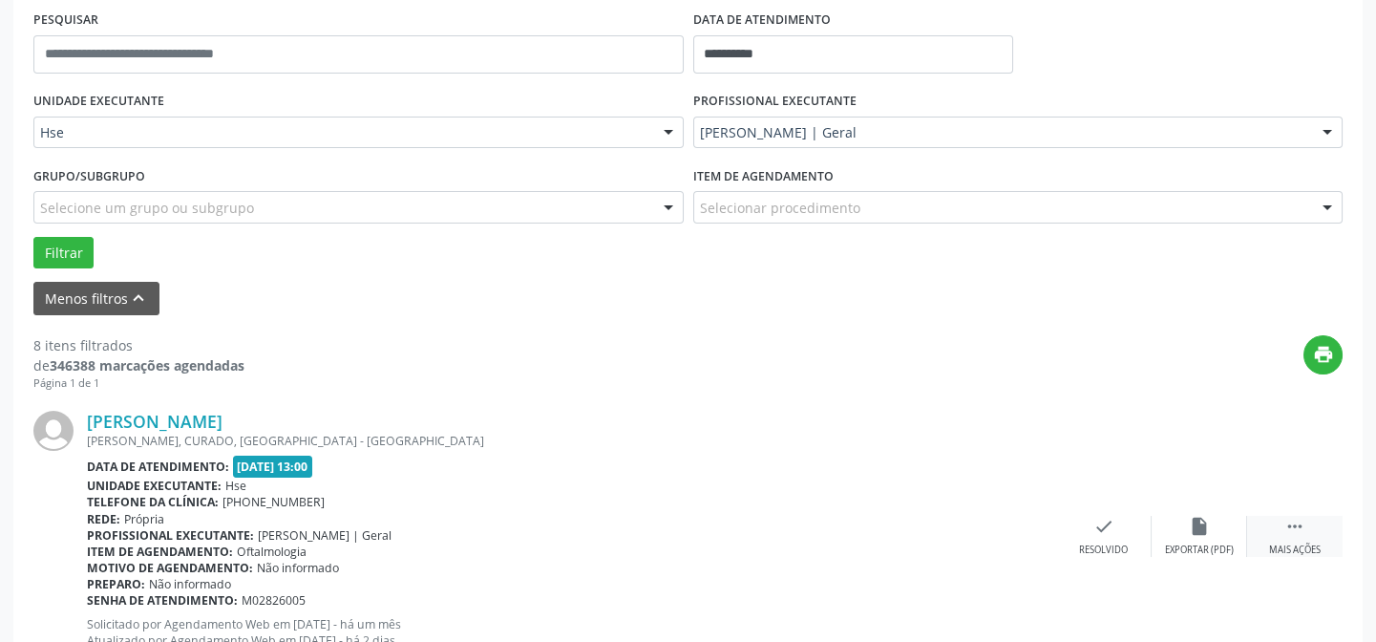
drag, startPoint x: 1303, startPoint y: 535, endPoint x: 1247, endPoint y: 536, distance: 55.4
click at [1303, 535] on div " Mais ações" at bounding box center [1294, 536] width 95 height 41
click at [1198, 535] on div "alarm_off Não compareceu" at bounding box center [1199, 536] width 95 height 41
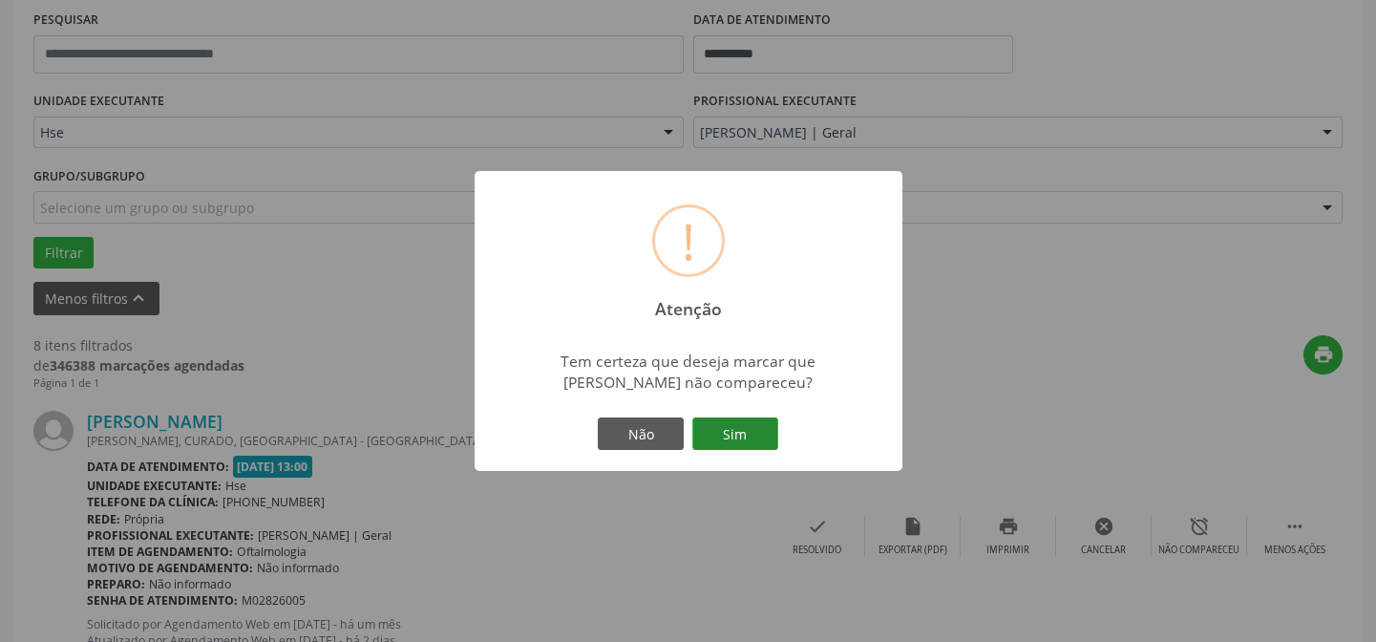
click at [735, 423] on button "Sim" at bounding box center [735, 433] width 86 height 32
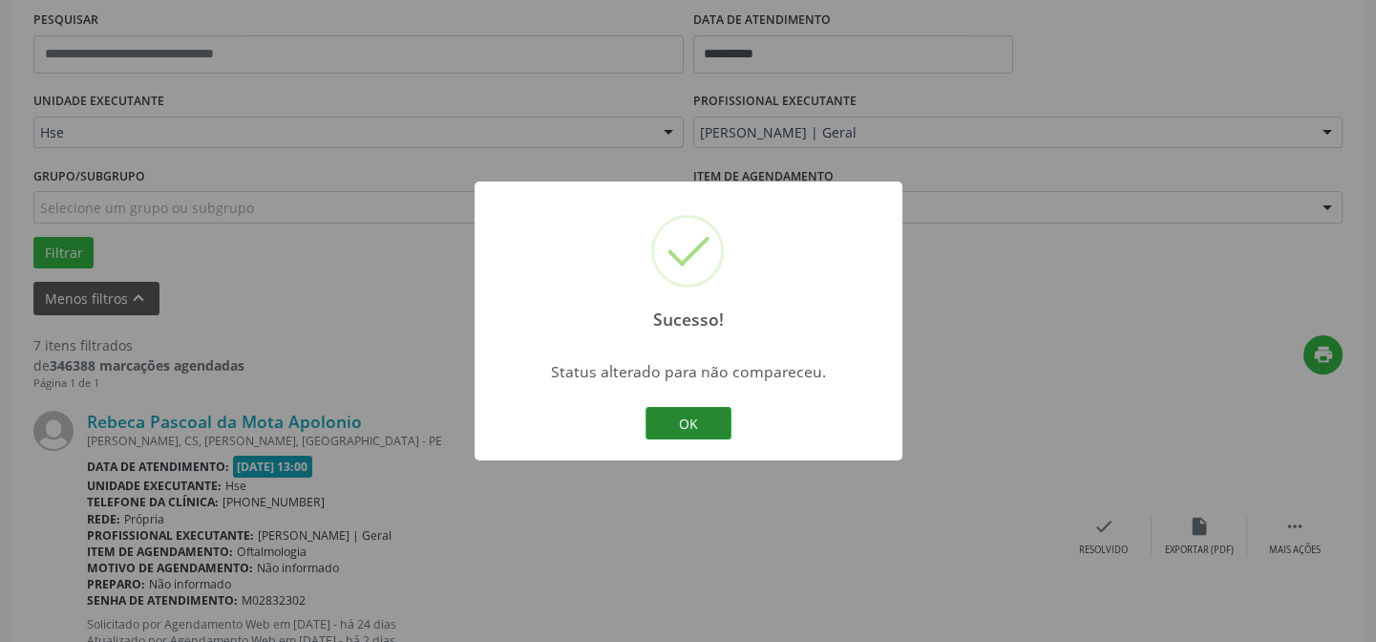
click at [715, 425] on button "OK" at bounding box center [689, 423] width 86 height 32
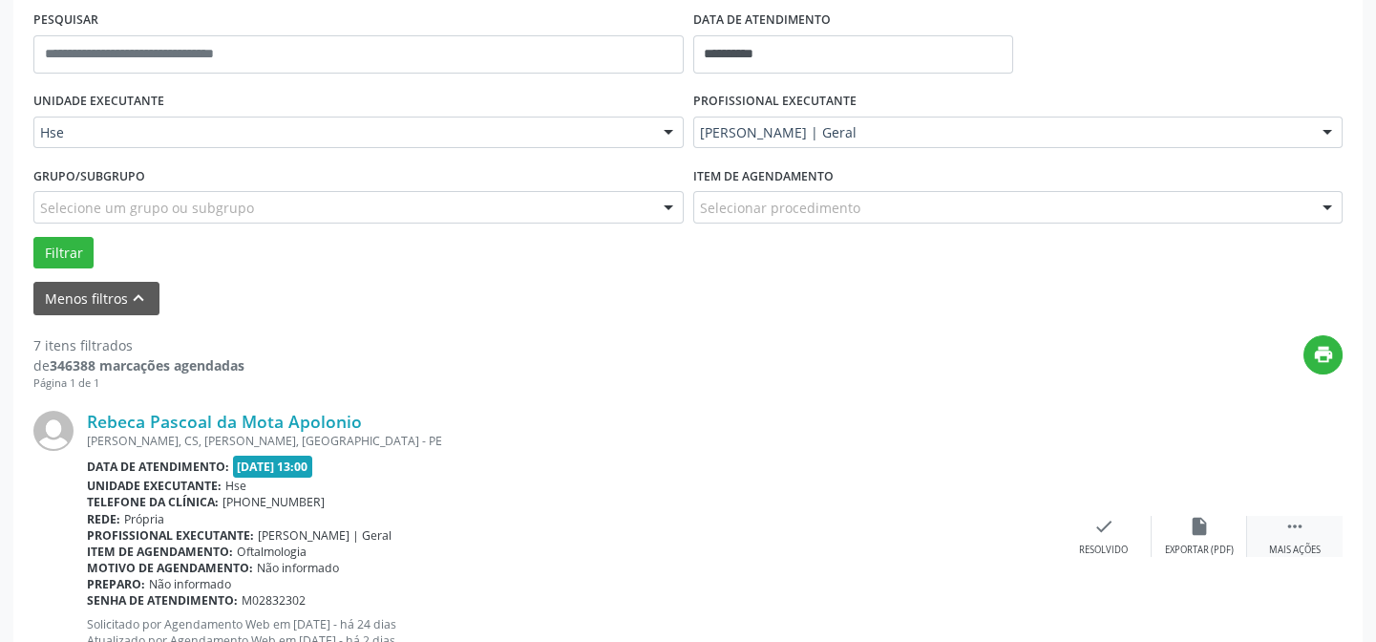
click at [1323, 525] on div " Mais ações" at bounding box center [1294, 536] width 95 height 41
click at [1206, 533] on icon "alarm_off" at bounding box center [1199, 526] width 21 height 21
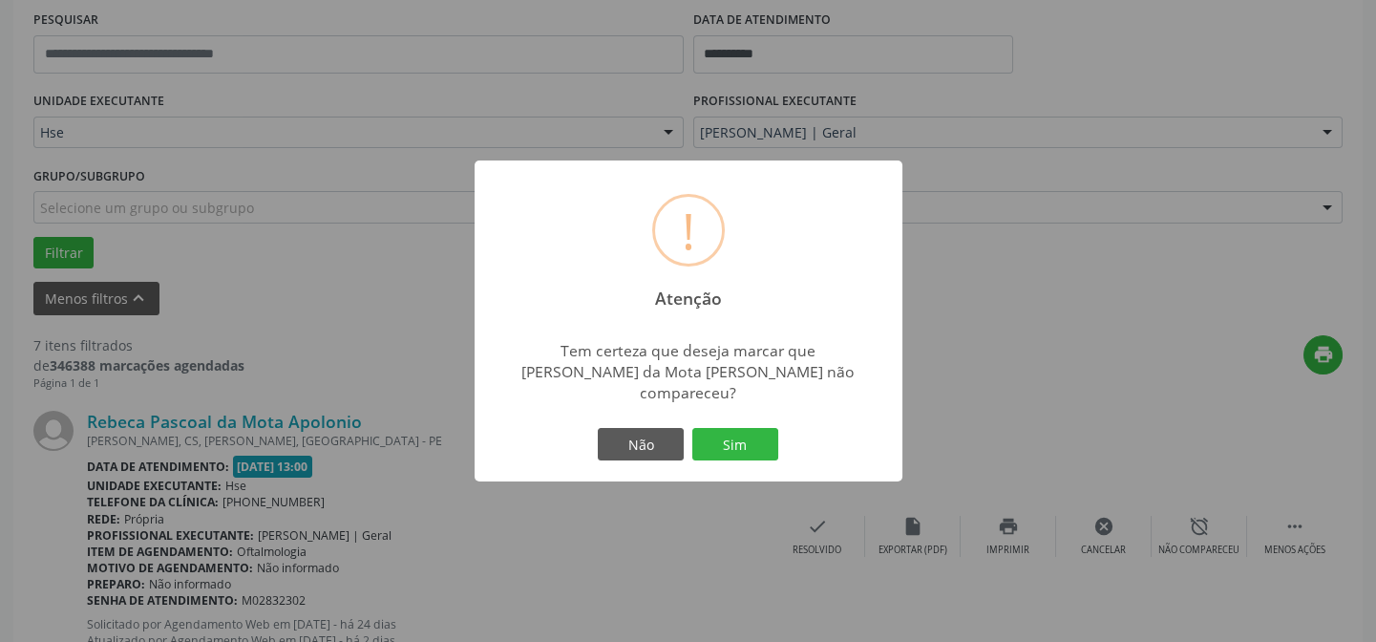
click at [734, 424] on div "Não Sim" at bounding box center [688, 444] width 189 height 40
click at [732, 428] on button "Sim" at bounding box center [735, 444] width 86 height 32
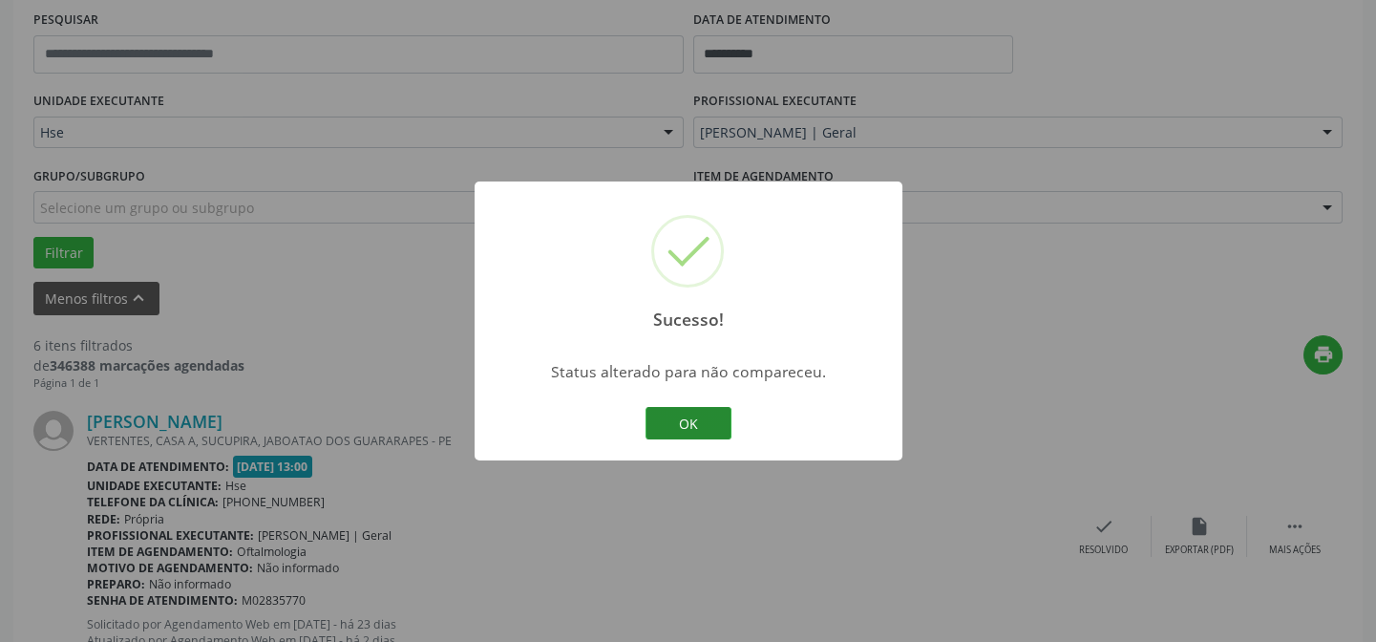
click at [688, 432] on button "OK" at bounding box center [689, 423] width 86 height 32
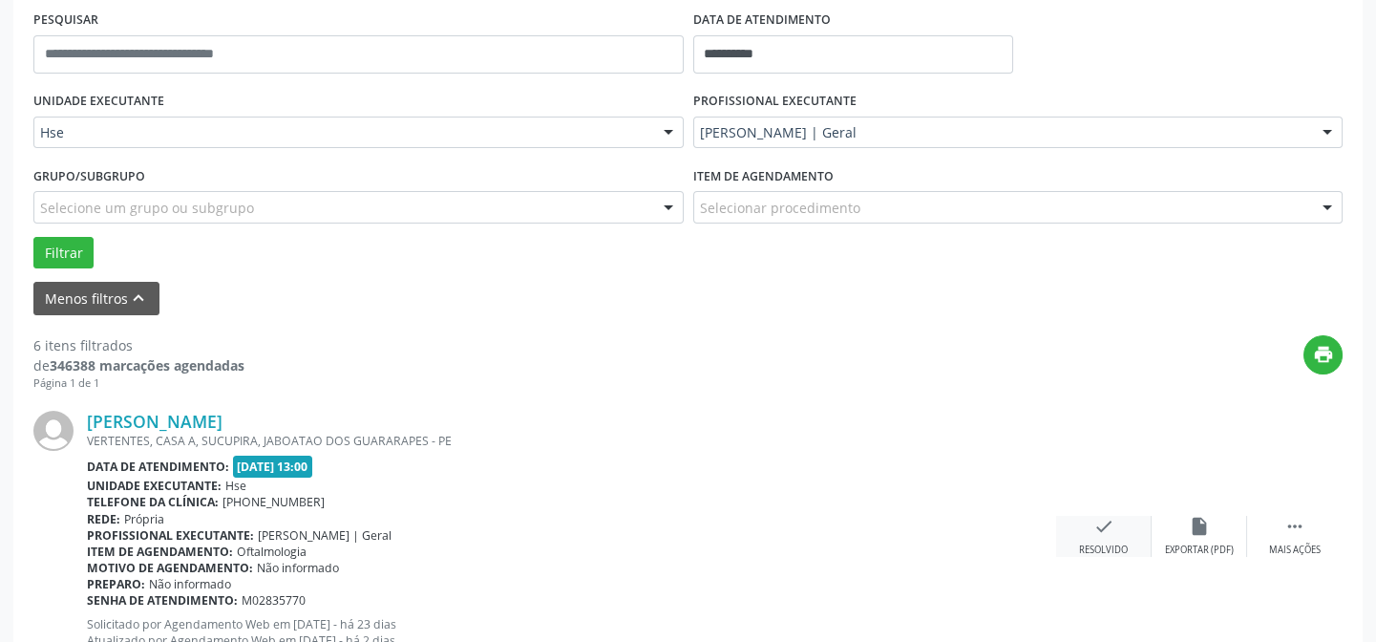
click at [1072, 533] on div "check Resolvido" at bounding box center [1103, 536] width 95 height 41
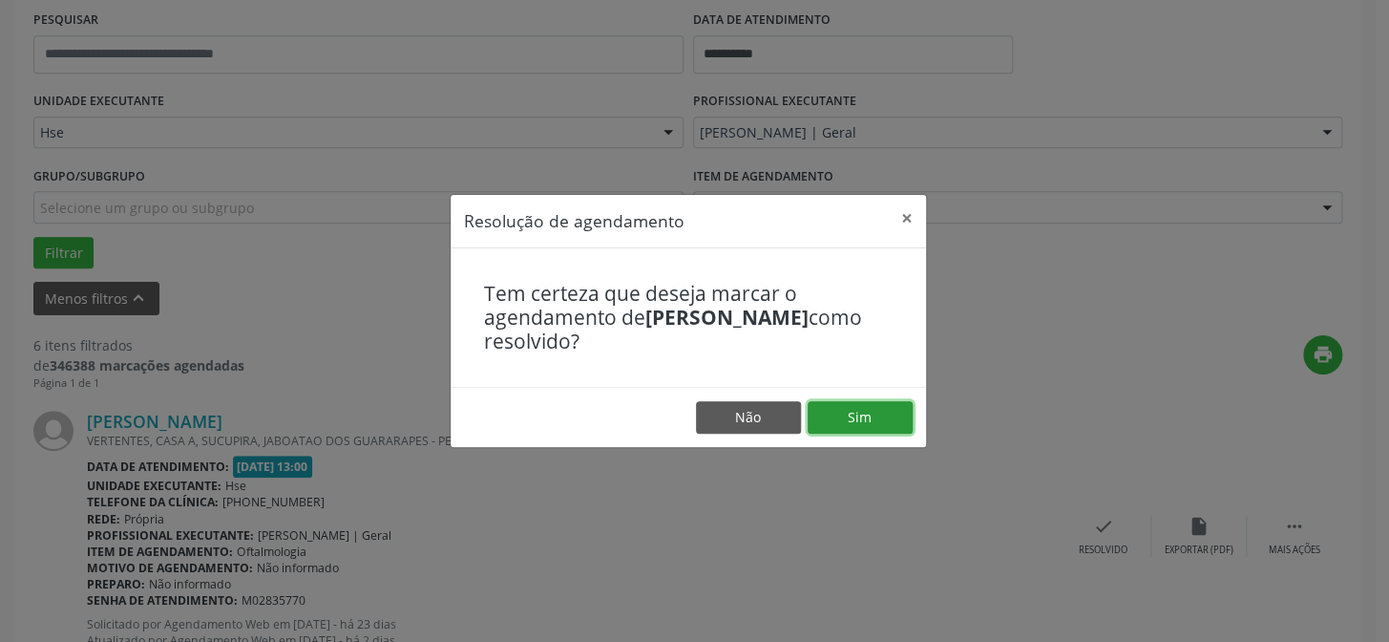
click at [859, 426] on button "Sim" at bounding box center [860, 417] width 105 height 32
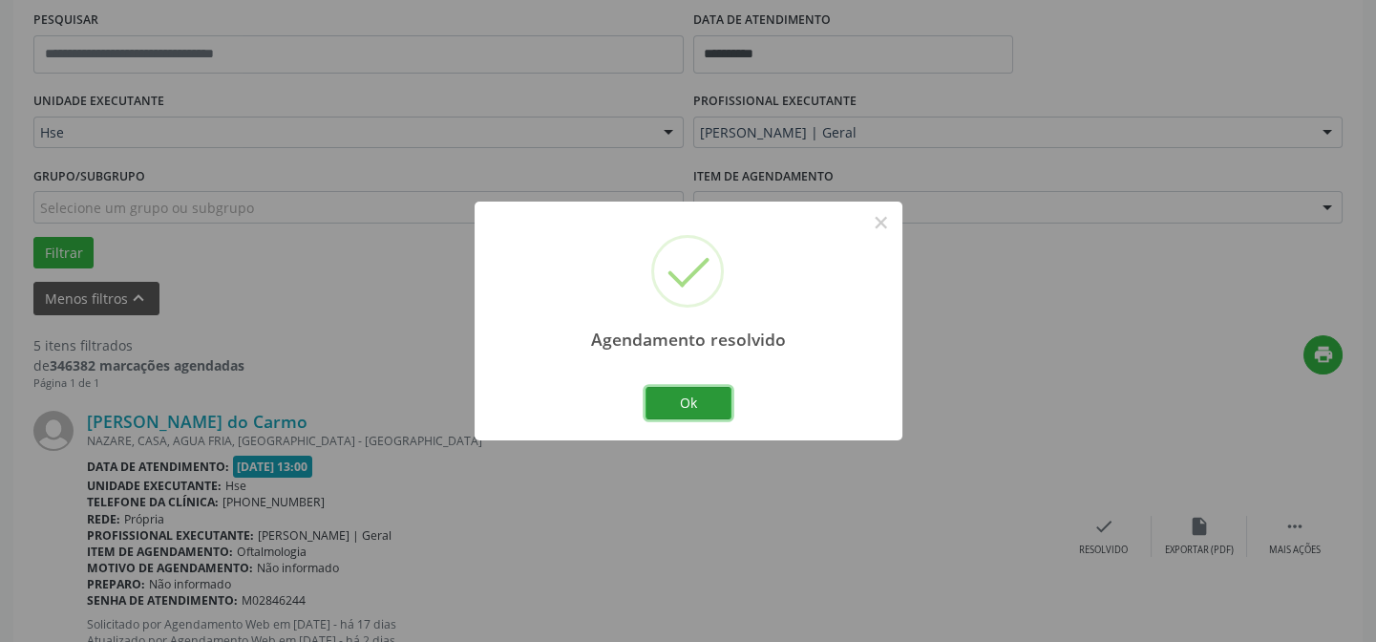
click at [662, 394] on button "Ok" at bounding box center [689, 403] width 86 height 32
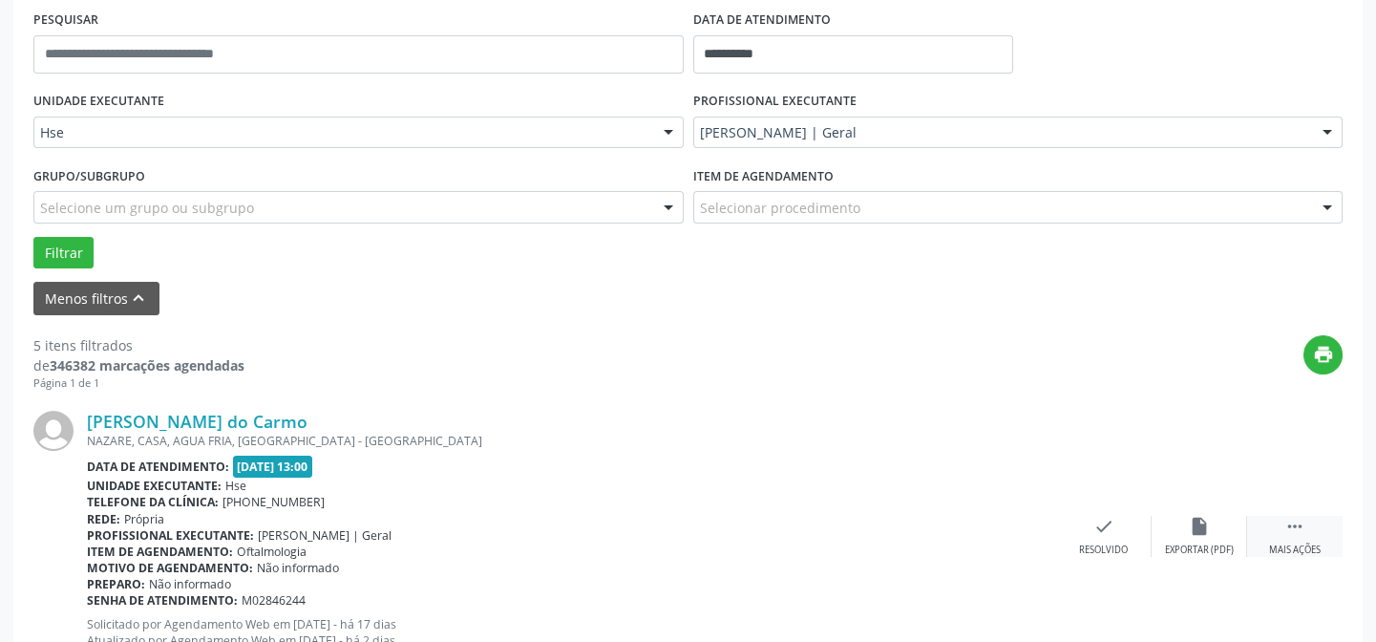
click at [1281, 529] on div " Mais ações" at bounding box center [1294, 536] width 95 height 41
click at [1218, 525] on div "alarm_off Não compareceu" at bounding box center [1199, 536] width 95 height 41
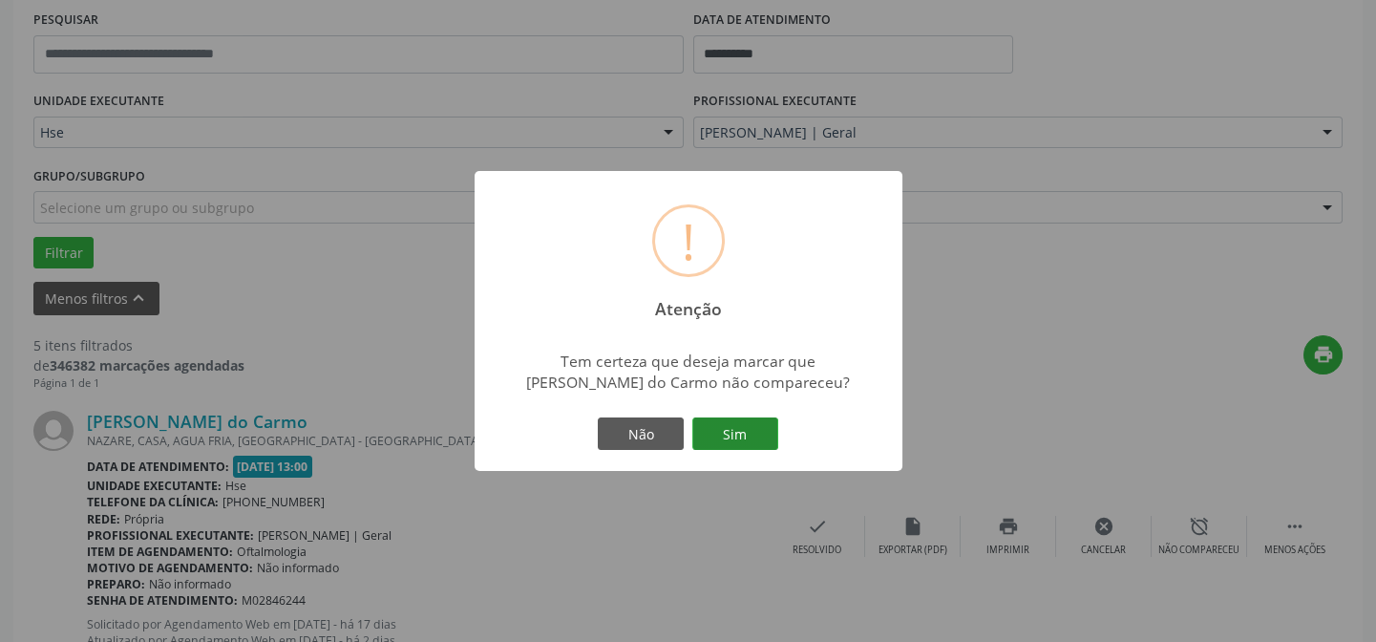
click at [754, 426] on button "Sim" at bounding box center [735, 433] width 86 height 32
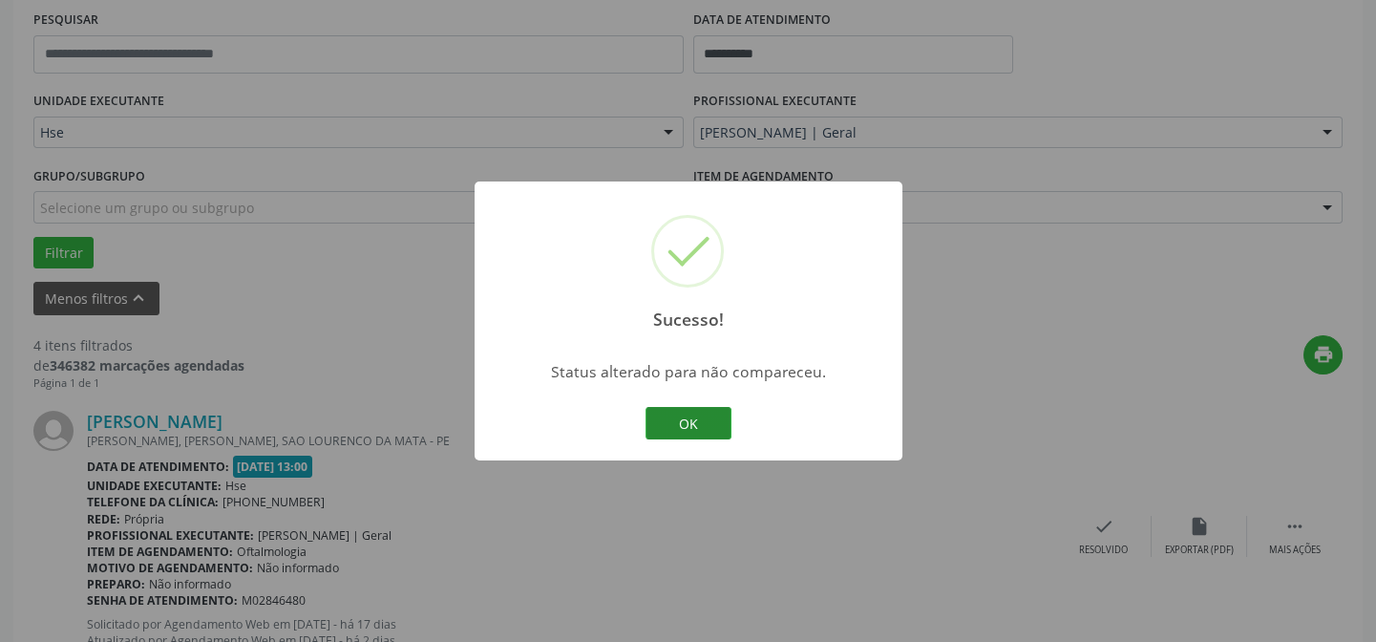
click at [688, 423] on button "OK" at bounding box center [689, 423] width 86 height 32
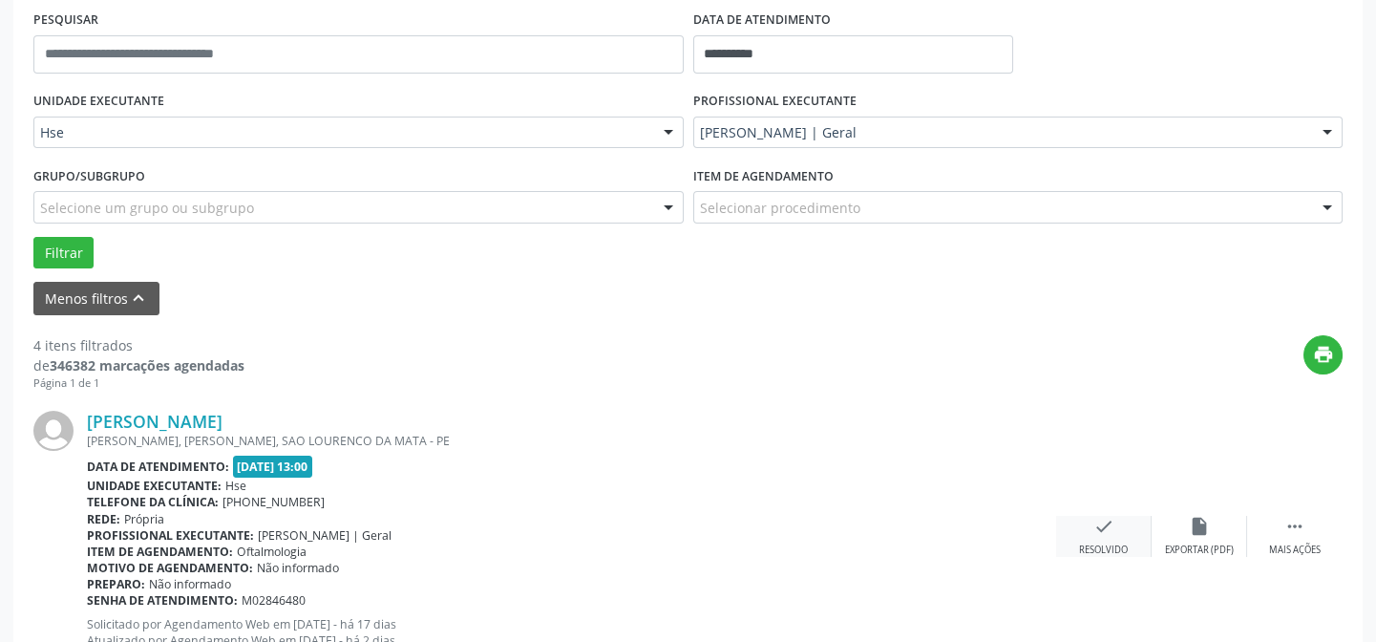
click at [1110, 534] on icon "check" at bounding box center [1103, 526] width 21 height 21
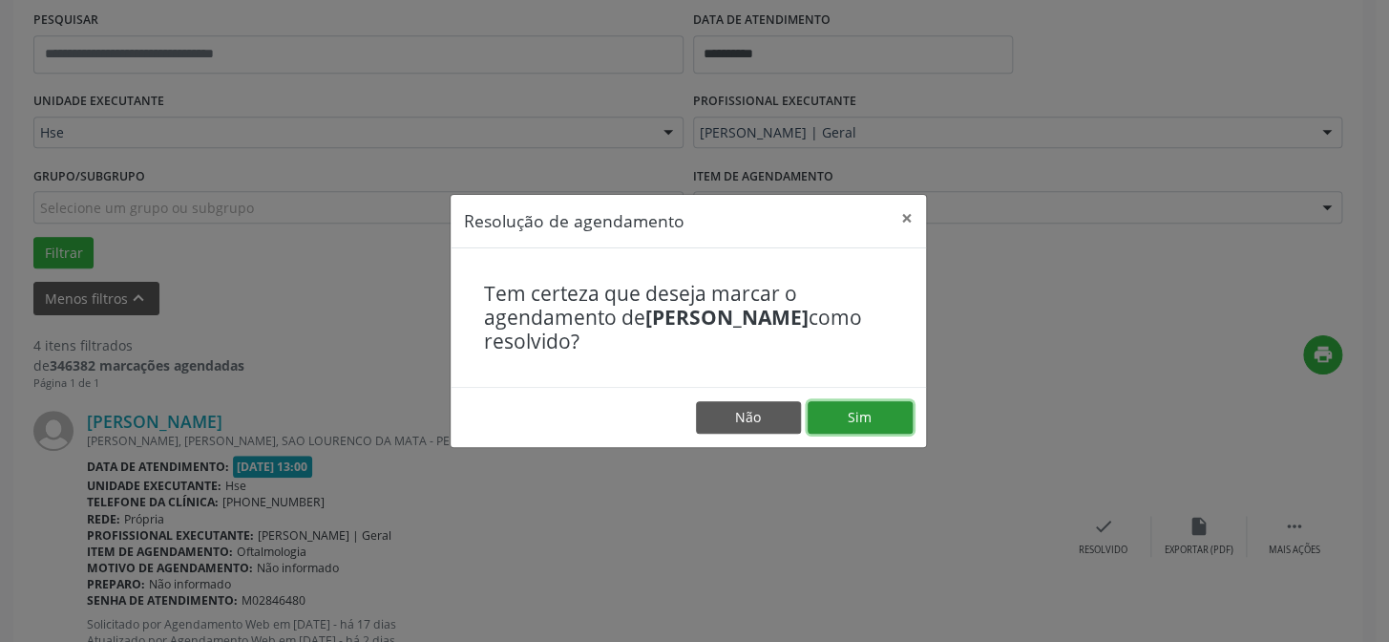
click at [861, 413] on button "Sim" at bounding box center [860, 417] width 105 height 32
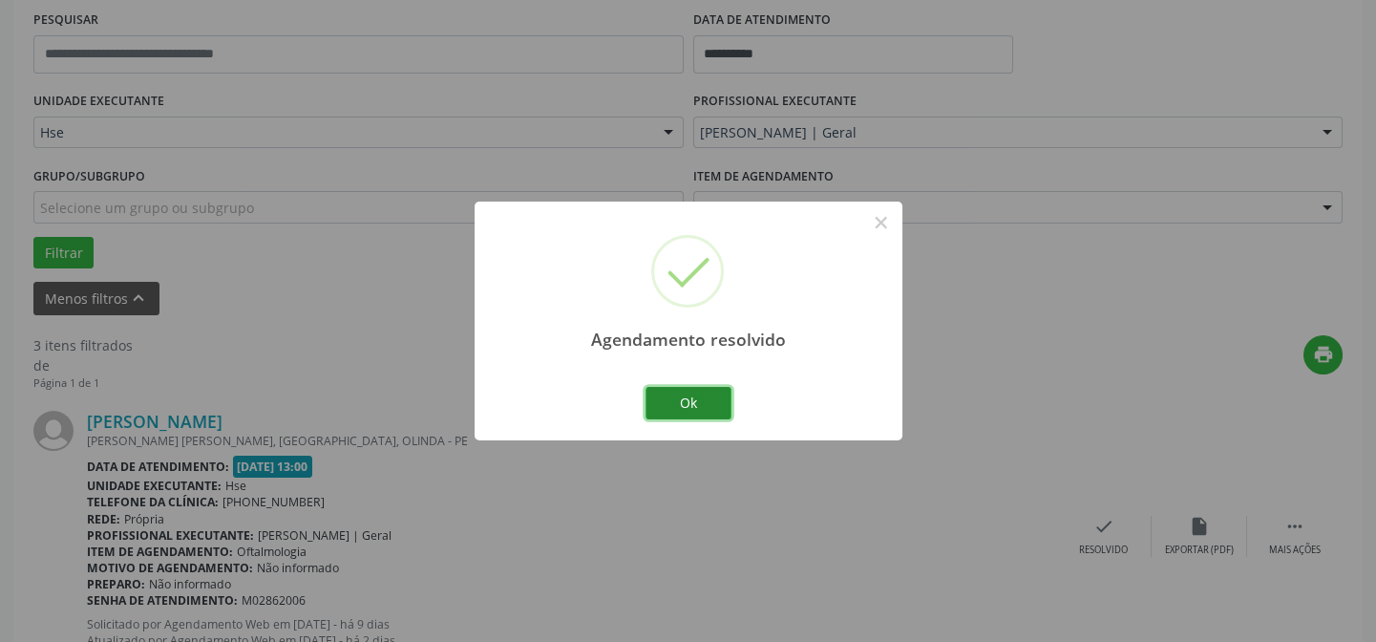
click at [682, 400] on button "Ok" at bounding box center [689, 403] width 86 height 32
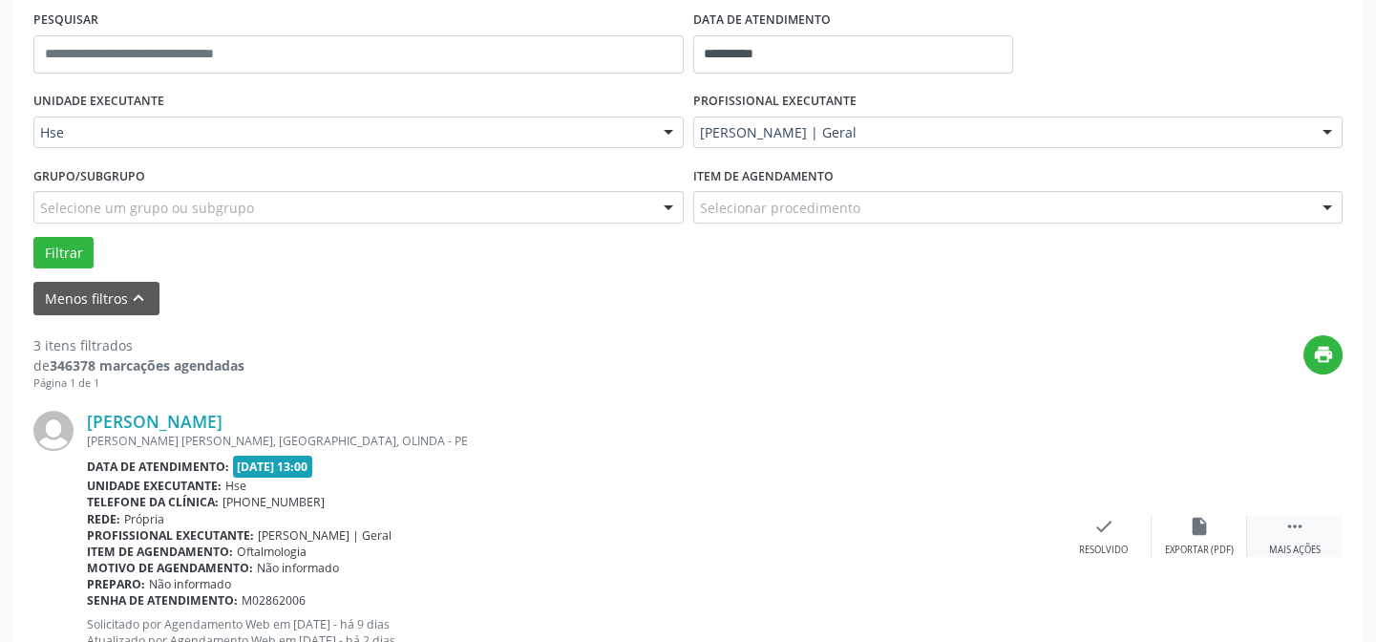
click at [1299, 534] on icon "" at bounding box center [1294, 526] width 21 height 21
click at [1225, 543] on div "Não compareceu" at bounding box center [1198, 549] width 81 height 13
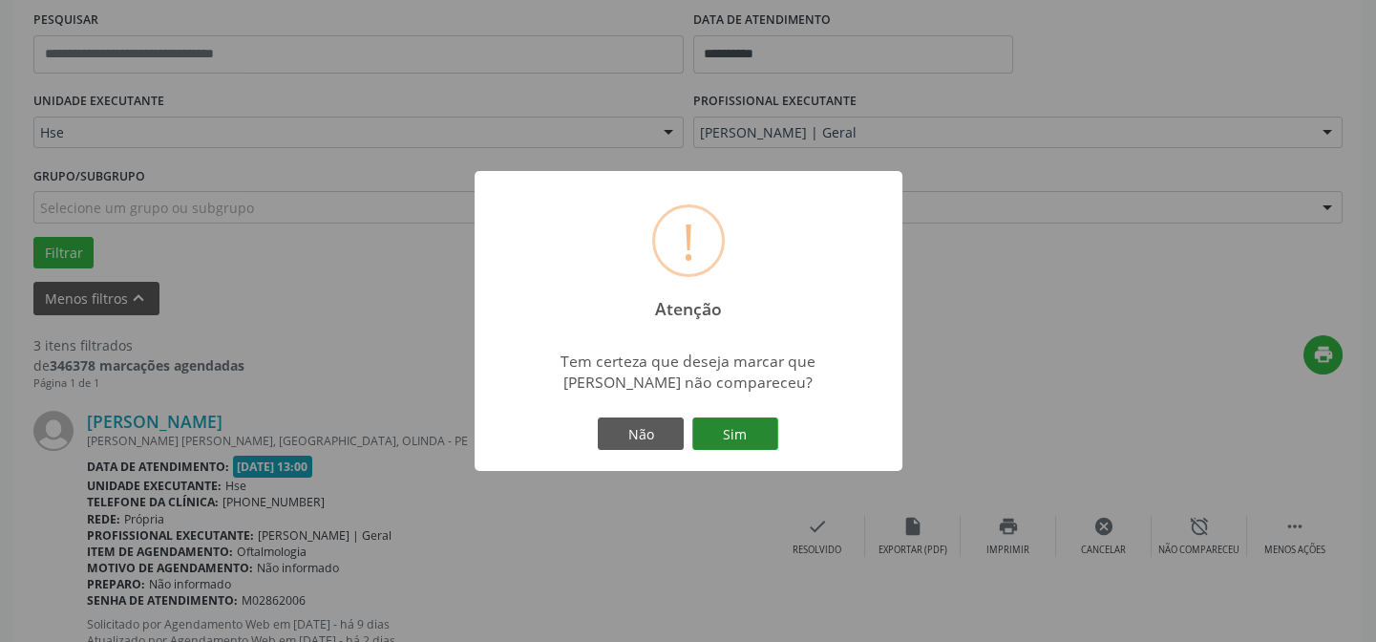
click at [741, 434] on button "Sim" at bounding box center [735, 433] width 86 height 32
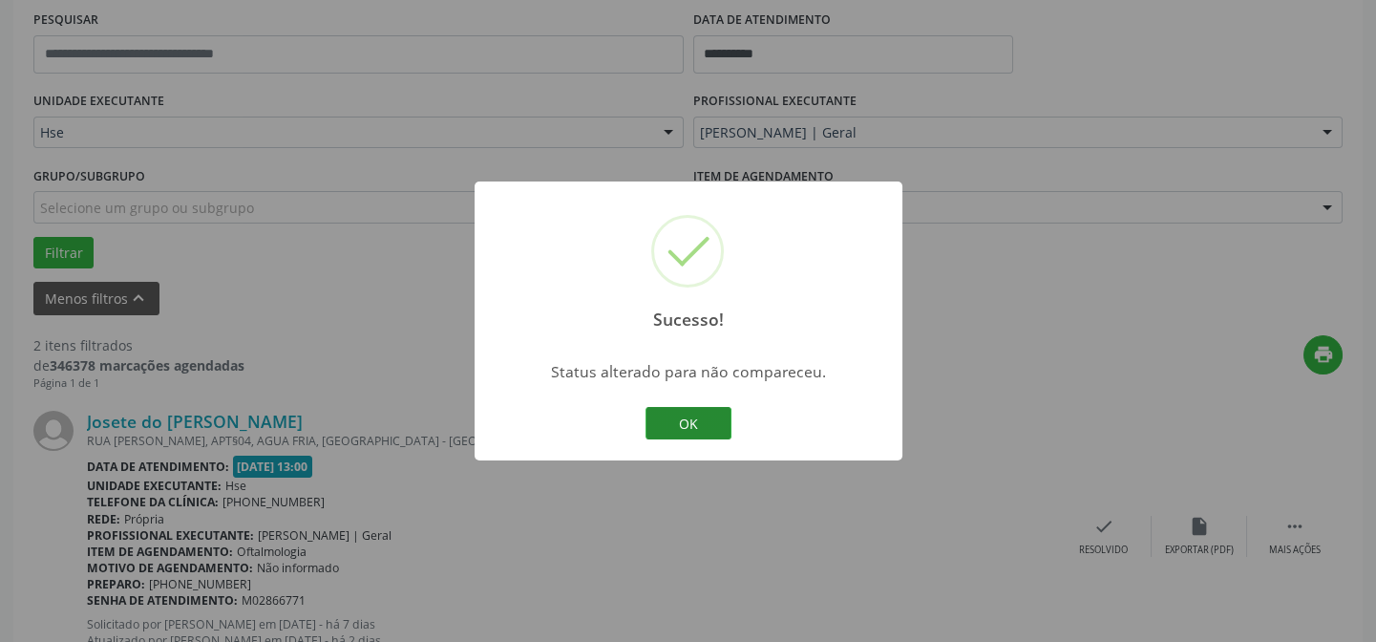
click at [678, 426] on button "OK" at bounding box center [689, 423] width 86 height 32
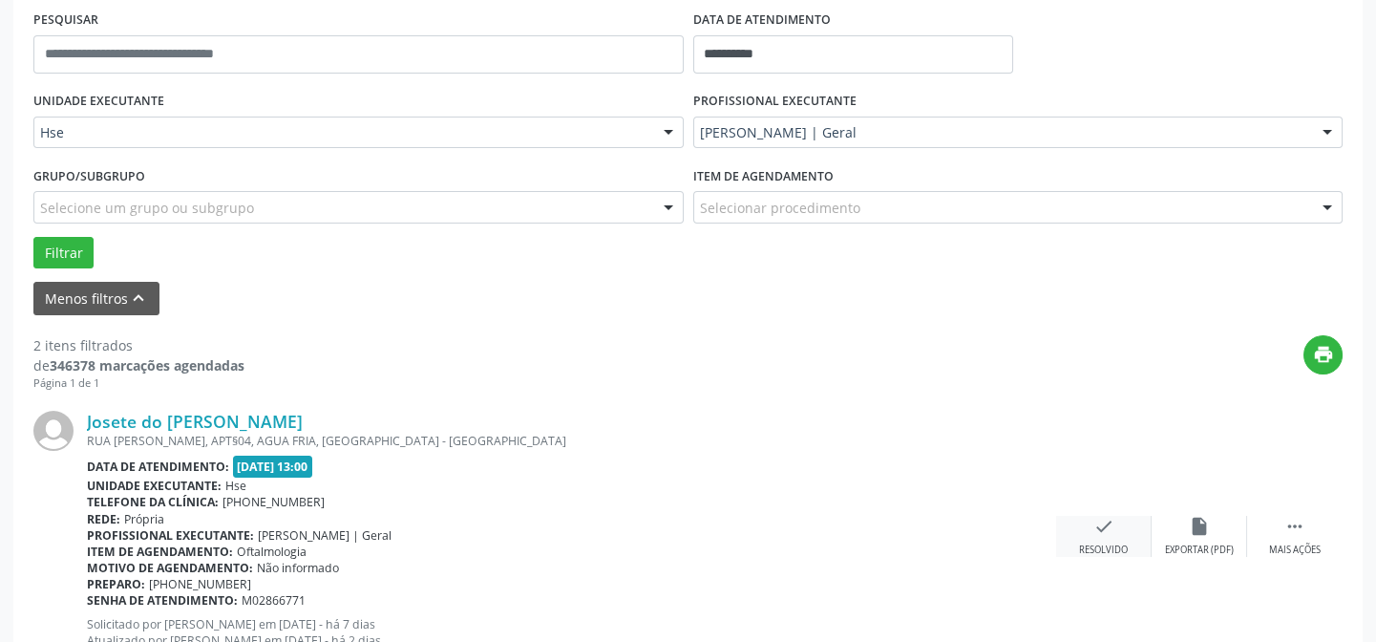
click at [1098, 534] on icon "check" at bounding box center [1103, 526] width 21 height 21
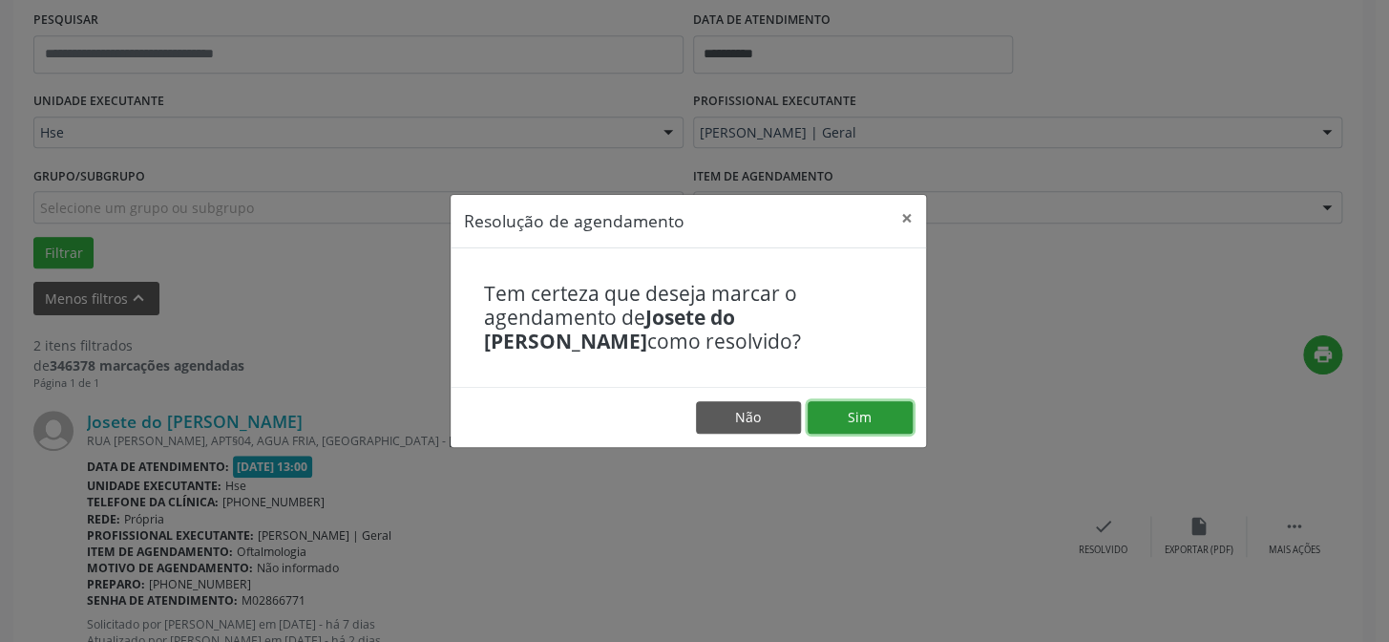
click at [861, 419] on button "Sim" at bounding box center [860, 417] width 105 height 32
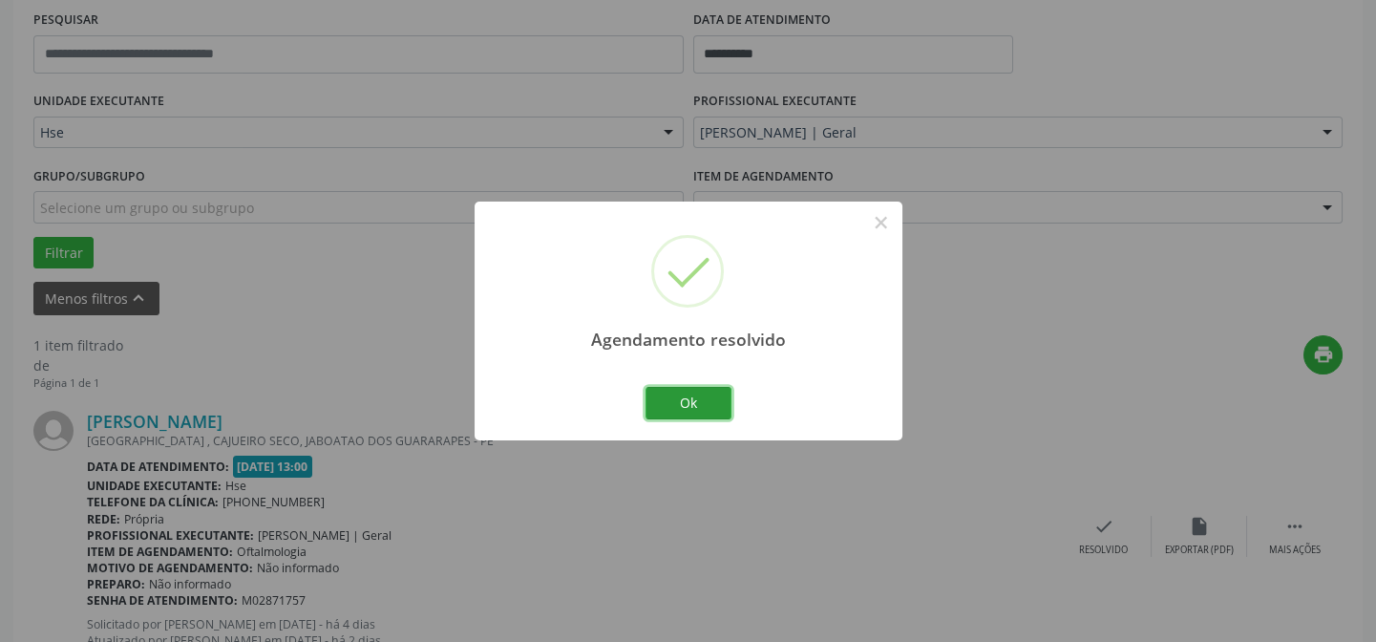
drag, startPoint x: 693, startPoint y: 396, endPoint x: 705, endPoint y: 409, distance: 16.9
click at [693, 396] on button "Ok" at bounding box center [689, 403] width 86 height 32
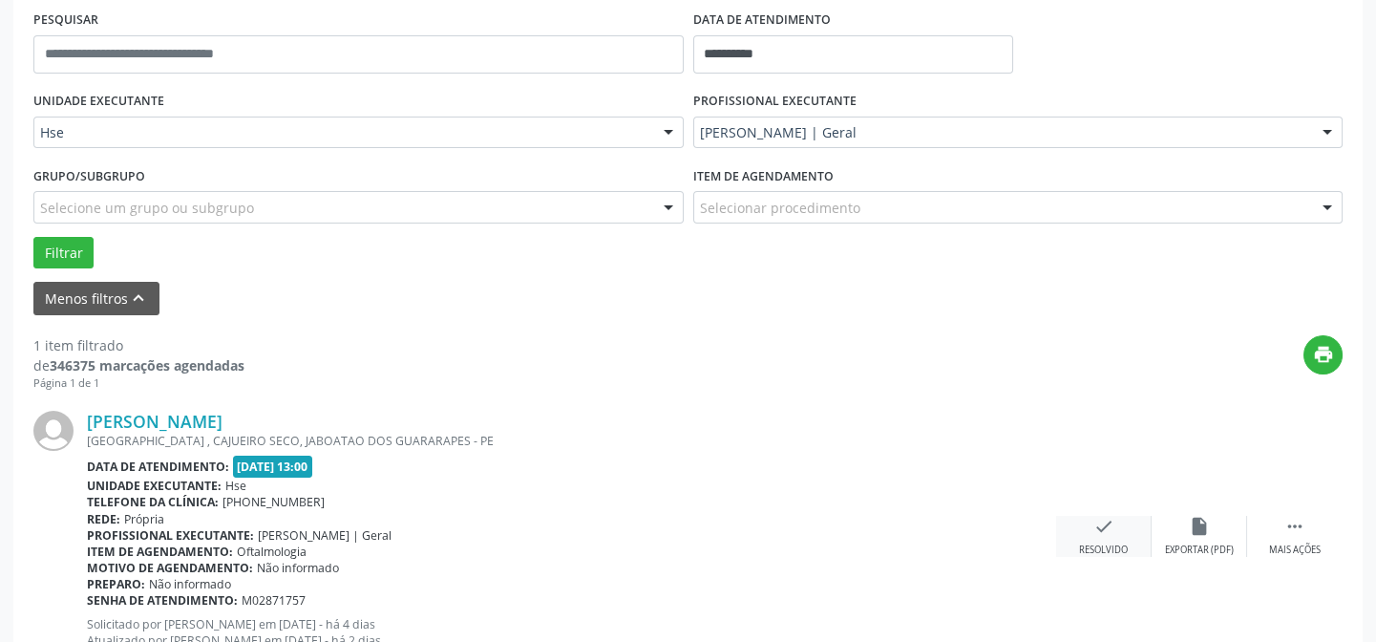
click at [1086, 535] on div "check Resolvido" at bounding box center [1103, 536] width 95 height 41
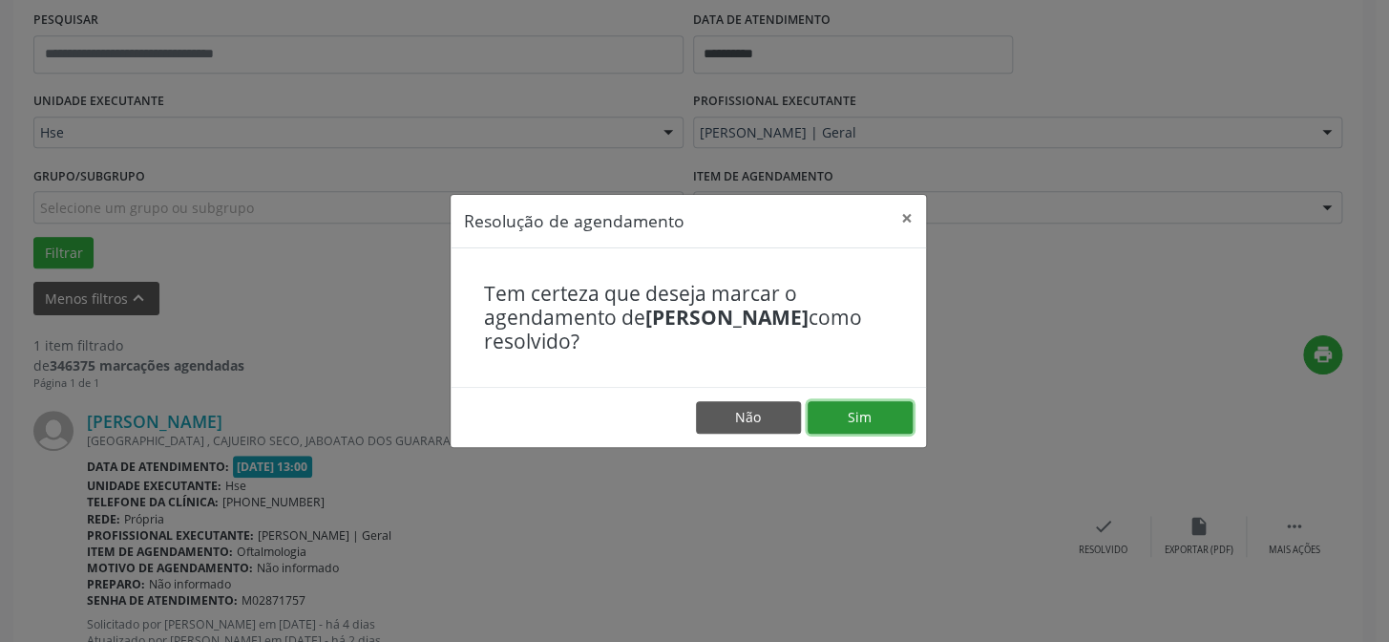
click at [859, 412] on button "Sim" at bounding box center [860, 417] width 105 height 32
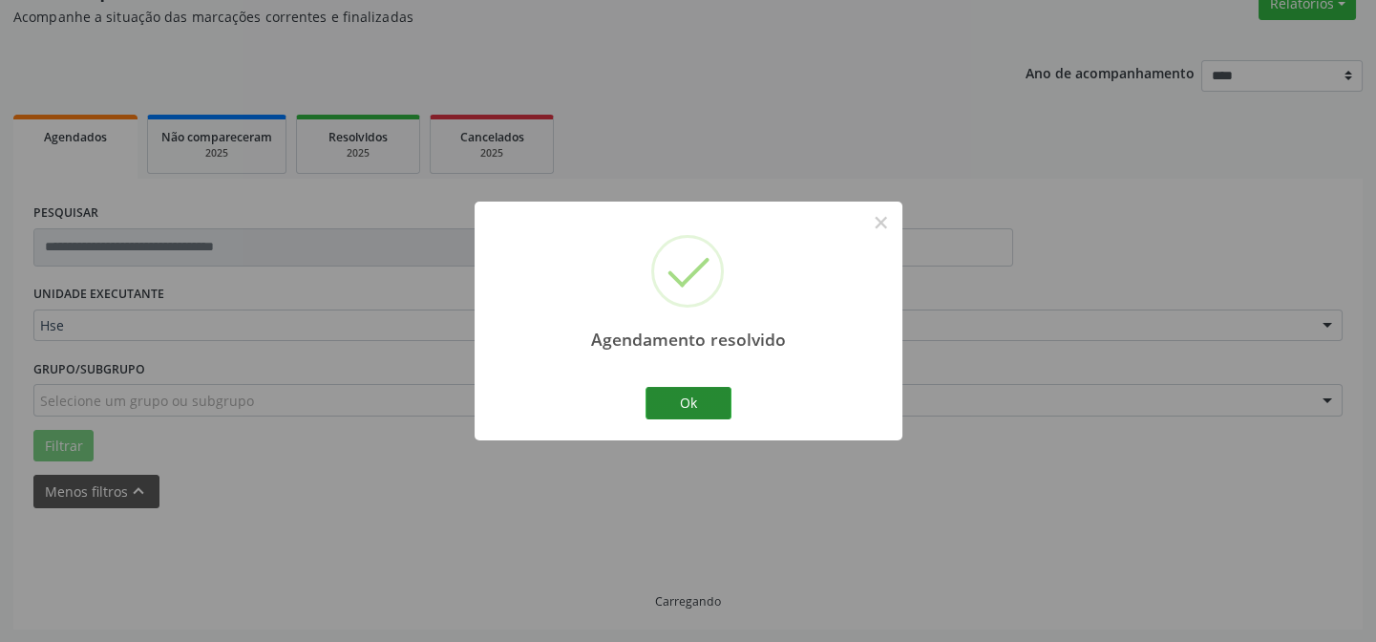
scroll to position [129, 0]
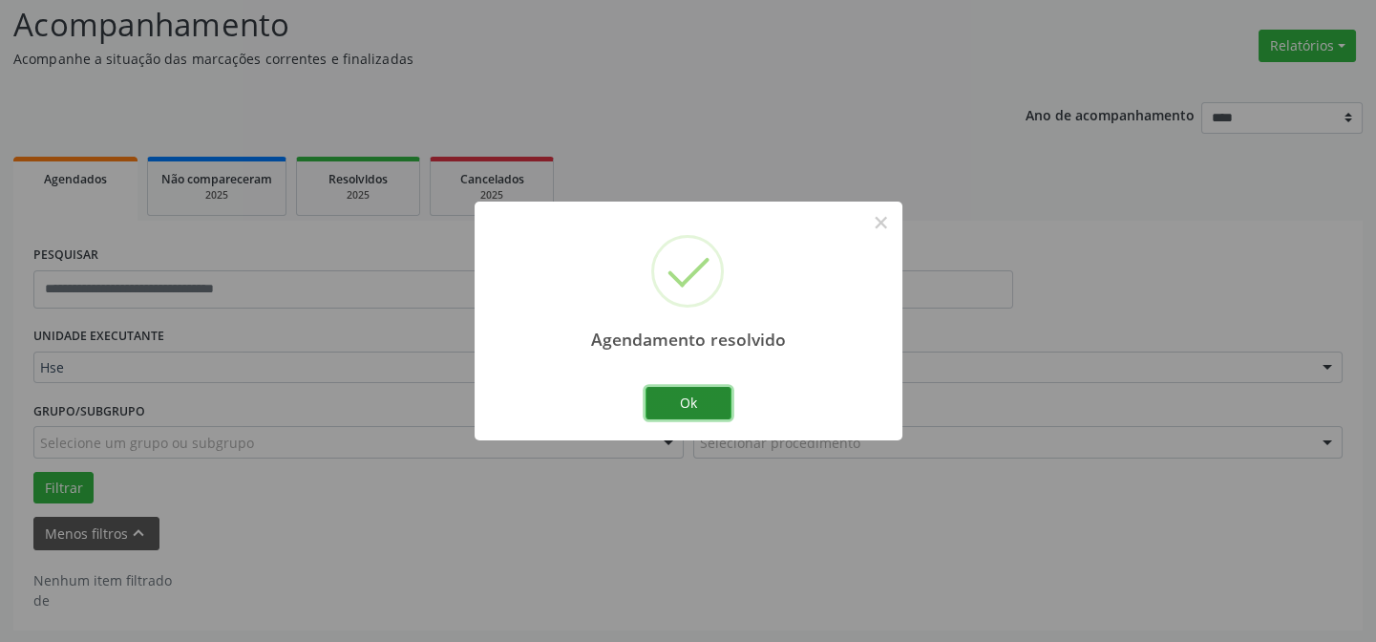
click at [717, 402] on button "Ok" at bounding box center [689, 403] width 86 height 32
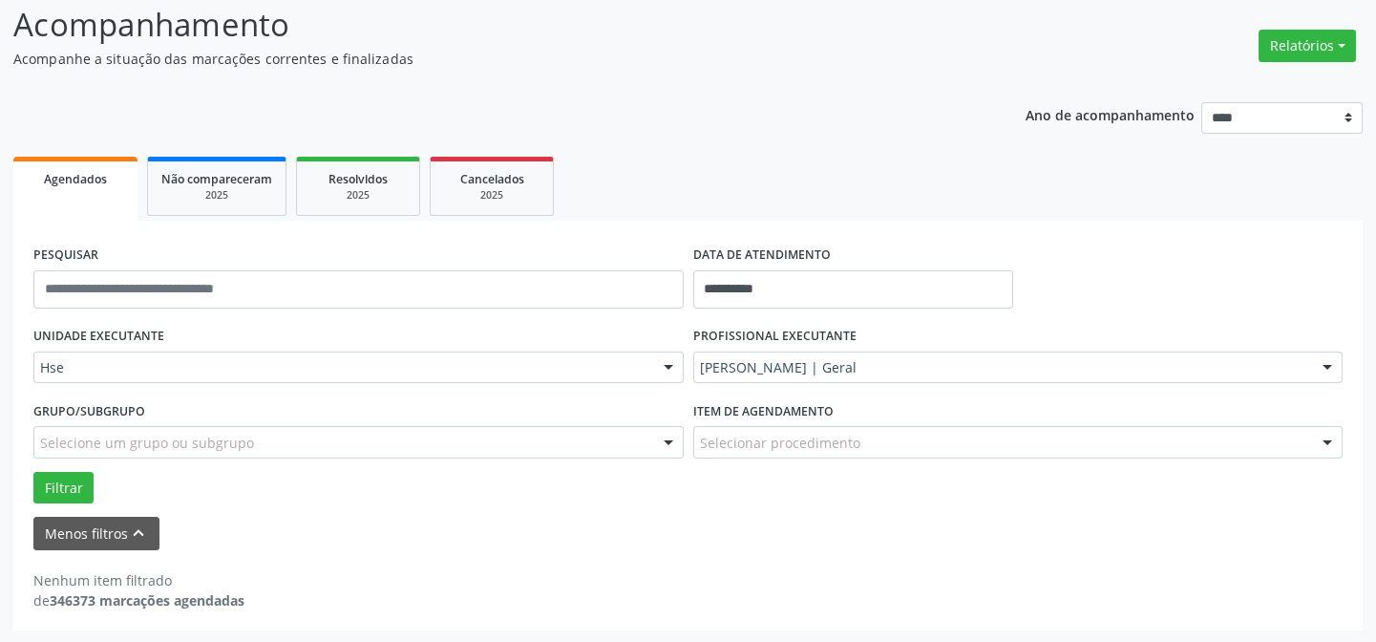
click at [751, 345] on label "PROFISSIONAL EXECUTANTE" at bounding box center [774, 337] width 163 height 30
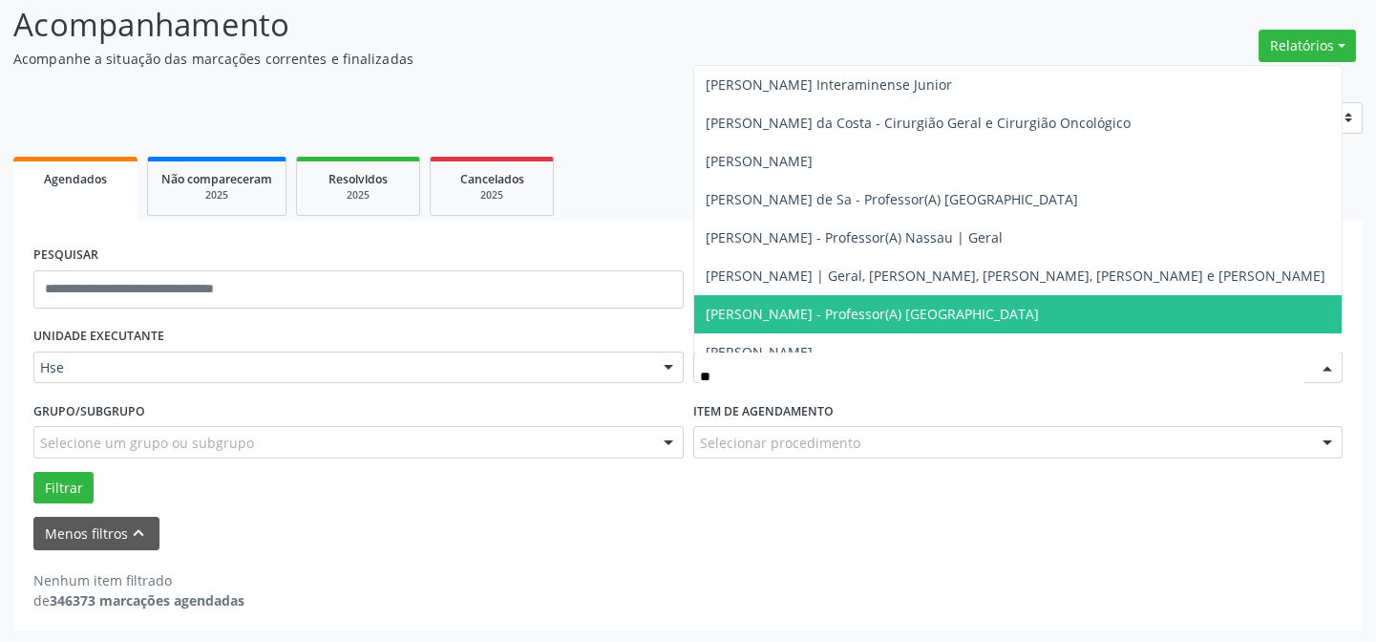
type input "***"
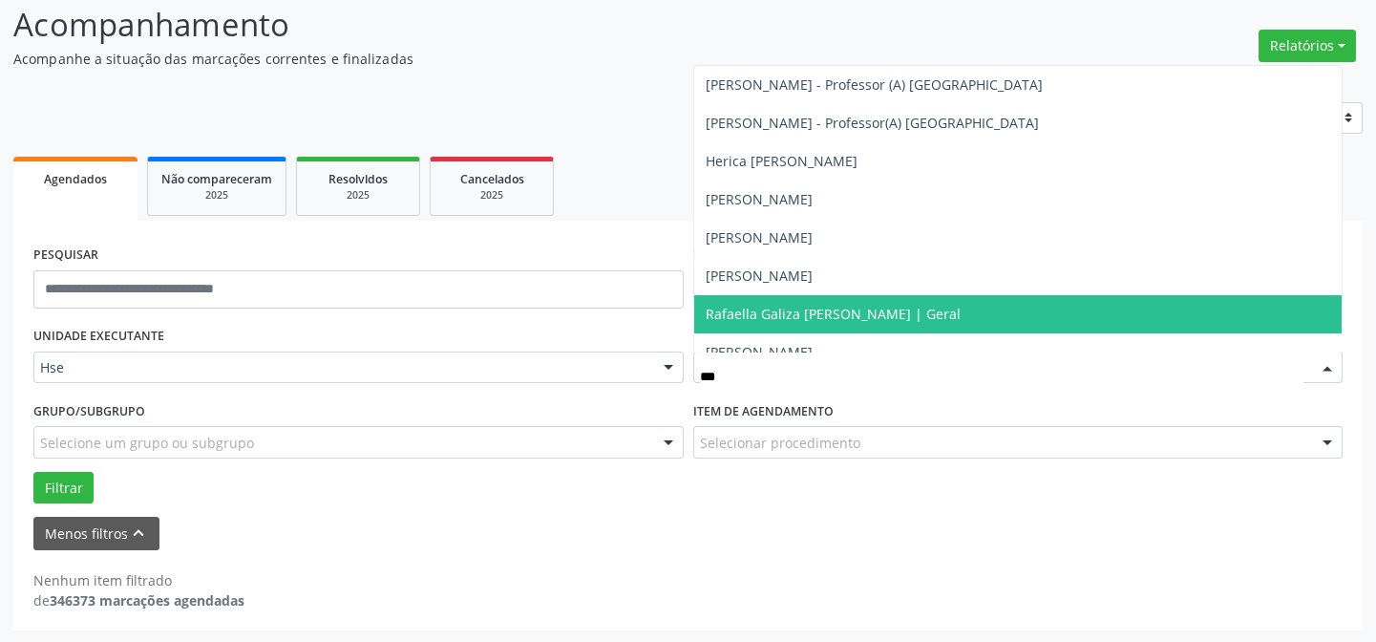
drag, startPoint x: 832, startPoint y: 316, endPoint x: 798, endPoint y: 330, distance: 36.4
click at [832, 316] on span "Rafaella Galiza [PERSON_NAME] | Geral" at bounding box center [833, 314] width 255 height 18
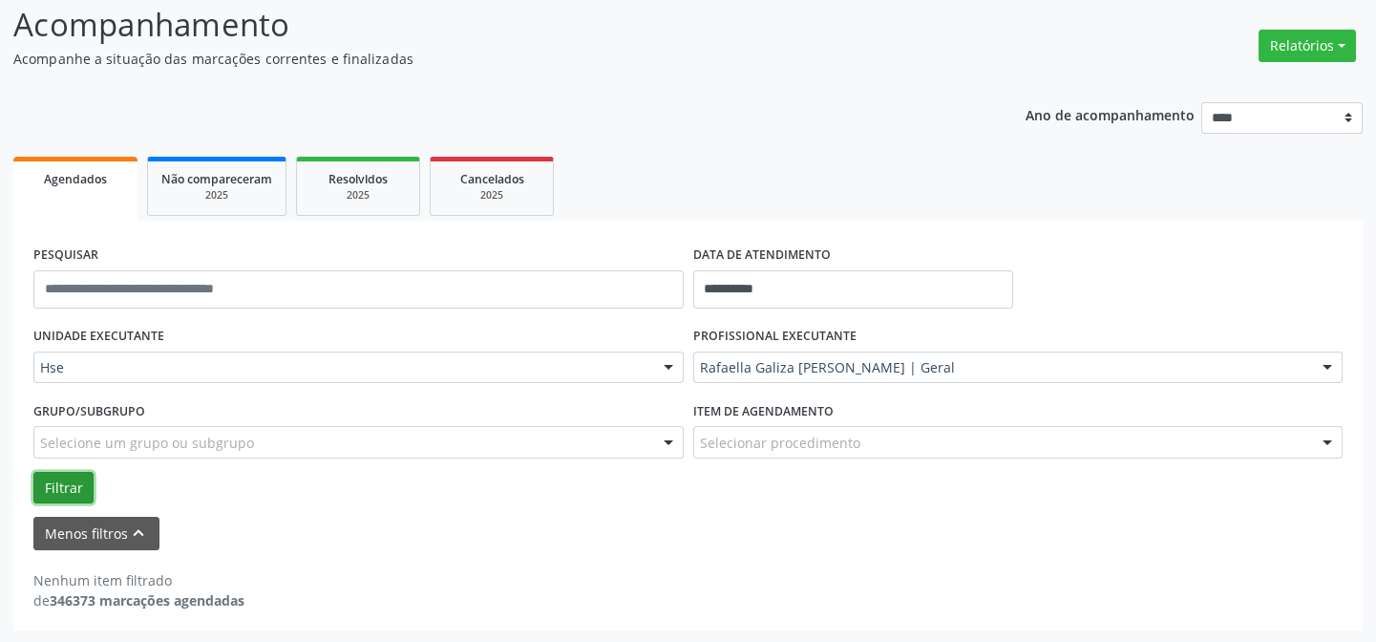
click at [56, 493] on button "Filtrar" at bounding box center [63, 488] width 60 height 32
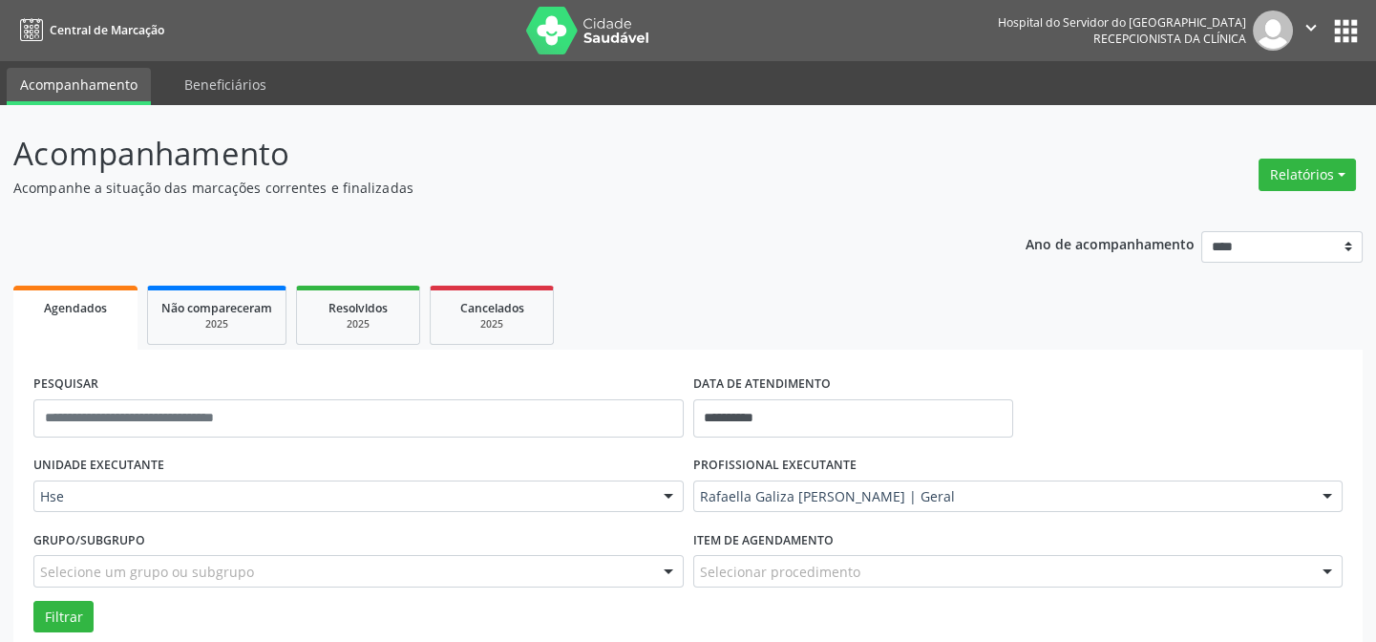
click at [570, 68] on ul "Acompanhamento Beneficiários" at bounding box center [688, 83] width 1376 height 44
click at [587, 19] on img at bounding box center [588, 31] width 124 height 48
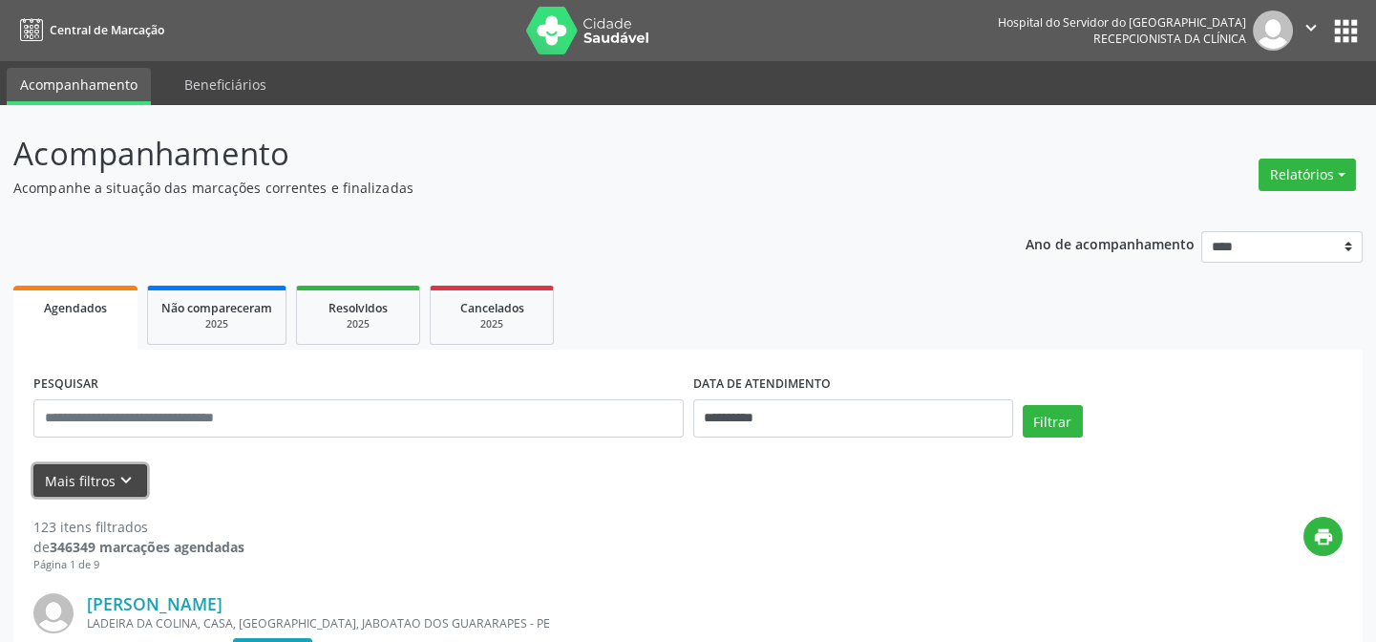
click at [99, 471] on button "Mais filtros keyboard_arrow_down" at bounding box center [90, 480] width 114 height 33
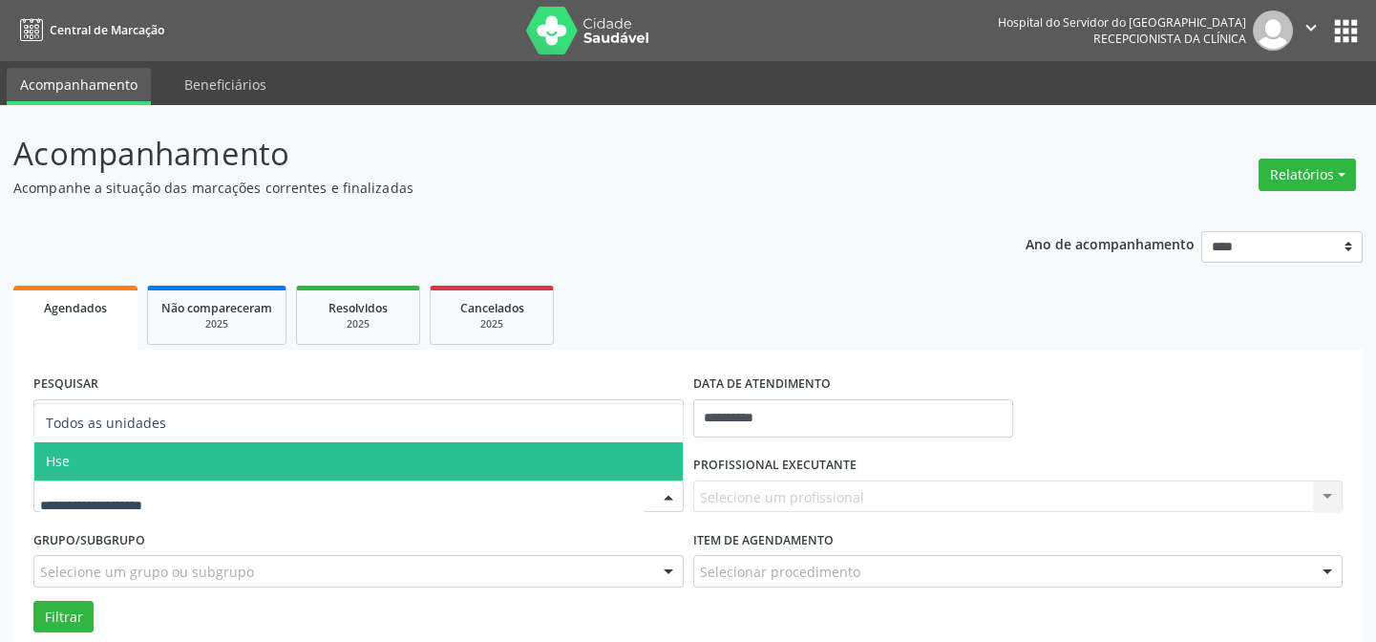
click at [125, 442] on span "Hse" at bounding box center [358, 461] width 648 height 38
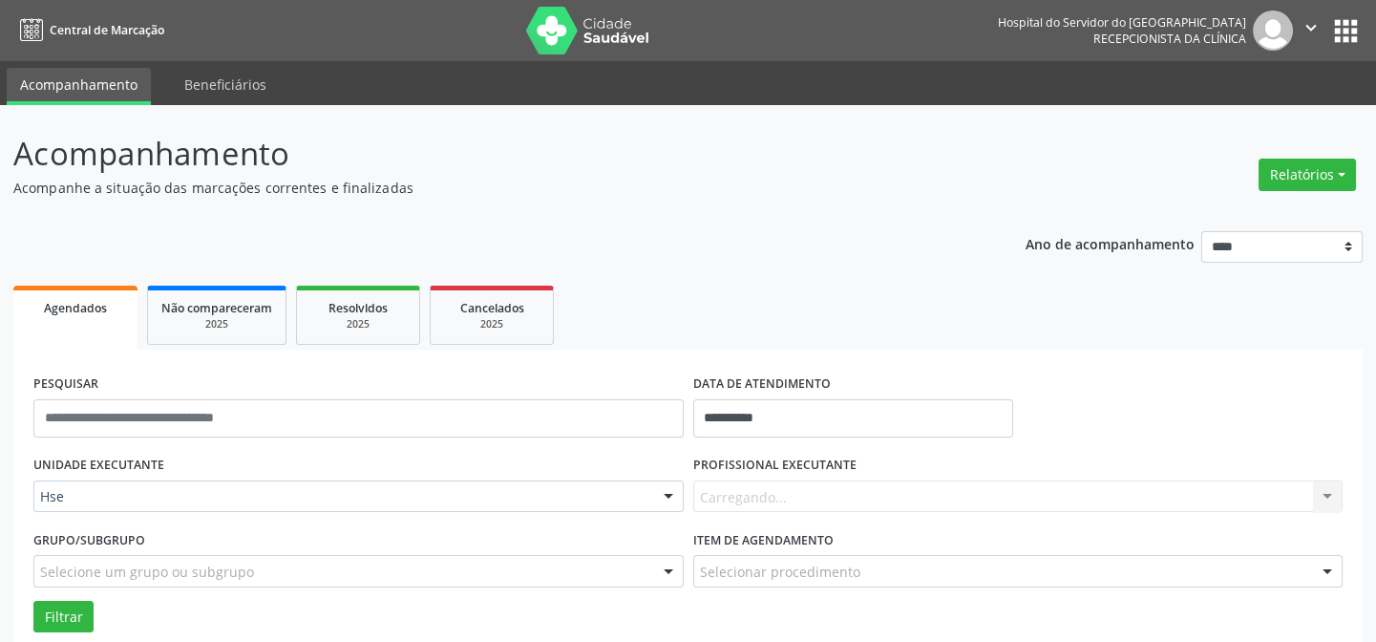
click at [797, 493] on div "Carregando... Nenhum resultado encontrado para: " " Não há nenhuma opção para s…" at bounding box center [1018, 496] width 650 height 32
click at [798, 493] on div "Carregando... Nenhum resultado encontrado para: " " Não há nenhuma opção para s…" at bounding box center [1018, 496] width 650 height 32
click at [798, 492] on div "Carregando... Nenhum resultado encontrado para: " " Não há nenhuma opção para s…" at bounding box center [1018, 496] width 650 height 32
click at [799, 491] on div "Carregando... Nenhum resultado encontrado para: " " Não há nenhuma opção para s…" at bounding box center [1018, 496] width 650 height 32
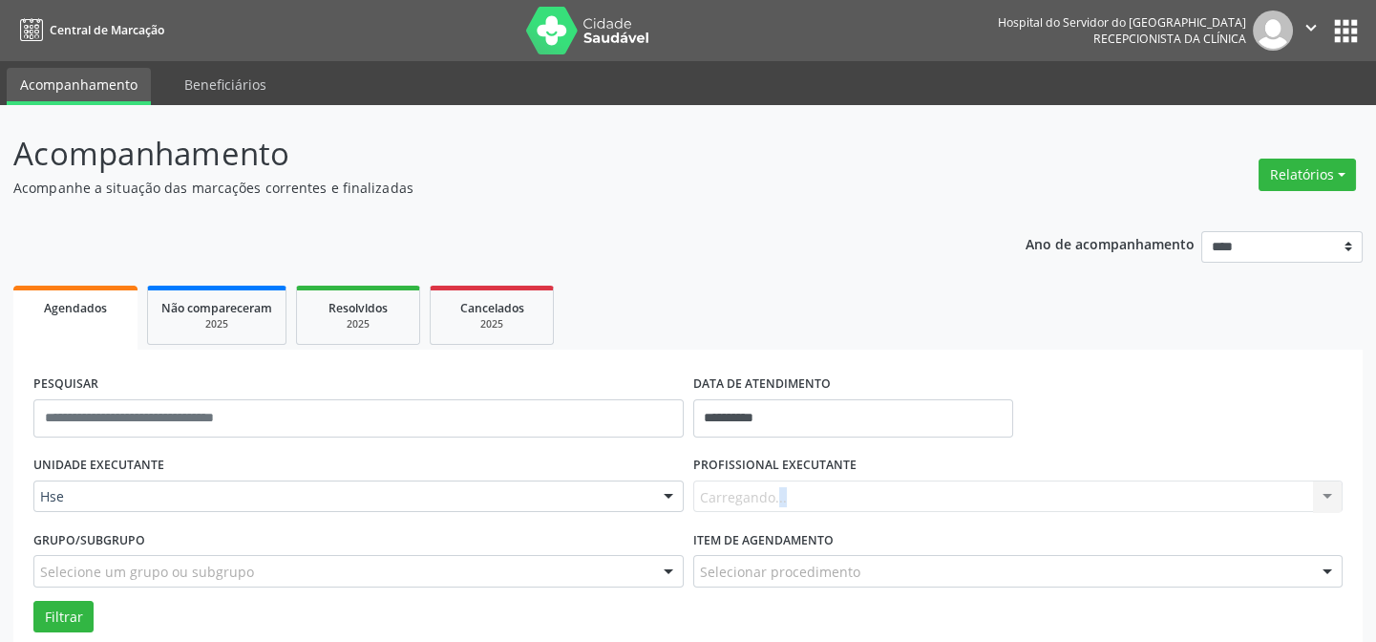
click at [799, 491] on div "Carregando... Nenhum resultado encontrado para: " " Não há nenhuma opção para s…" at bounding box center [1018, 496] width 650 height 32
click at [799, 490] on div "Carregando... Nenhum resultado encontrado para: " " Não há nenhuma opção para s…" at bounding box center [1018, 496] width 650 height 32
click at [802, 490] on div "Carregando... Nenhum resultado encontrado para: " " Não há nenhuma opção para s…" at bounding box center [1018, 496] width 650 height 32
click at [803, 490] on div "Carregando... Nenhum resultado encontrado para: " " Não há nenhuma opção para s…" at bounding box center [1018, 496] width 650 height 32
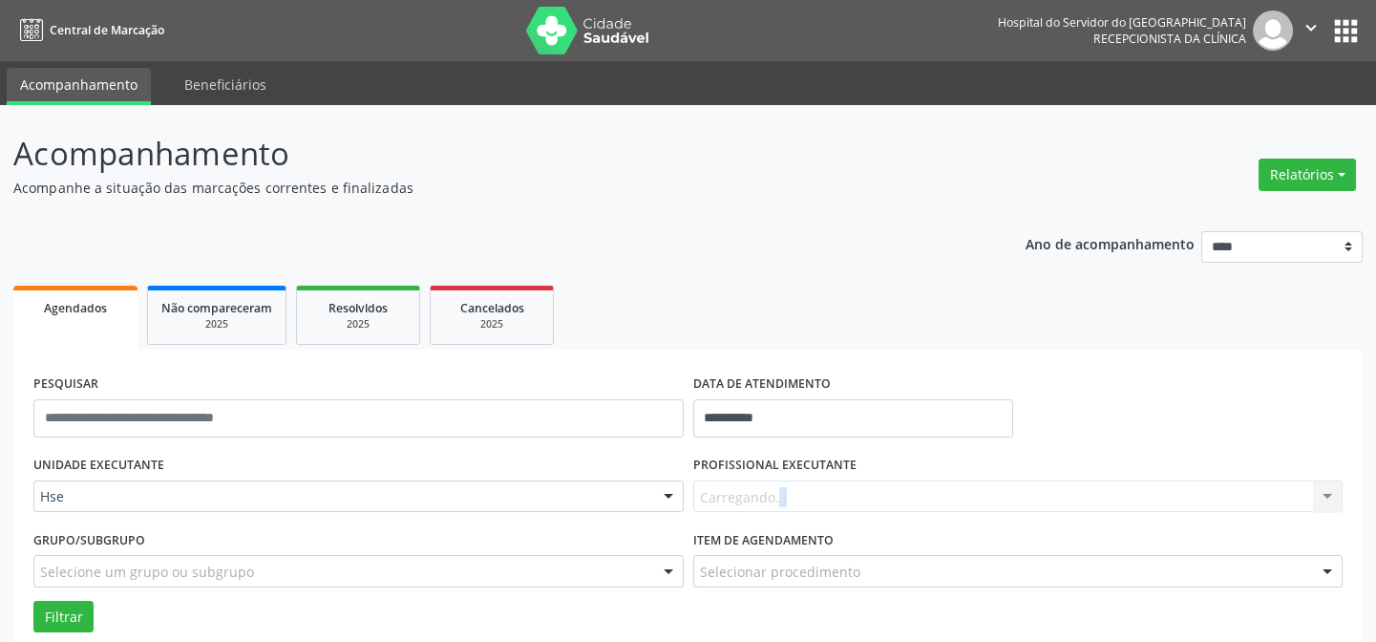
click at [803, 490] on div "Carregando... Nenhum resultado encontrado para: " " Não há nenhuma opção para s…" at bounding box center [1018, 496] width 650 height 32
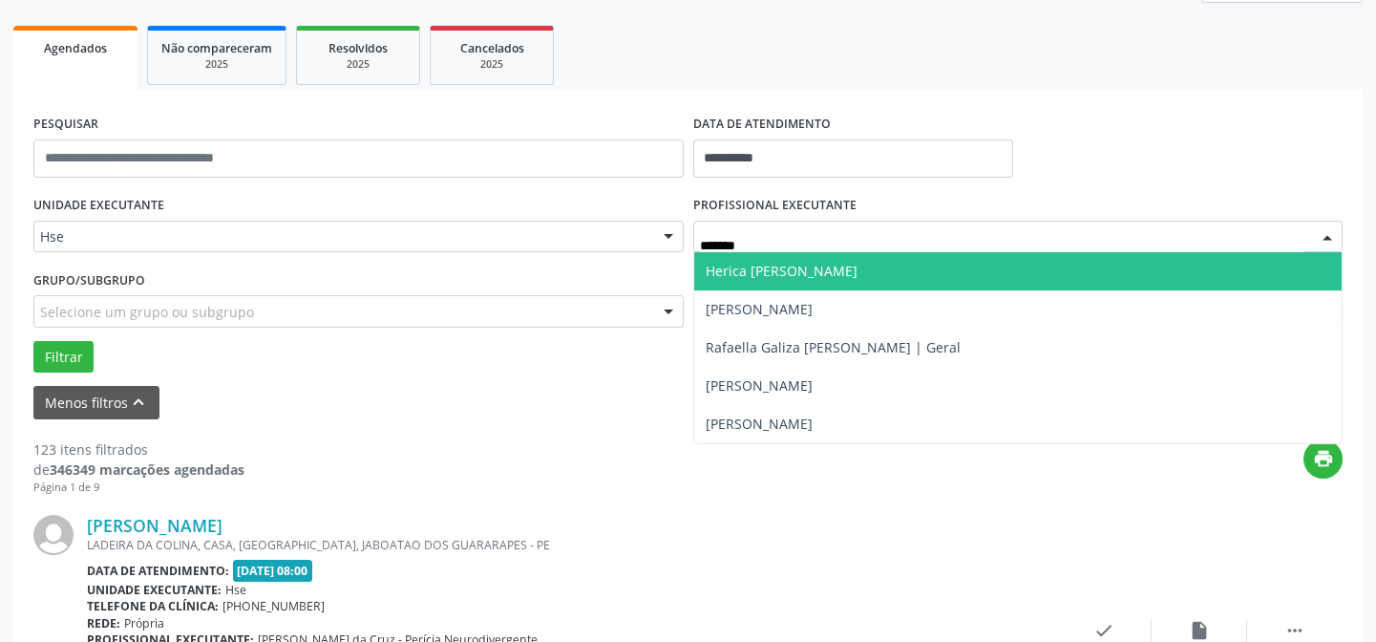
type input "********"
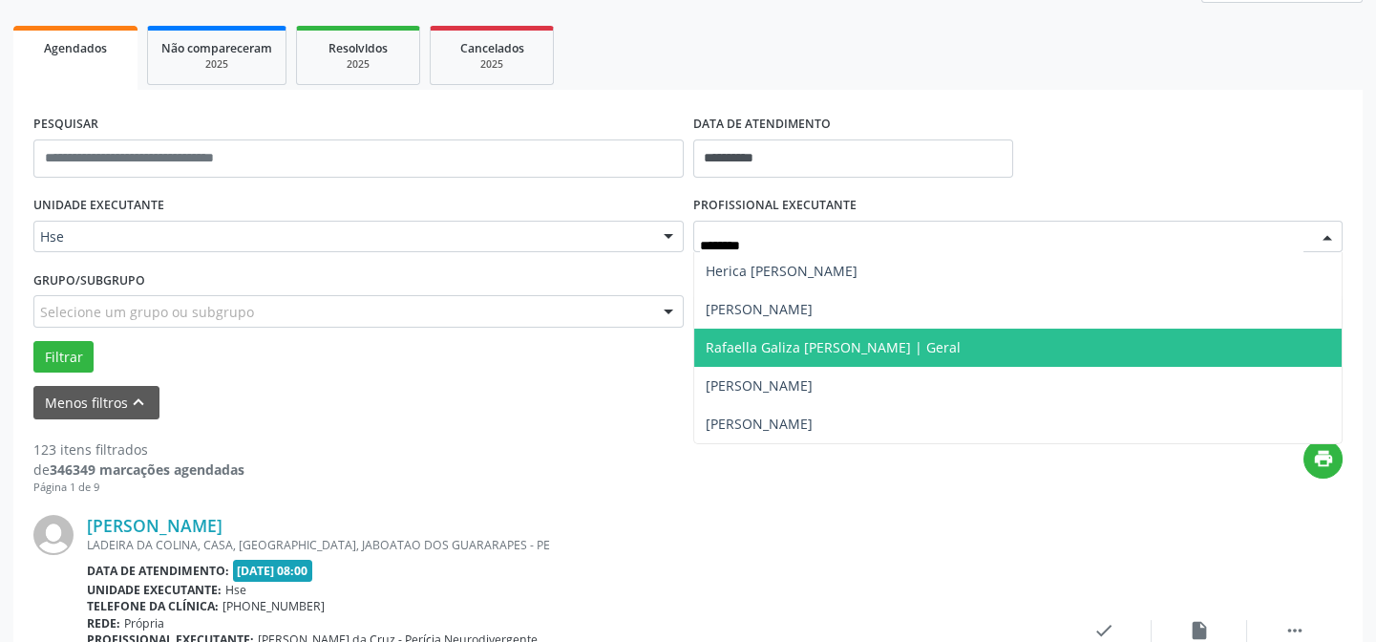
click at [866, 344] on span "Rafaella Galiza [PERSON_NAME] | Geral" at bounding box center [833, 347] width 255 height 18
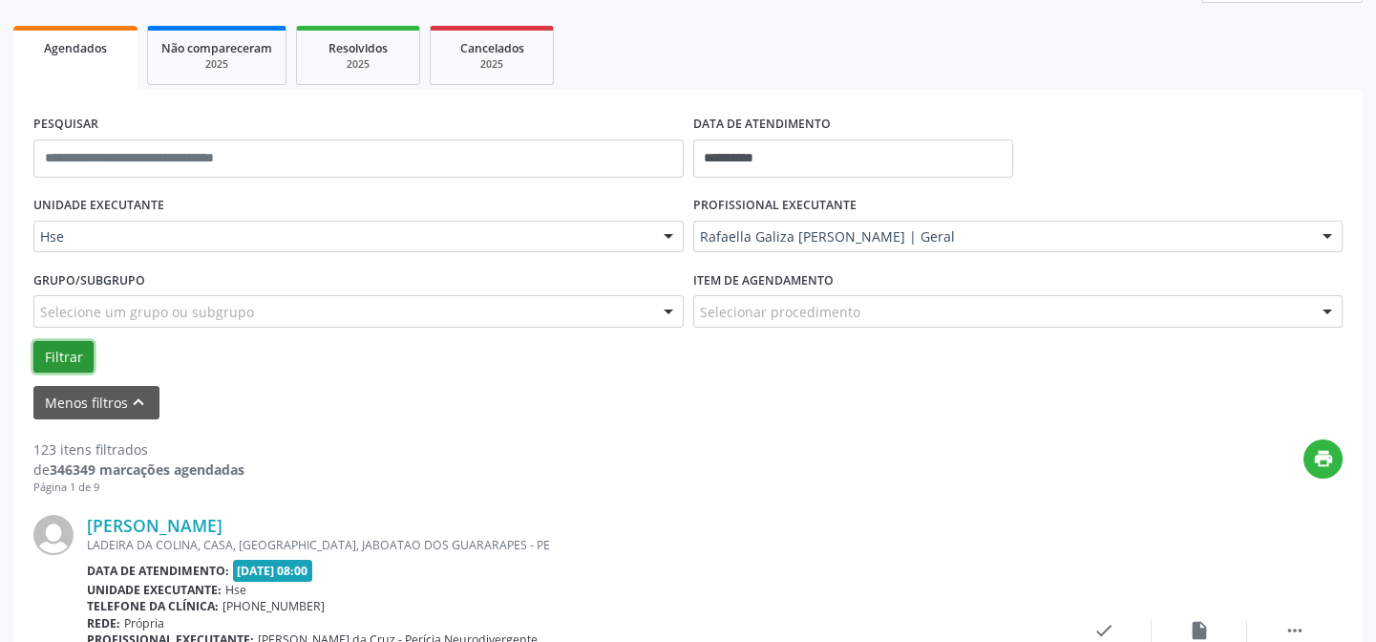
click at [69, 359] on button "Filtrar" at bounding box center [63, 357] width 60 height 32
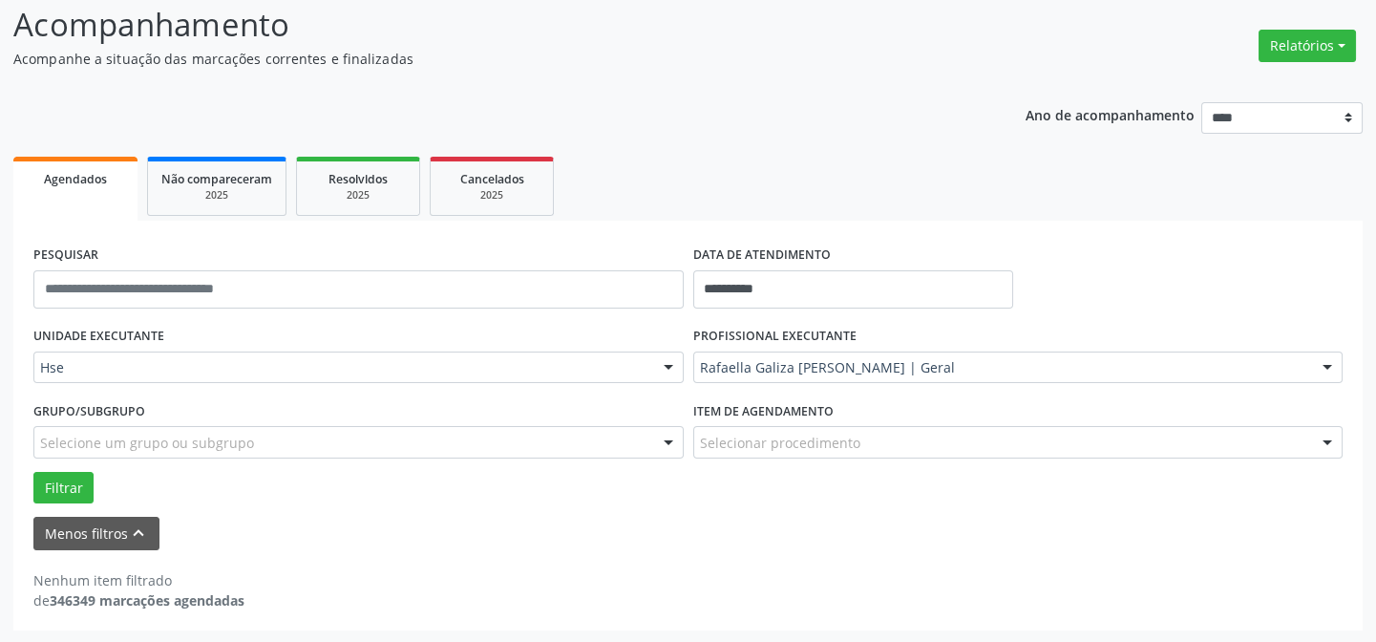
scroll to position [0, 0]
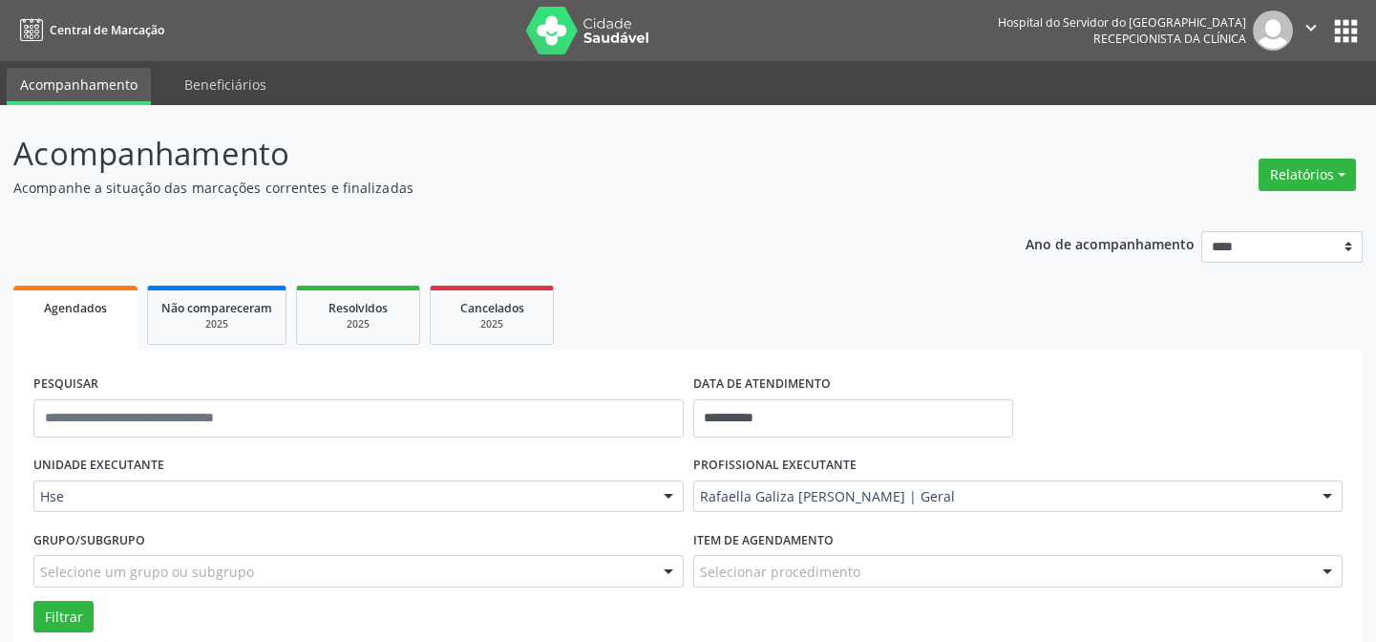
click at [574, 39] on img at bounding box center [588, 31] width 124 height 48
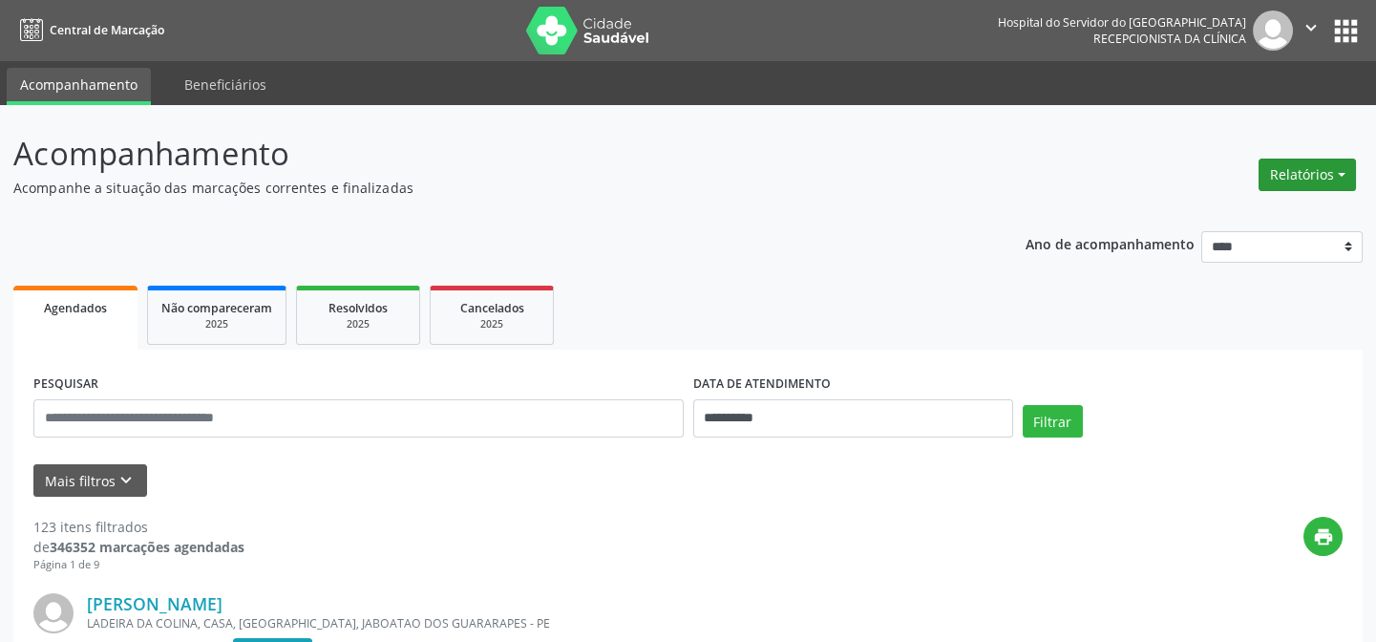
click at [1336, 186] on button "Relatórios" at bounding box center [1307, 175] width 97 height 32
click at [1214, 199] on ul "Agendamentos Procedimentos realizados" at bounding box center [1258, 228] width 207 height 69
click at [1212, 201] on link "Agendamentos" at bounding box center [1258, 214] width 205 height 27
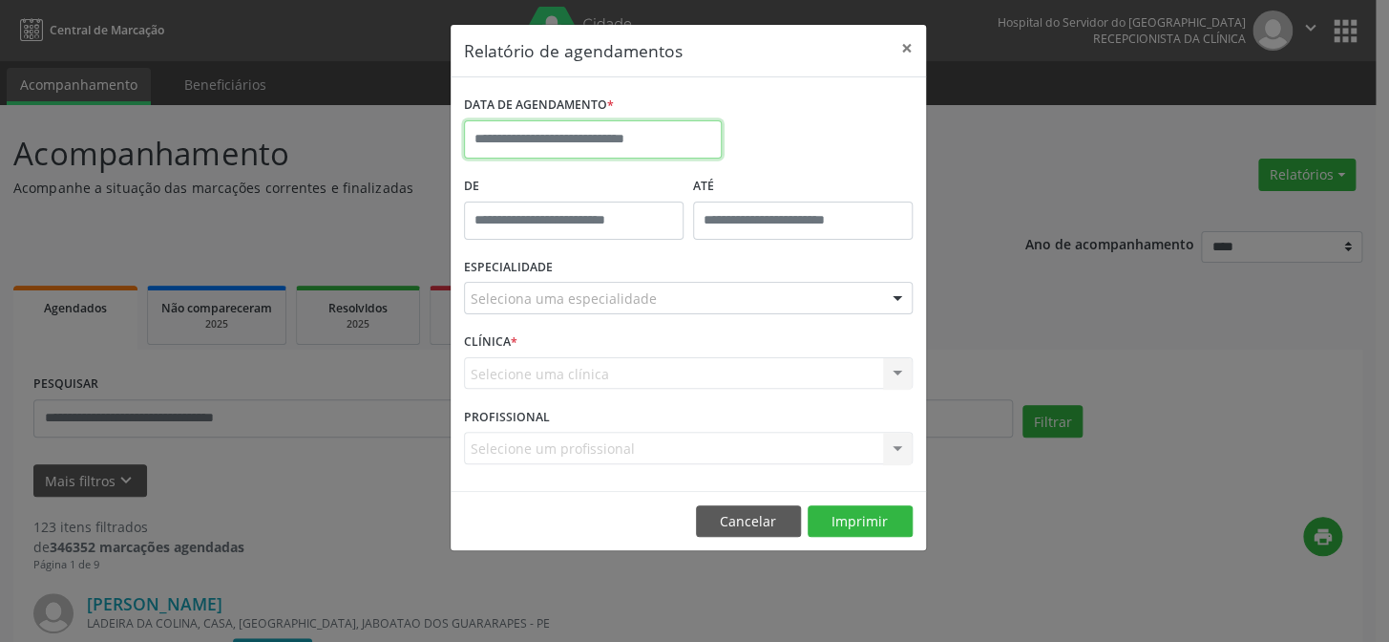
click at [666, 139] on input "text" at bounding box center [593, 139] width 258 height 38
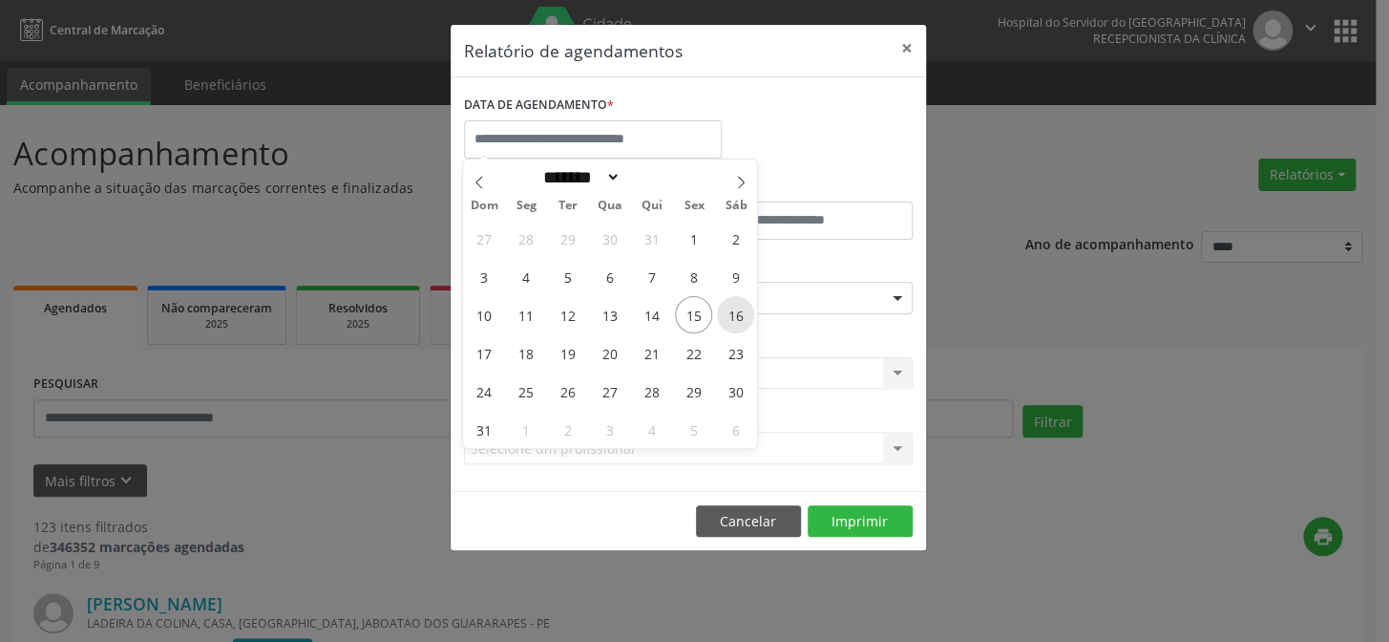
click at [737, 323] on span "16" at bounding box center [735, 314] width 37 height 37
type input "**********"
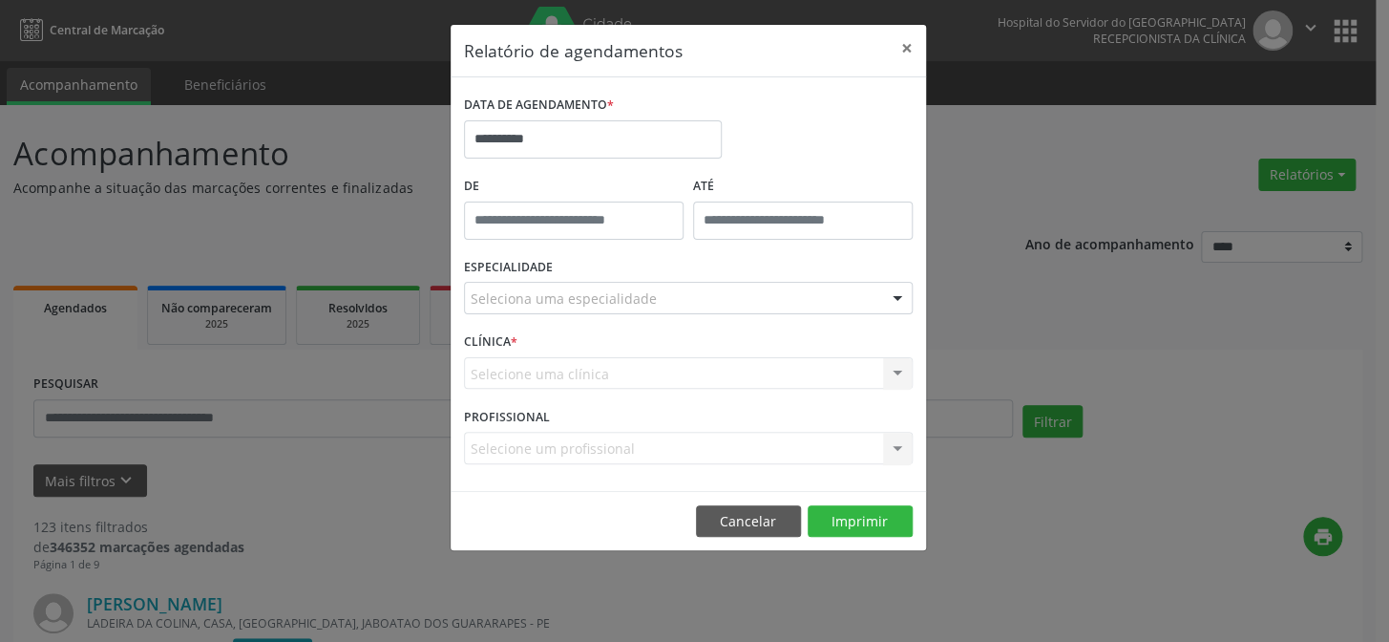
click at [764, 288] on div "Seleciona uma especialidade" at bounding box center [688, 298] width 449 height 32
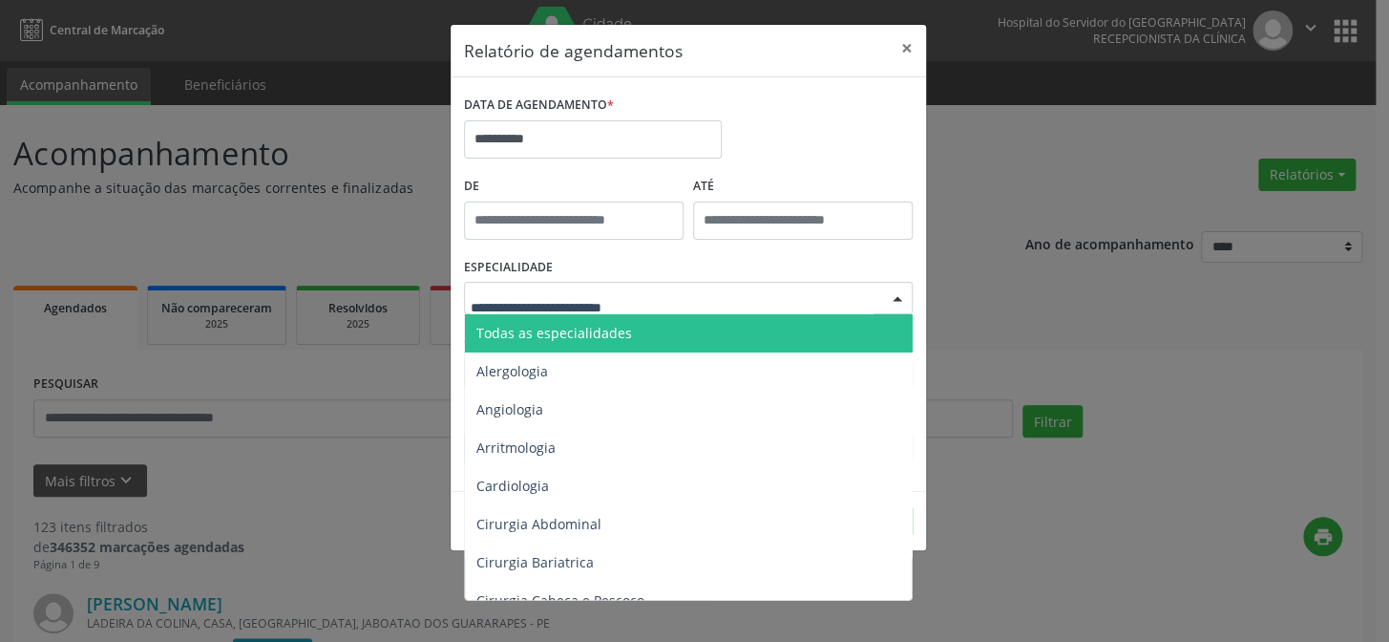
click at [672, 325] on span "Todas as especialidades" at bounding box center [690, 333] width 450 height 38
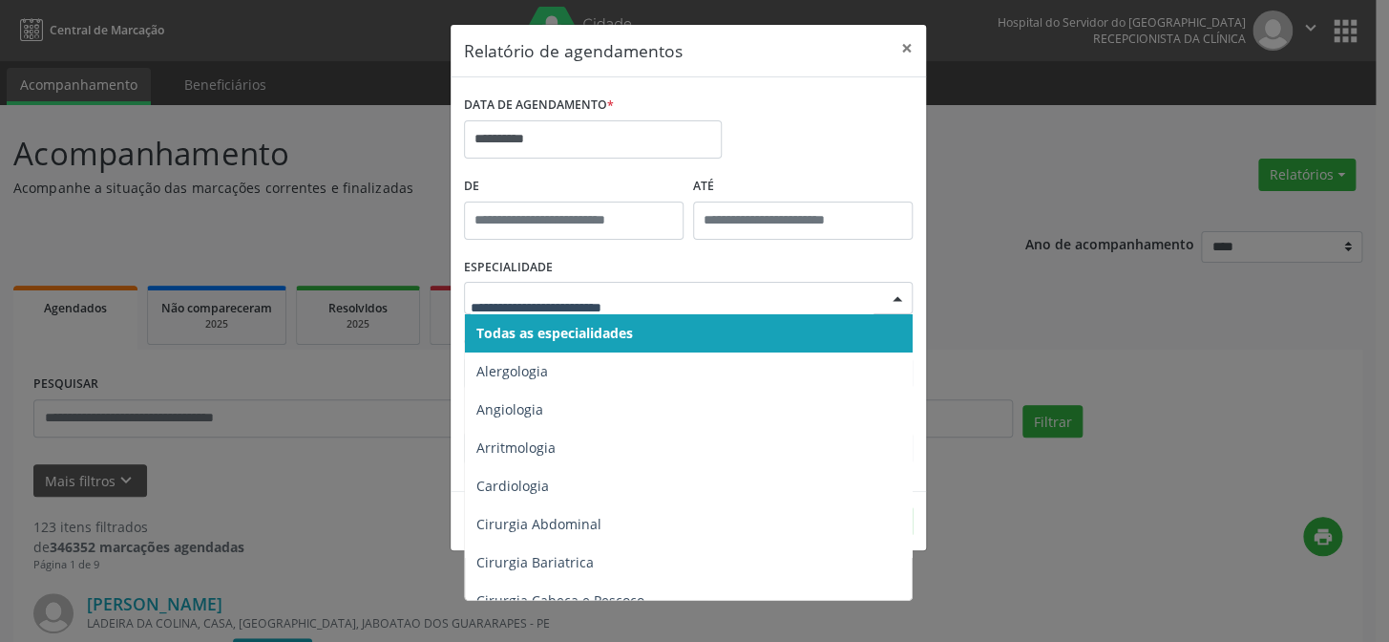
click at [703, 326] on span "Todas as especialidades" at bounding box center [690, 333] width 450 height 38
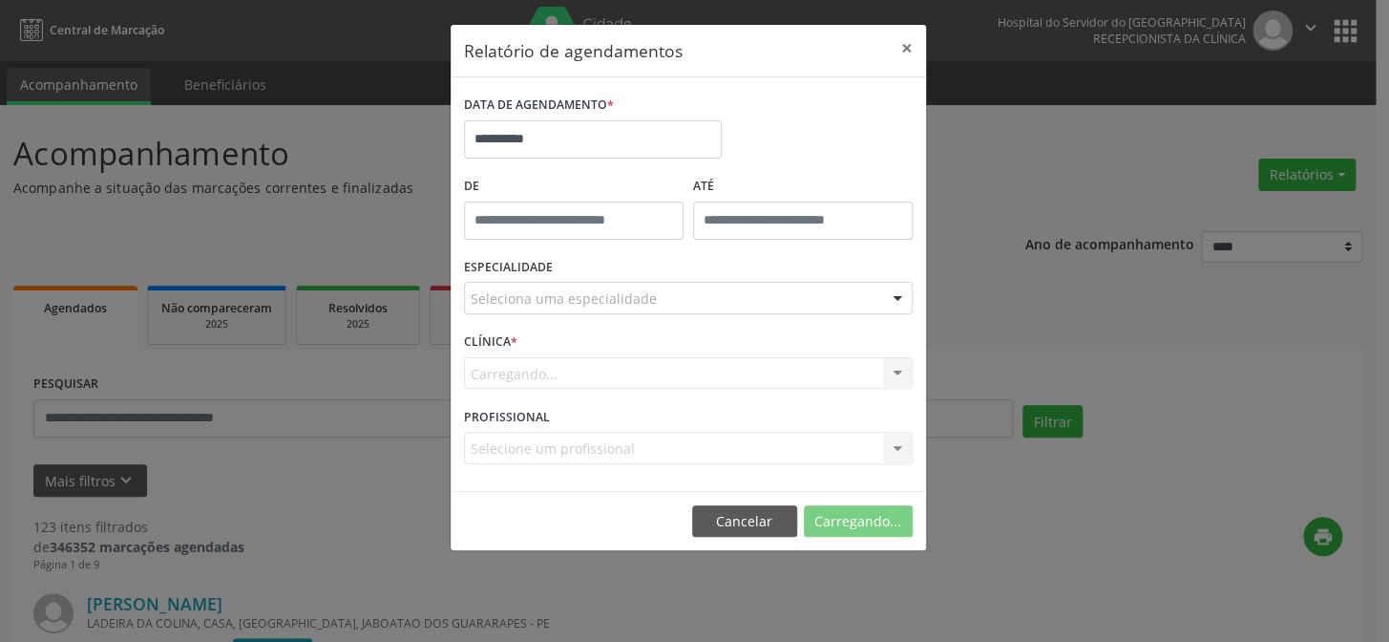
click at [714, 297] on div "Seleciona uma especialidade" at bounding box center [688, 298] width 449 height 32
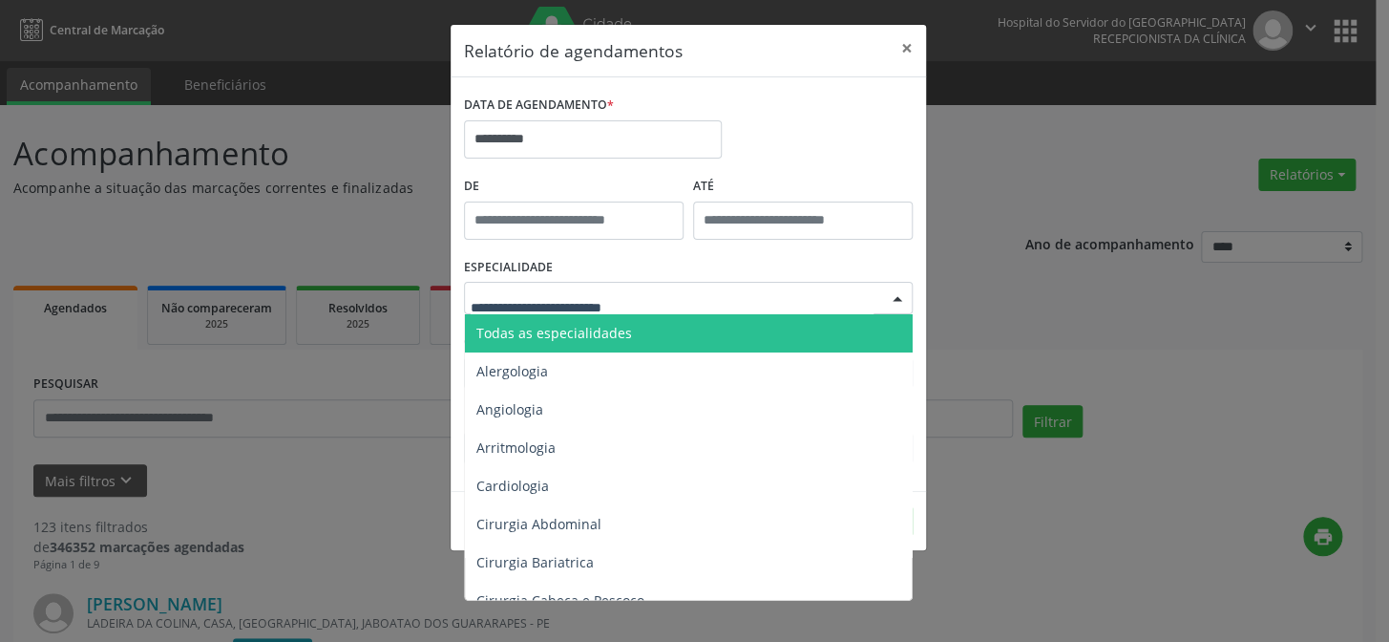
click at [677, 336] on span "Todas as especialidades" at bounding box center [690, 333] width 450 height 38
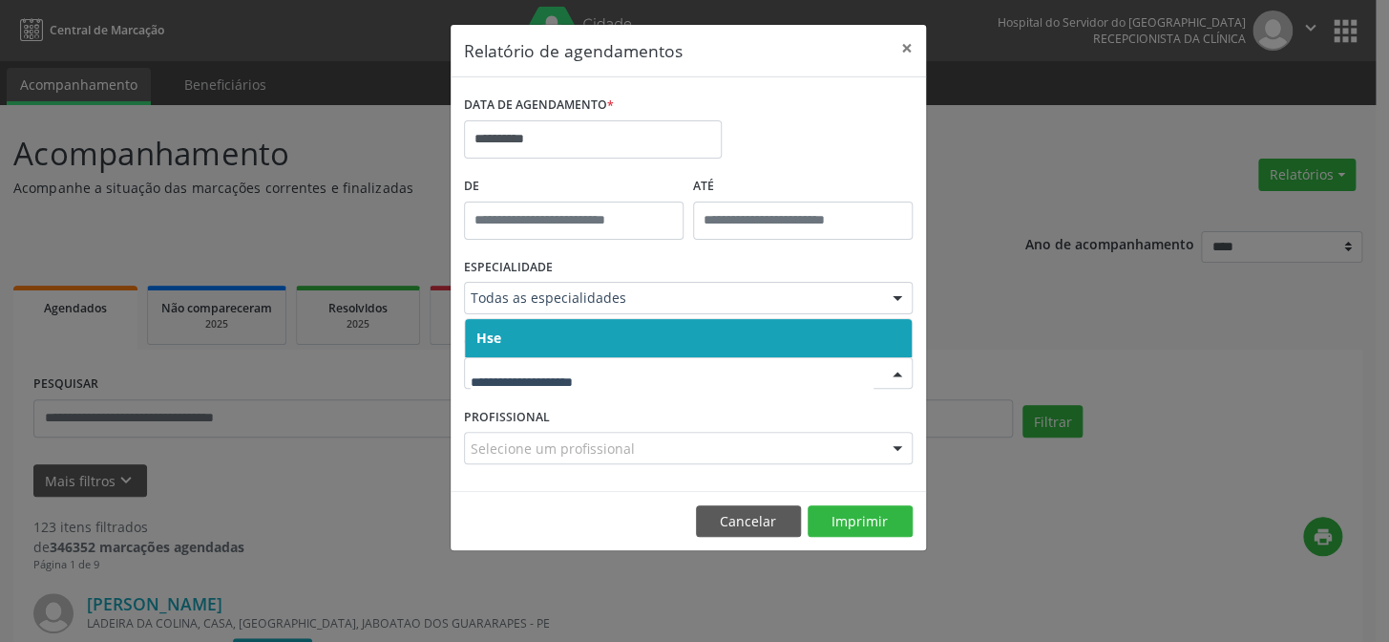
click at [629, 344] on span "Hse" at bounding box center [688, 338] width 447 height 38
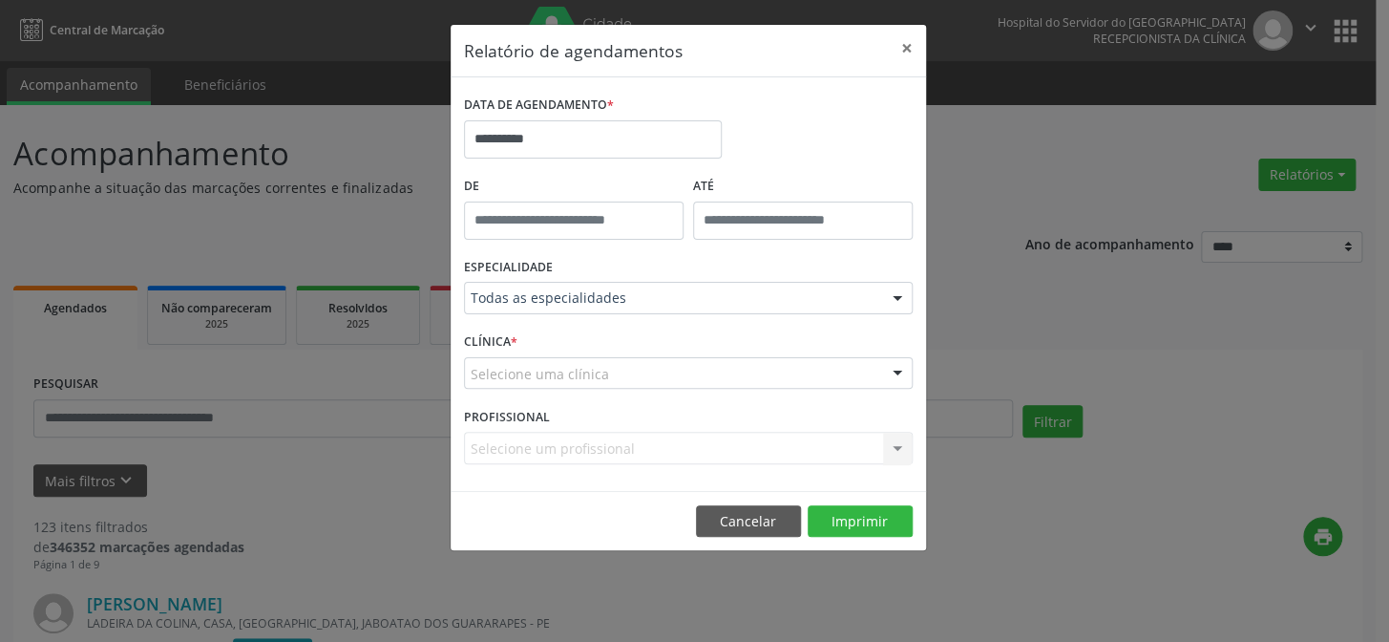
click at [621, 387] on div "Selecione uma clínica" at bounding box center [688, 373] width 449 height 32
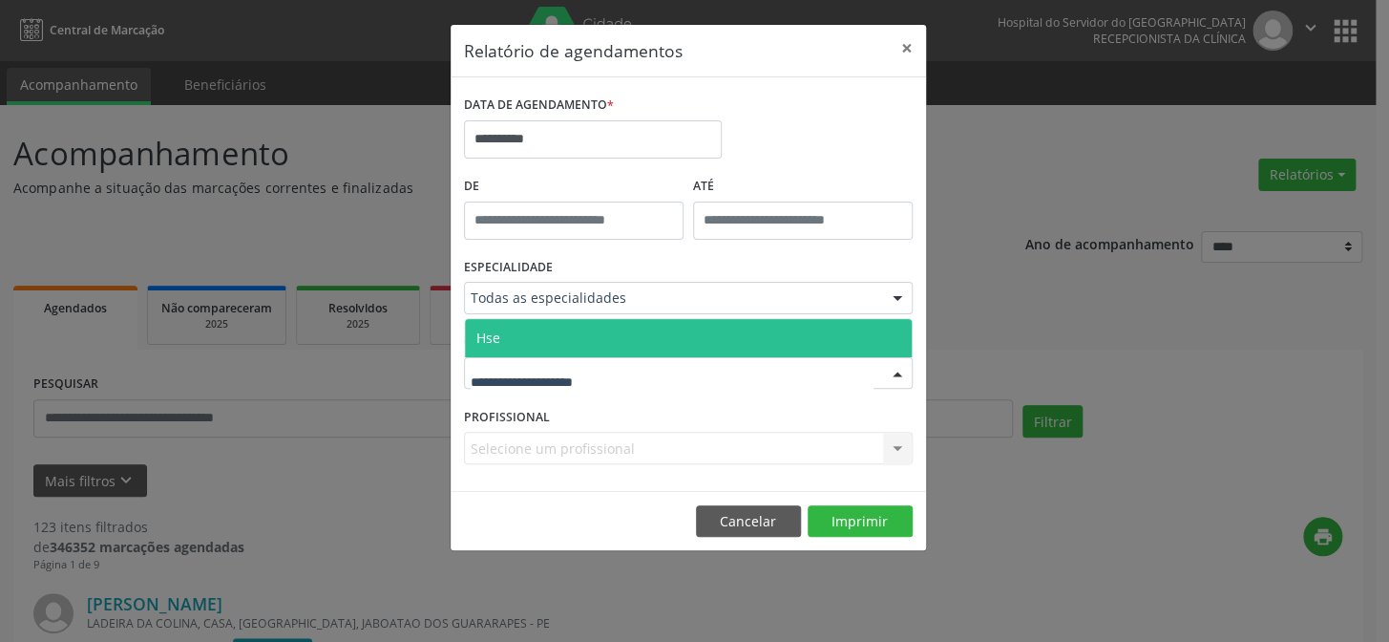
click at [645, 343] on span "Hse" at bounding box center [688, 338] width 447 height 38
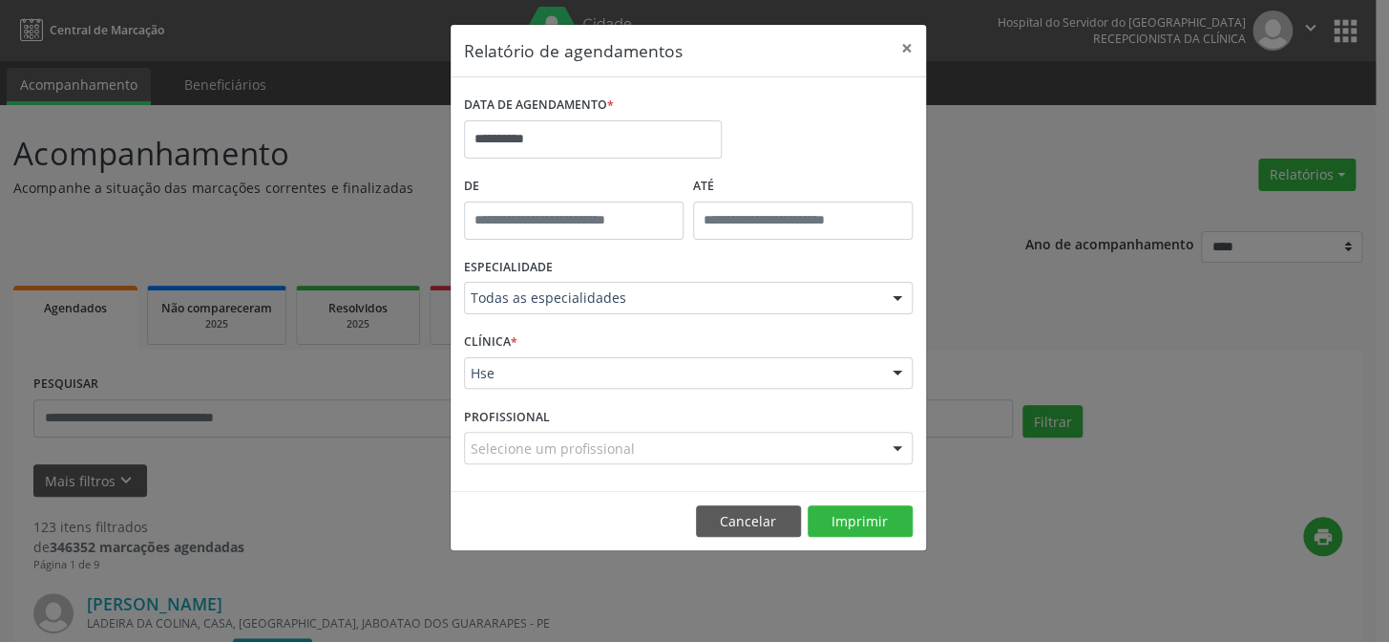
click at [641, 451] on div "Selecione um profissional" at bounding box center [688, 448] width 449 height 32
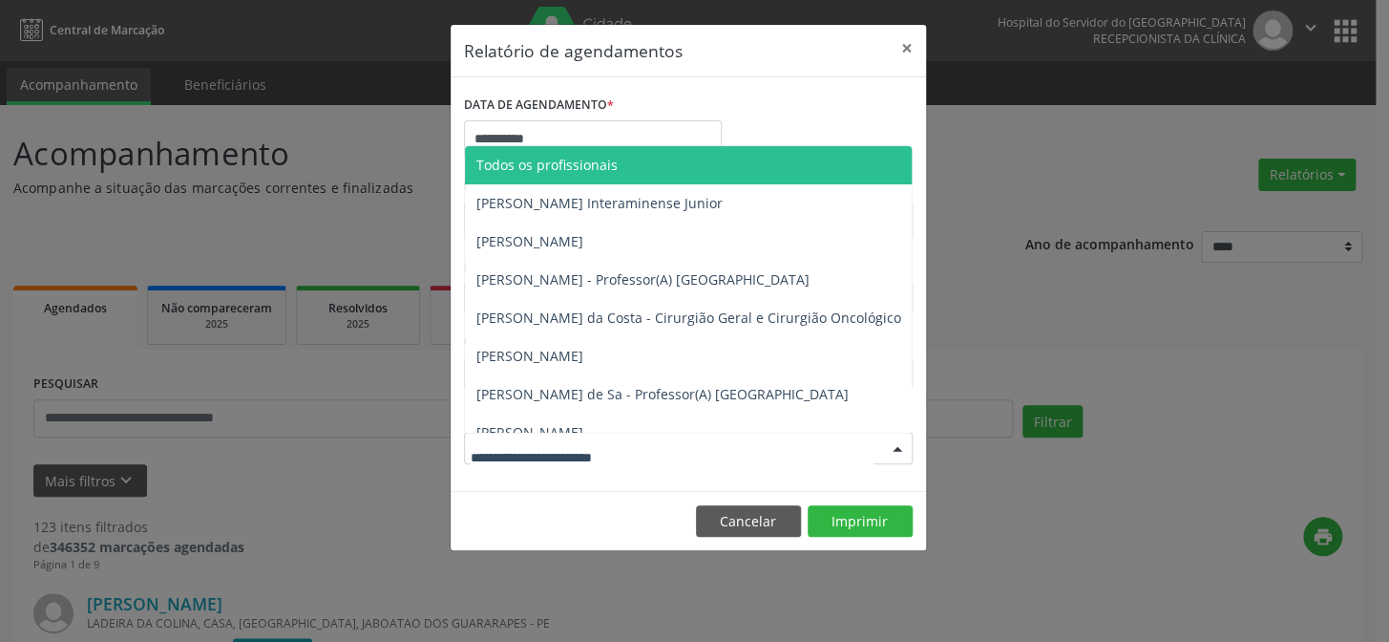
click at [671, 162] on span "Todos os profissionais" at bounding box center [786, 165] width 643 height 38
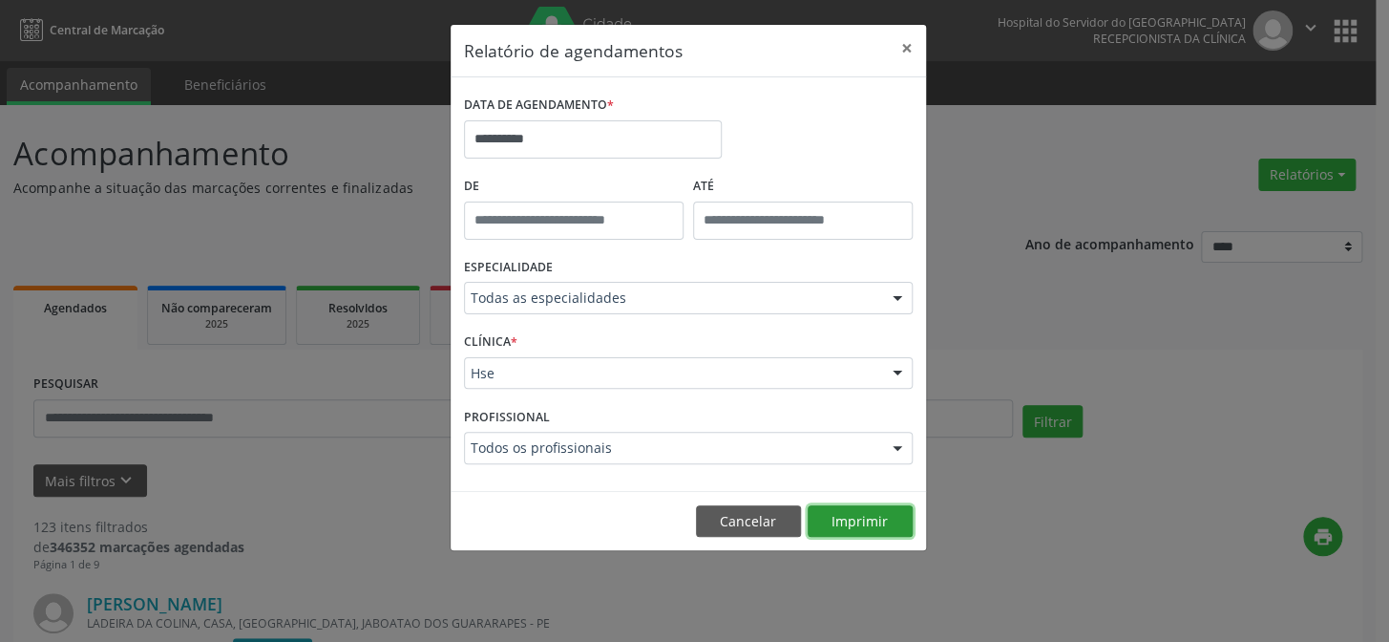
click at [854, 517] on button "Imprimir" at bounding box center [860, 521] width 105 height 32
